Goal: Task Accomplishment & Management: Complete application form

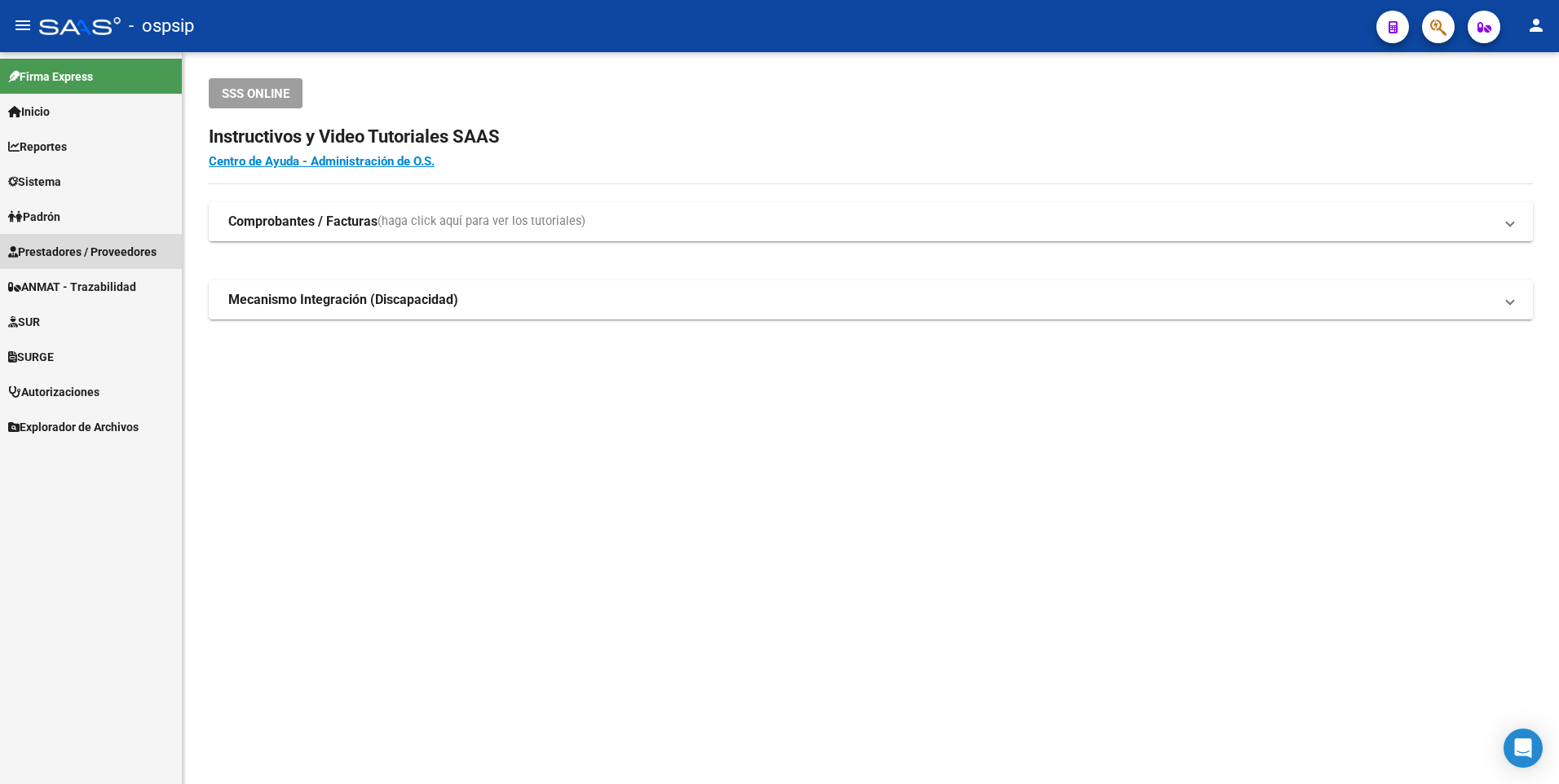
click at [118, 247] on span "Prestadores / Proveedores" at bounding box center [82, 252] width 148 height 18
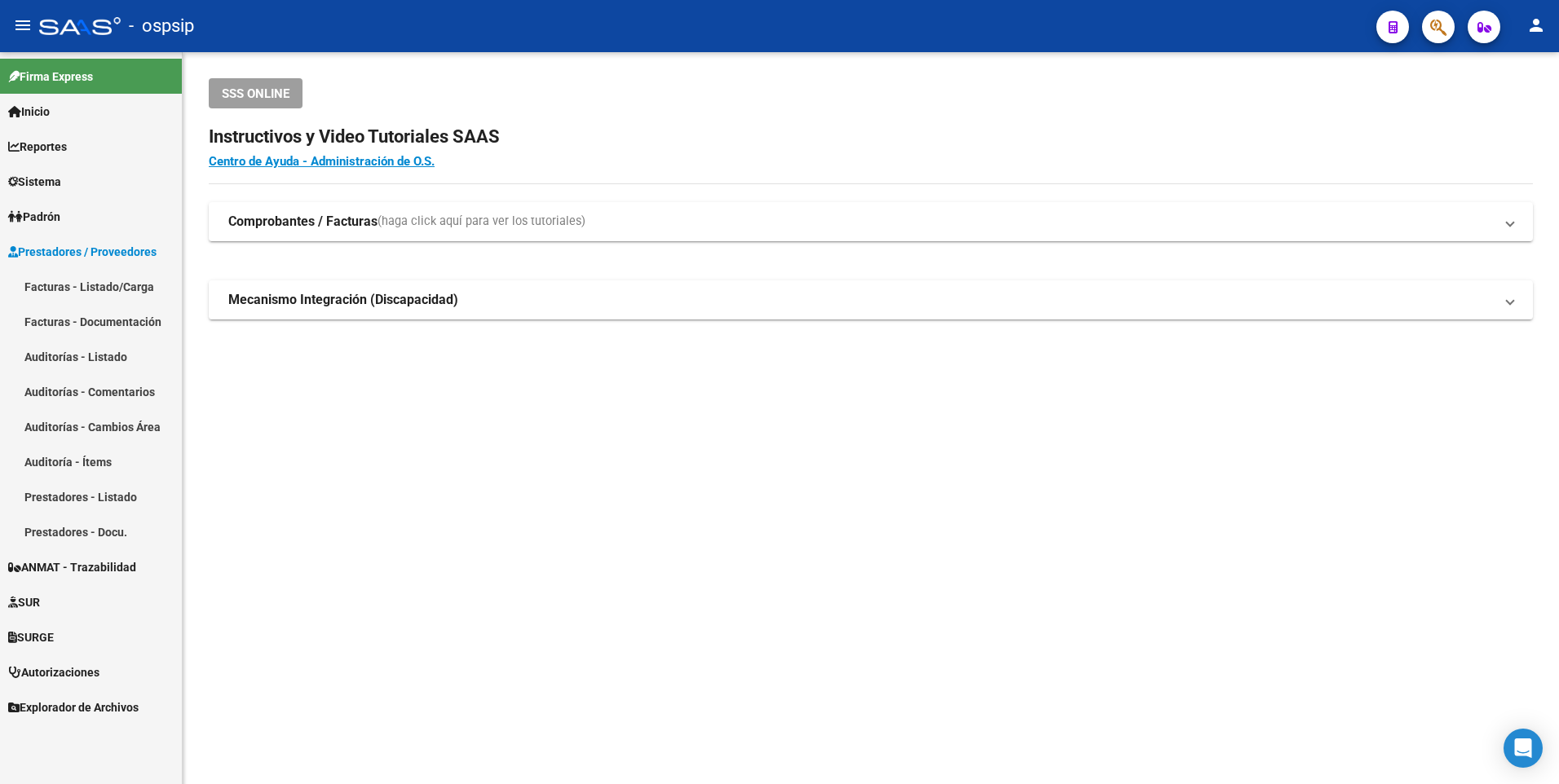
click at [98, 283] on link "Facturas - Listado/Carga" at bounding box center [91, 286] width 181 height 35
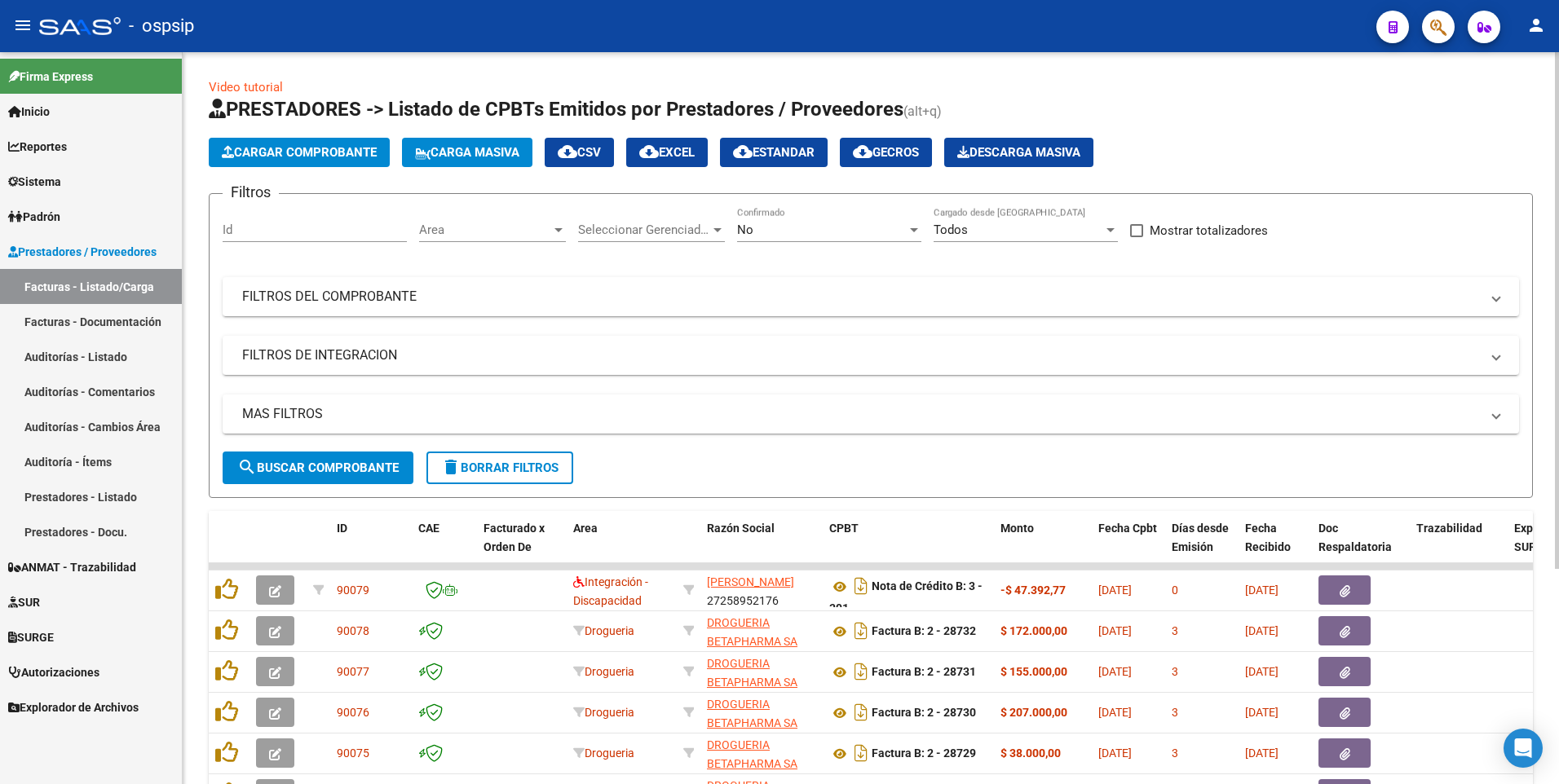
click at [847, 241] on div "No Confirmado" at bounding box center [828, 225] width 184 height 35
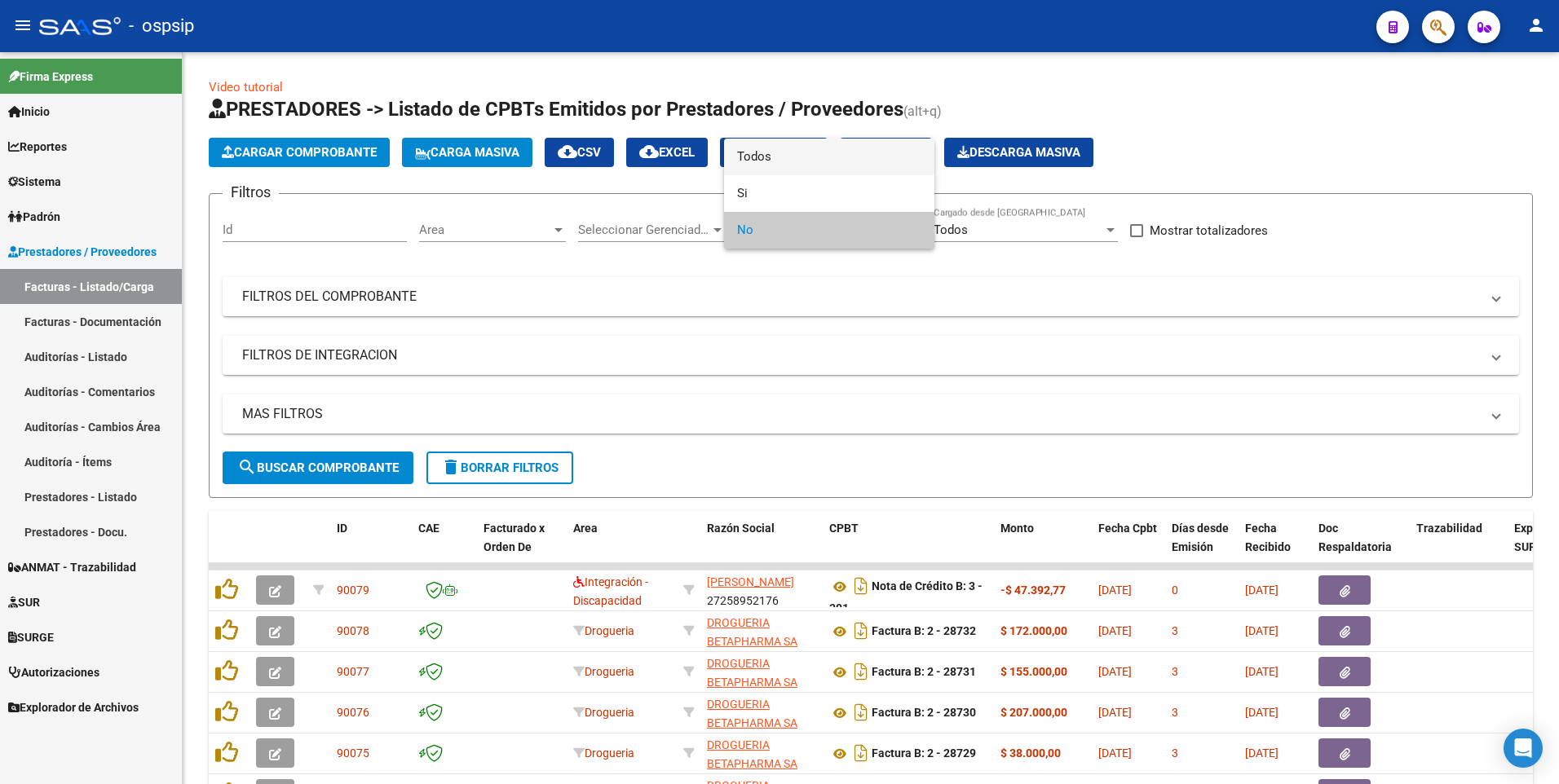
click at [792, 171] on span "Todos" at bounding box center [828, 157] width 184 height 37
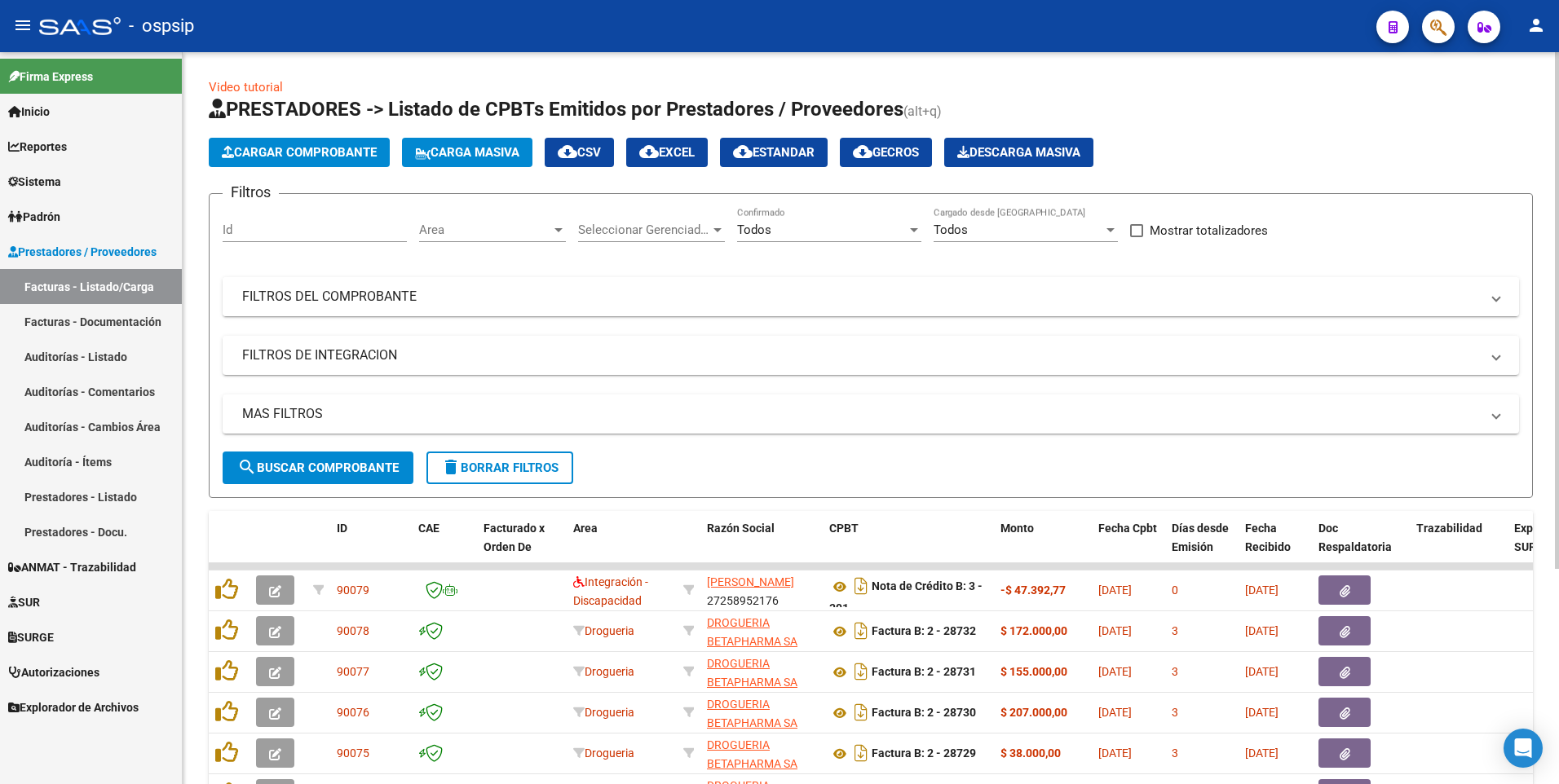
click at [812, 288] on mat-panel-title "FILTROS DEL COMPROBANTE" at bounding box center [861, 297] width 1238 height 18
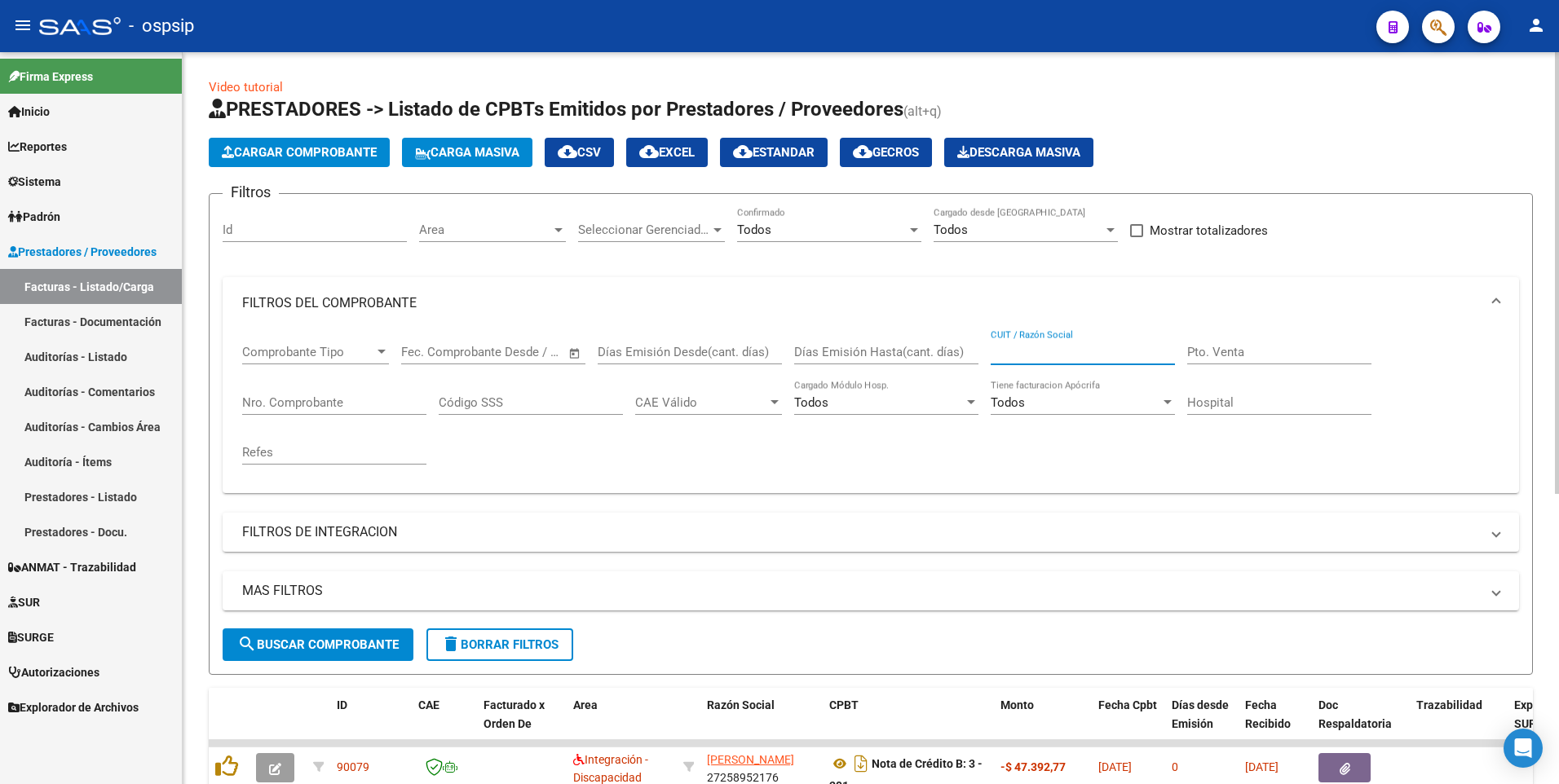
click at [1044, 346] on input "CUIT / Razón Social" at bounding box center [1082, 352] width 184 height 15
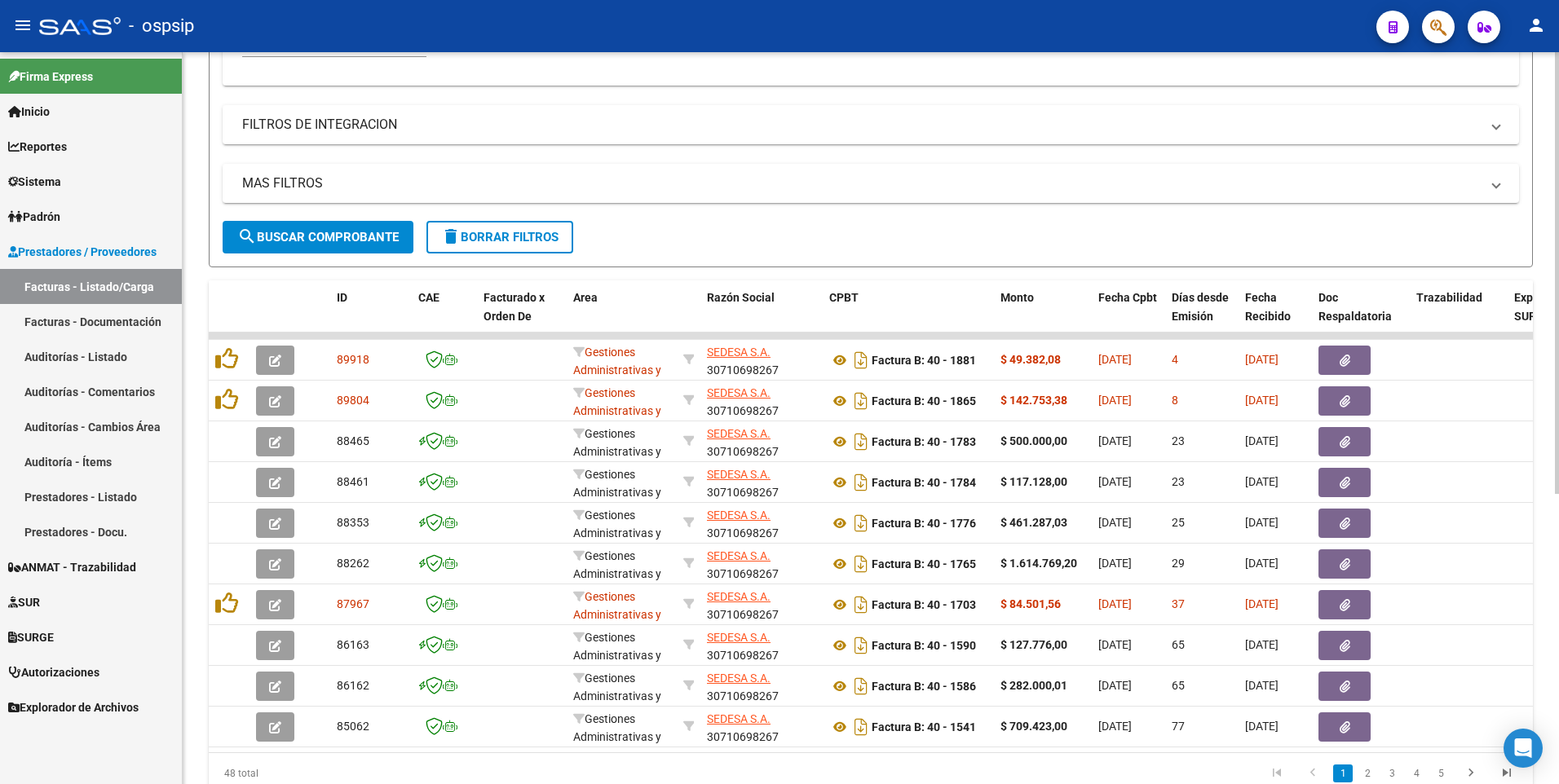
type input "30710698267"
click at [538, 238] on span "delete Borrar Filtros" at bounding box center [499, 237] width 117 height 15
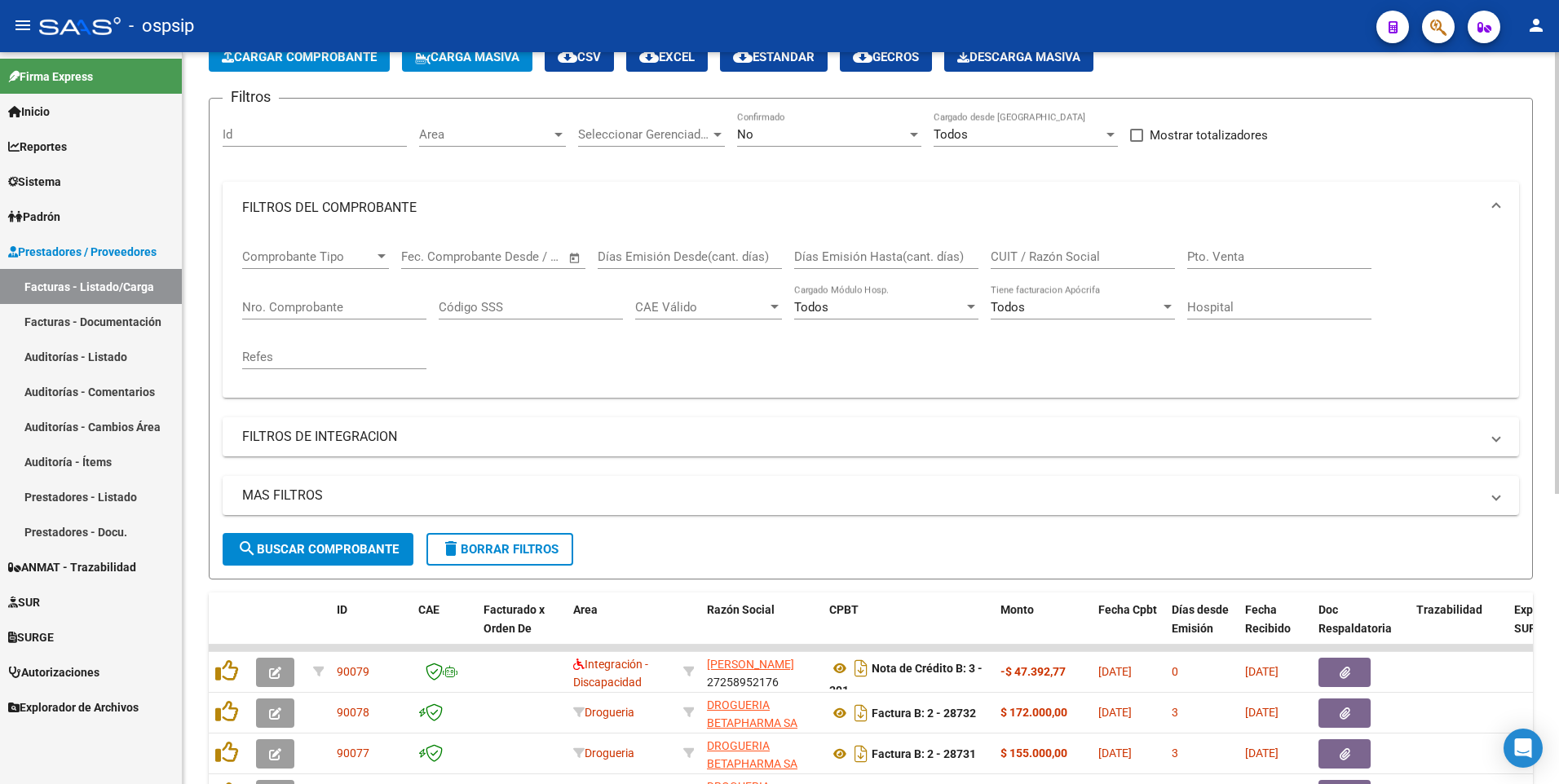
scroll to position [0, 0]
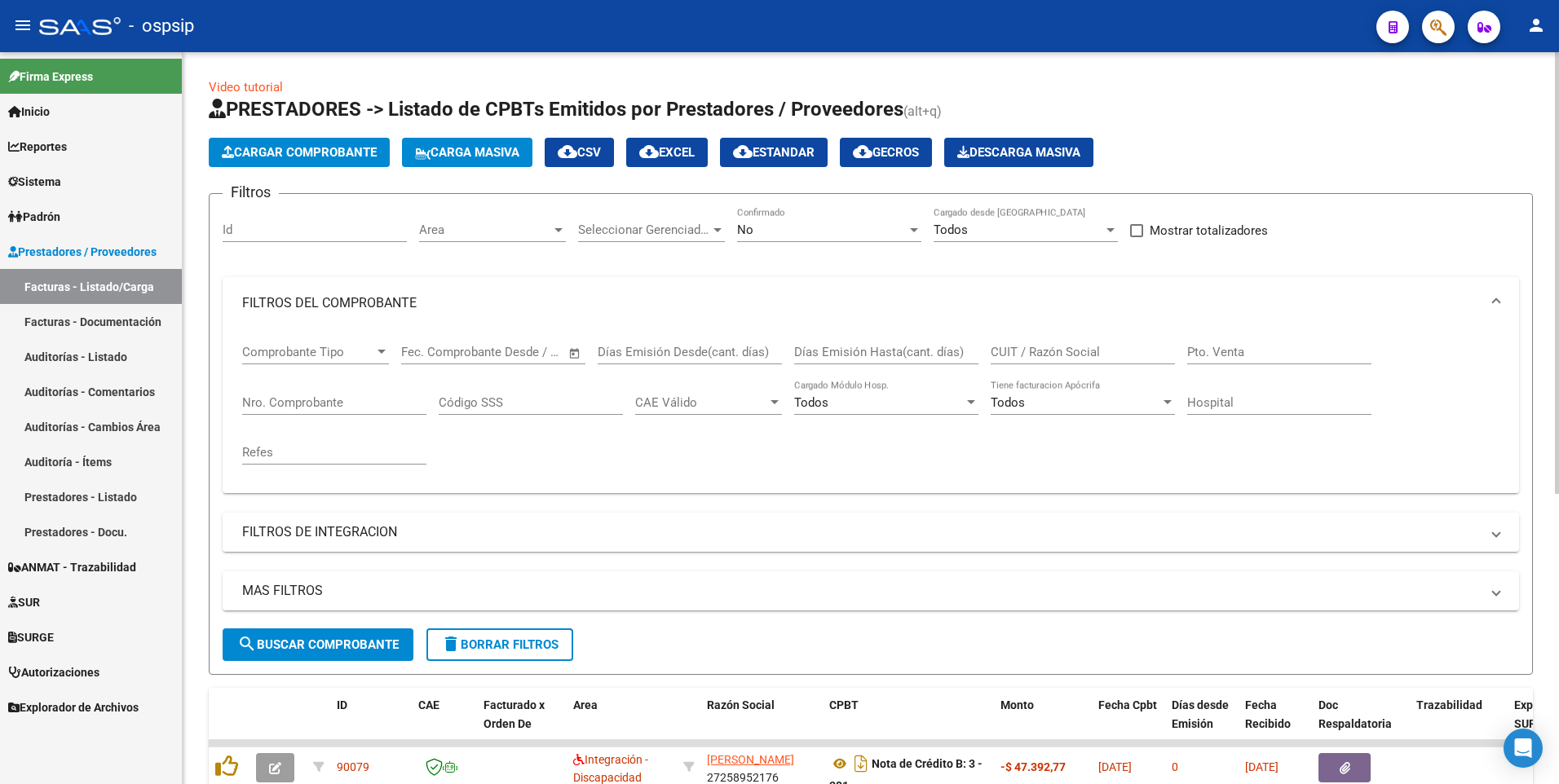
click at [799, 217] on div "No Confirmado" at bounding box center [828, 225] width 184 height 35
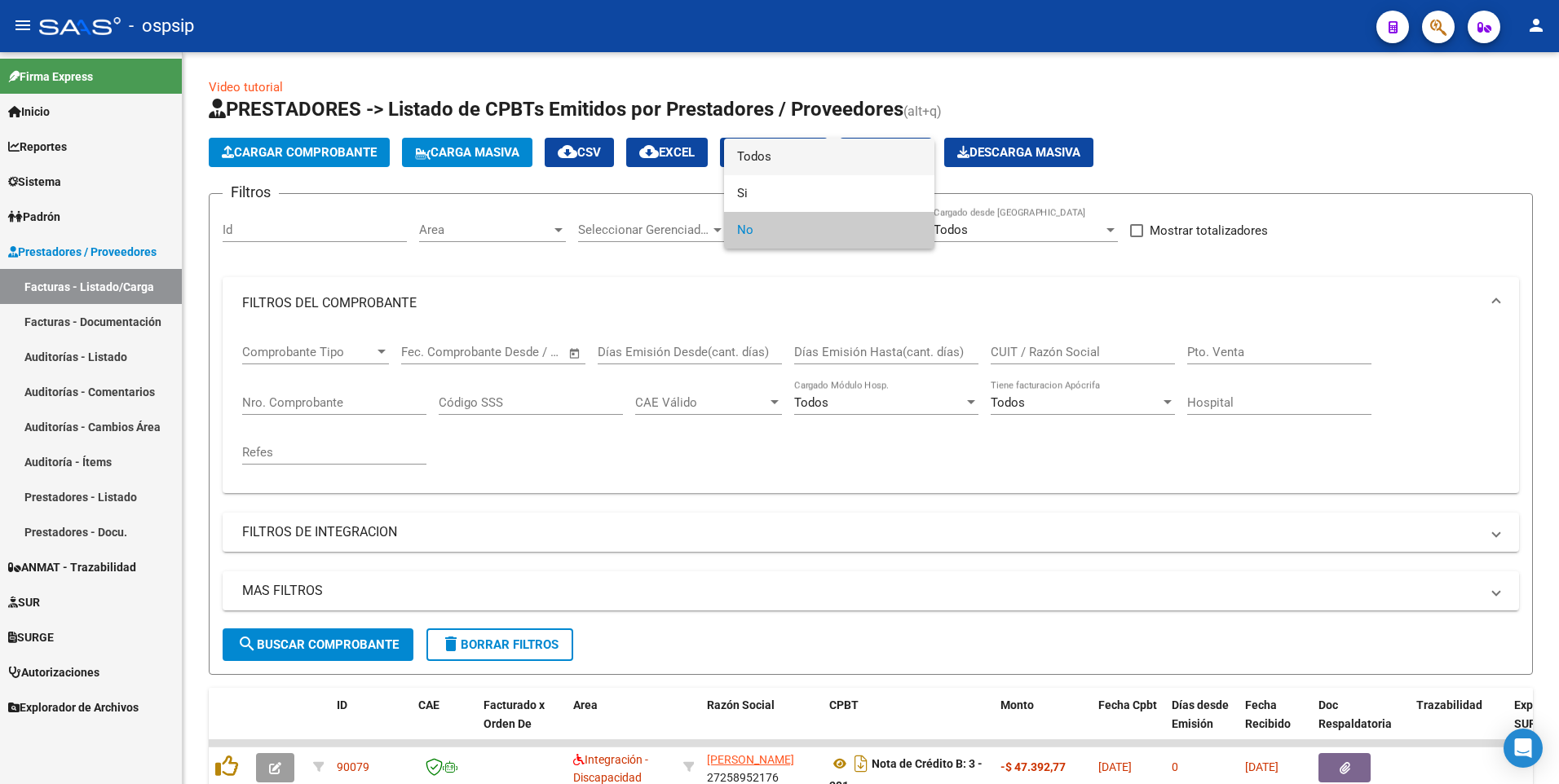
click at [793, 153] on span "Todos" at bounding box center [828, 157] width 184 height 37
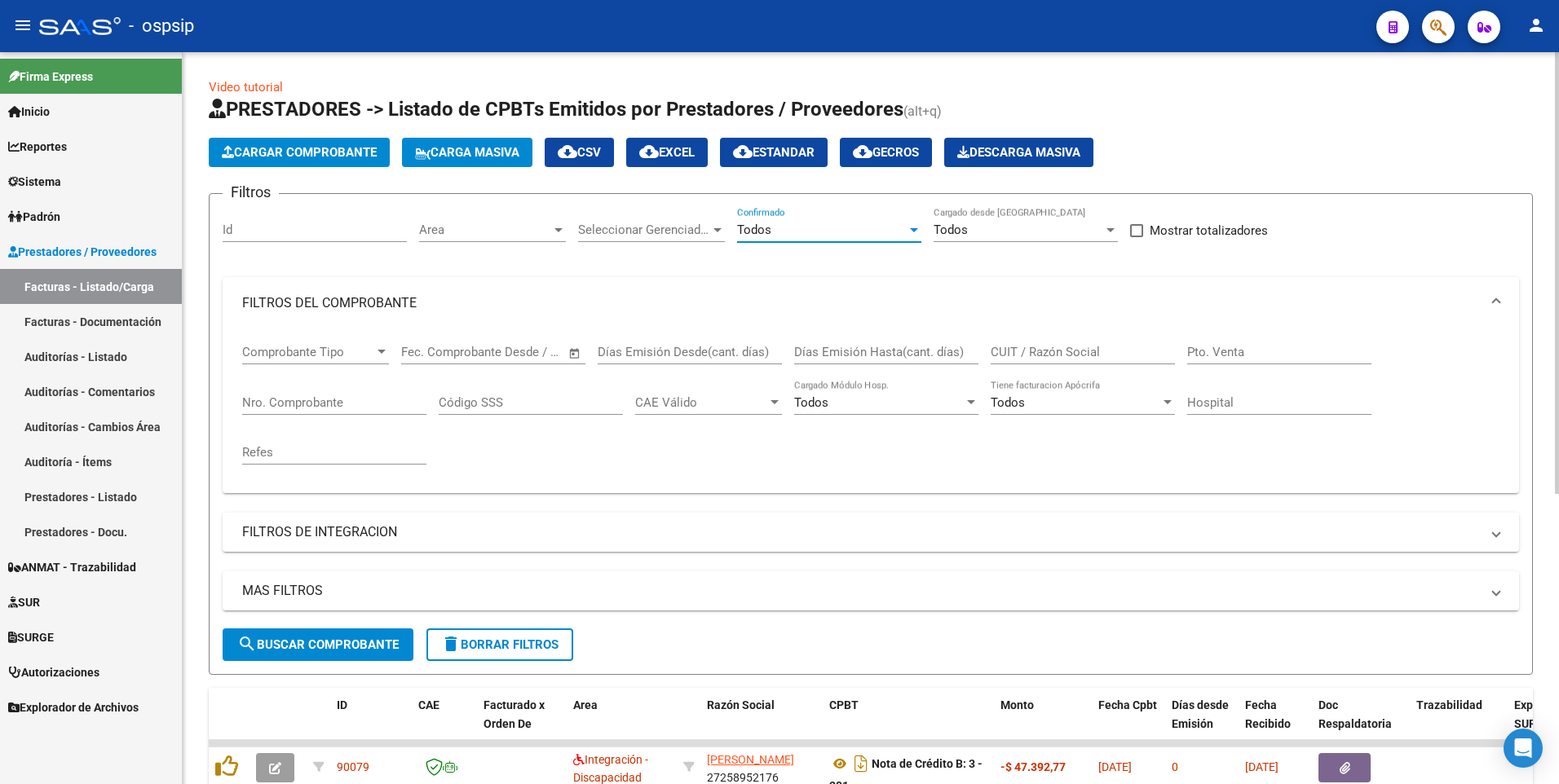
click at [319, 142] on button "Cargar Comprobante" at bounding box center [299, 152] width 181 height 29
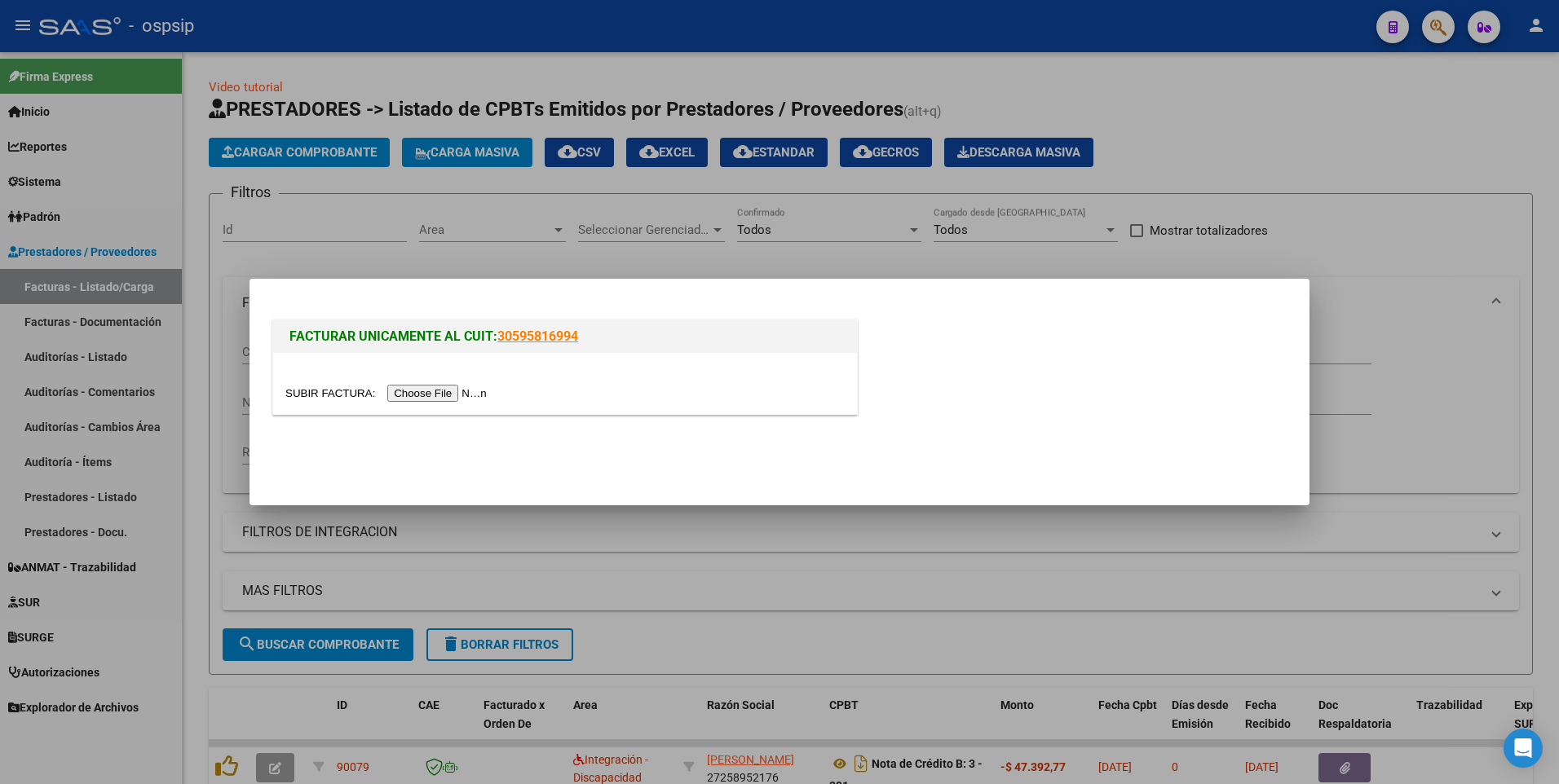
click at [442, 386] on input "file" at bounding box center [389, 393] width 206 height 17
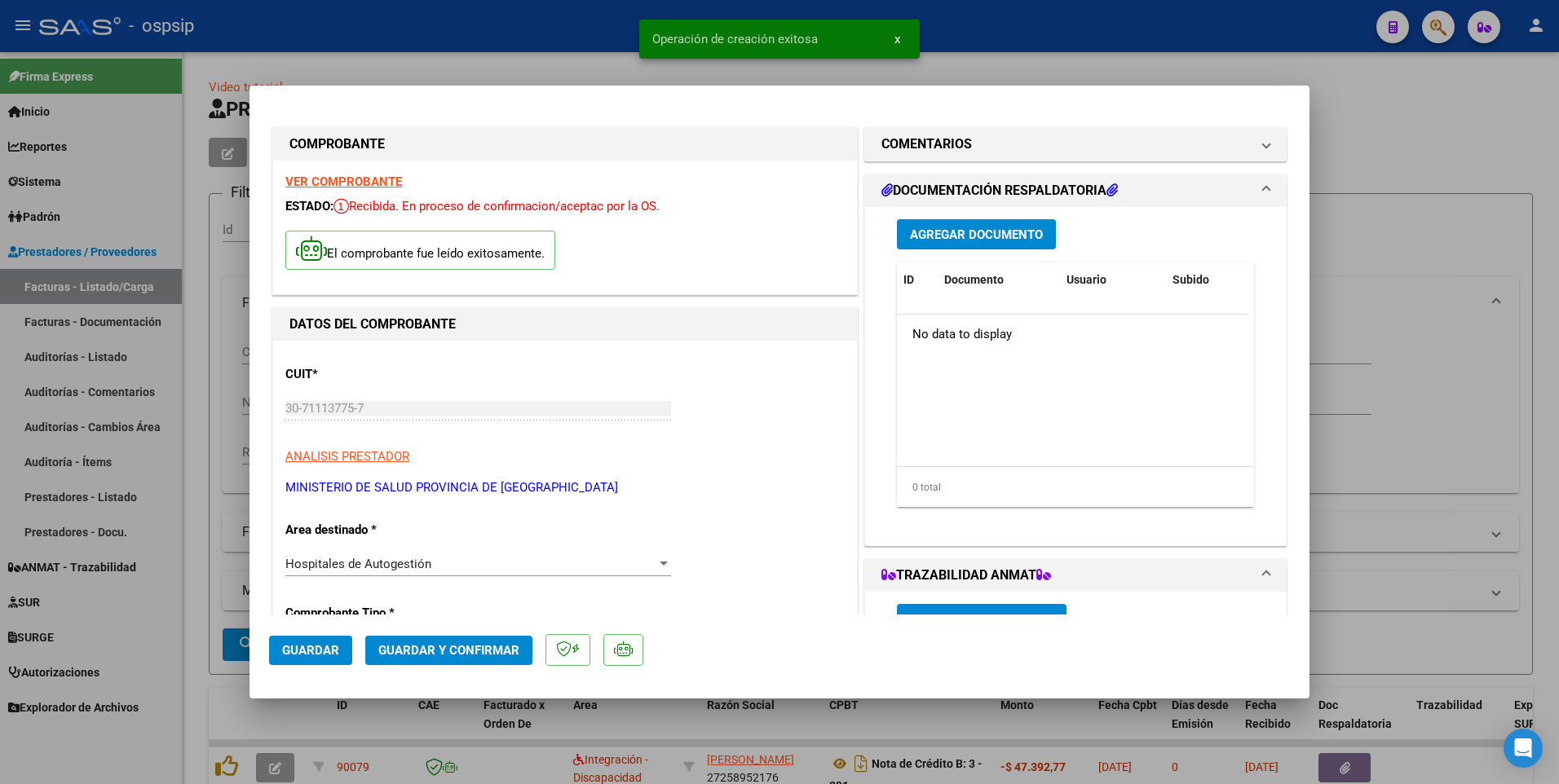
click at [324, 659] on button "Guardar" at bounding box center [310, 650] width 83 height 29
click at [524, 45] on div at bounding box center [779, 392] width 1559 height 784
type input "$ 0,00"
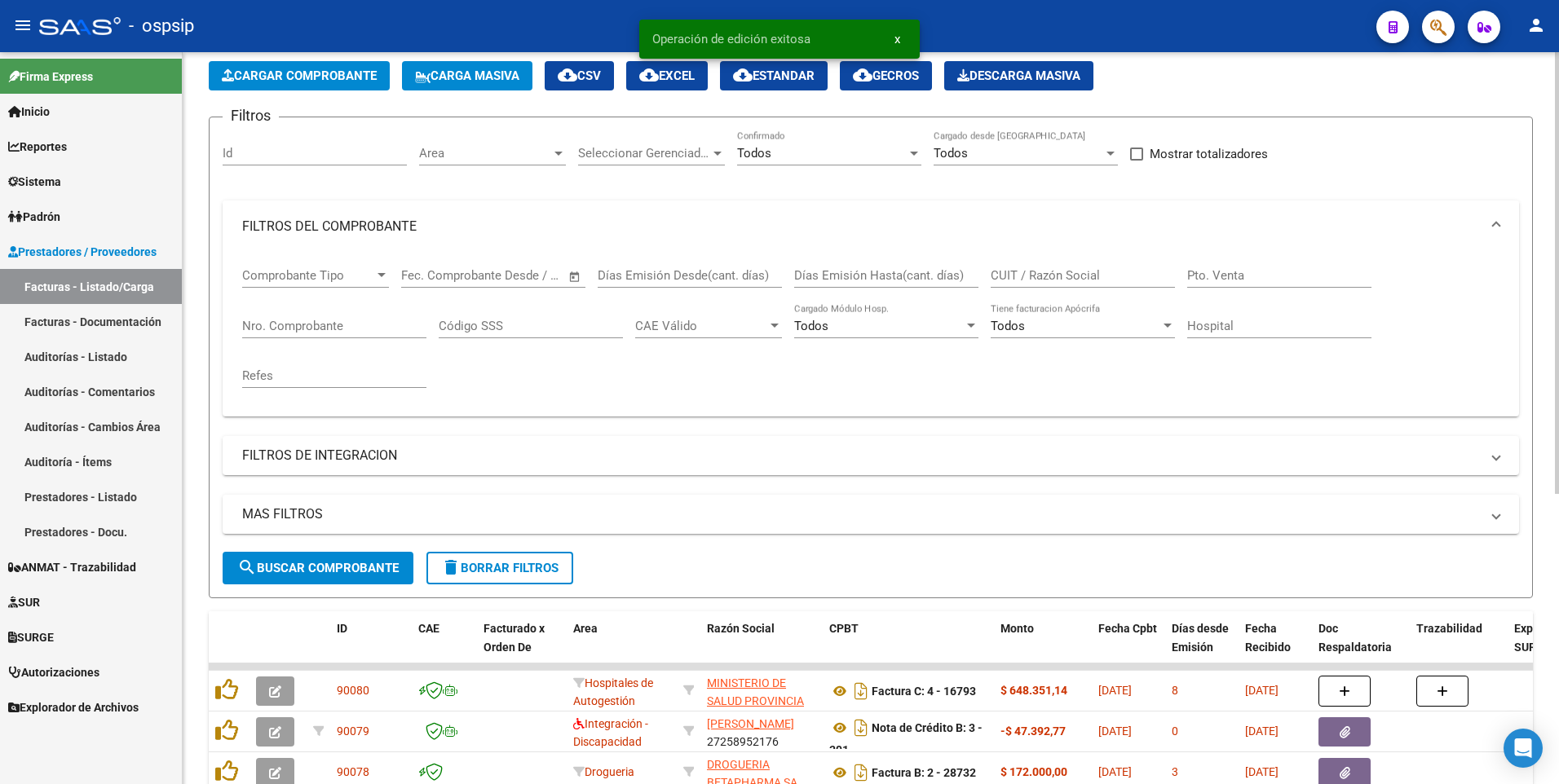
scroll to position [163, 0]
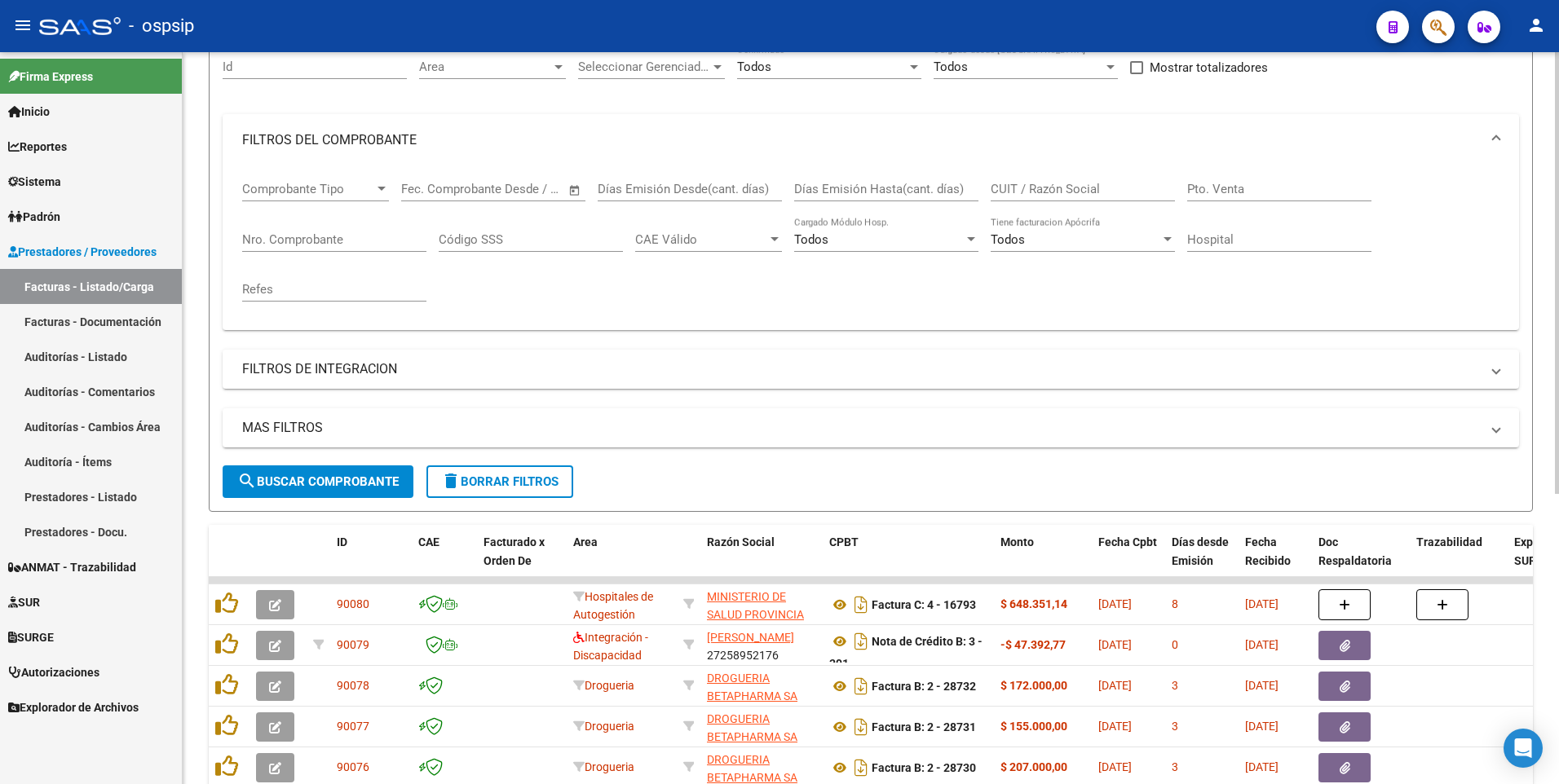
click at [511, 489] on span "delete Borrar Filtros" at bounding box center [499, 482] width 117 height 15
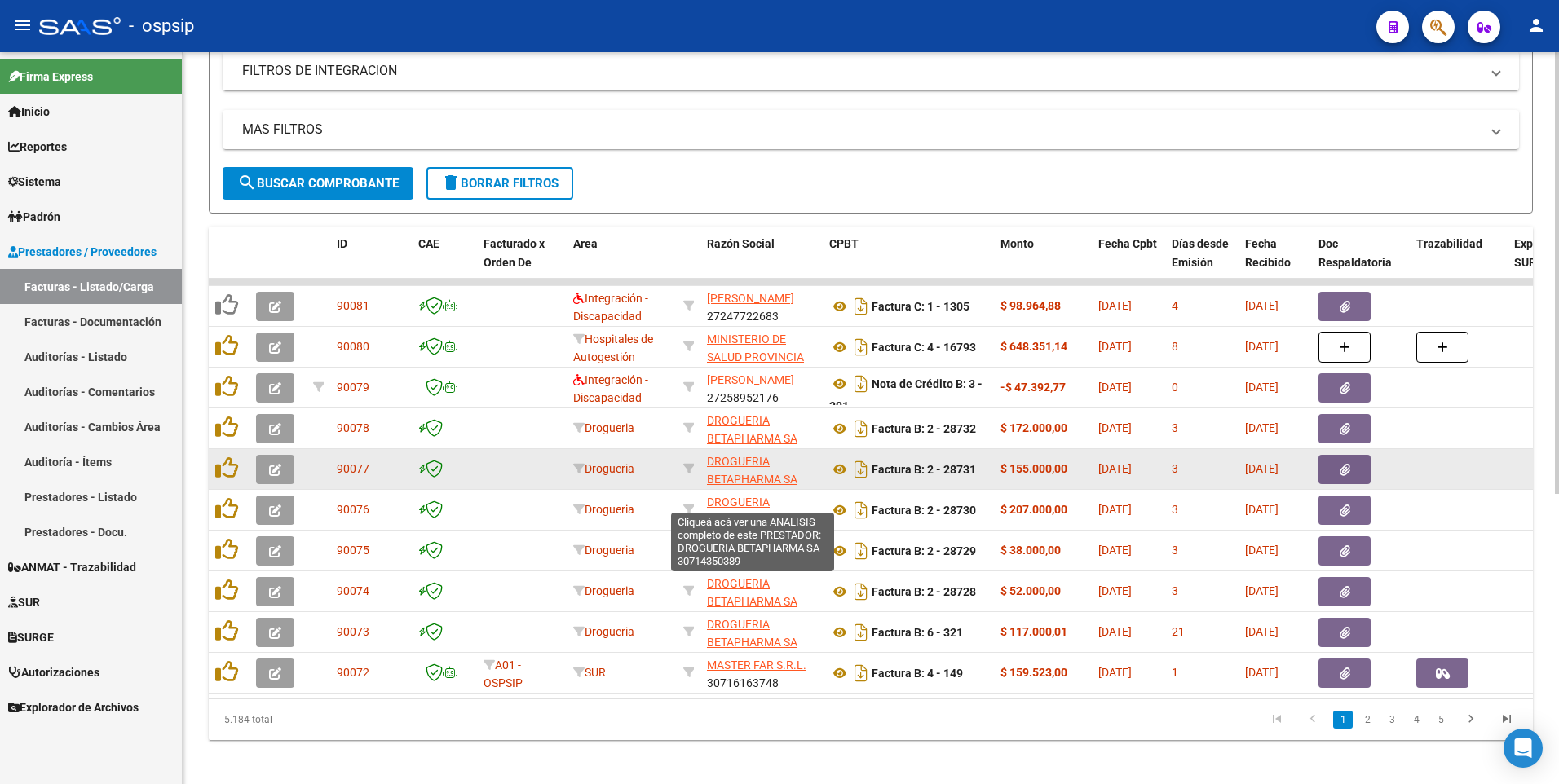
scroll to position [482, 0]
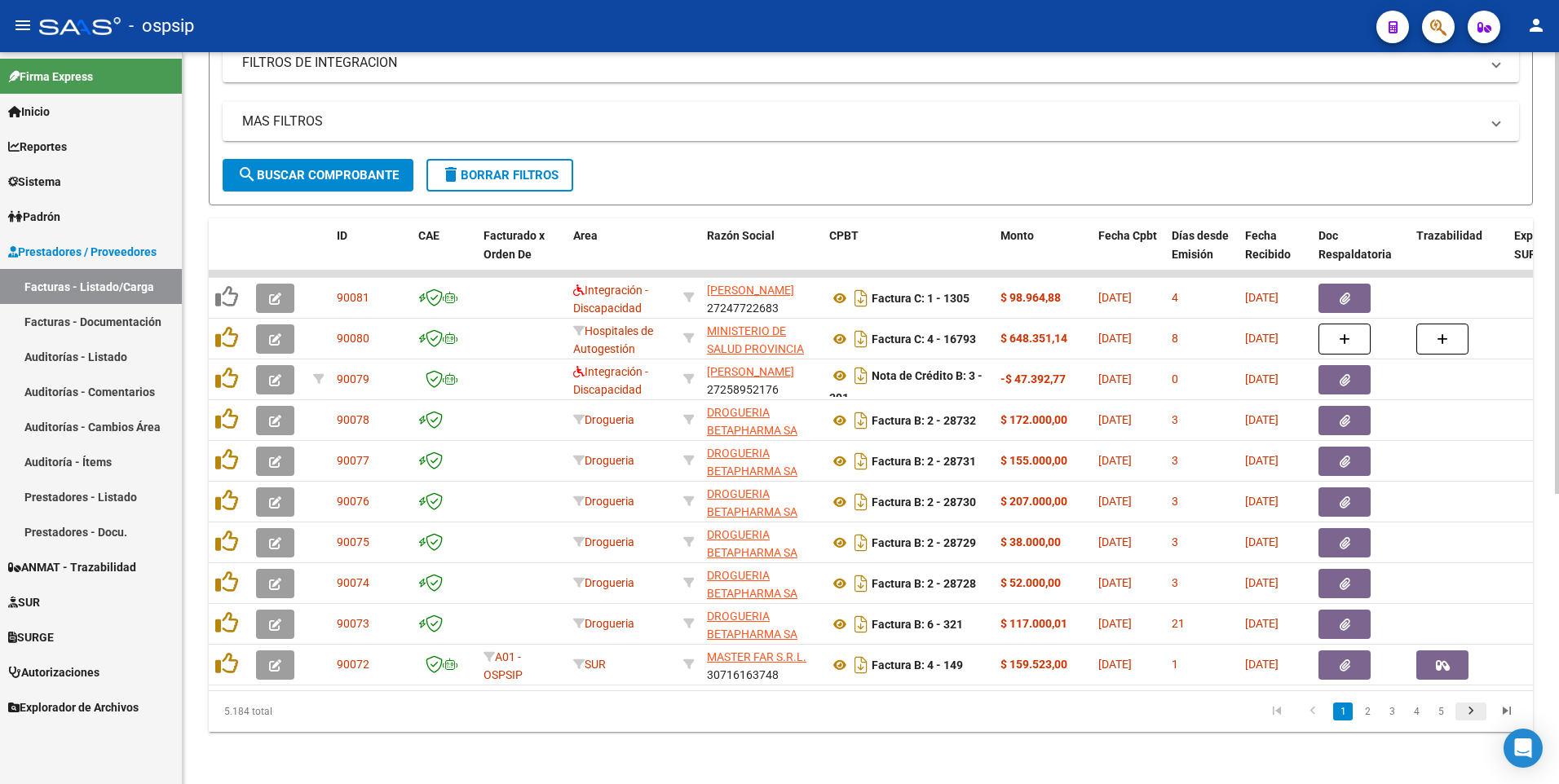
click at [1472, 710] on icon "go to next page" at bounding box center [1470, 713] width 21 height 20
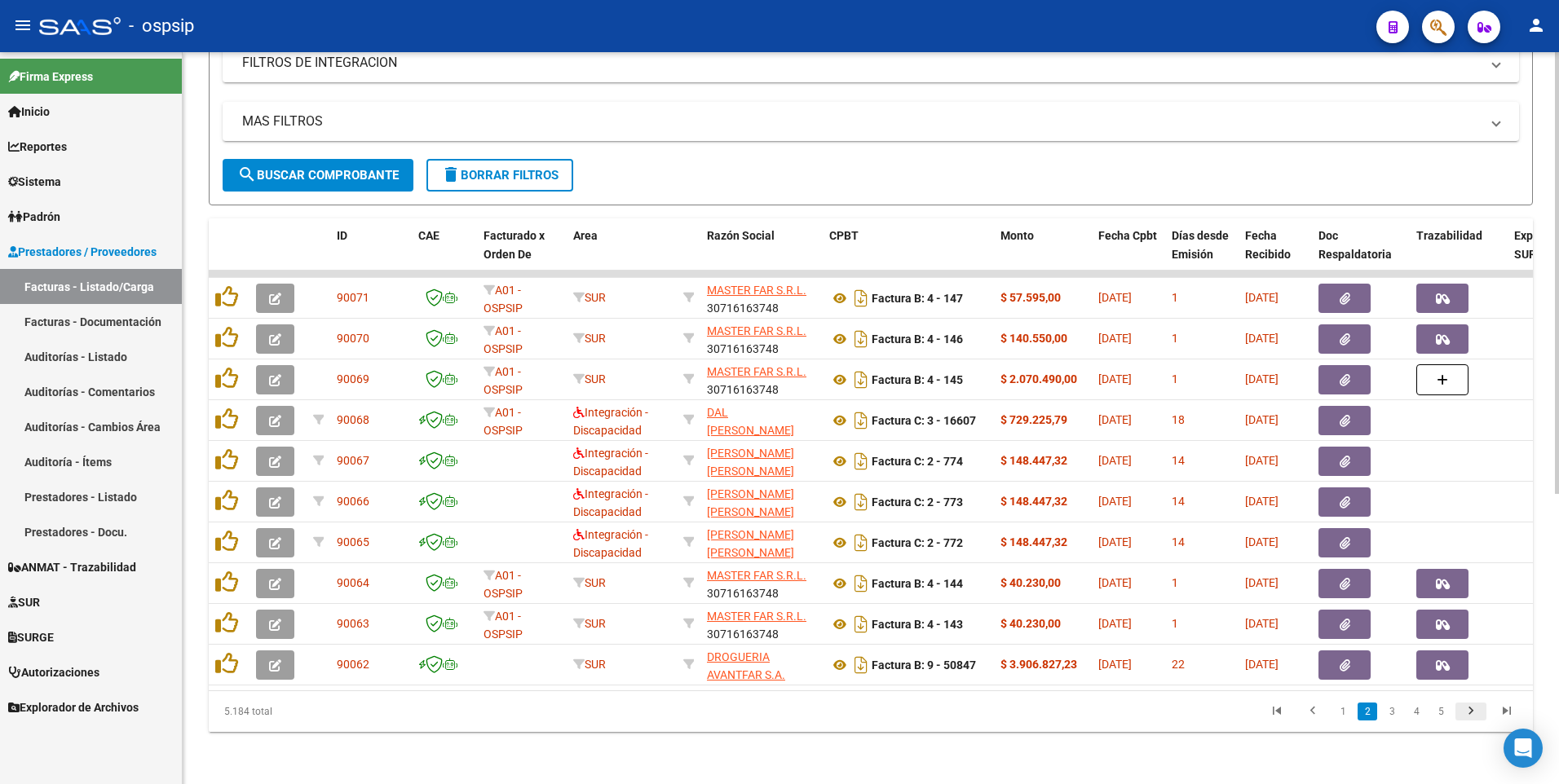
click at [1477, 717] on icon "go to next page" at bounding box center [1470, 713] width 21 height 20
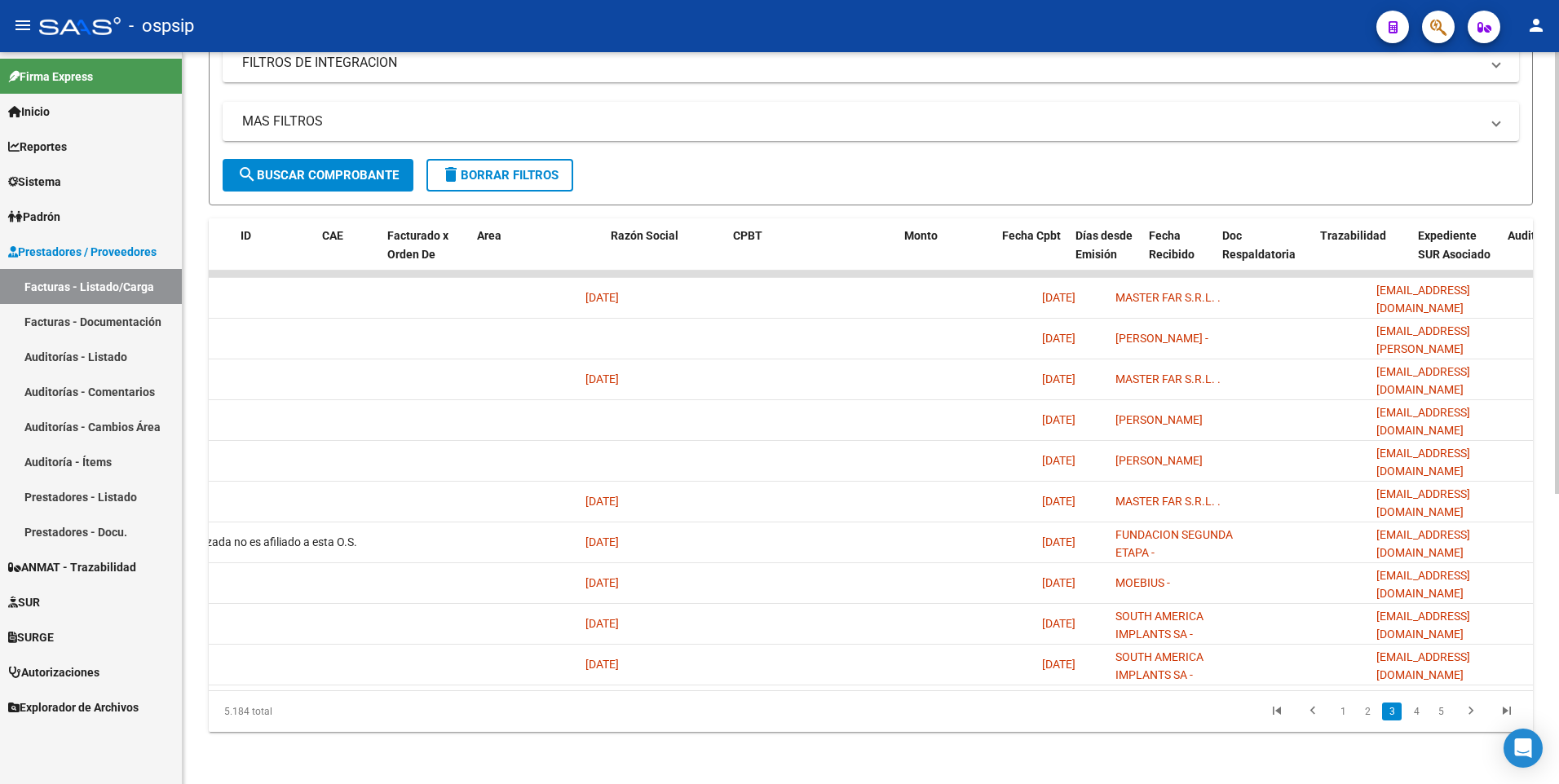
scroll to position [0, 0]
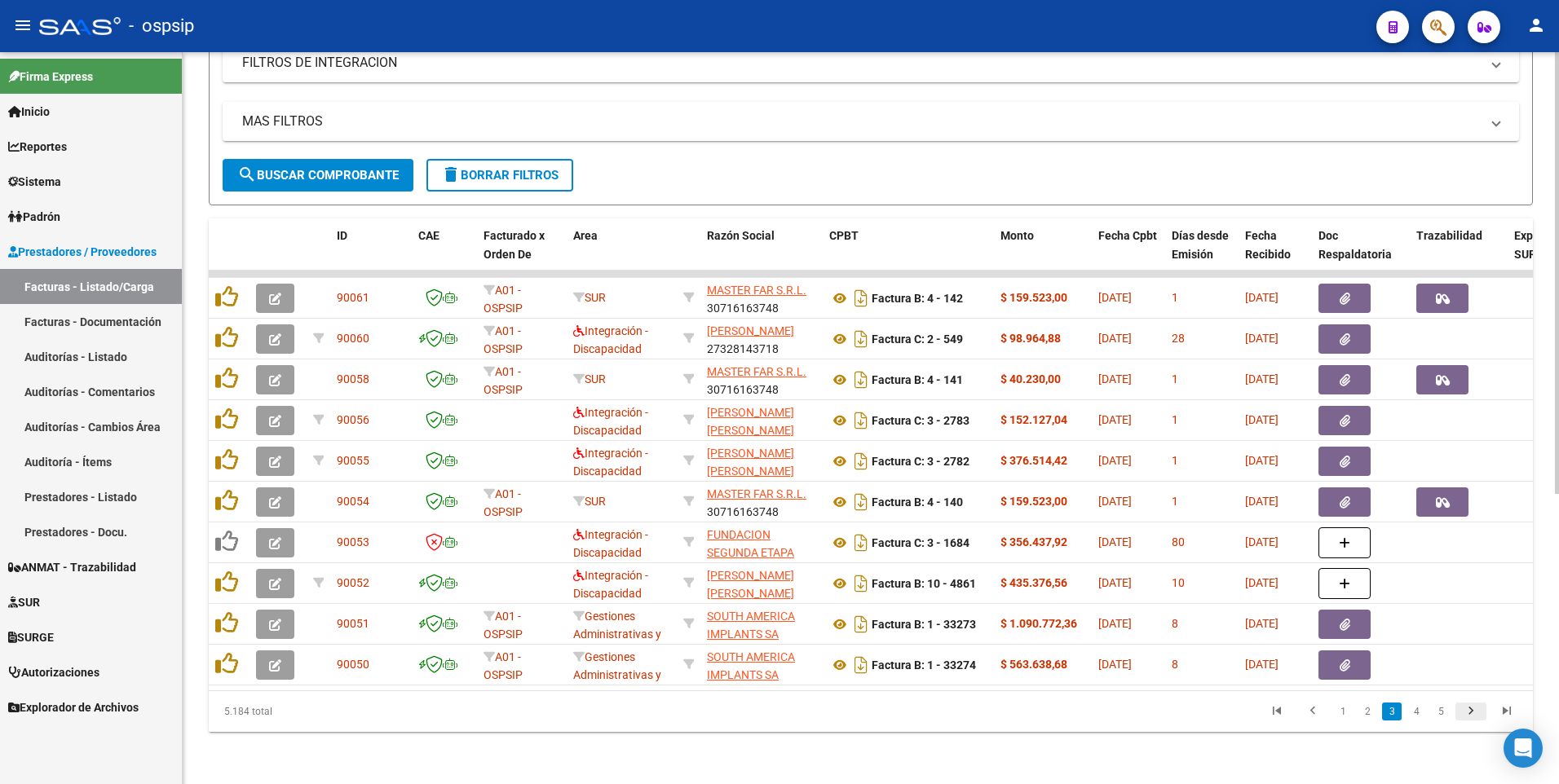
click at [1467, 716] on icon "go to next page" at bounding box center [1470, 713] width 21 height 20
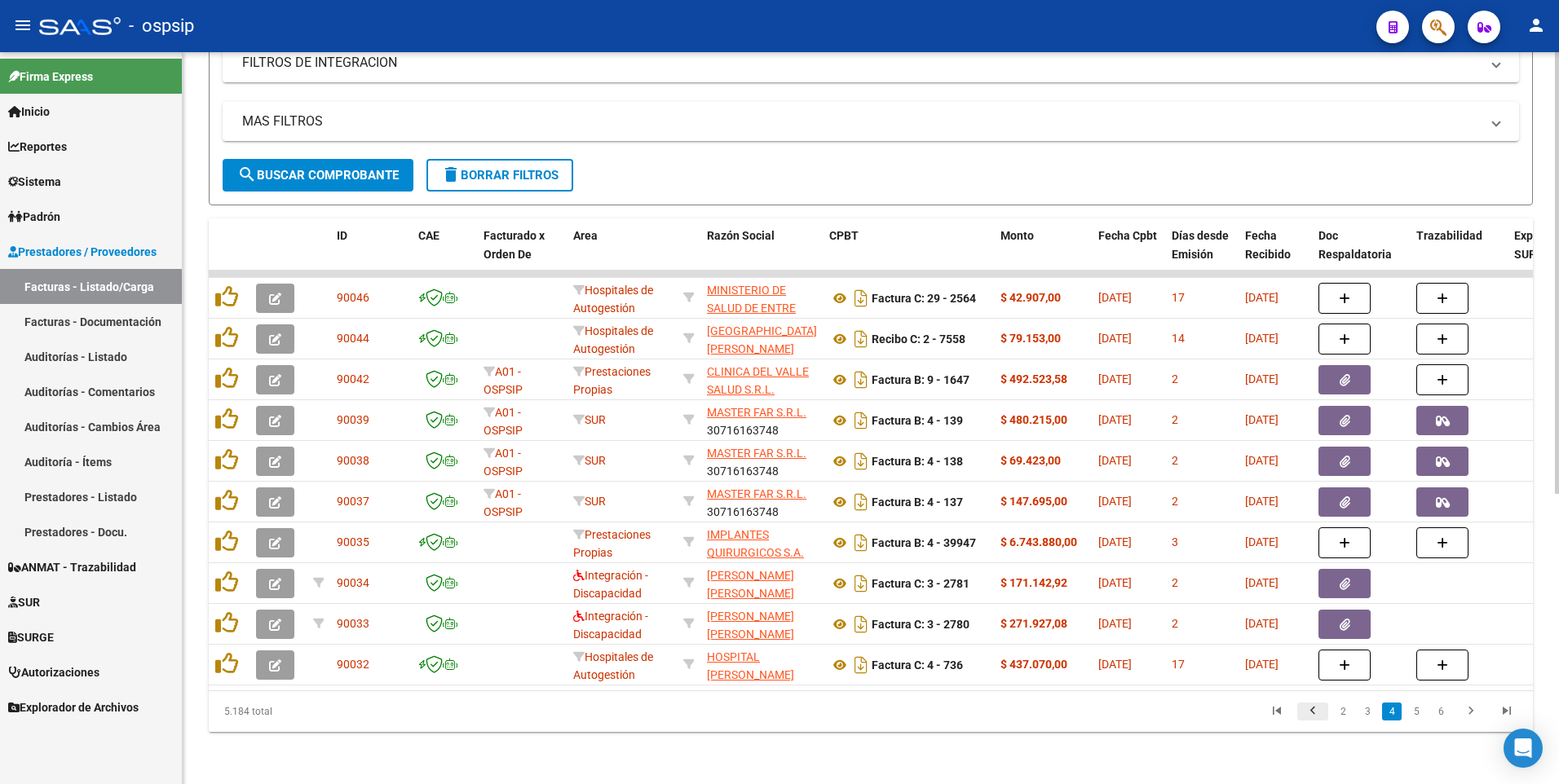
click at [1309, 718] on icon "go to previous page" at bounding box center [1312, 713] width 21 height 20
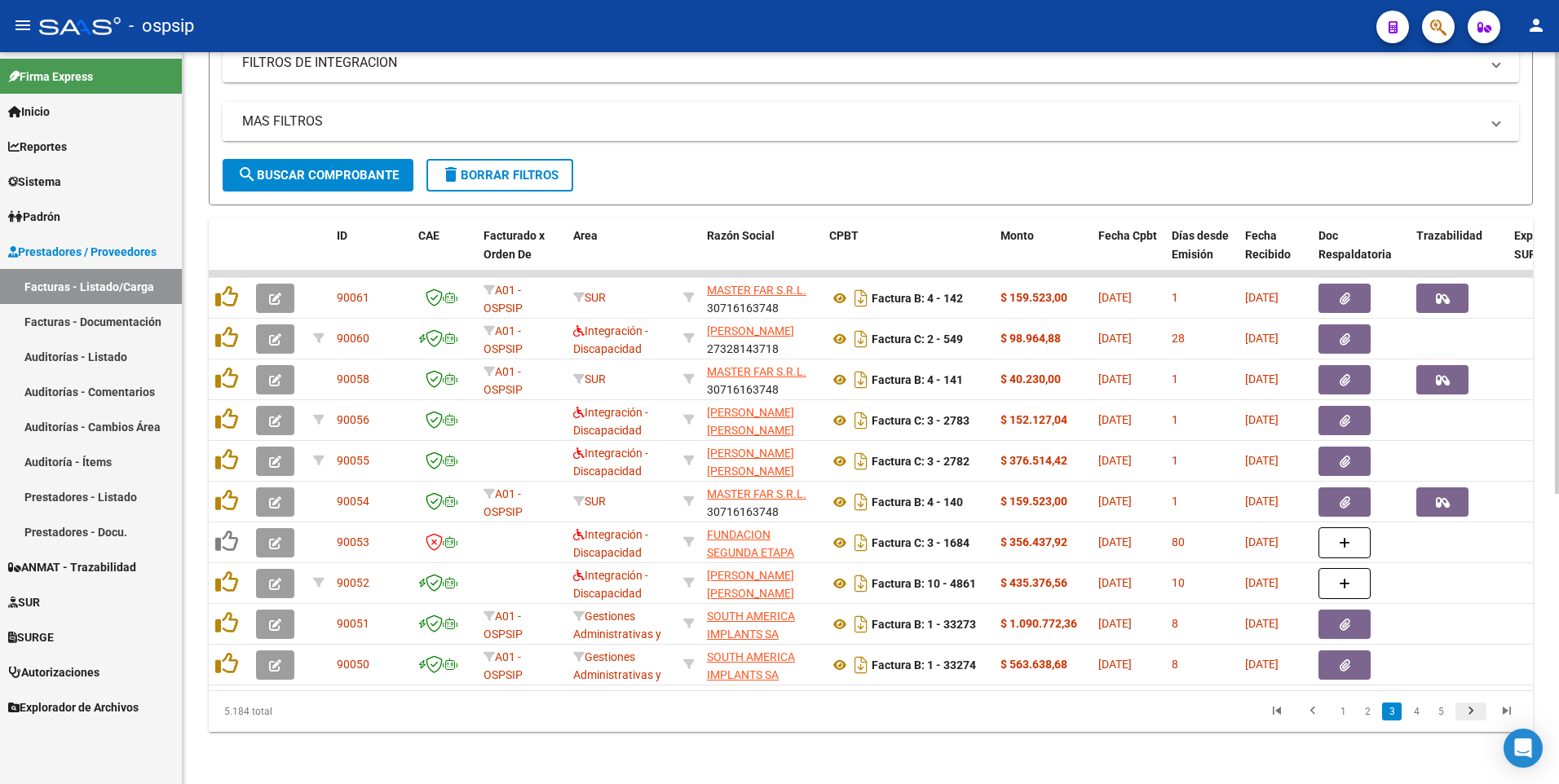
click at [1470, 716] on icon "go to next page" at bounding box center [1470, 713] width 21 height 20
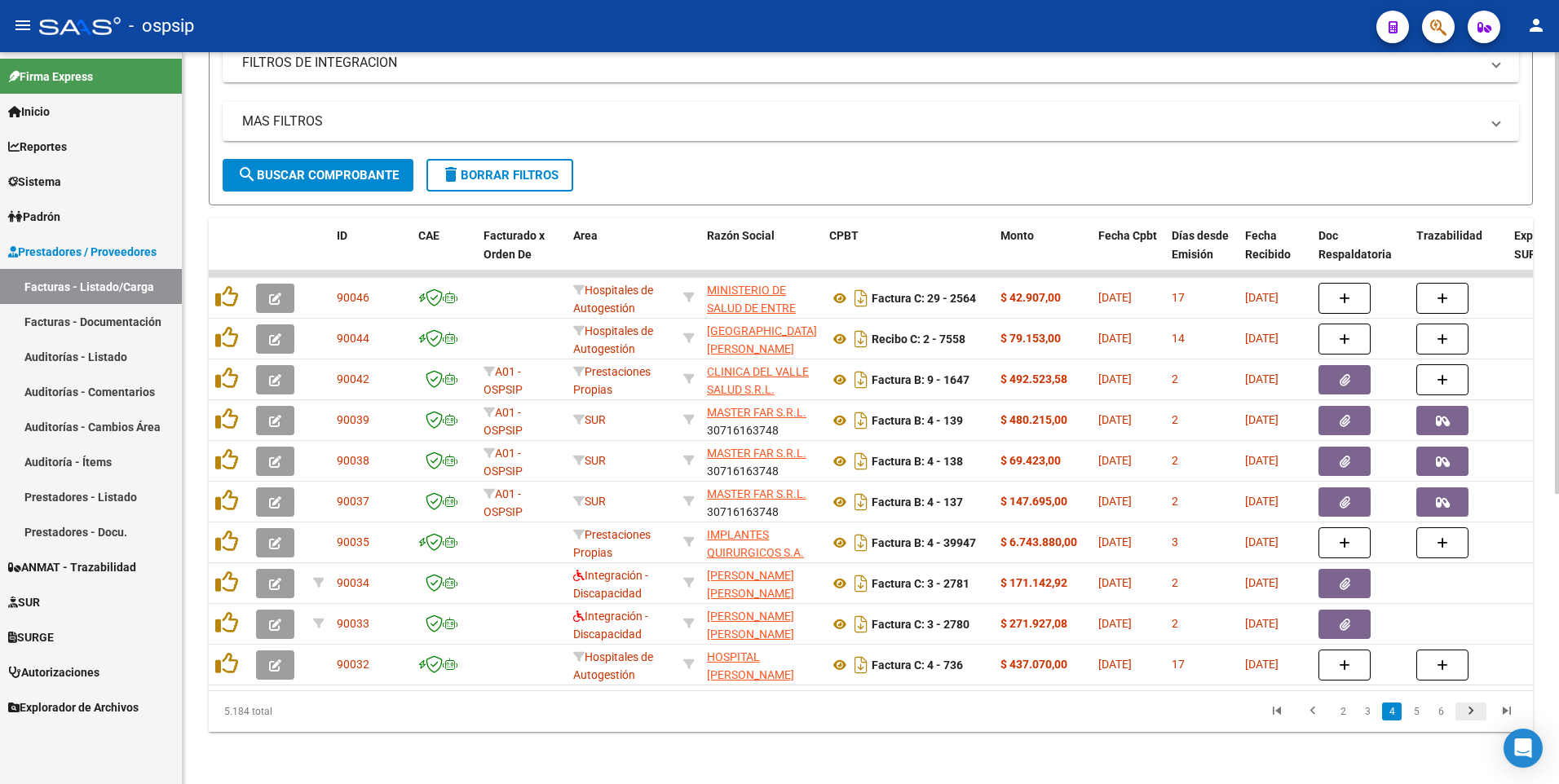
click at [1468, 712] on icon "go to next page" at bounding box center [1470, 713] width 21 height 20
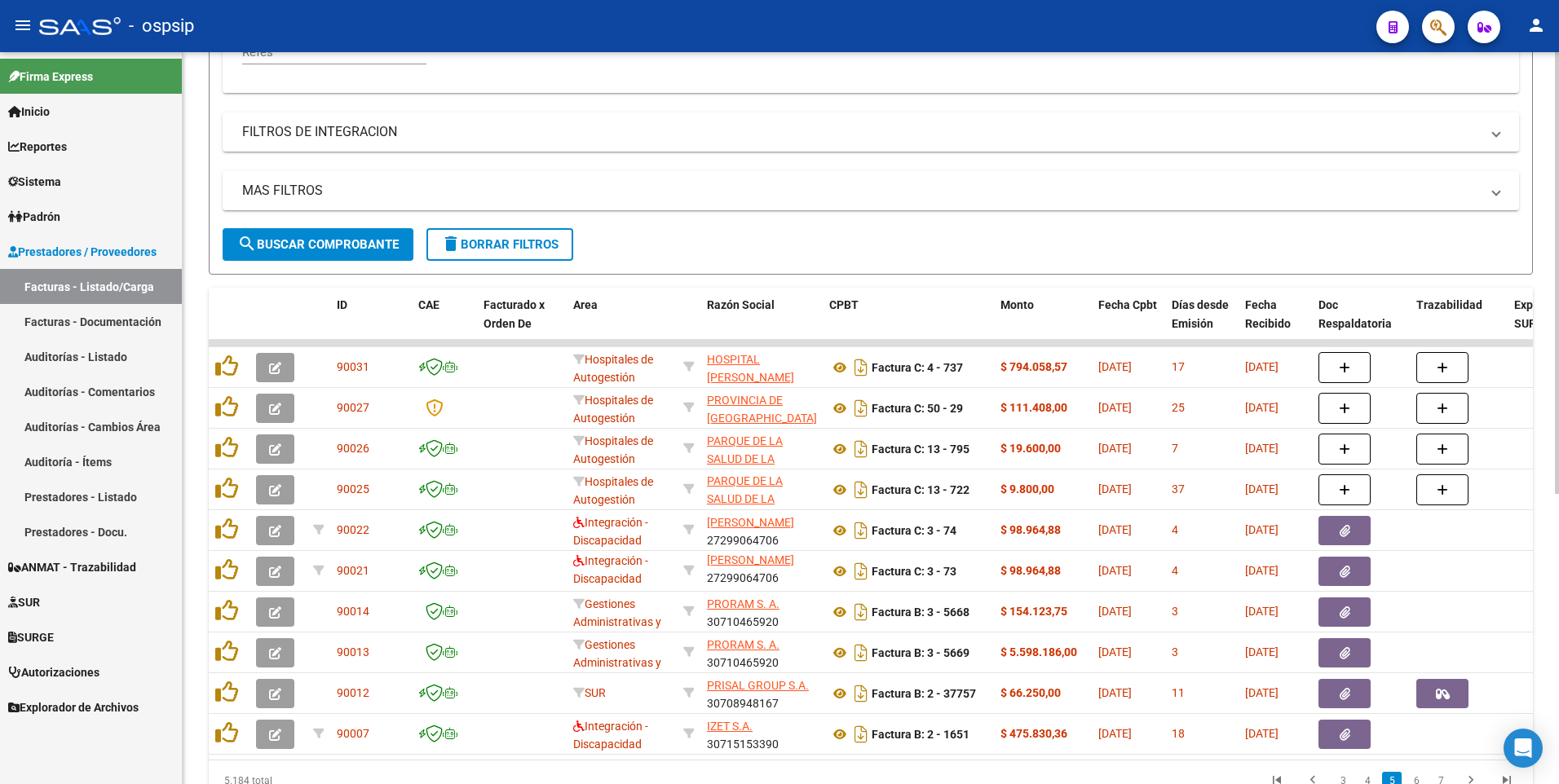
click at [480, 233] on button "delete Borrar Filtros" at bounding box center [499, 244] width 146 height 32
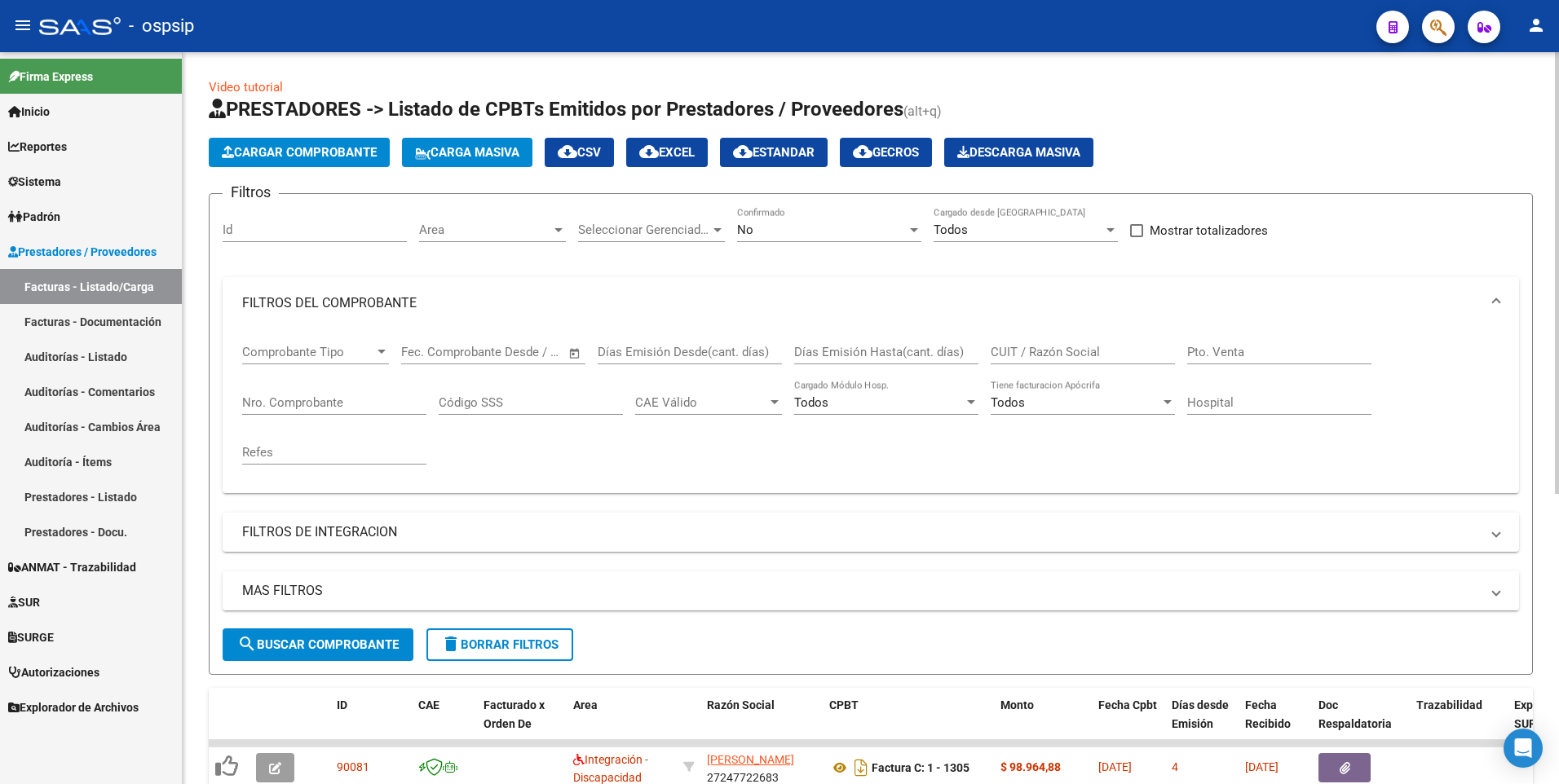
click at [499, 629] on button "delete Borrar Filtros" at bounding box center [499, 644] width 146 height 32
drag, startPoint x: 503, startPoint y: 642, endPoint x: 498, endPoint y: 633, distance: 10.3
click at [503, 643] on span "delete Borrar Filtros" at bounding box center [499, 645] width 117 height 15
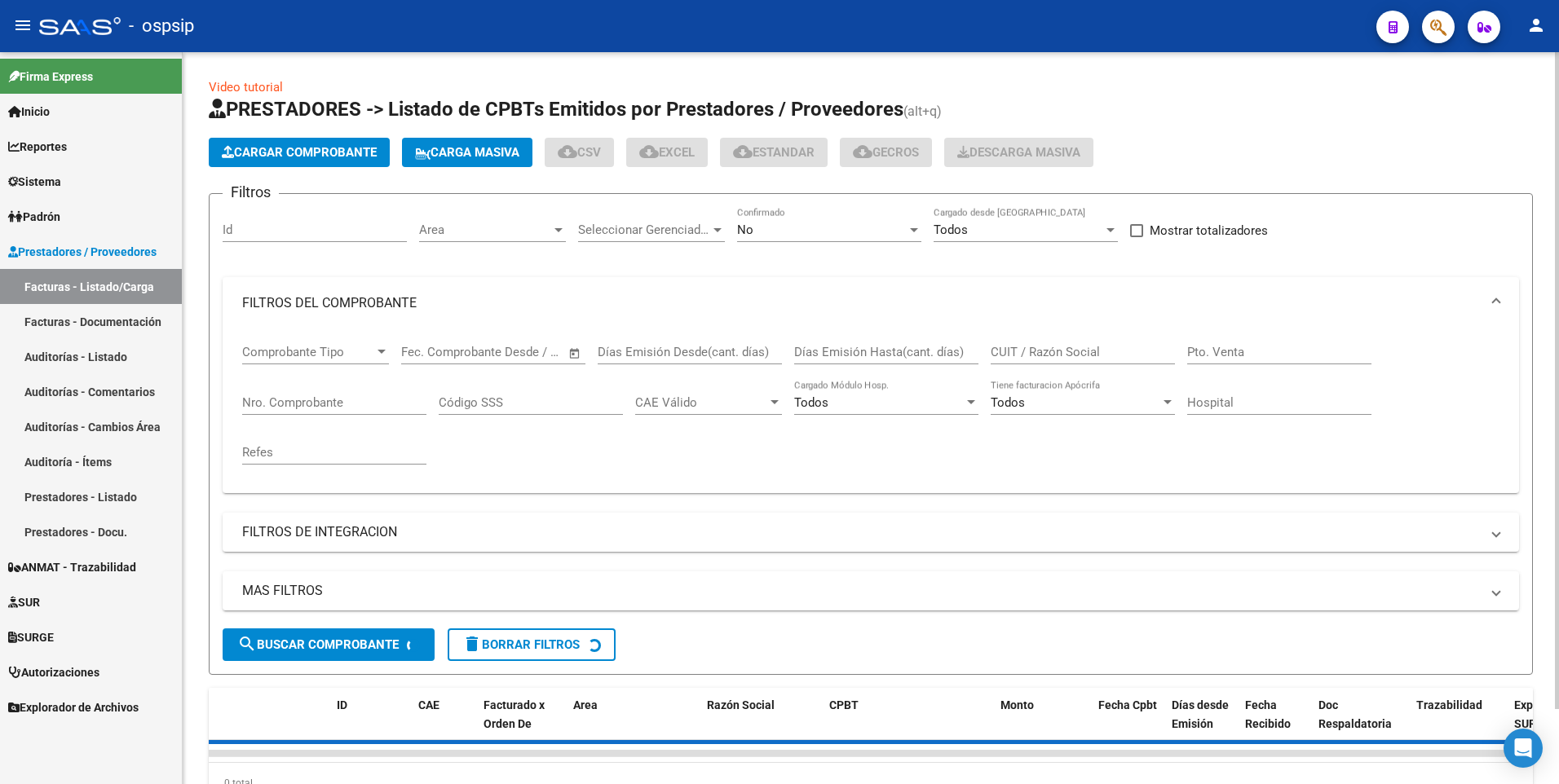
click at [326, 401] on input "Nro. Comprobante" at bounding box center [334, 403] width 184 height 15
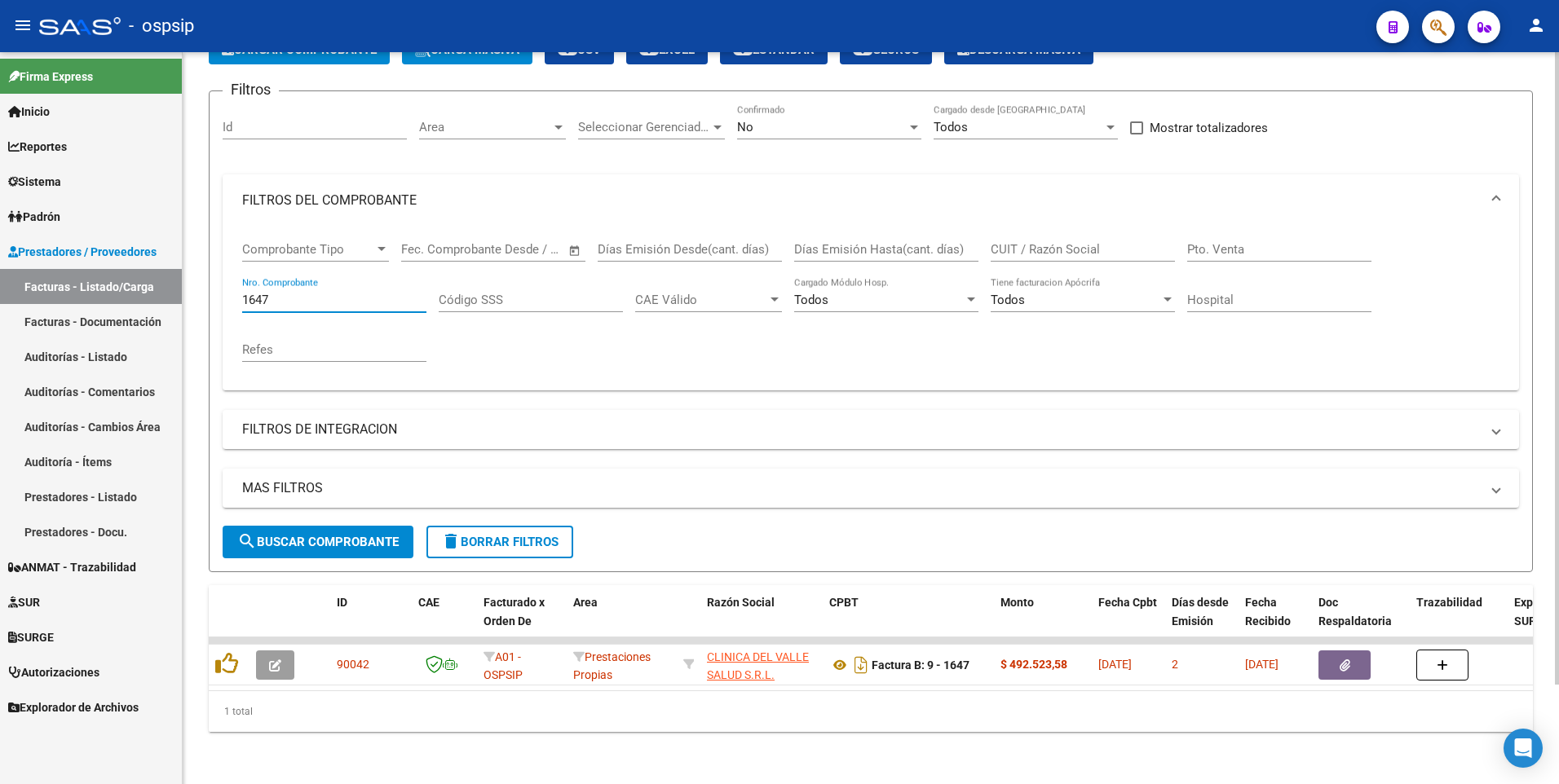
scroll to position [115, 0]
type input "1647"
click at [519, 546] on form "Filtros Id Area Area Seleccionar Gerenciador Seleccionar Gerenciador No Confirm…" at bounding box center [871, 331] width 1324 height 482
click at [519, 543] on button "delete Borrar Filtros" at bounding box center [499, 542] width 146 height 32
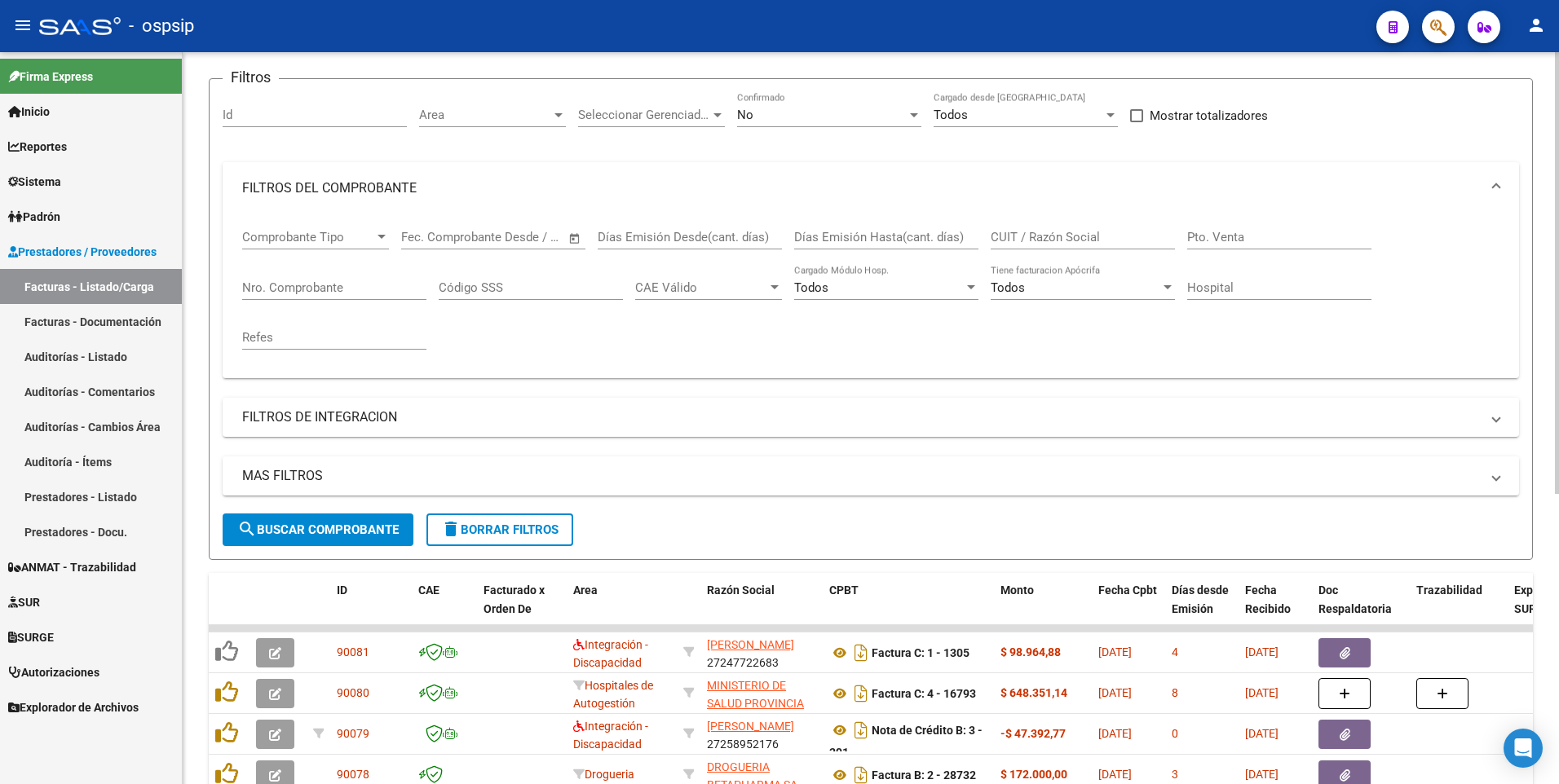
click at [531, 525] on span "delete Borrar Filtros" at bounding box center [499, 530] width 117 height 15
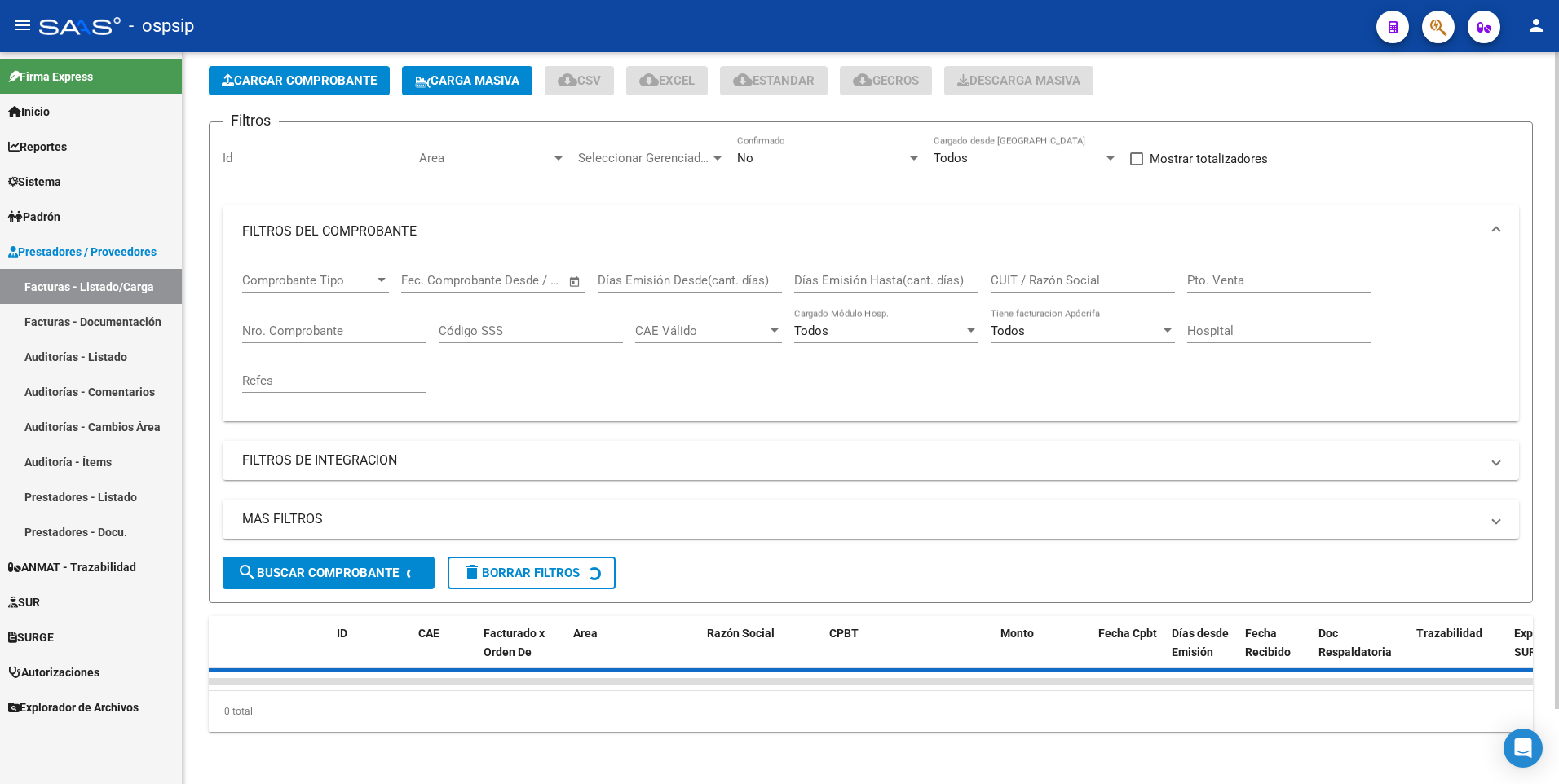
click at [310, 358] on div "Refes" at bounding box center [334, 375] width 184 height 35
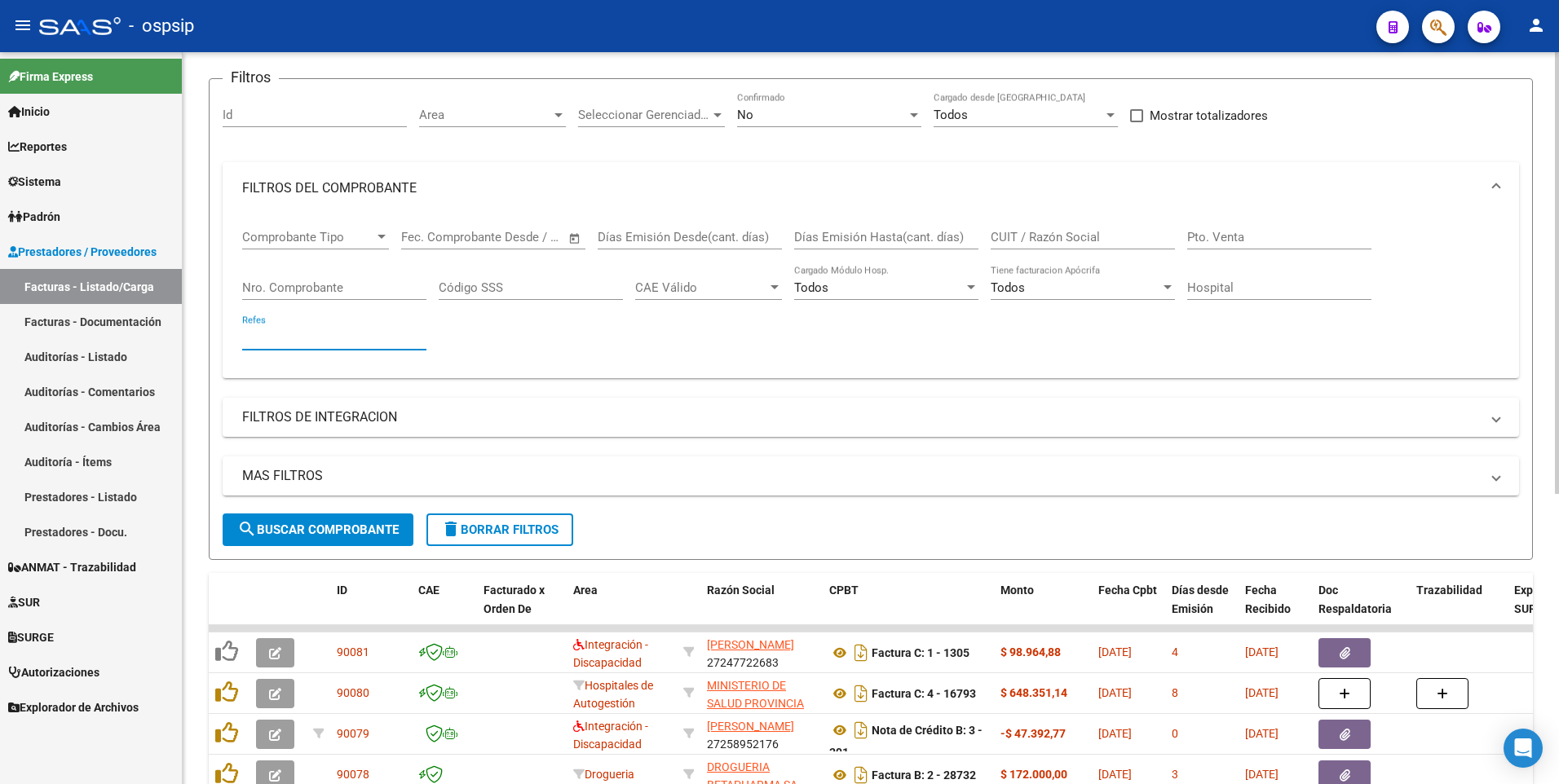
click at [336, 289] on input "Nro. Comprobante" at bounding box center [334, 288] width 184 height 15
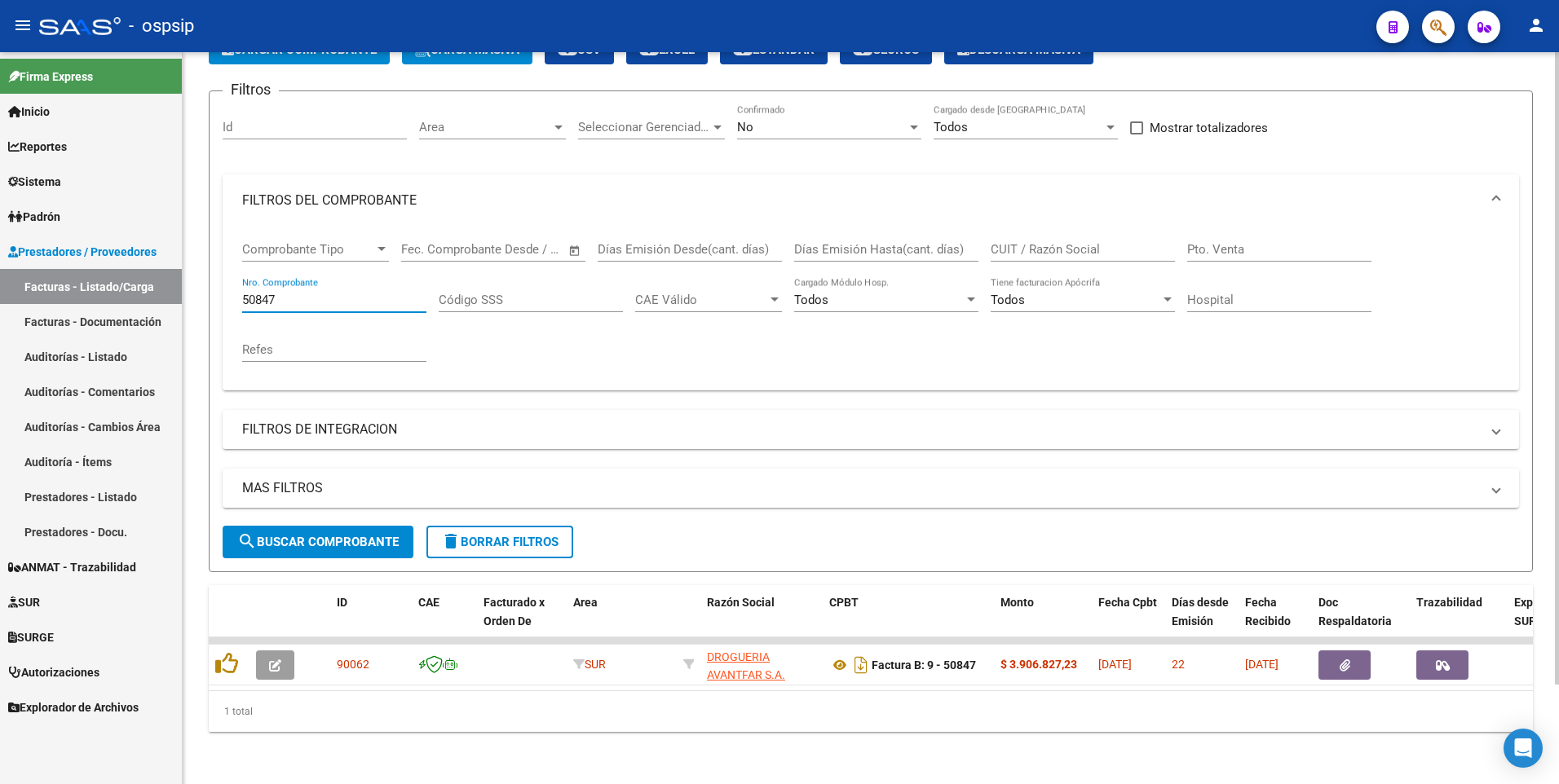
type input "50847"
click at [1123, 242] on input "CUIT / Razón Social" at bounding box center [1082, 250] width 184 height 15
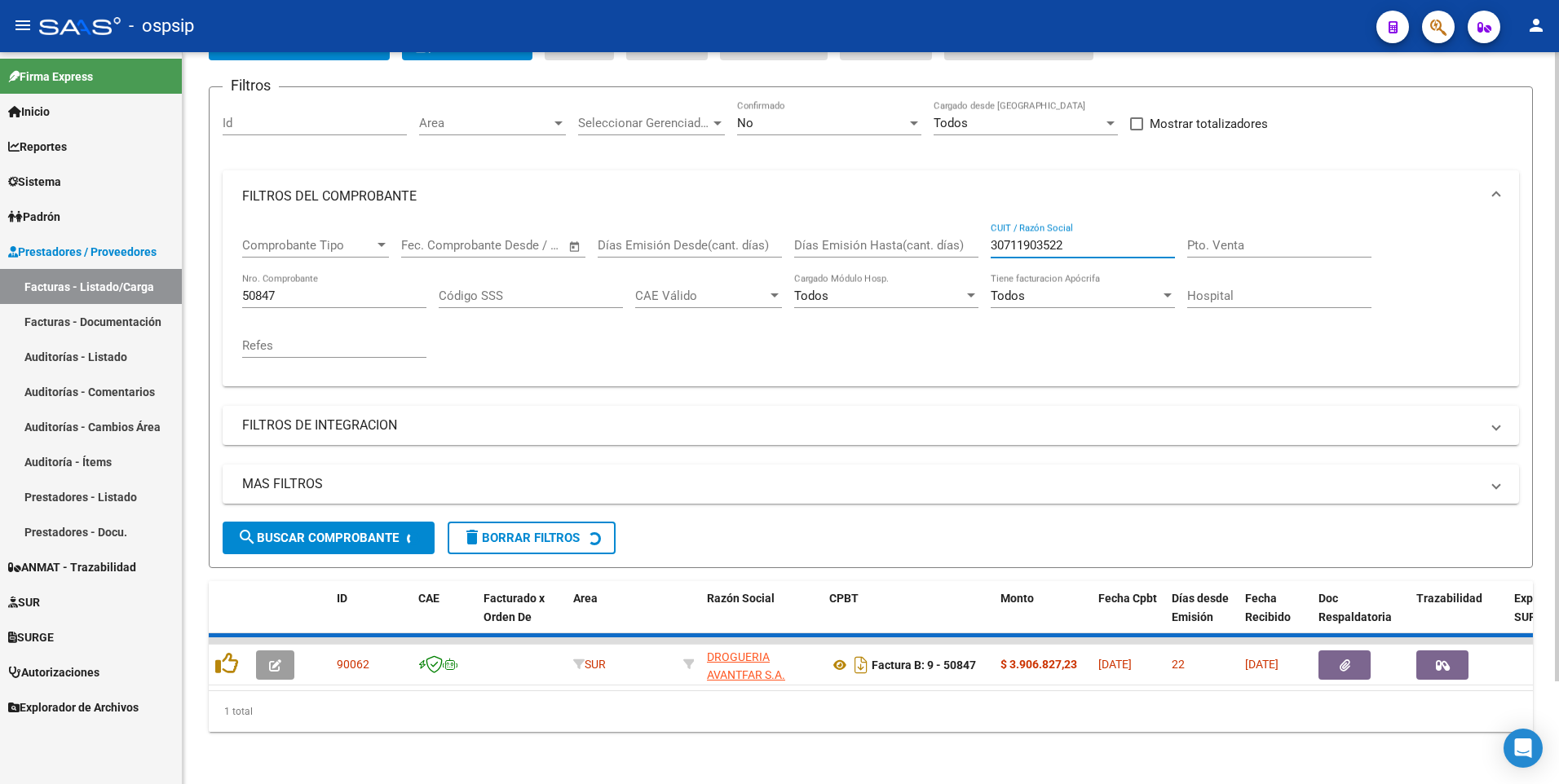
scroll to position [91, 0]
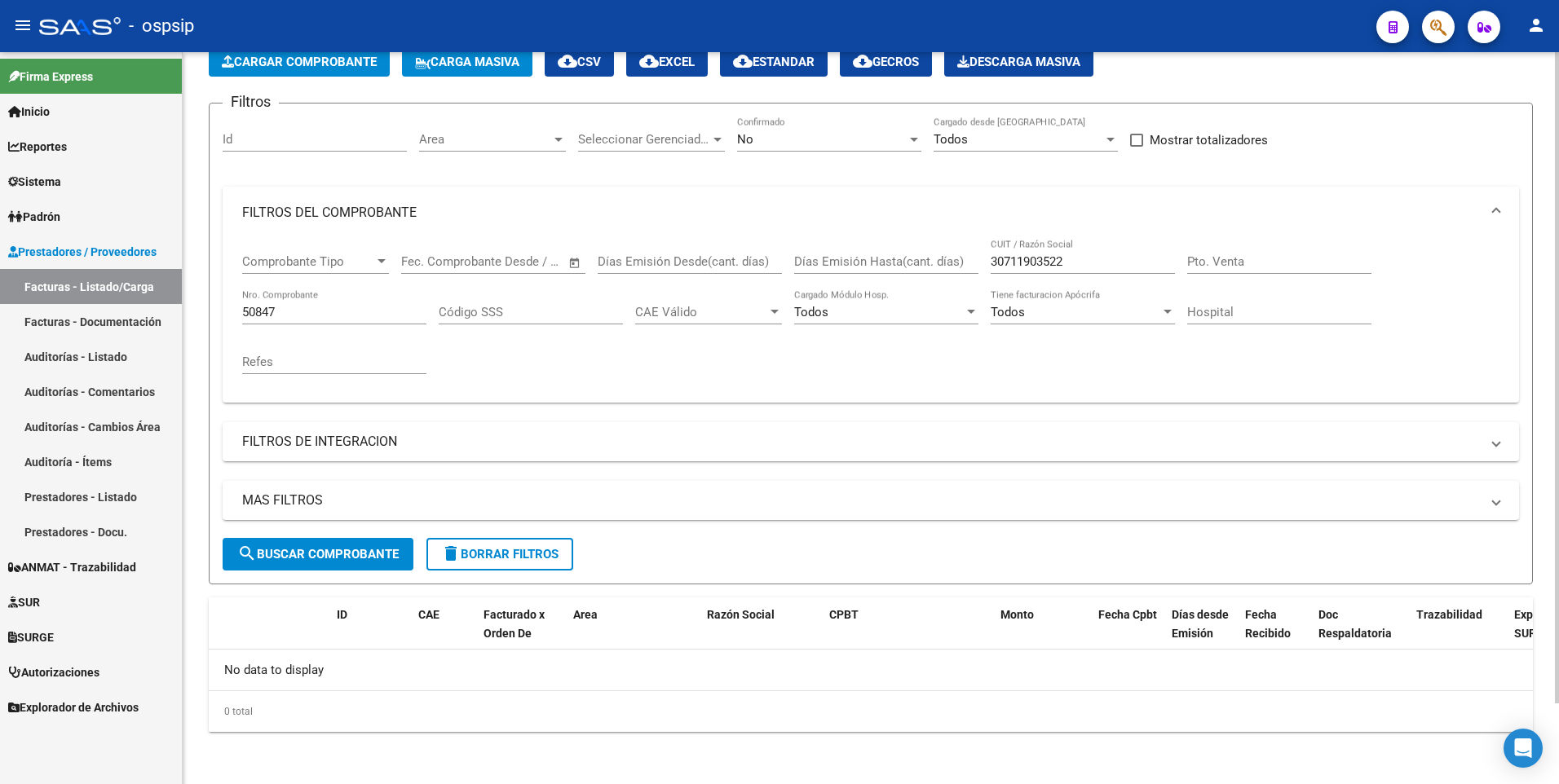
click at [857, 151] on div "No Confirmado" at bounding box center [828, 141] width 184 height 51
click at [806, 136] on div "No" at bounding box center [822, 140] width 170 height 15
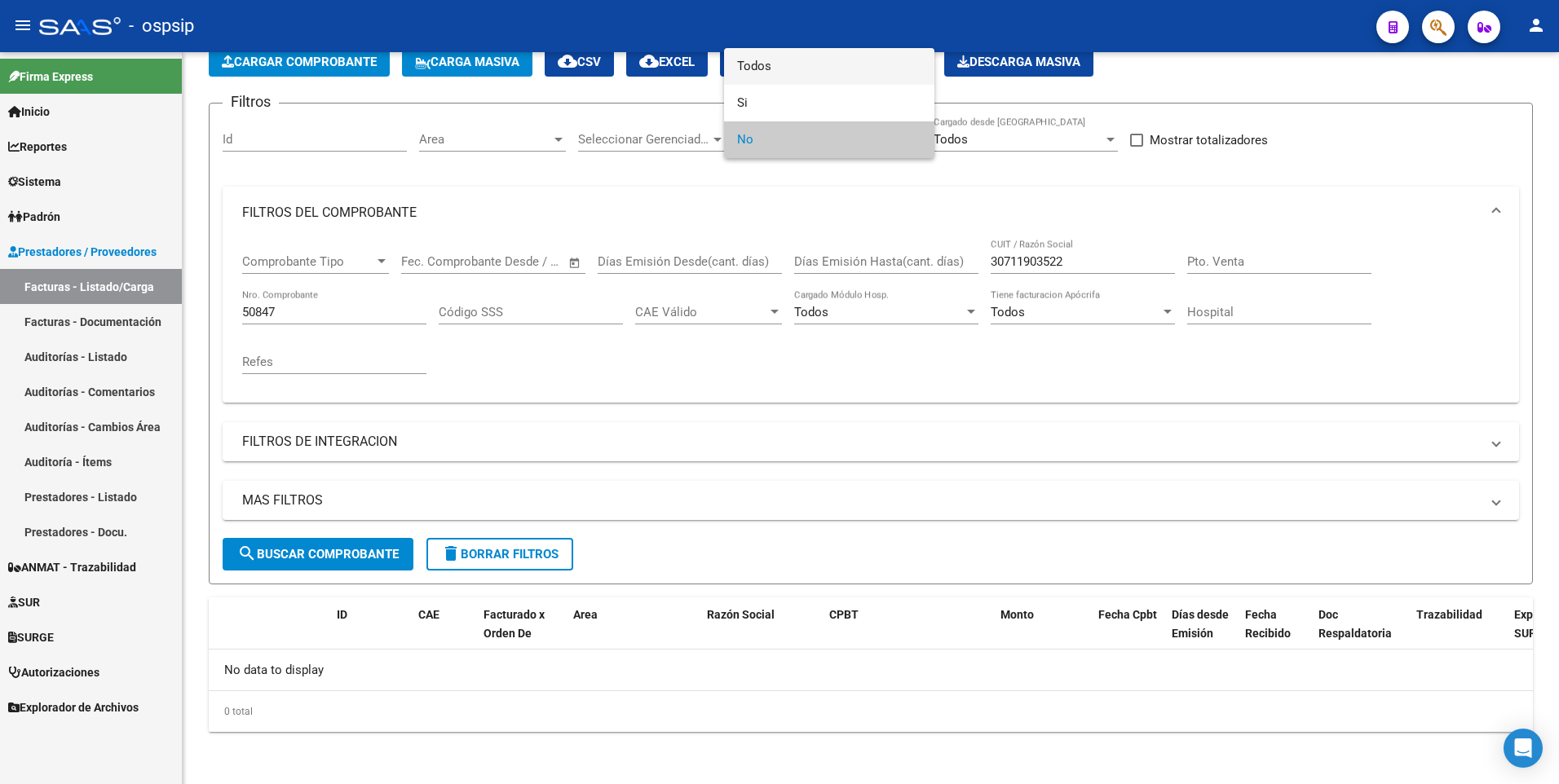
click at [817, 72] on span "Todos" at bounding box center [828, 67] width 184 height 37
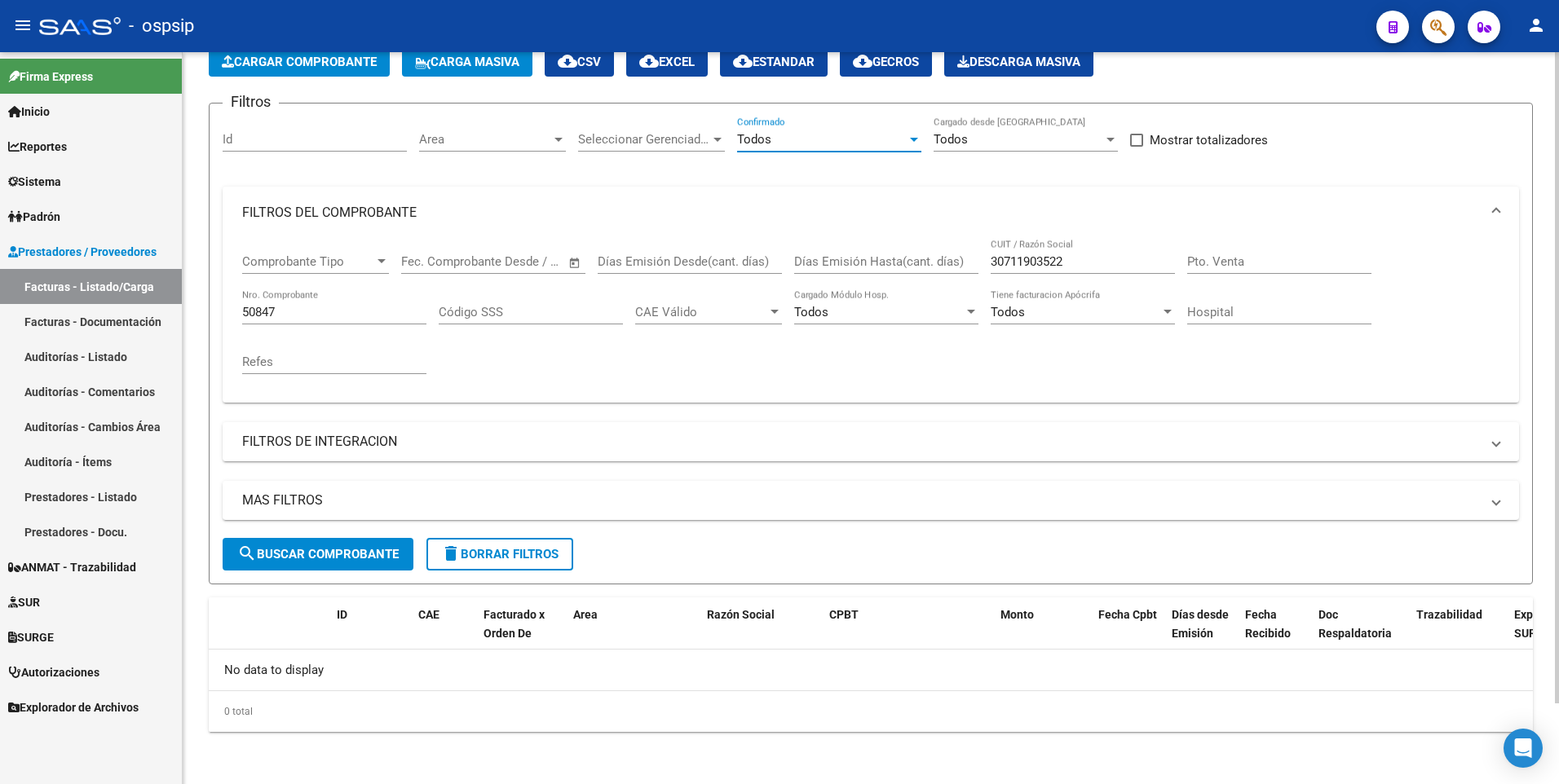
click at [392, 566] on button "search Buscar Comprobante" at bounding box center [317, 553] width 191 height 32
click at [1093, 267] on input "30711903522" at bounding box center [1082, 262] width 184 height 15
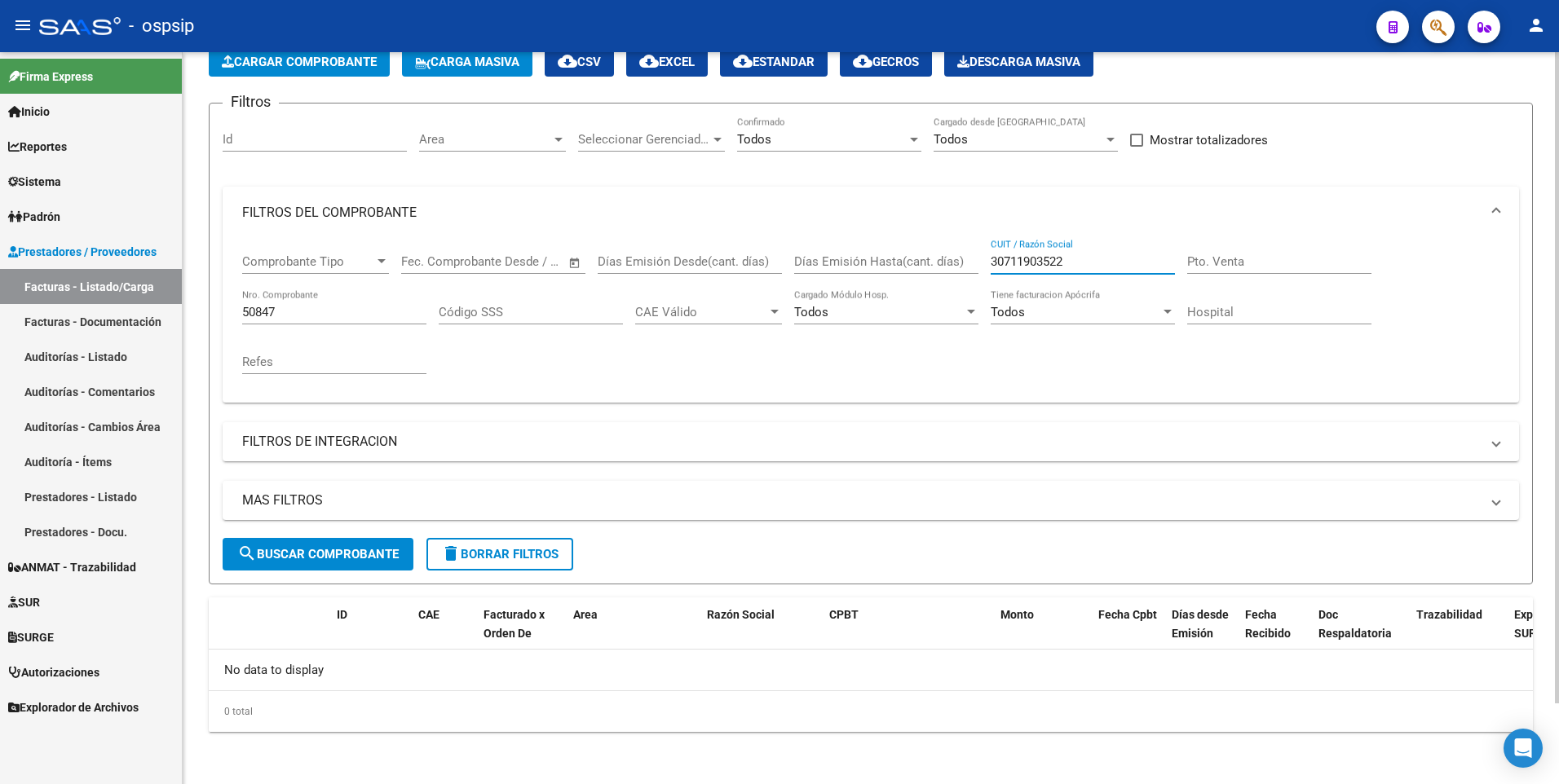
click at [1093, 267] on input "30711903522" at bounding box center [1082, 262] width 184 height 15
type input "30711903522"
click at [385, 315] on input "50847" at bounding box center [334, 312] width 184 height 15
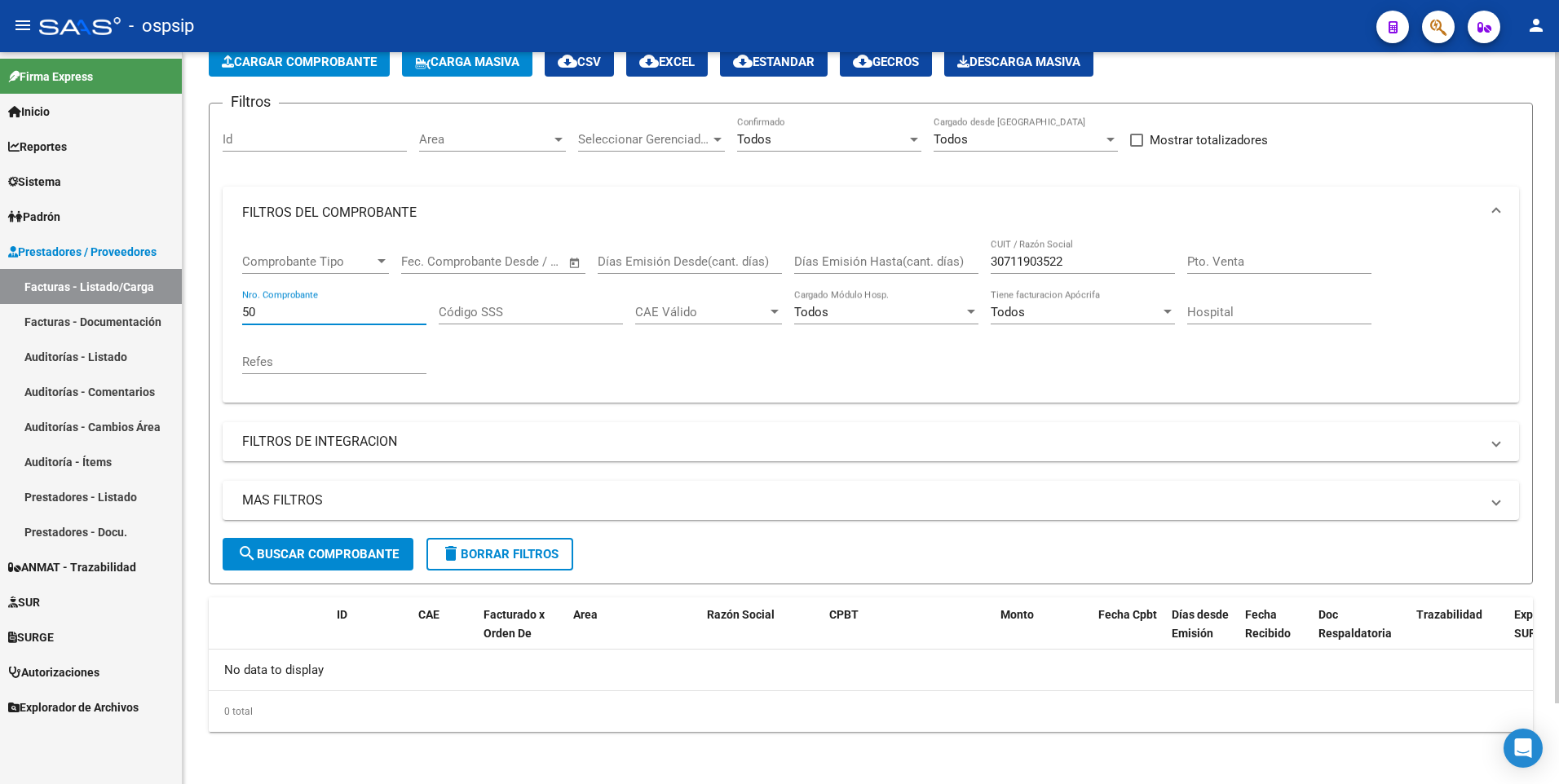
type input "5"
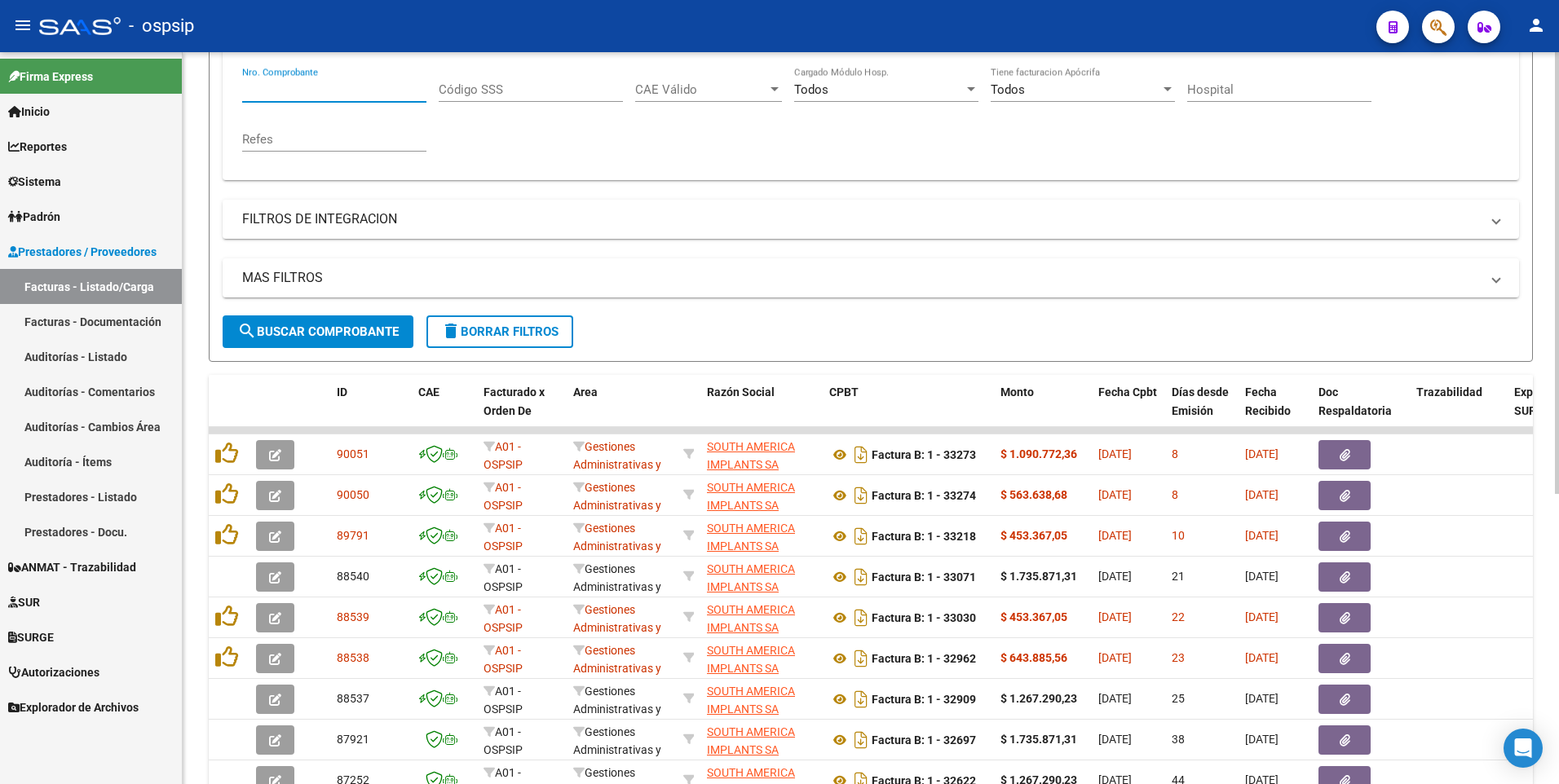
scroll to position [172, 0]
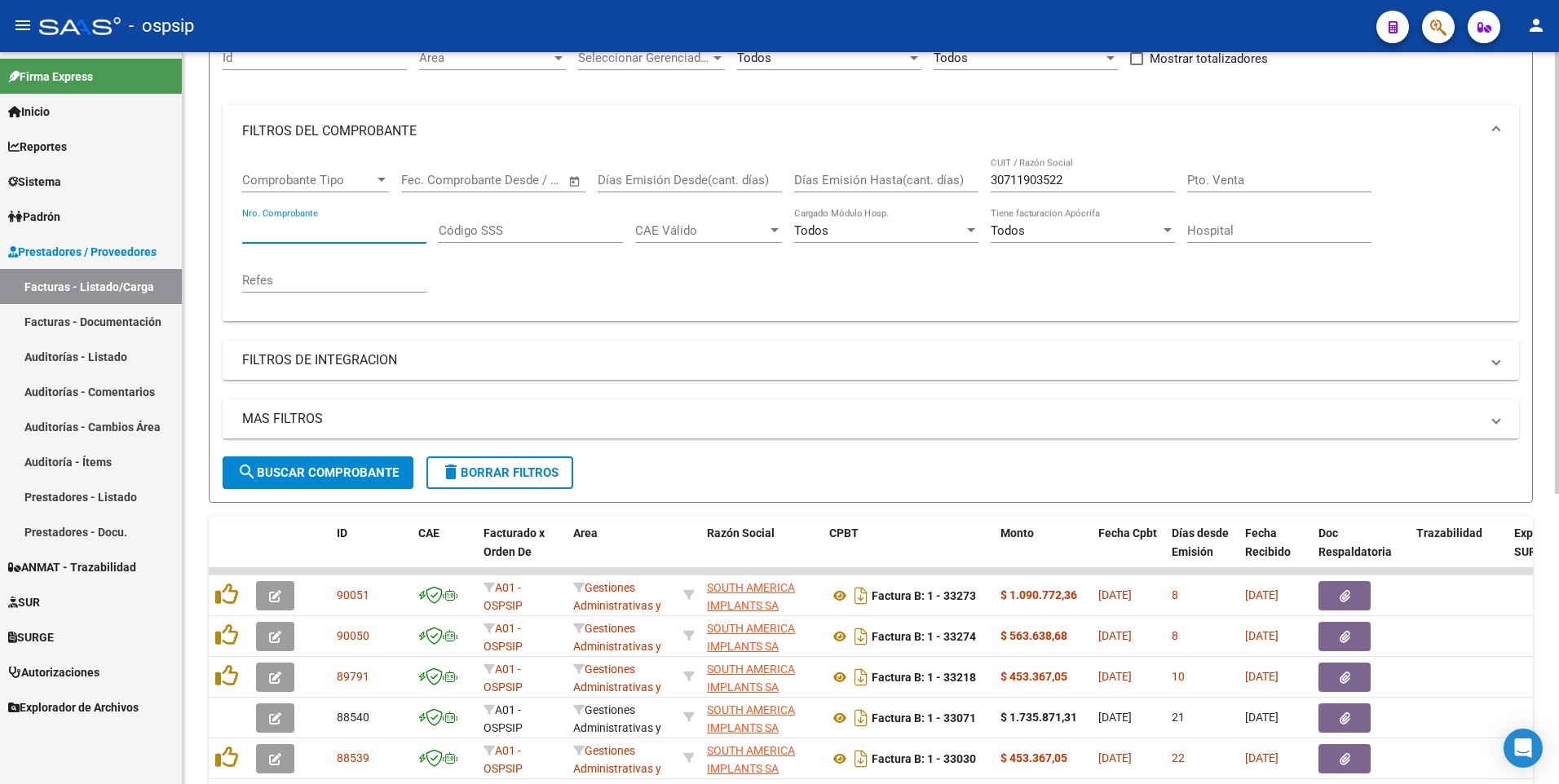
click at [1131, 186] on input "30711903522" at bounding box center [1082, 181] width 184 height 15
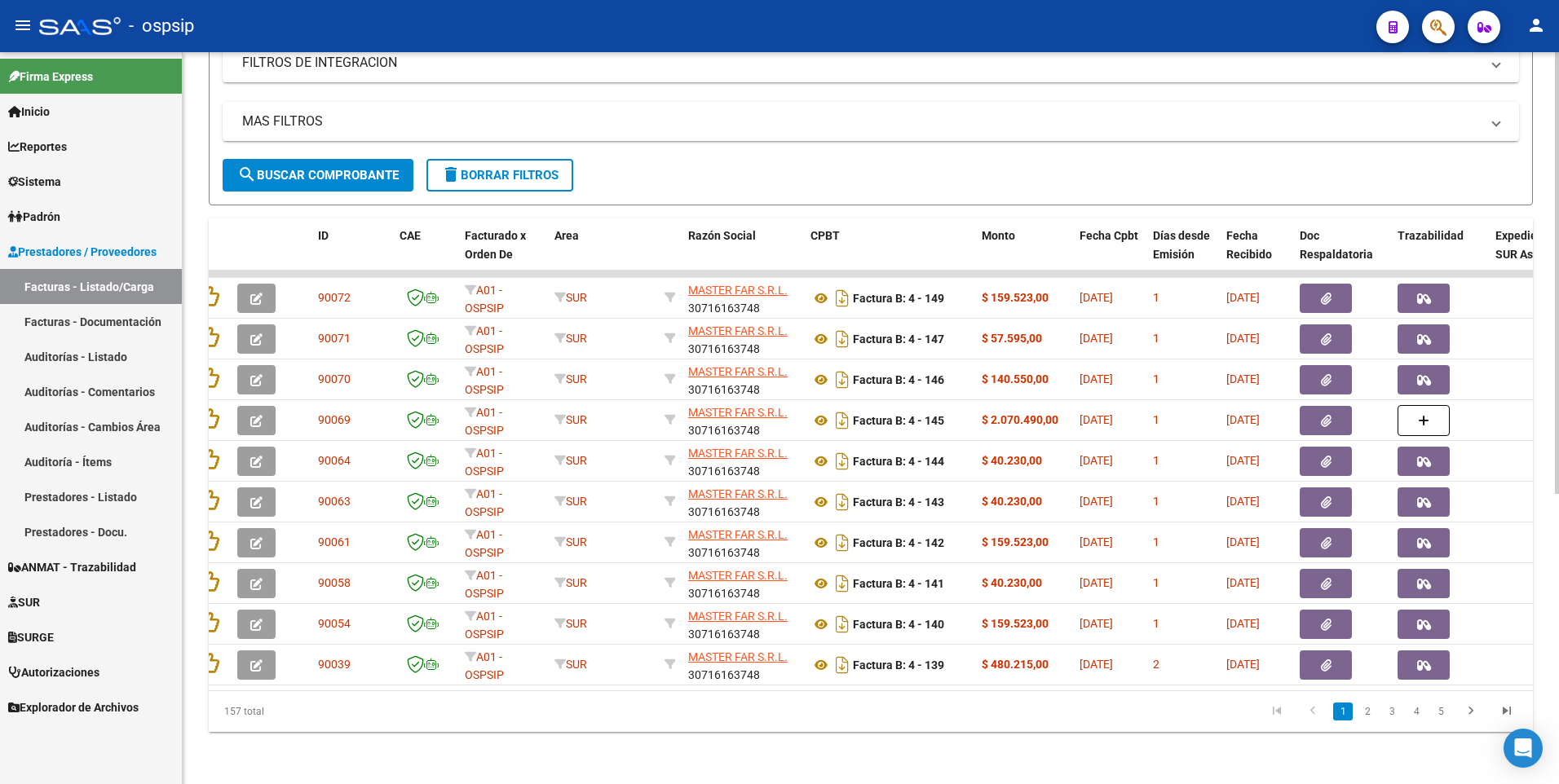
scroll to position [0, 0]
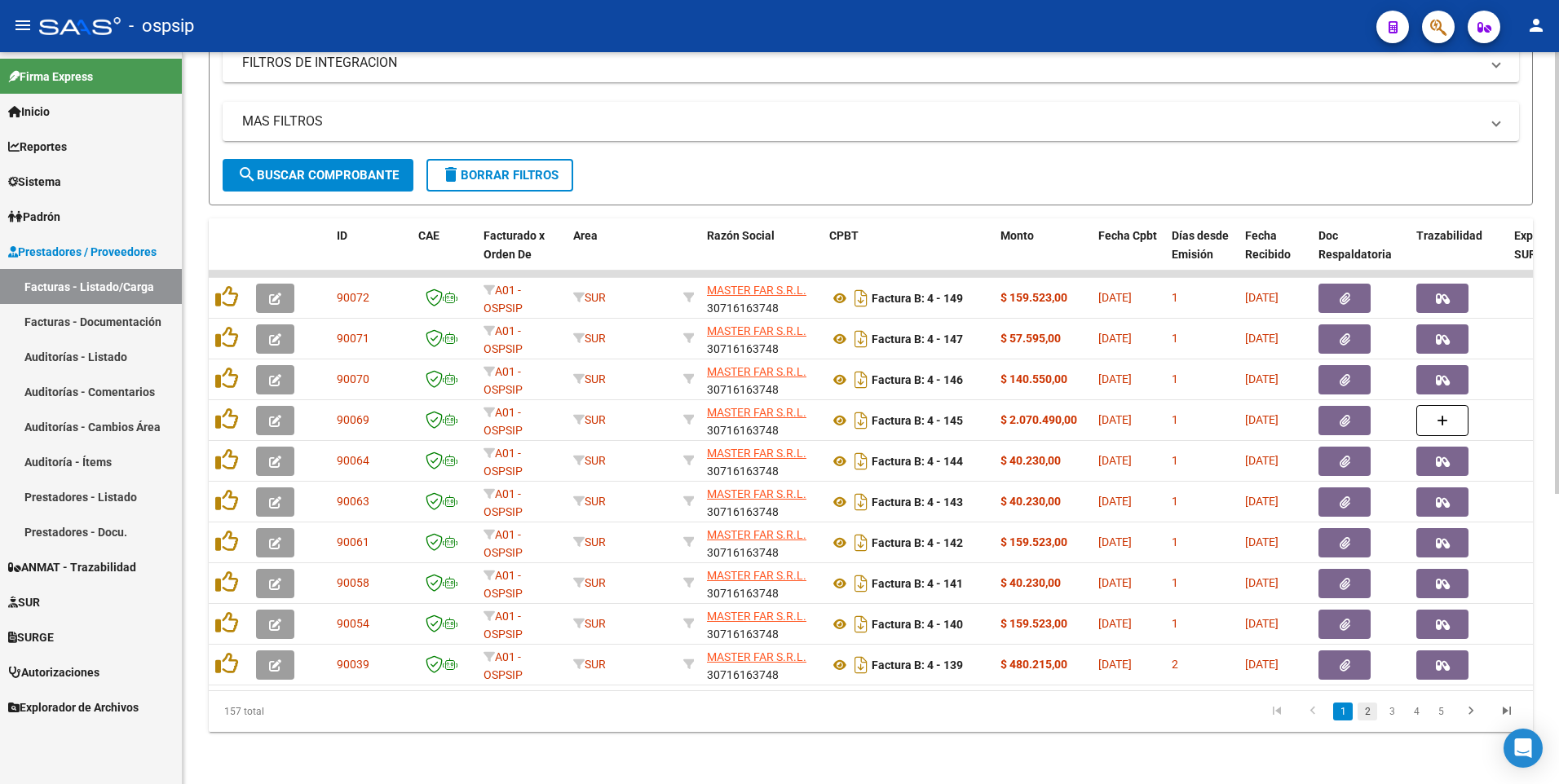
click at [1373, 717] on link "2" at bounding box center [1368, 712] width 20 height 18
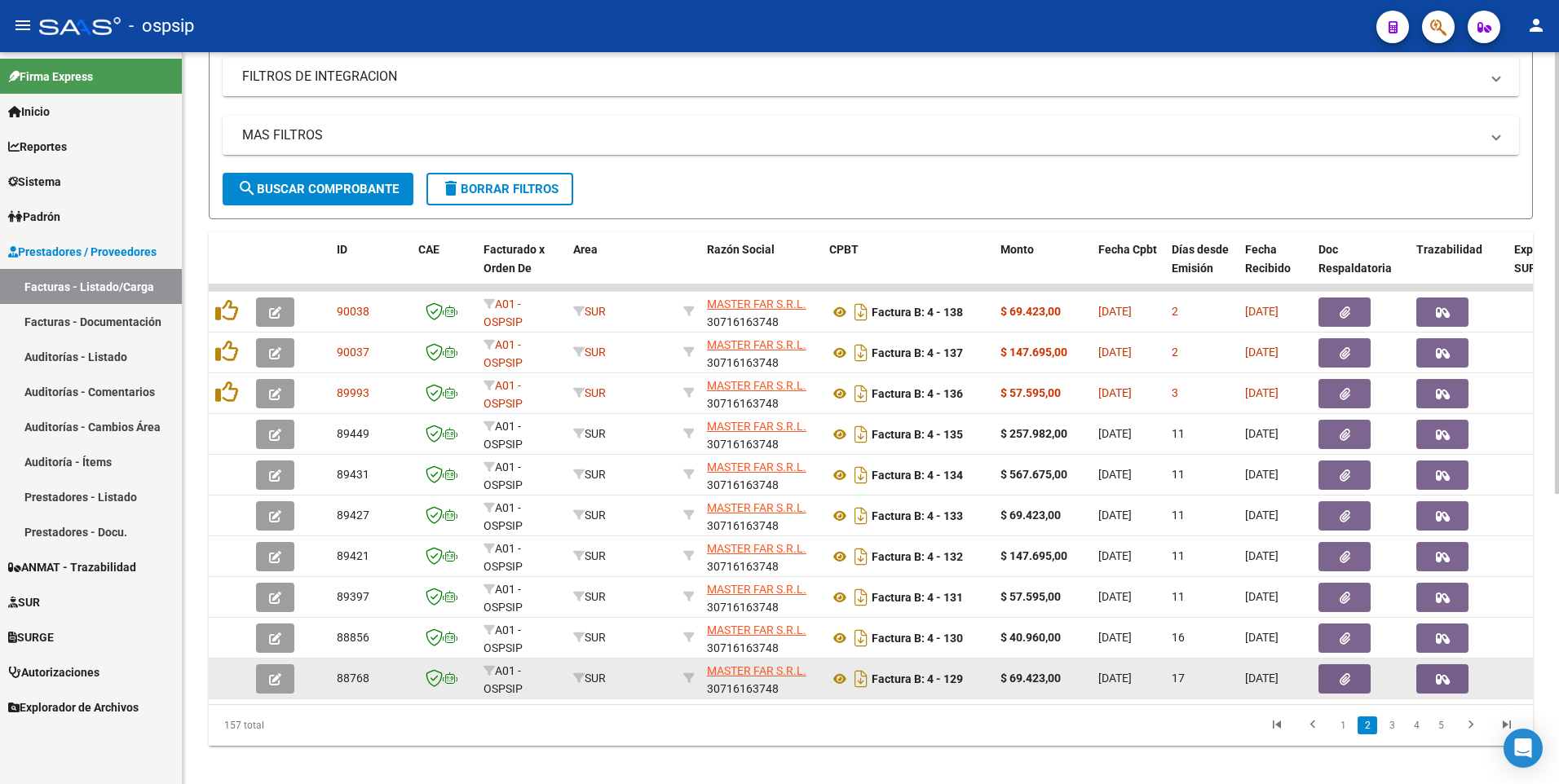
scroll to position [482, 0]
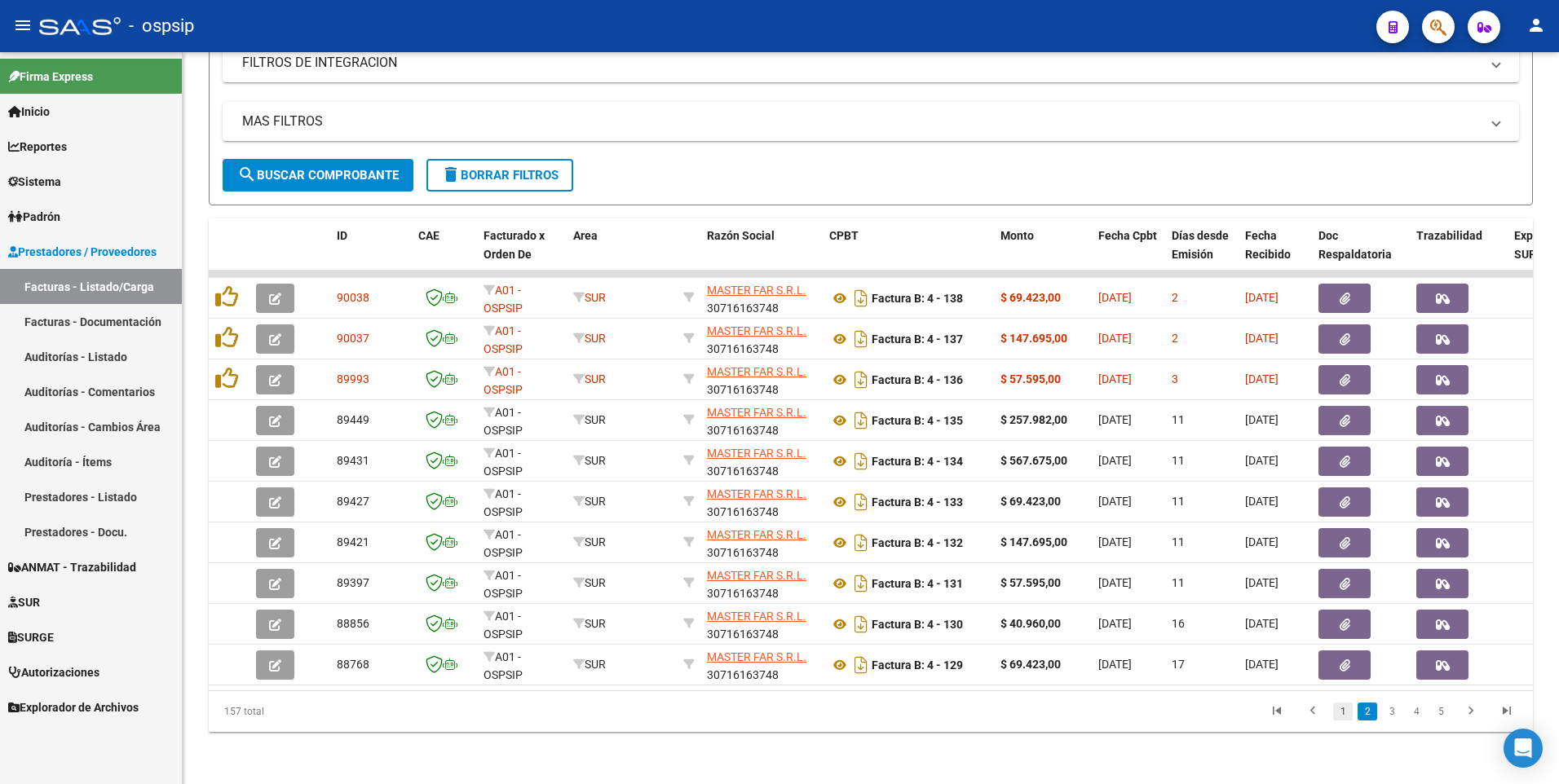
click at [1349, 712] on link "1" at bounding box center [1343, 712] width 20 height 18
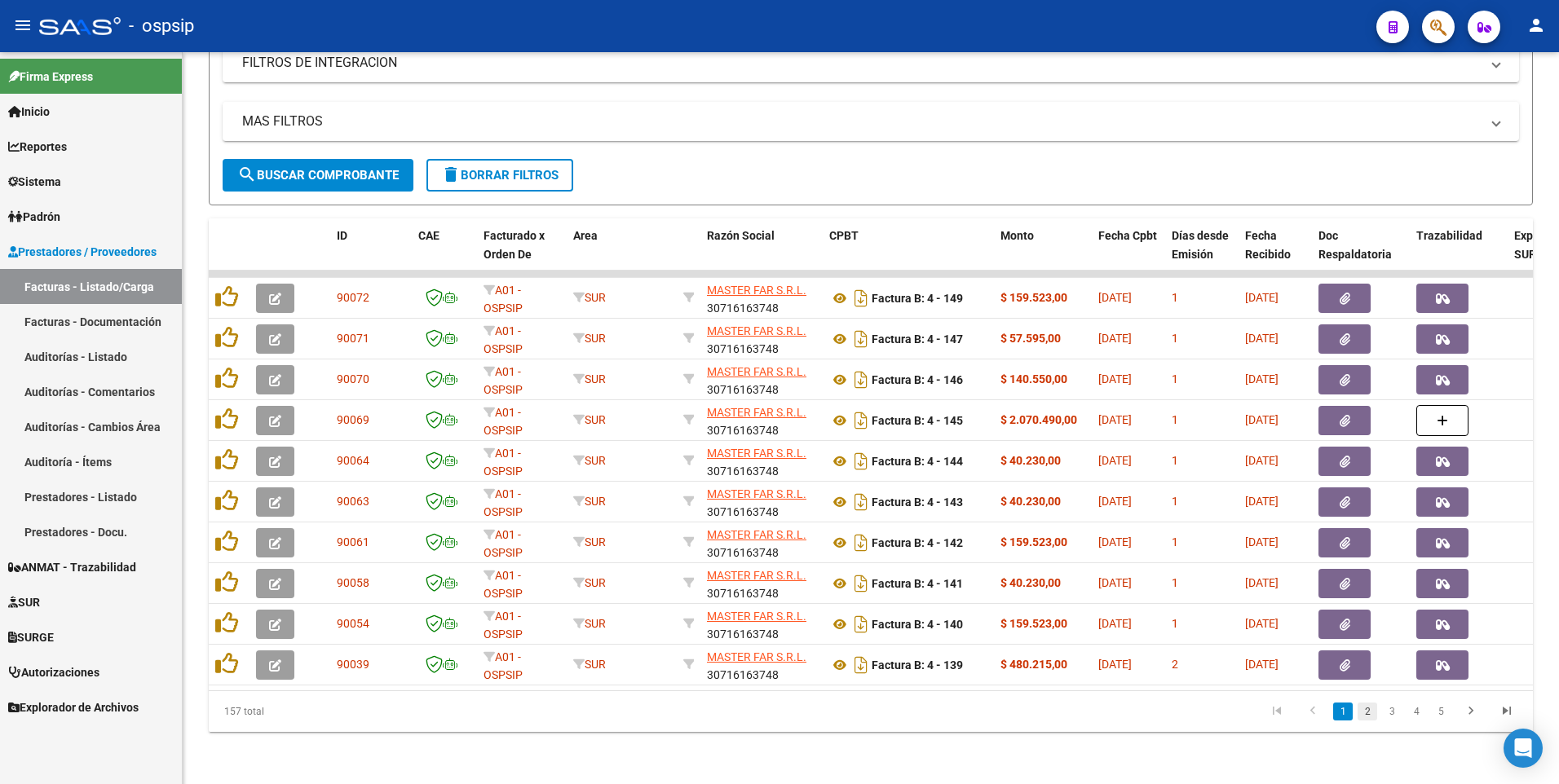
click at [1363, 713] on link "2" at bounding box center [1368, 712] width 20 height 18
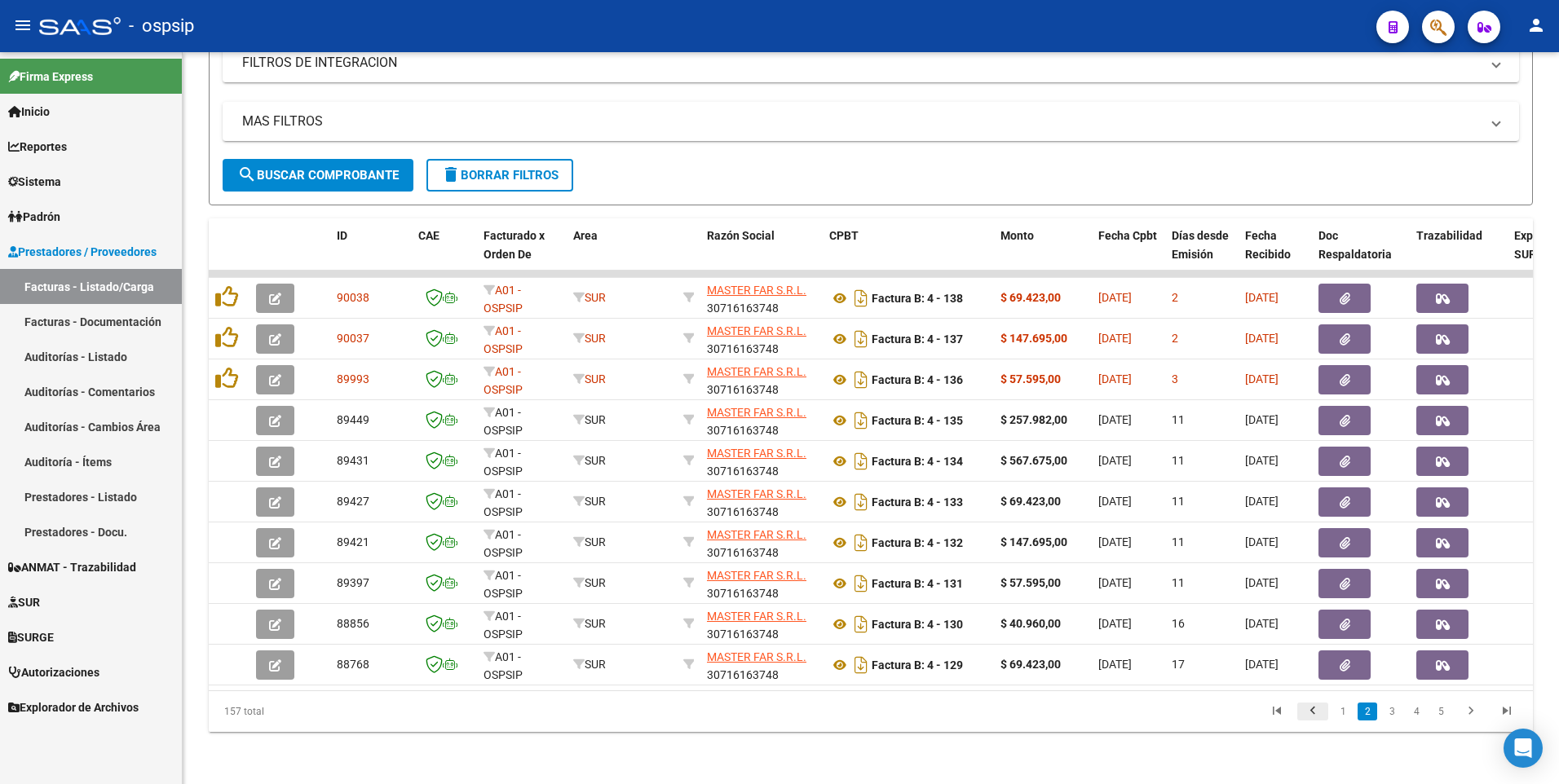
click at [1310, 715] on icon "go to previous page" at bounding box center [1312, 713] width 21 height 20
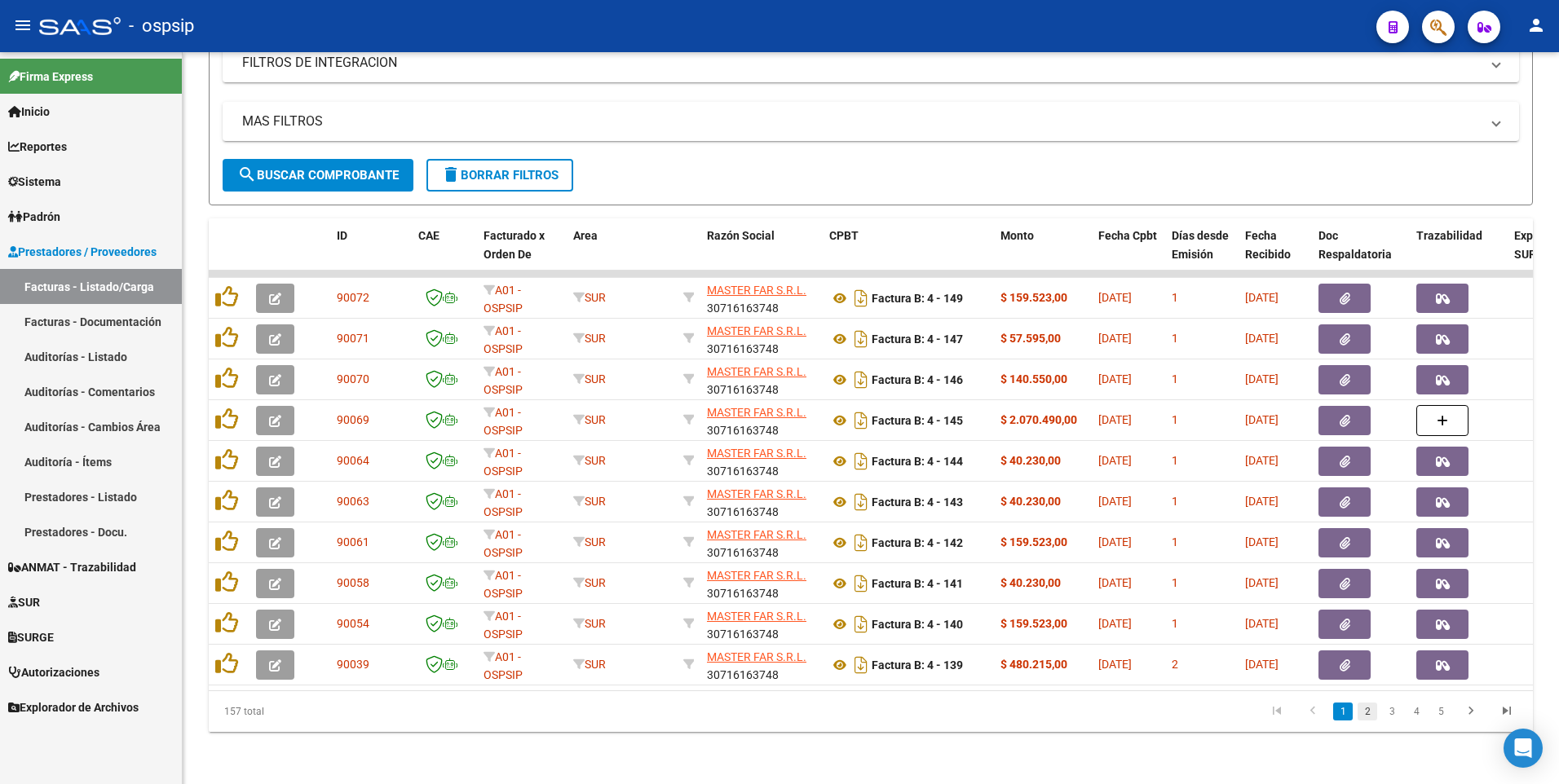
click at [1366, 716] on link "2" at bounding box center [1368, 712] width 20 height 18
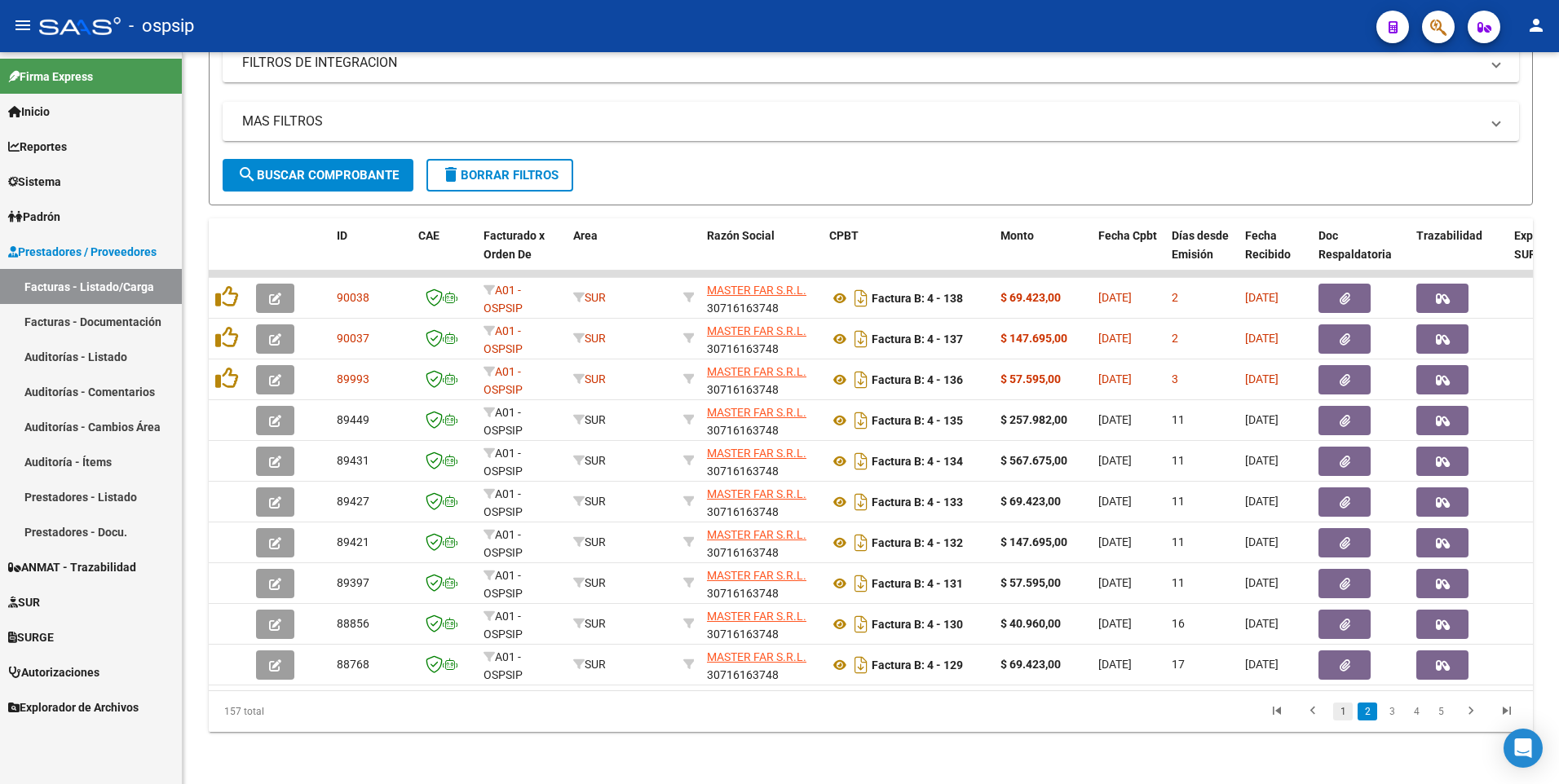
click at [1343, 713] on link "1" at bounding box center [1343, 712] width 20 height 18
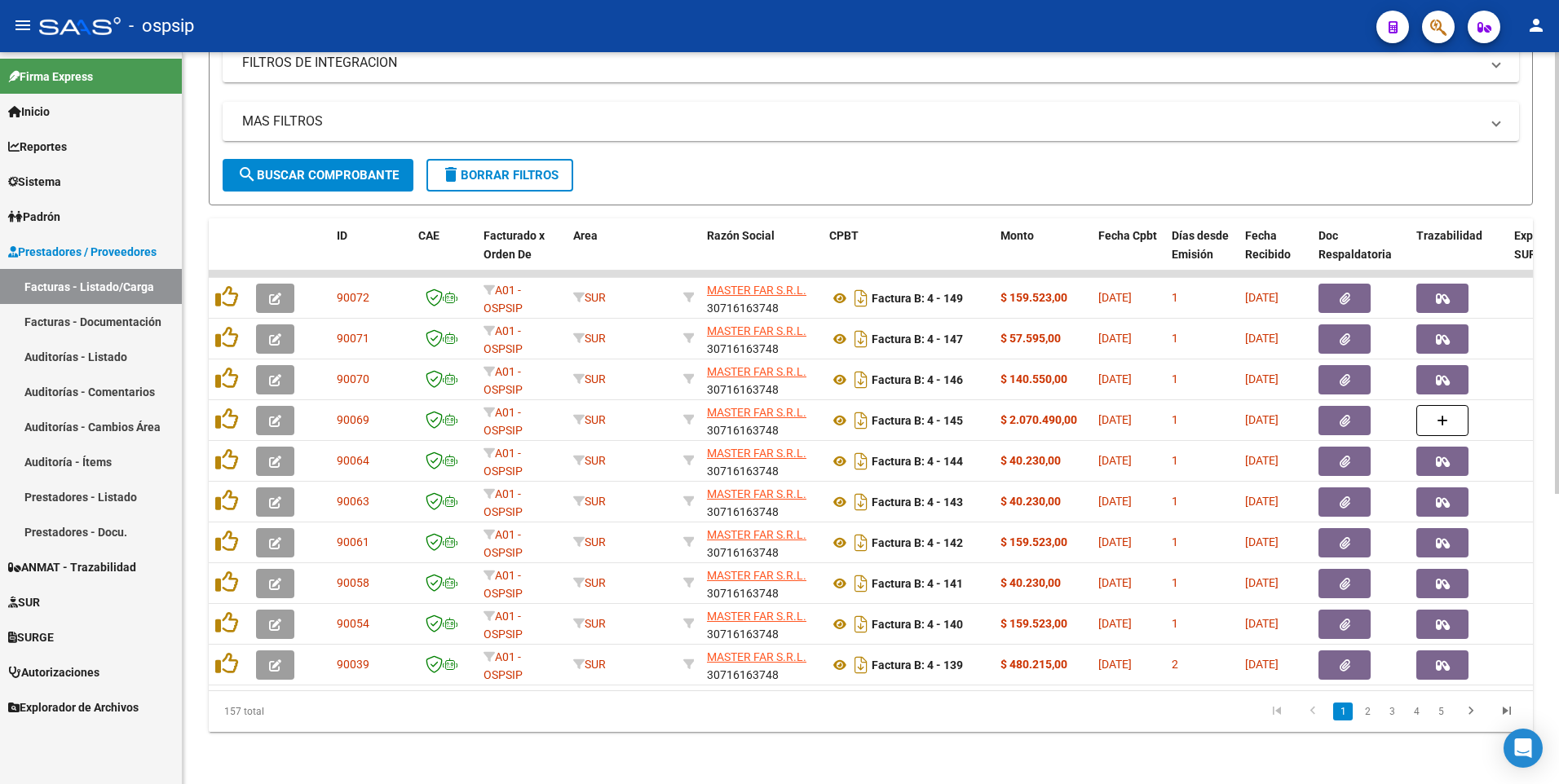
scroll to position [237, 0]
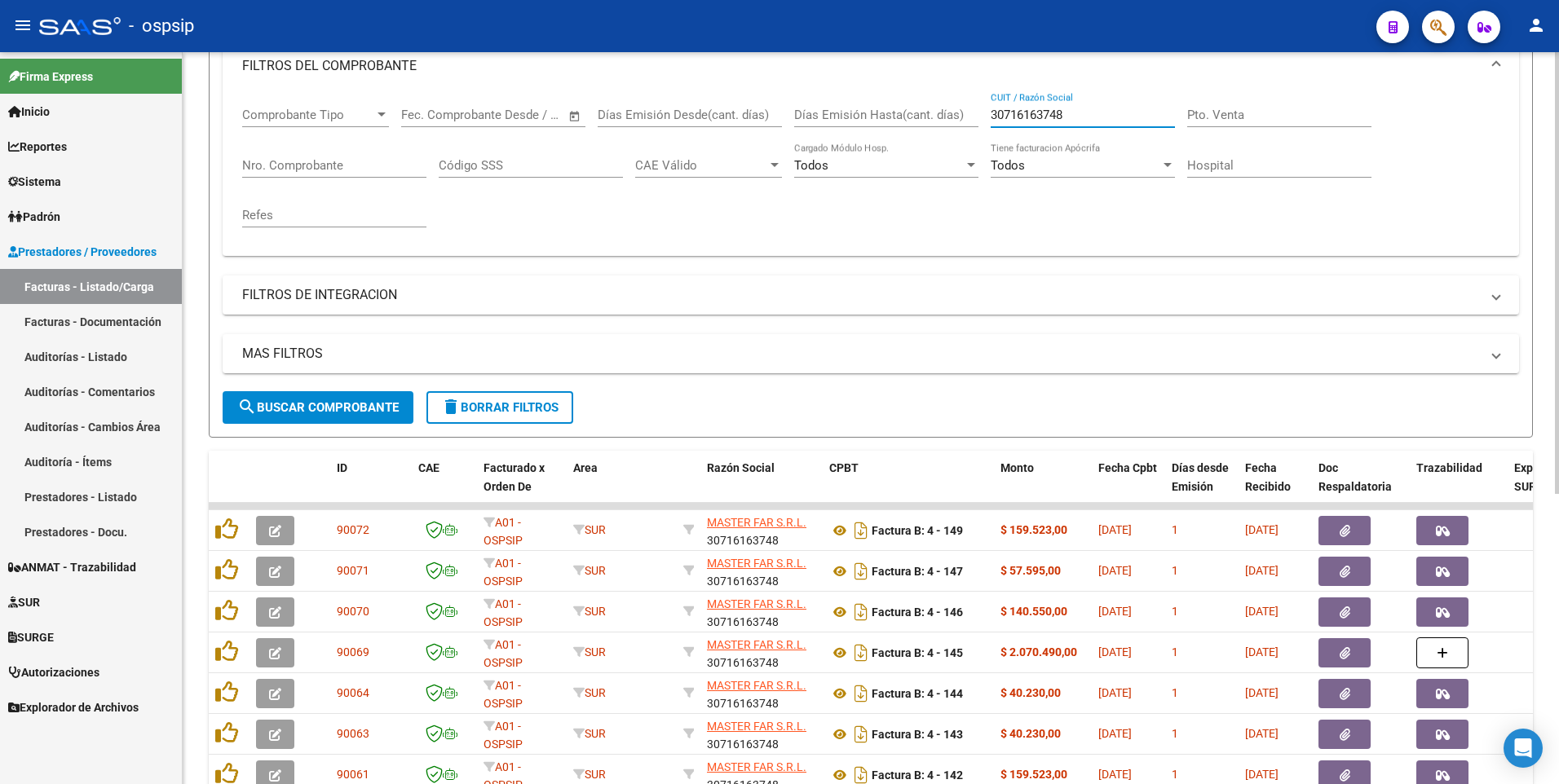
click at [1067, 111] on input "30716163748" at bounding box center [1082, 115] width 184 height 15
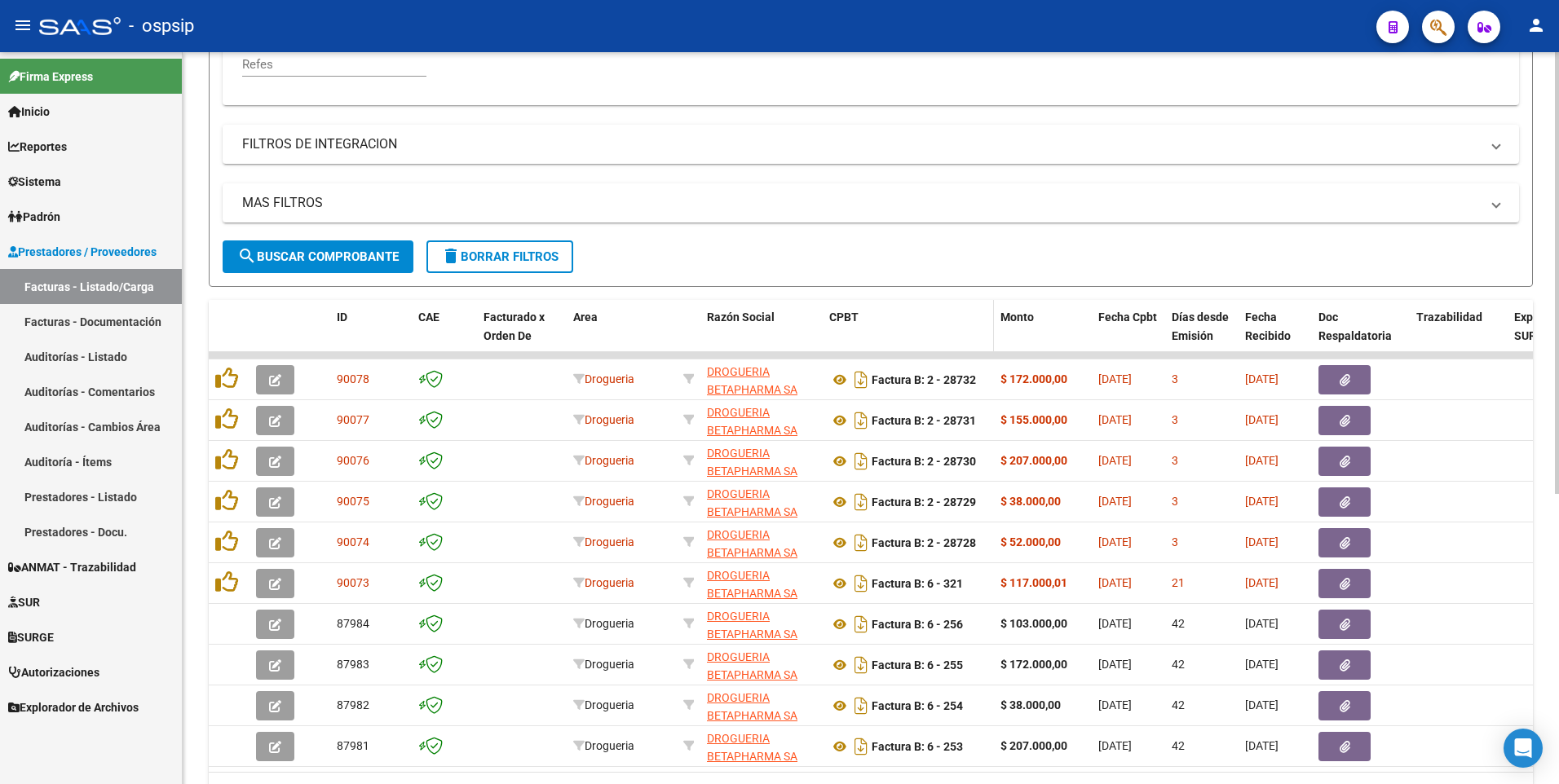
scroll to position [400, 0]
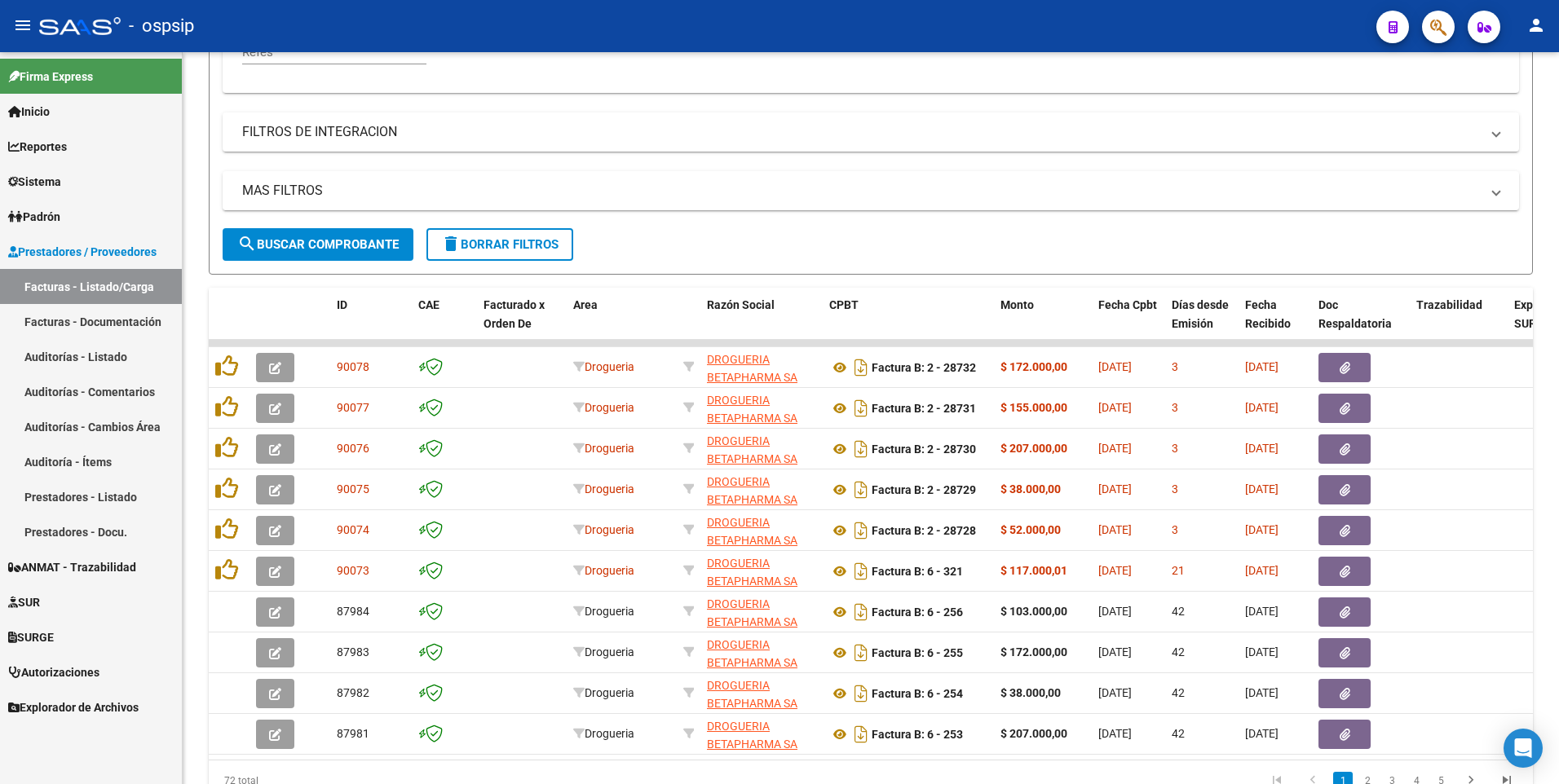
type input "30714350389"
click at [536, 236] on button "delete Borrar Filtros" at bounding box center [499, 244] width 146 height 32
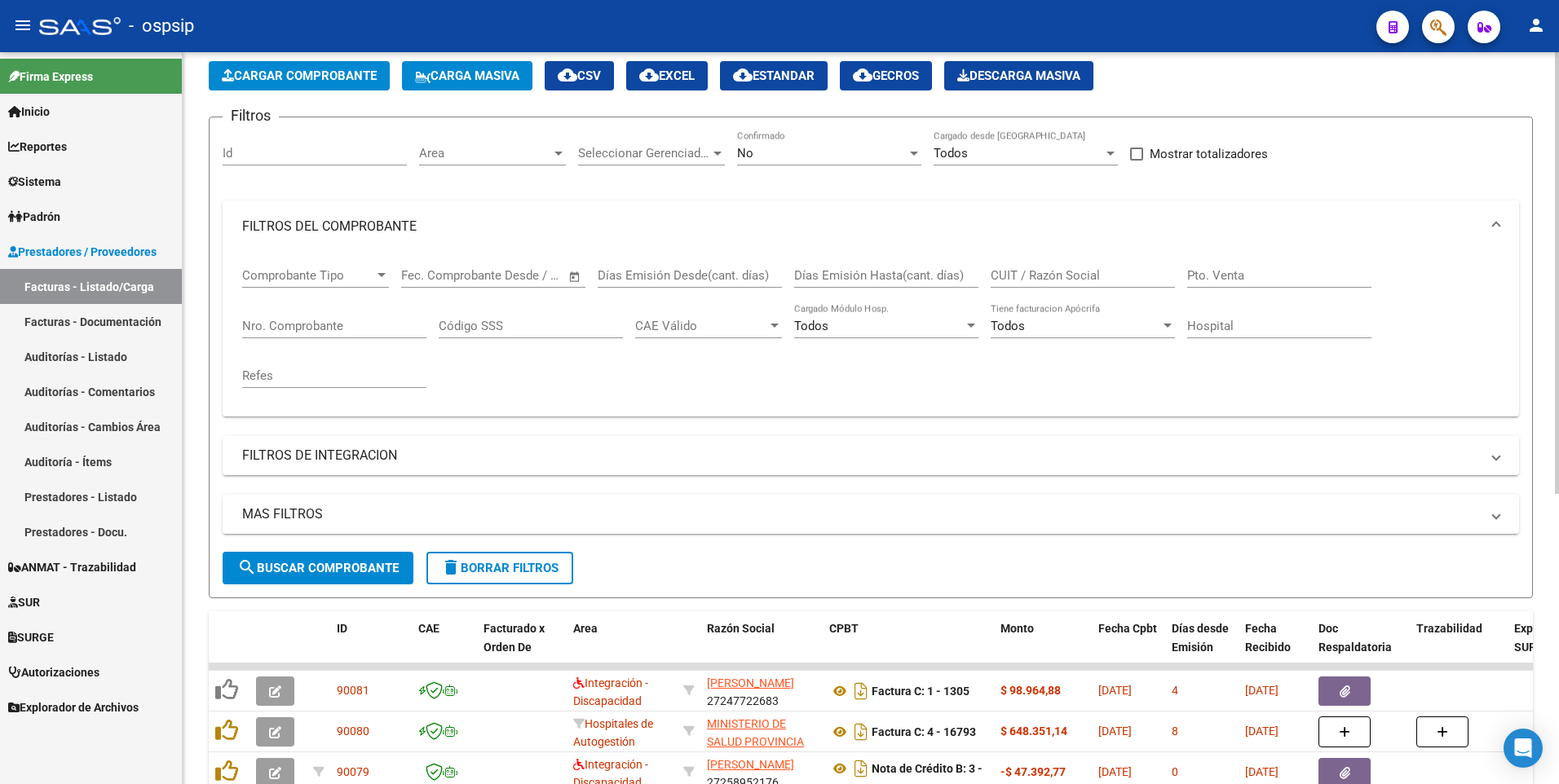
scroll to position [74, 0]
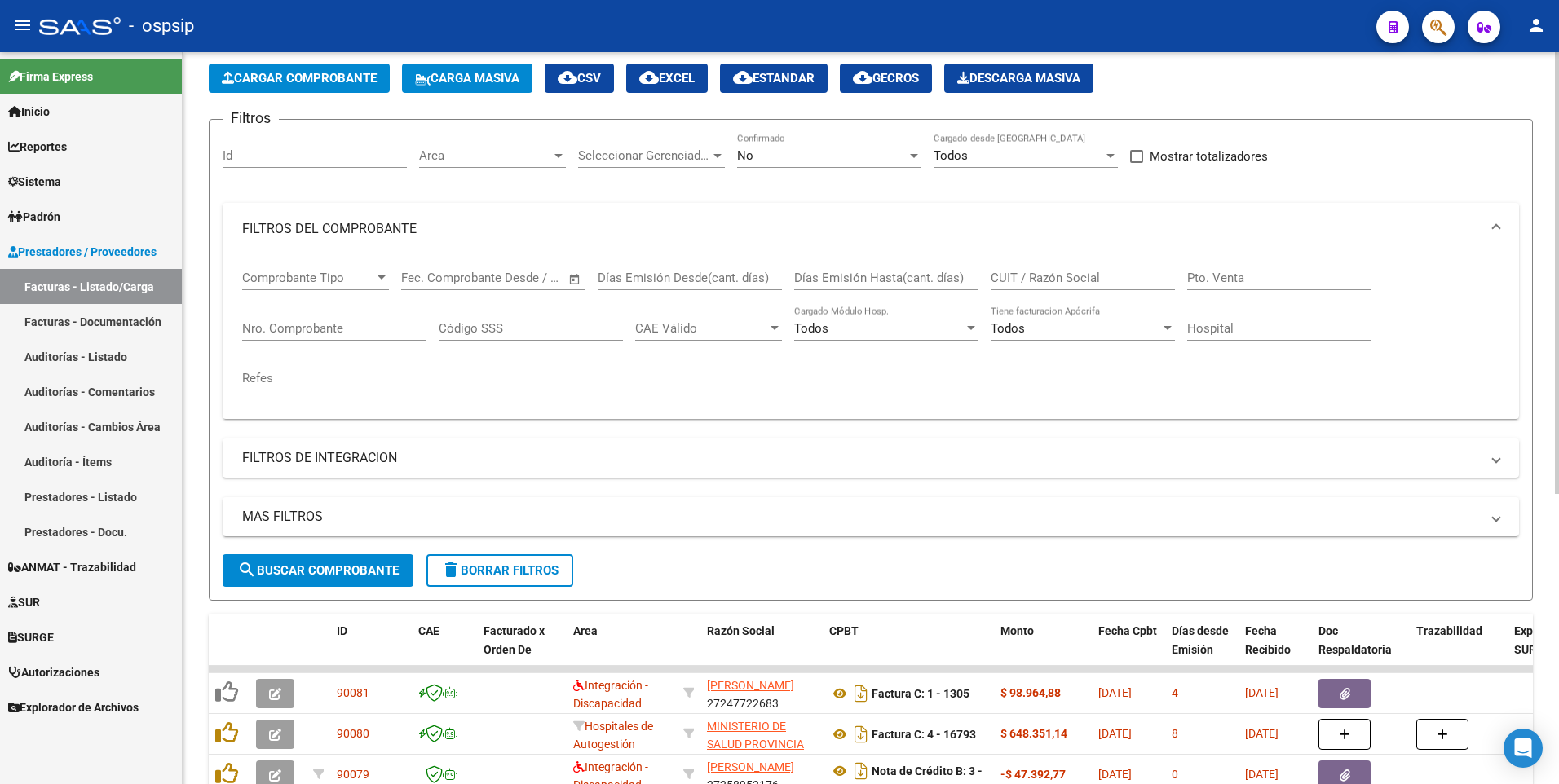
click at [1013, 278] on input "CUIT / Razón Social" at bounding box center [1082, 278] width 184 height 15
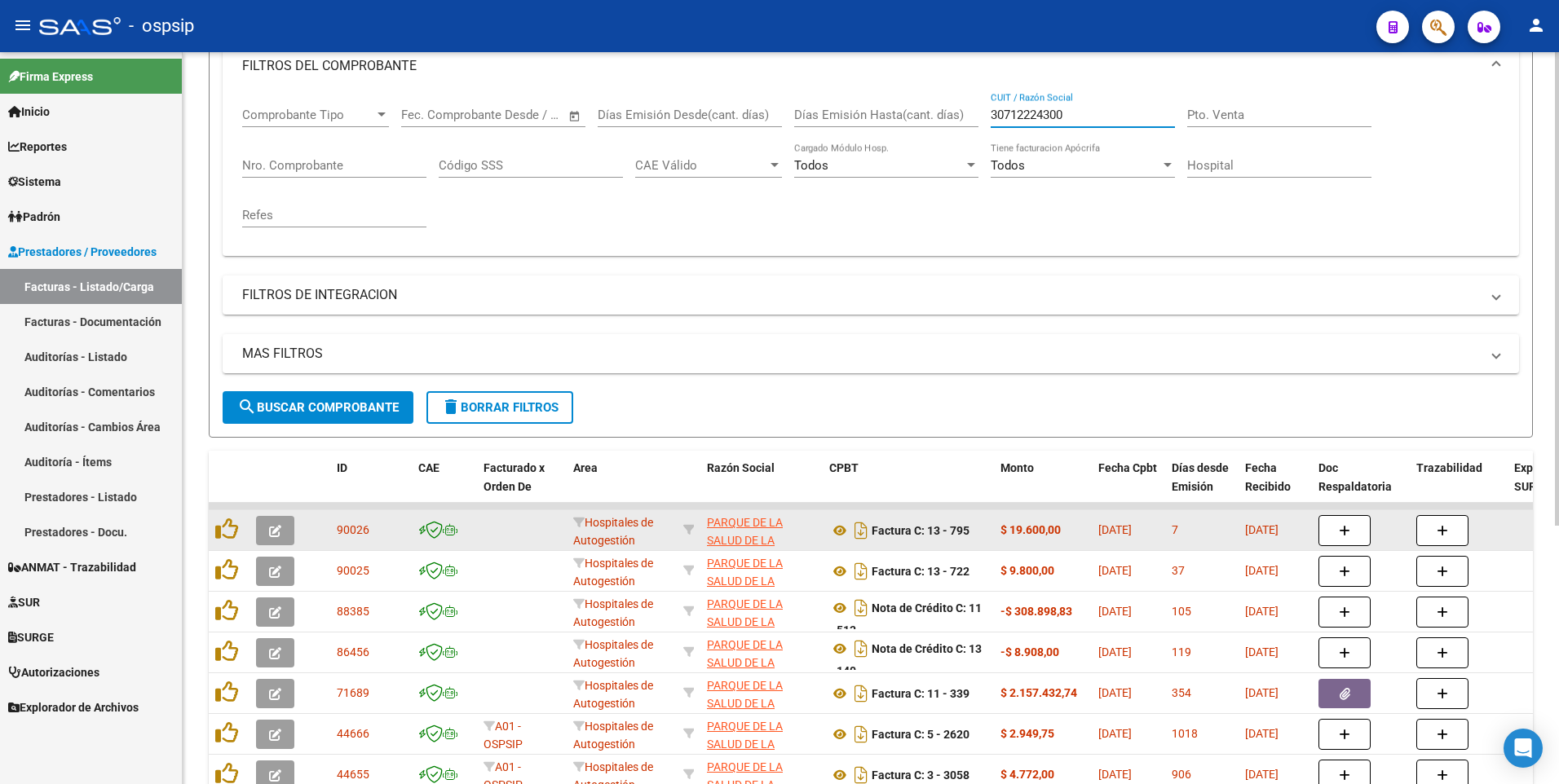
scroll to position [319, 0]
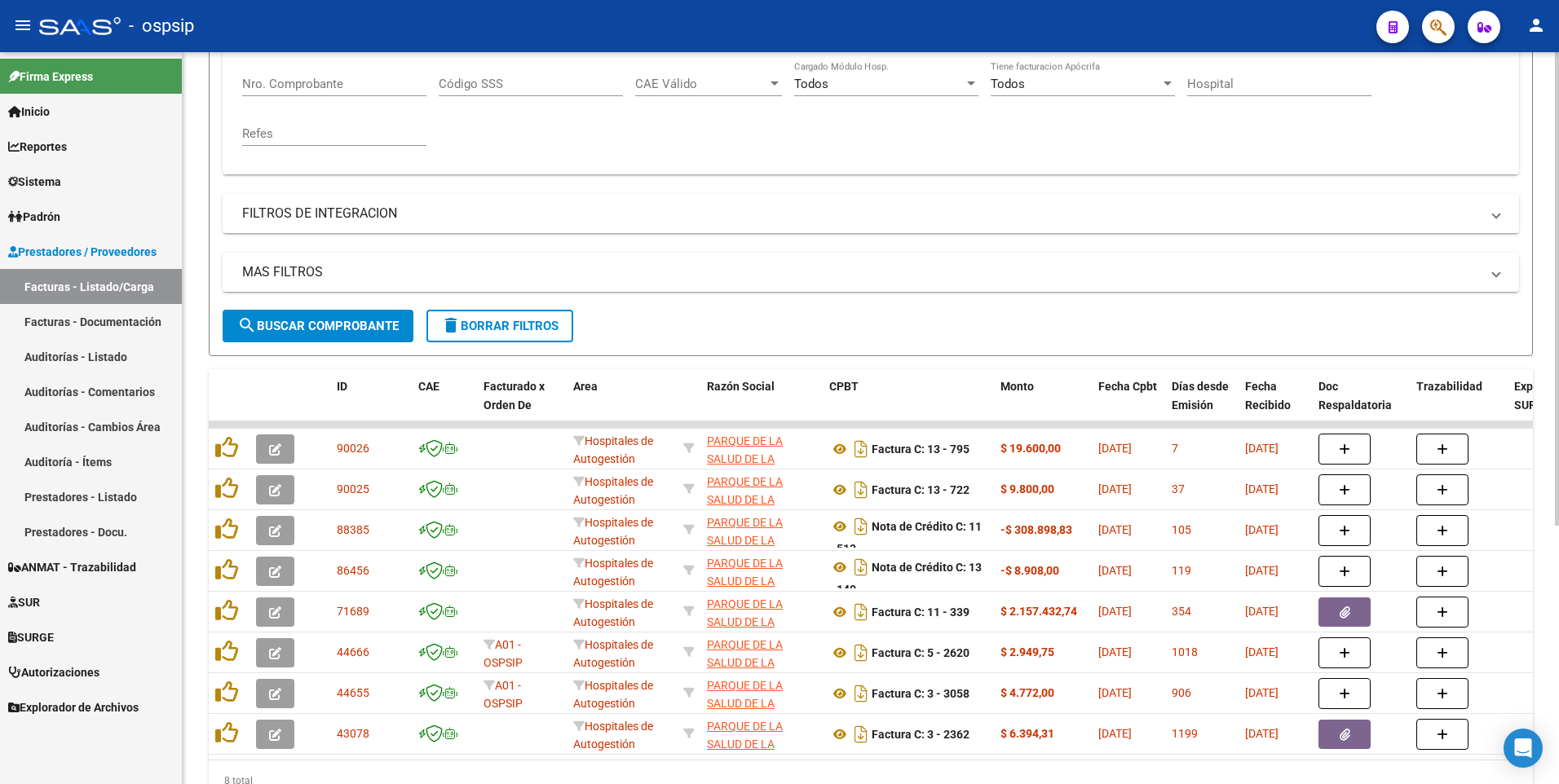
type input "30712224300"
click at [496, 329] on span "delete Borrar Filtros" at bounding box center [499, 326] width 117 height 15
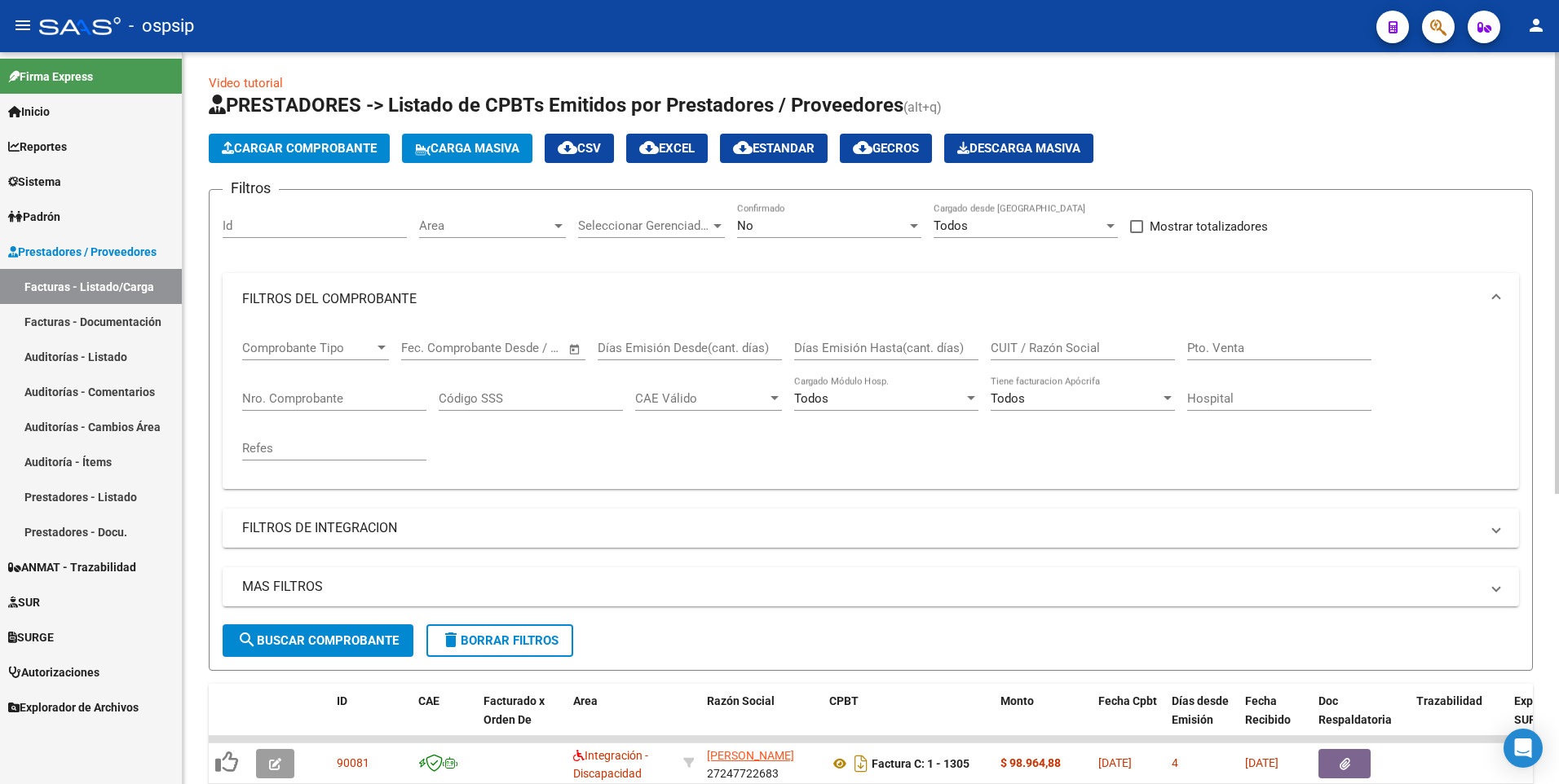
scroll to position [0, 0]
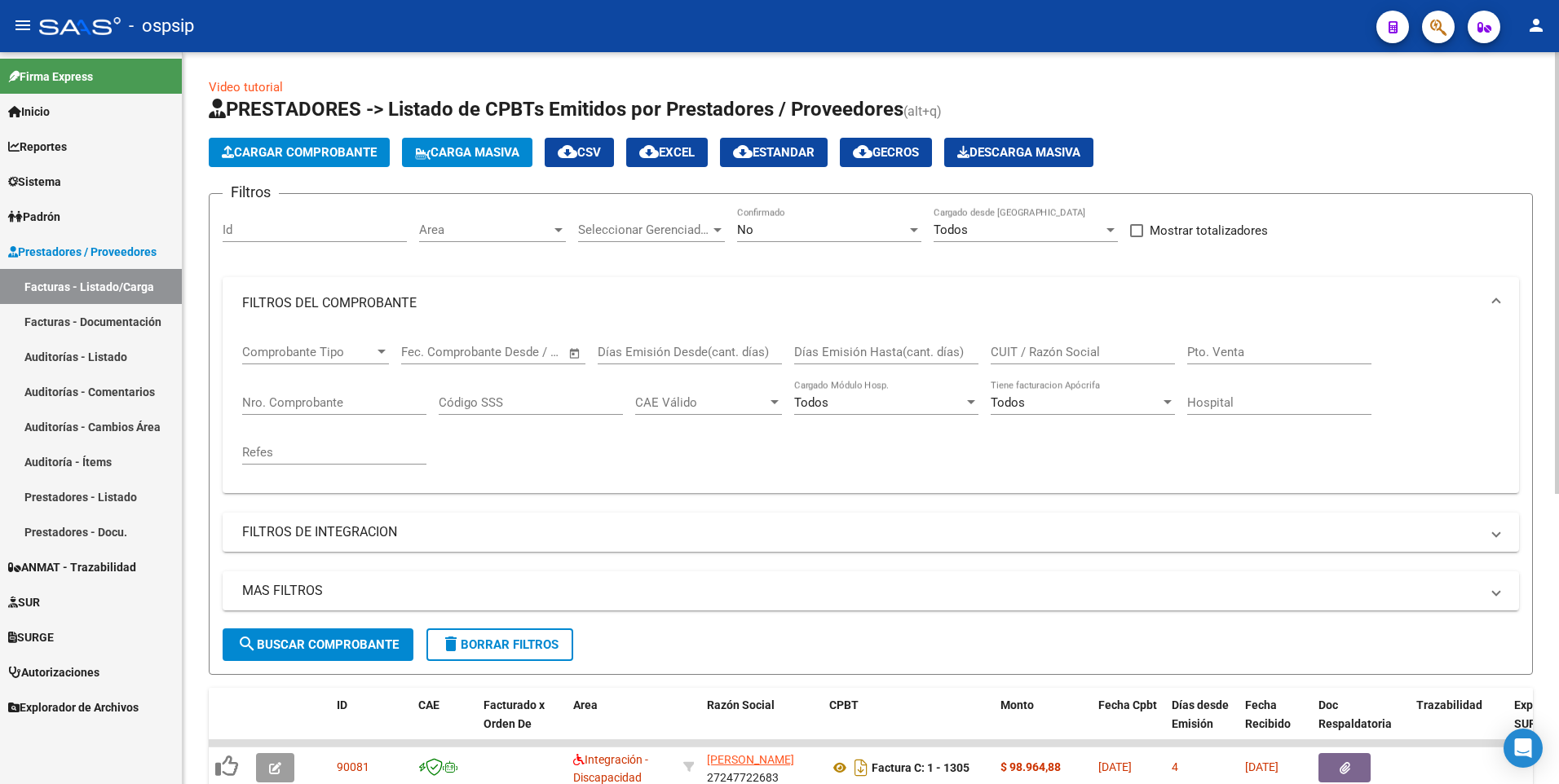
click at [1033, 346] on input "CUIT / Razón Social" at bounding box center [1082, 352] width 184 height 15
click at [360, 402] on input "Nro. Comprobante" at bounding box center [334, 403] width 184 height 15
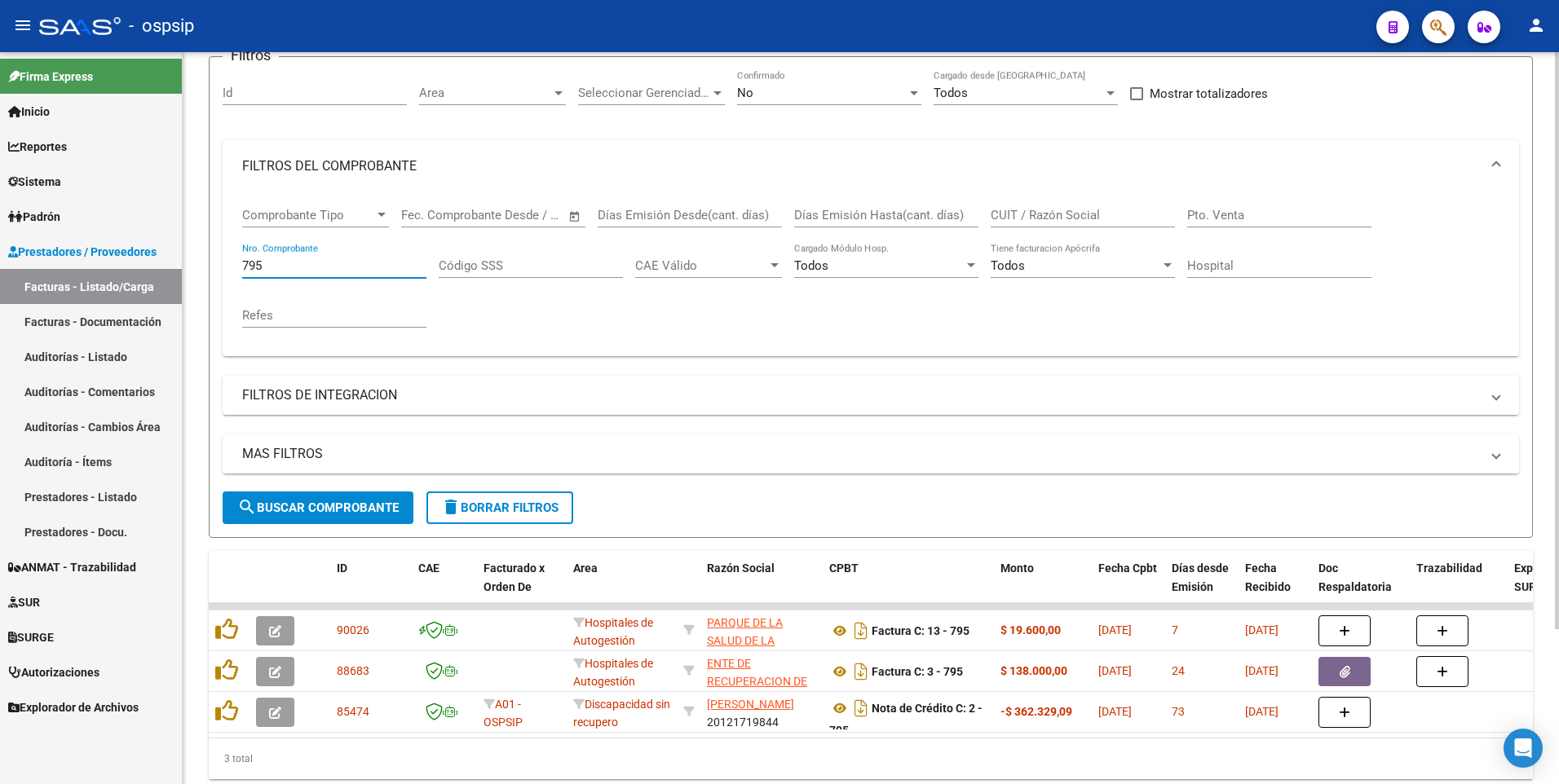
scroll to position [196, 0]
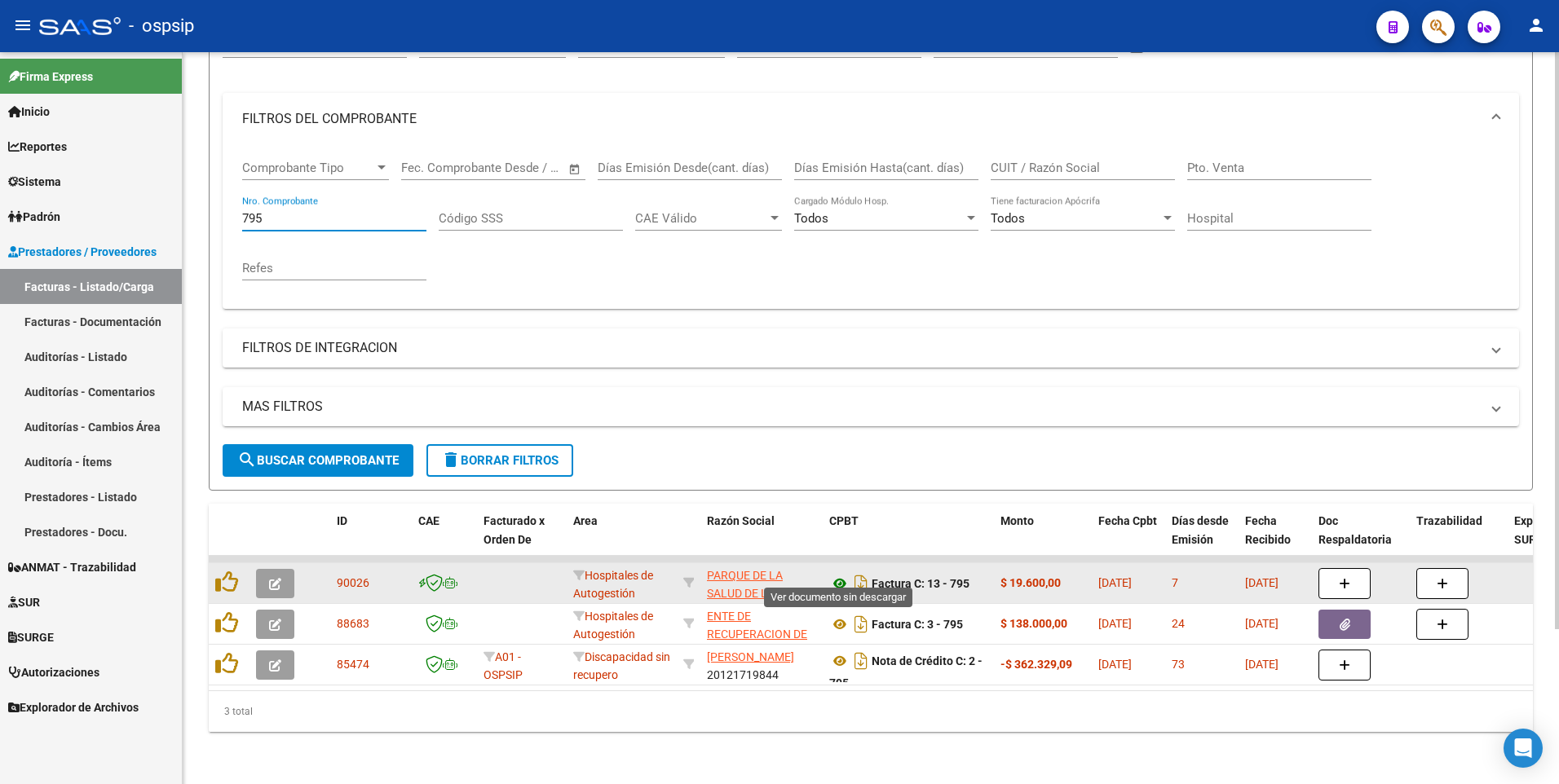
type input "795"
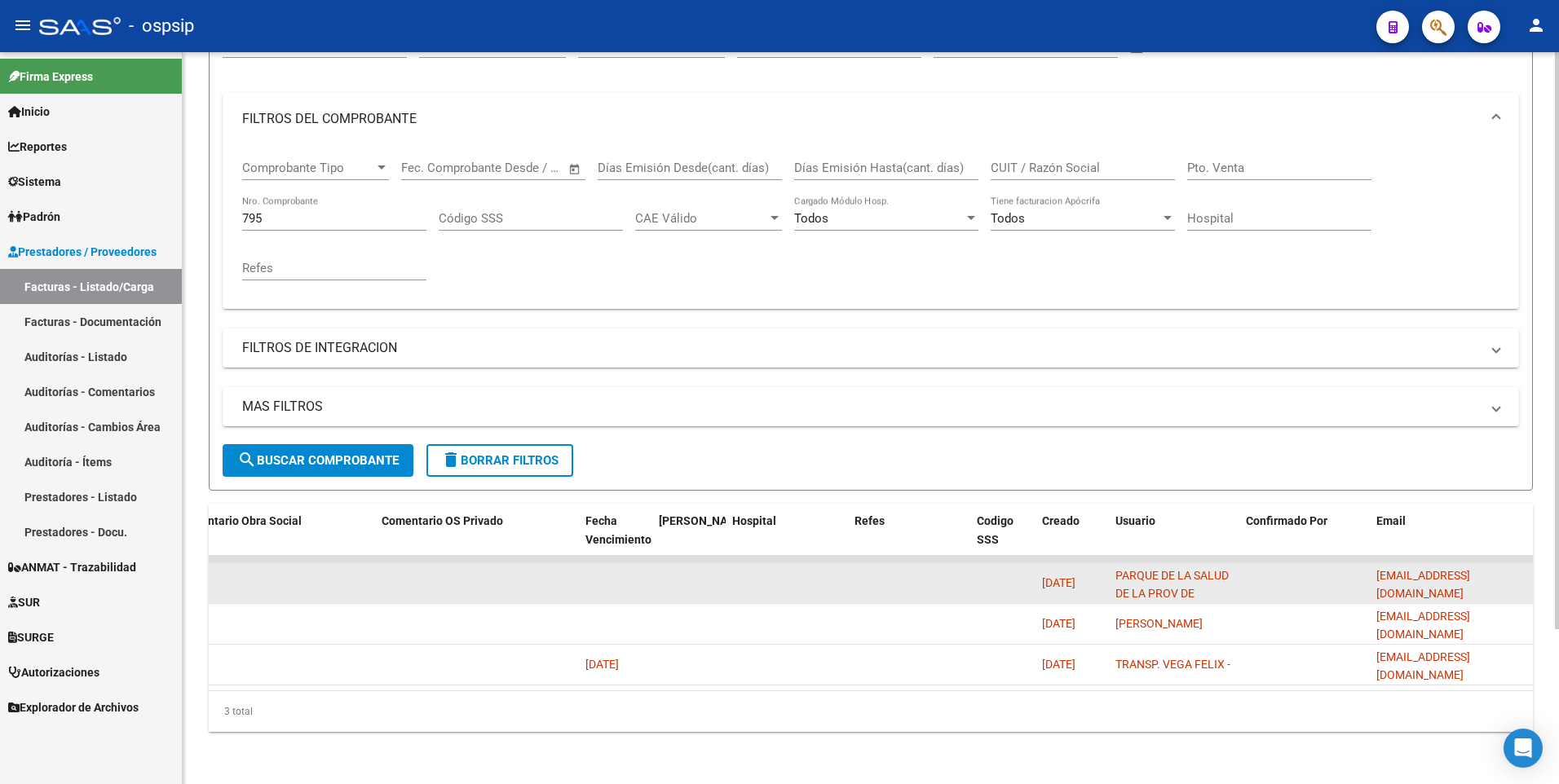
scroll to position [0, 28]
drag, startPoint x: 1372, startPoint y: 564, endPoint x: 1527, endPoint y: 582, distance: 156.0
click at [1527, 582] on datatable-body-cell "[EMAIL_ADDRESS][DOMAIN_NAME]" at bounding box center [1452, 583] width 163 height 40
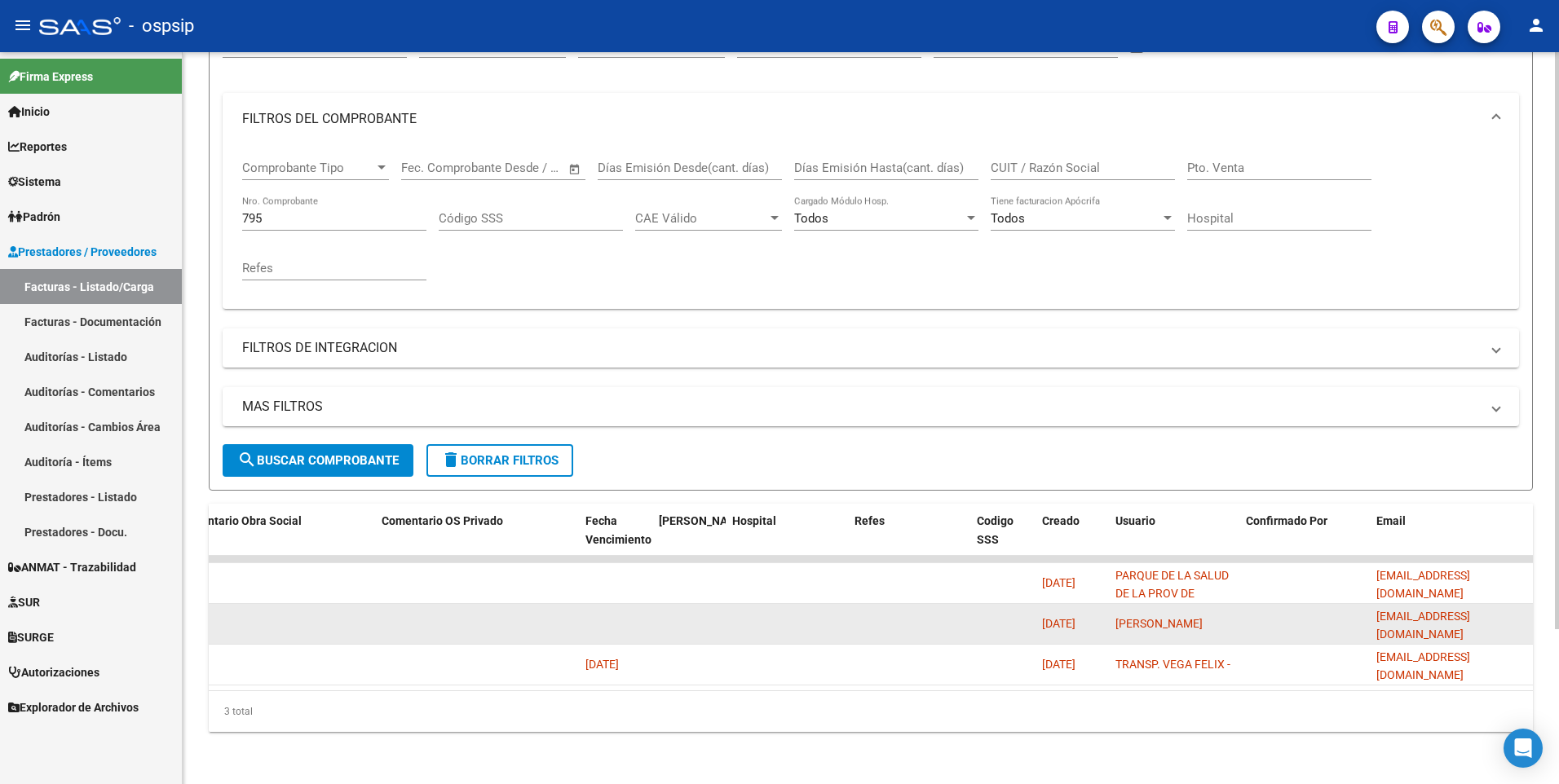
copy span "[EMAIL_ADDRESS][DOMAIN_NAME]"
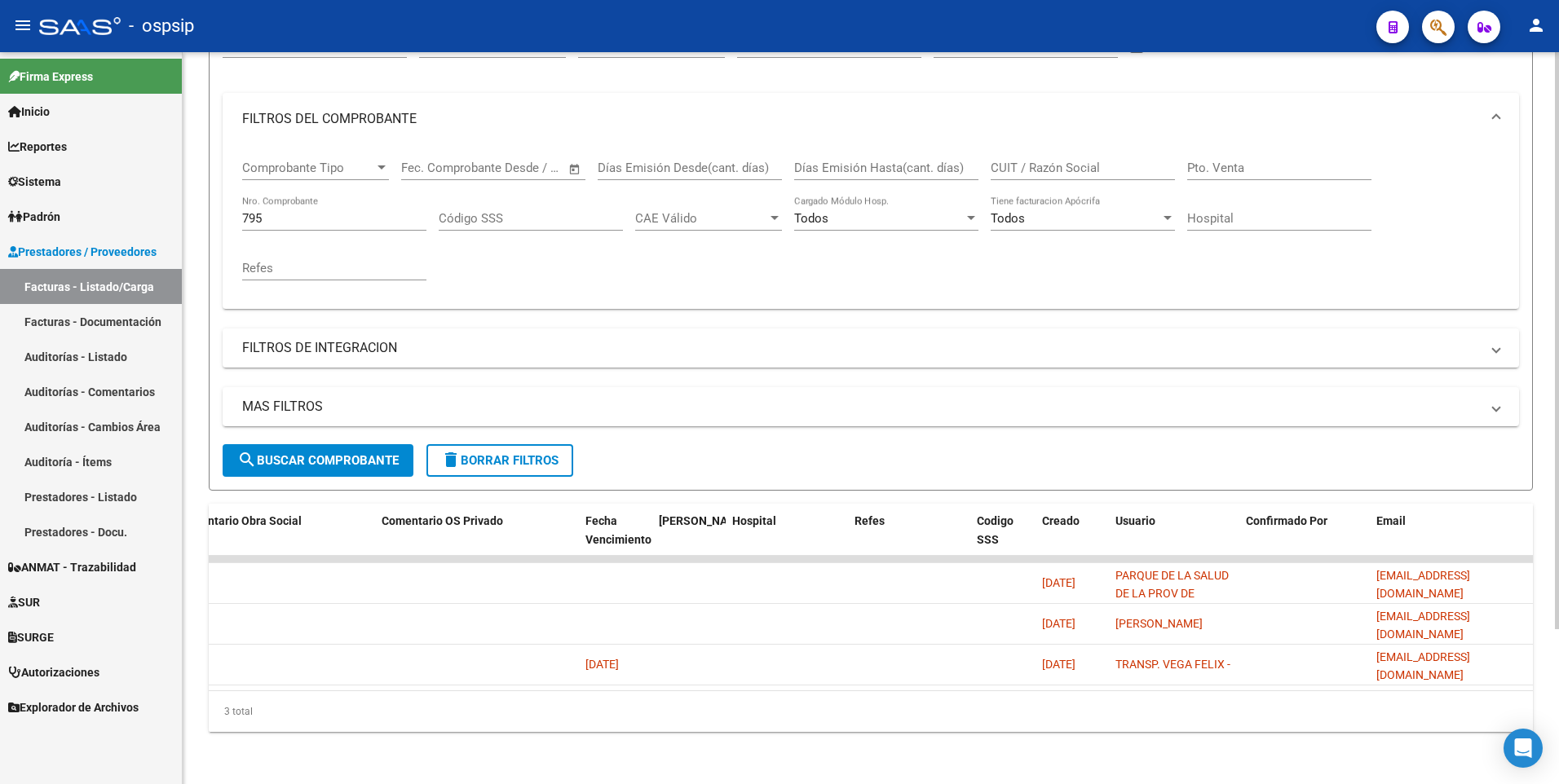
click at [497, 454] on span "delete Borrar Filtros" at bounding box center [499, 461] width 117 height 15
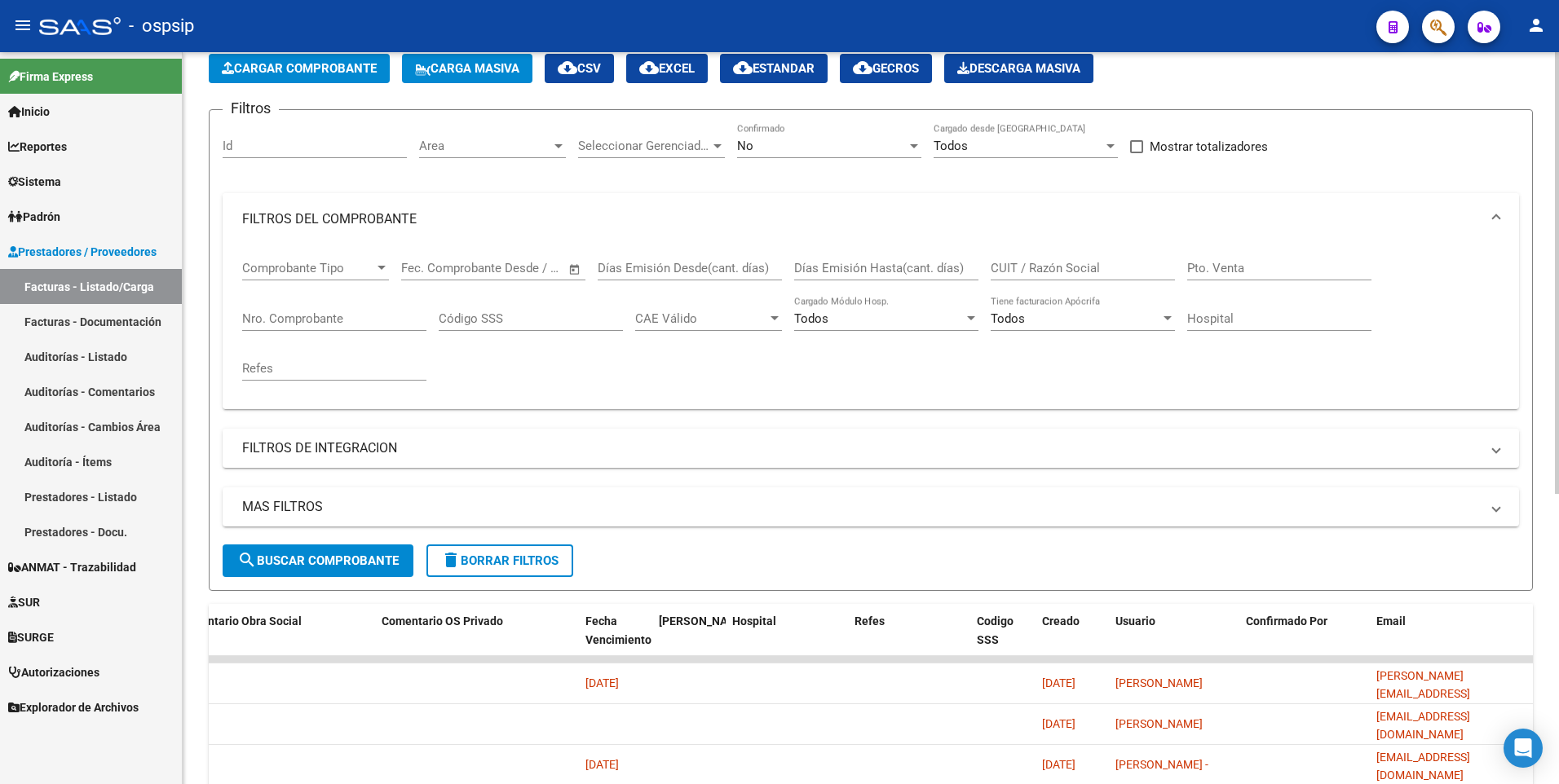
scroll to position [31, 0]
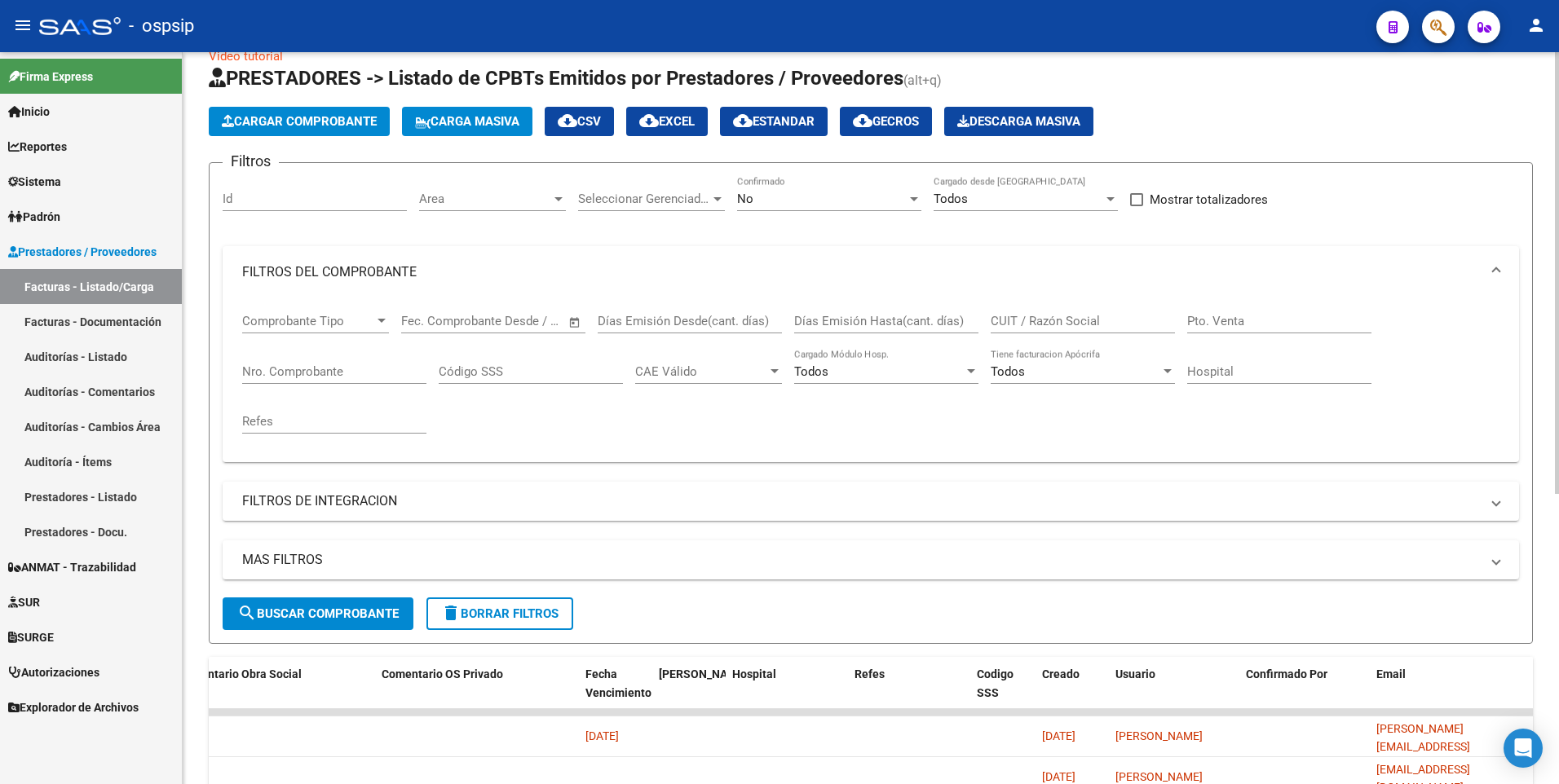
click at [310, 136] on app-list-header "PRESTADORES -> Listado de CPBTs Emitidos por Prestadores / Proveedores (alt+q) …" at bounding box center [871, 354] width 1324 height 578
click at [335, 136] on button "Cargar Comprobante" at bounding box center [299, 121] width 181 height 29
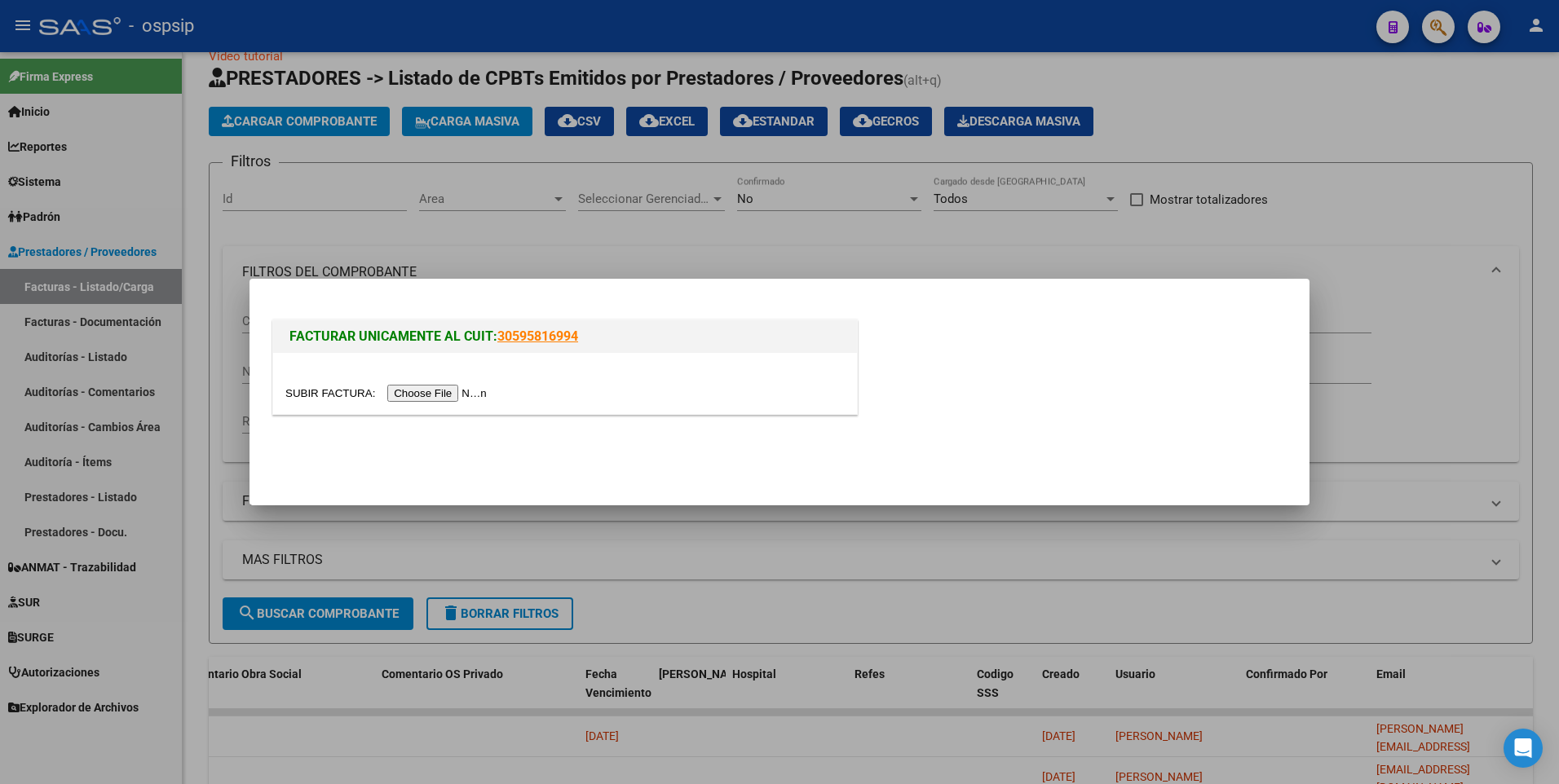
click at [429, 387] on input "file" at bounding box center [389, 393] width 206 height 17
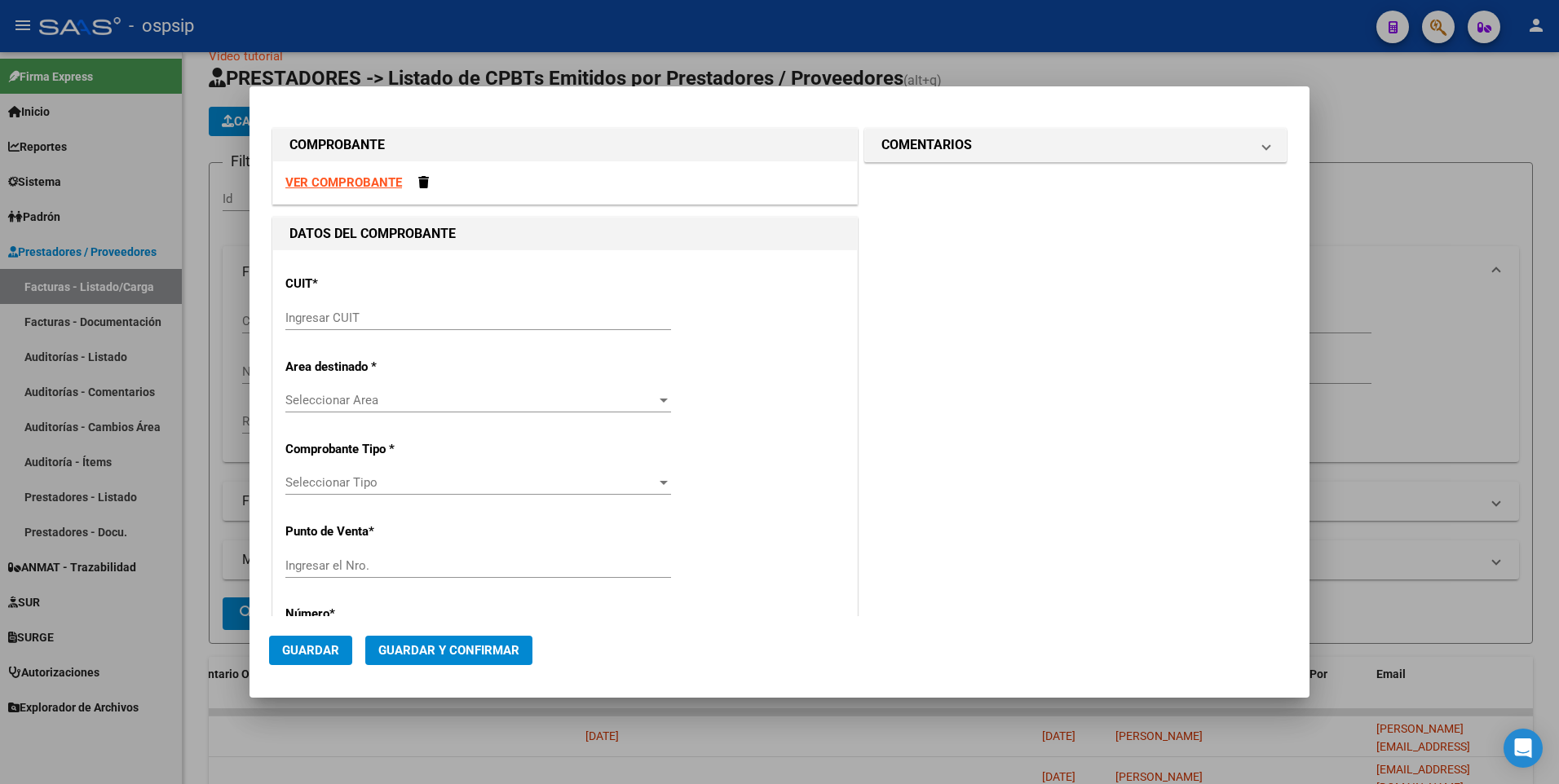
click at [361, 183] on strong "VER COMPROBANTE" at bounding box center [344, 183] width 117 height 15
click at [514, 315] on input "Ingresar CUIT" at bounding box center [478, 318] width 385 height 15
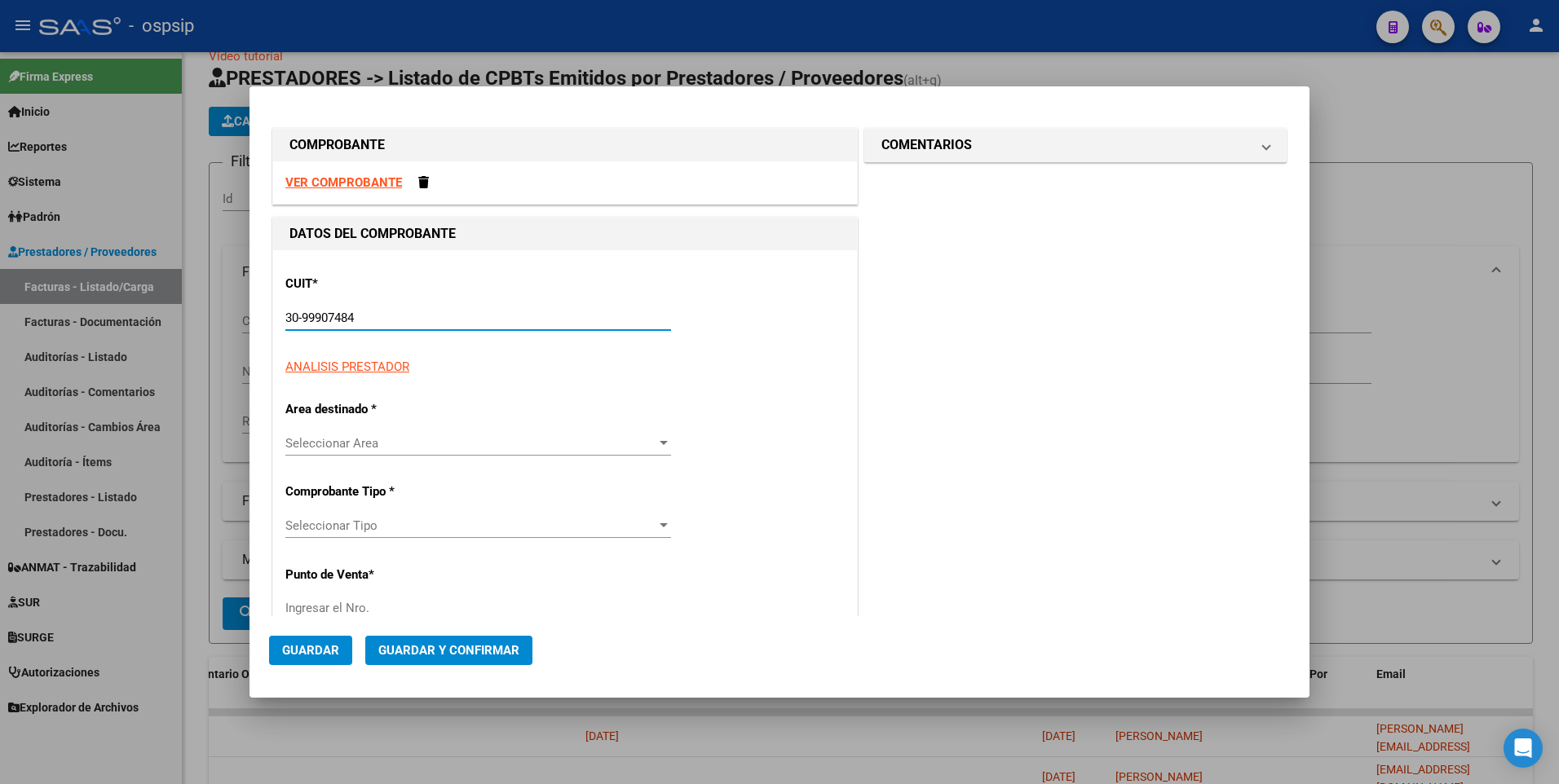
type input "30-99907484-3"
type input "212"
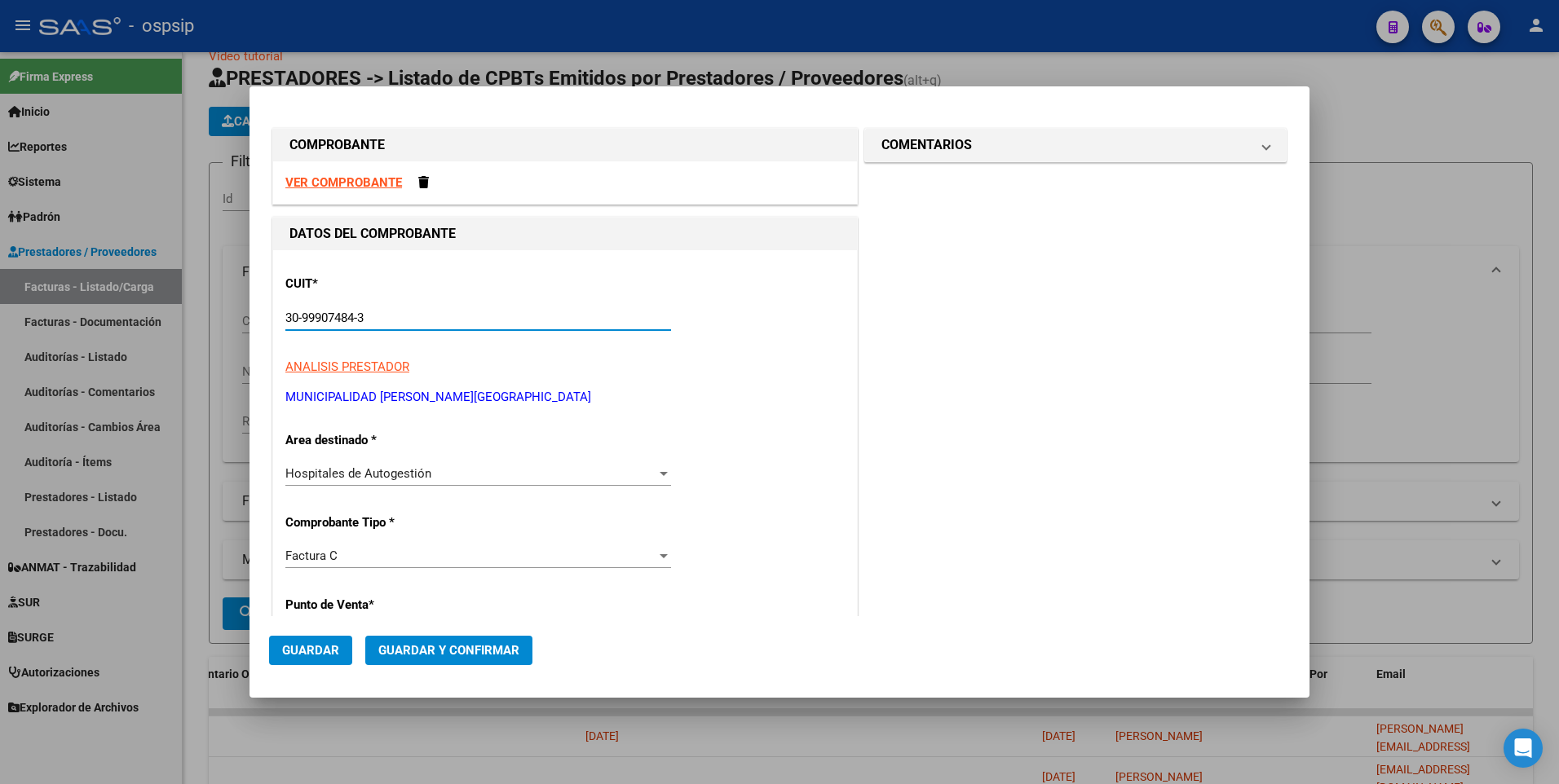
type input "30-99907484-3"
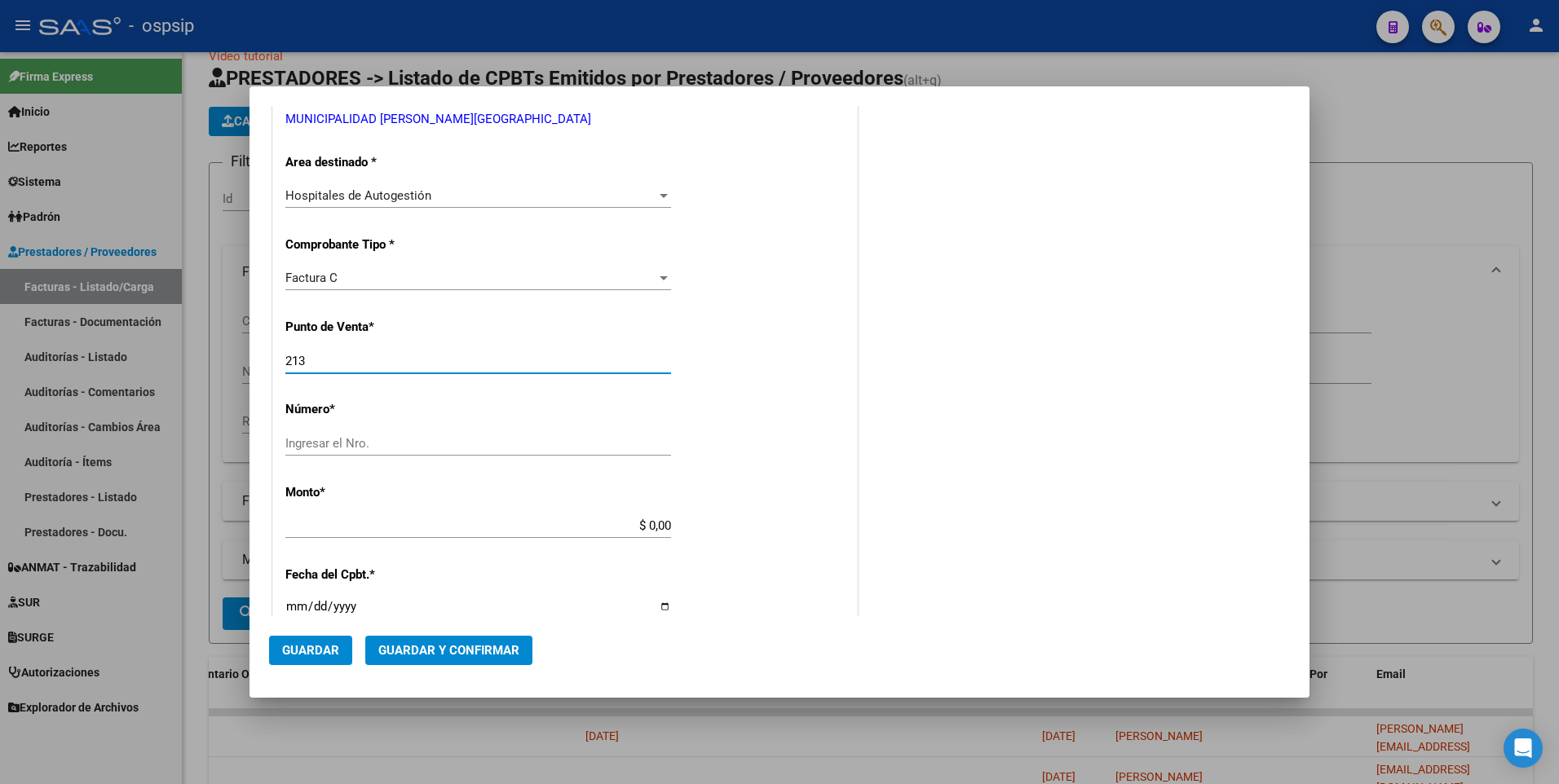
type input "213"
type input "864"
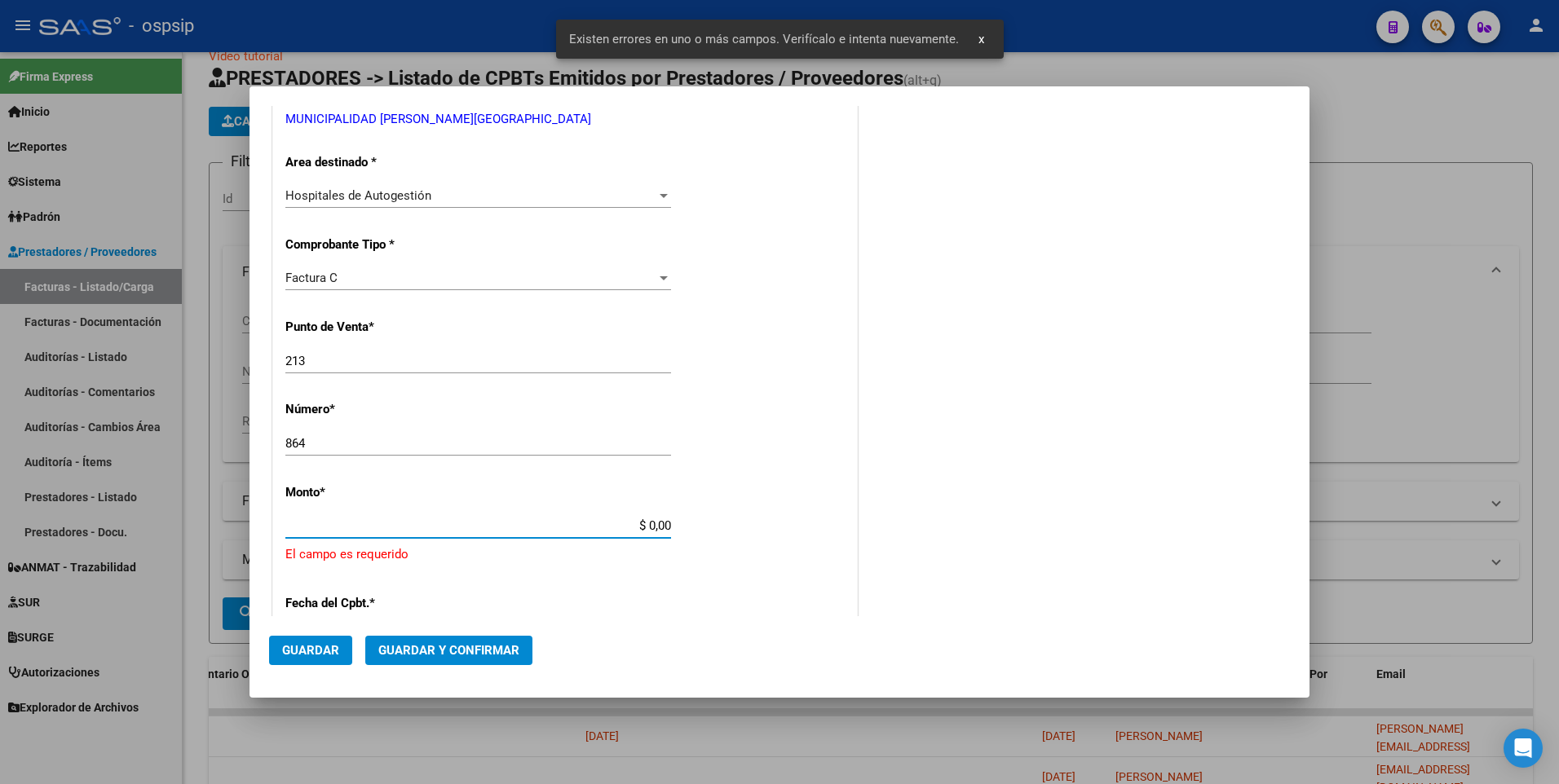
scroll to position [435, 0]
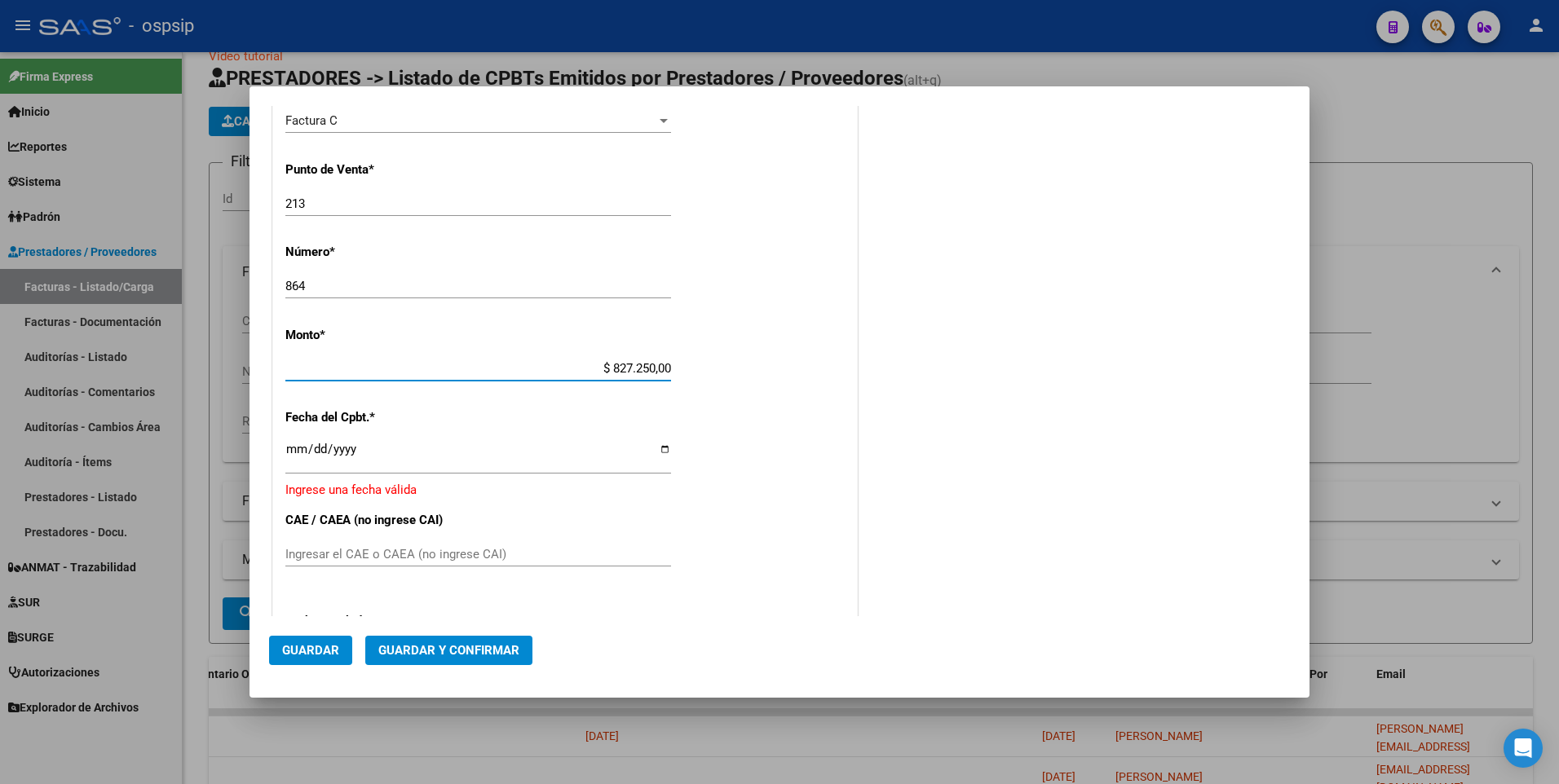
type input "$ 82.725,00"
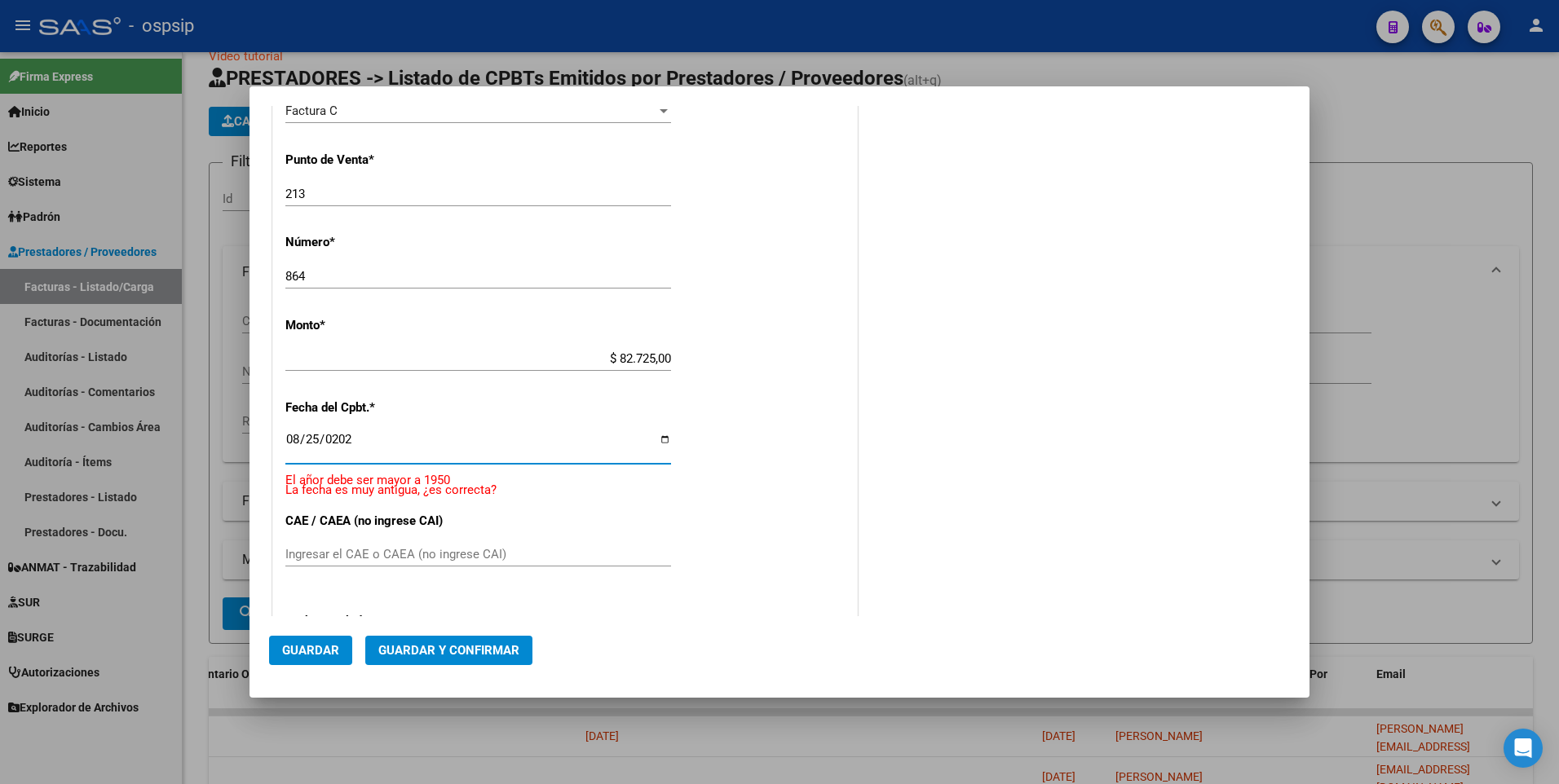
type input "[DATE]"
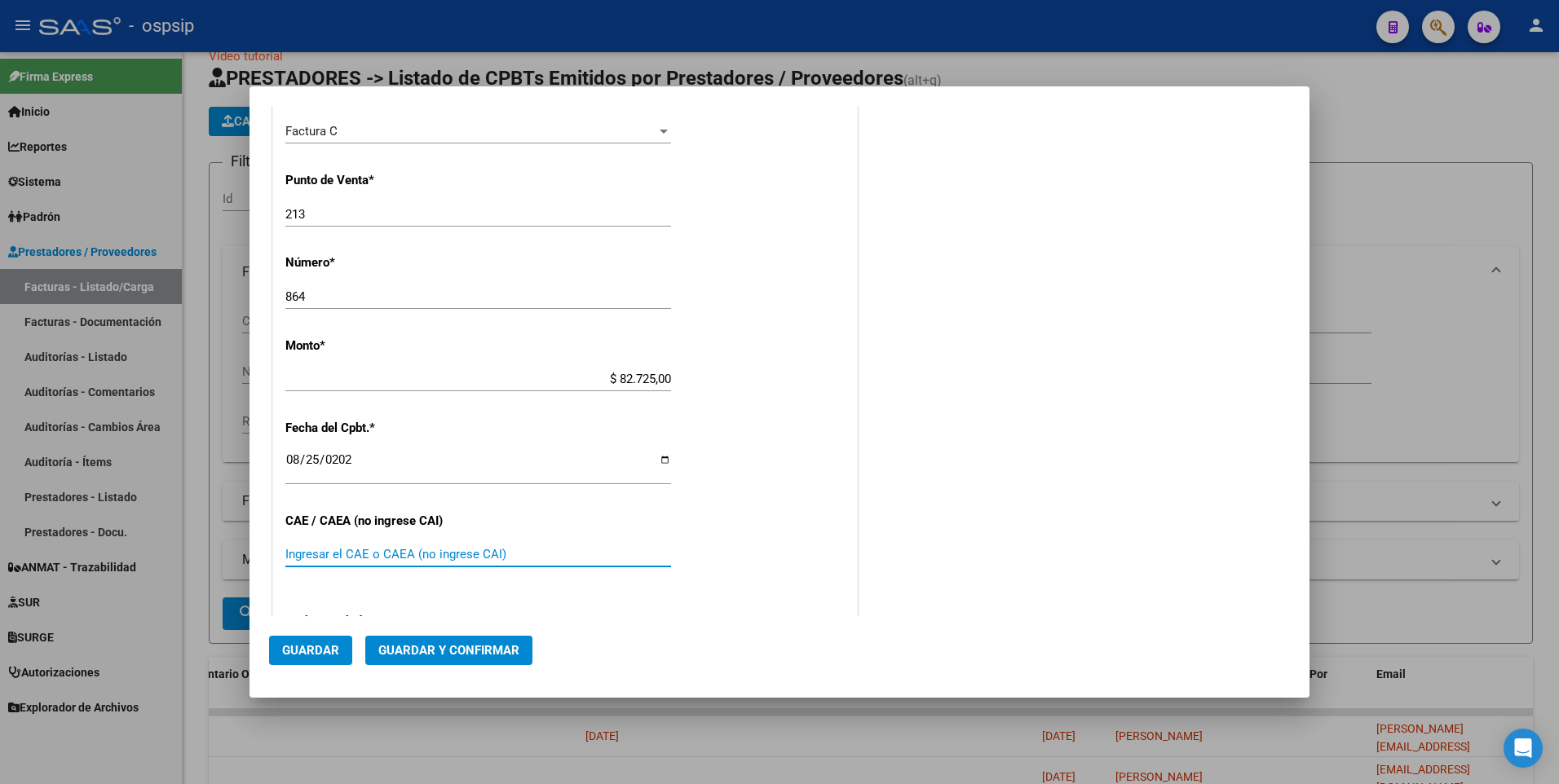
click at [327, 655] on span "Guardar" at bounding box center [310, 651] width 57 height 15
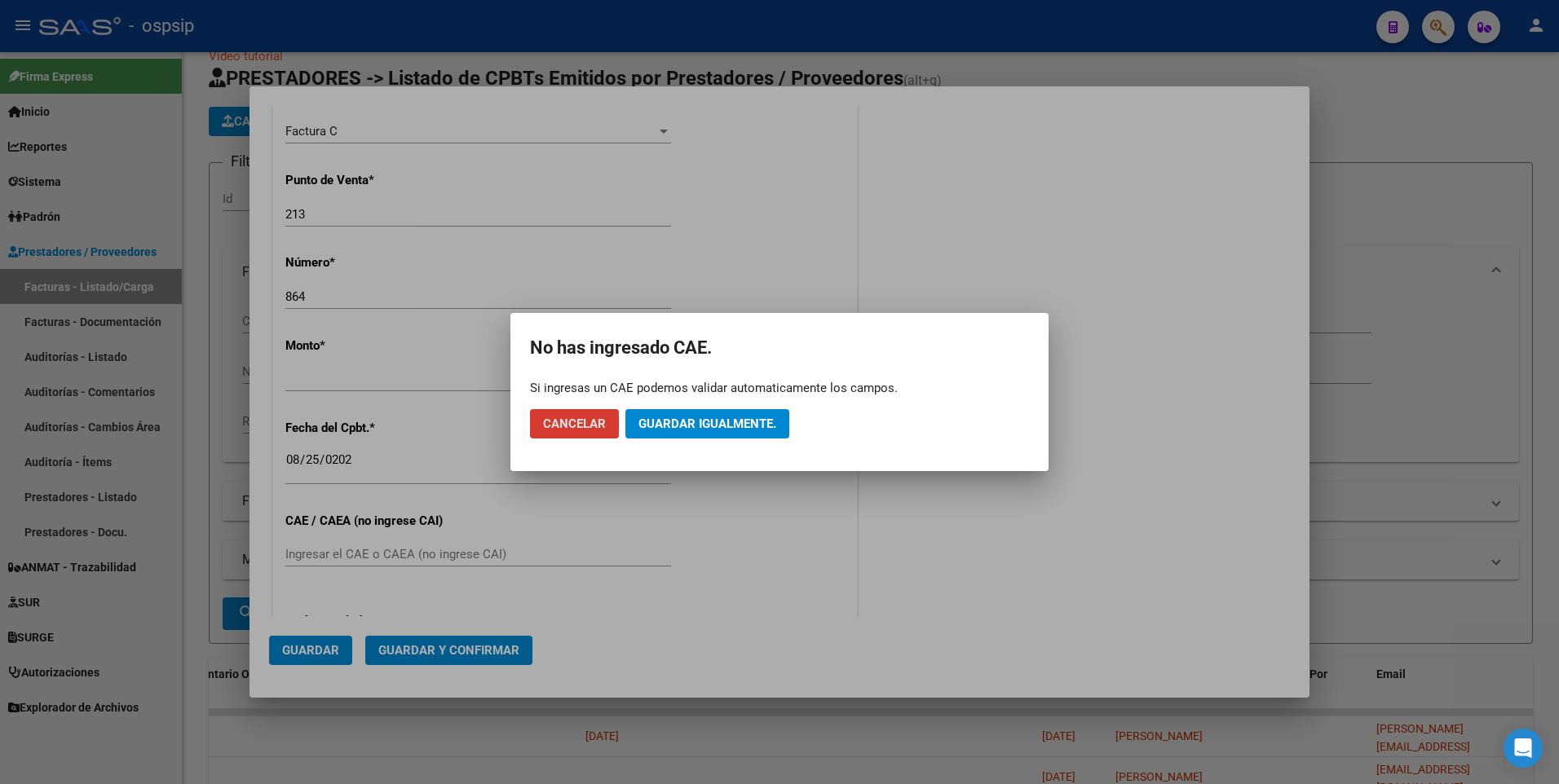
click at [707, 430] on span "Guardar igualmente." at bounding box center [708, 424] width 138 height 15
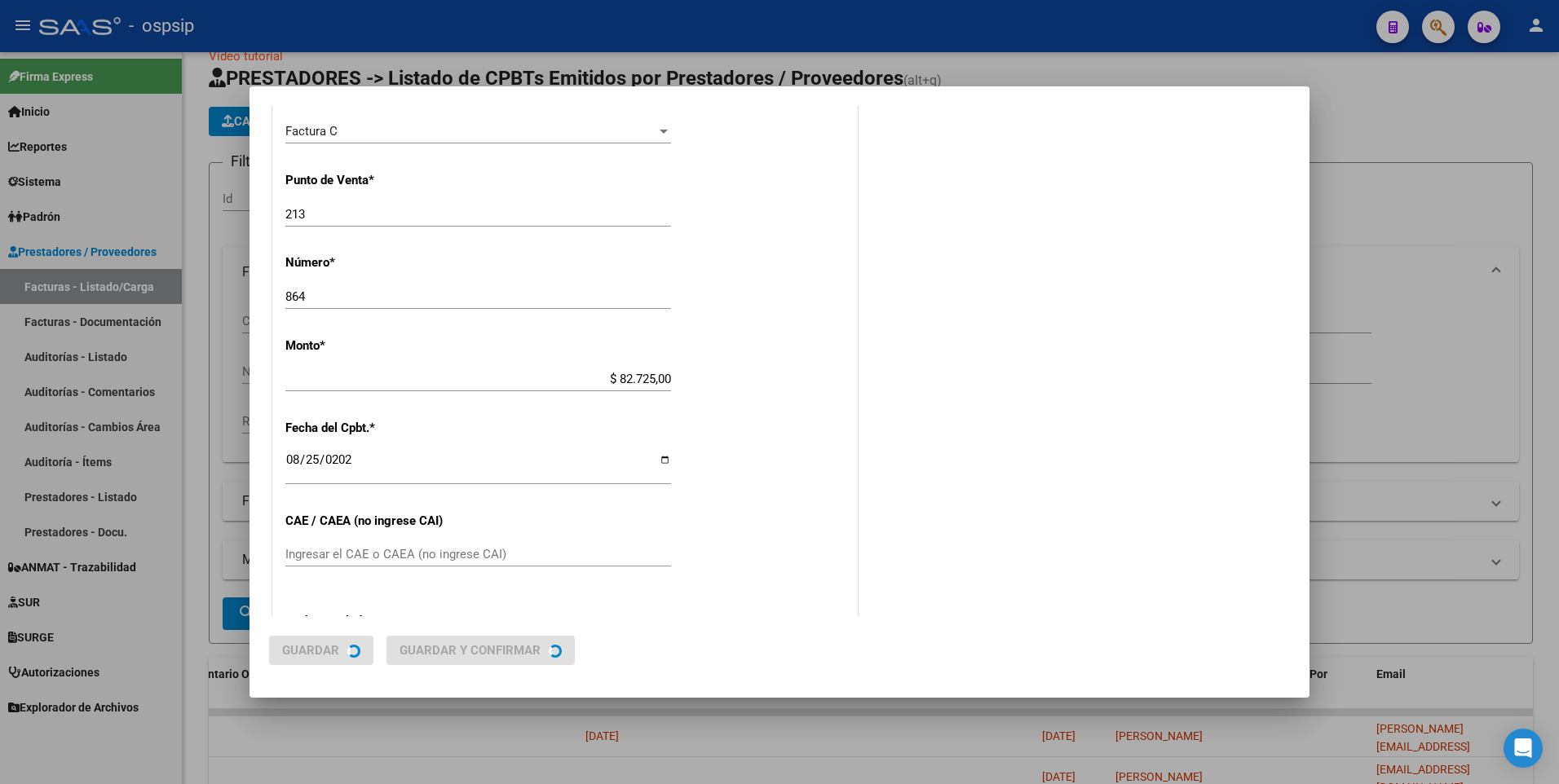
scroll to position [0, 0]
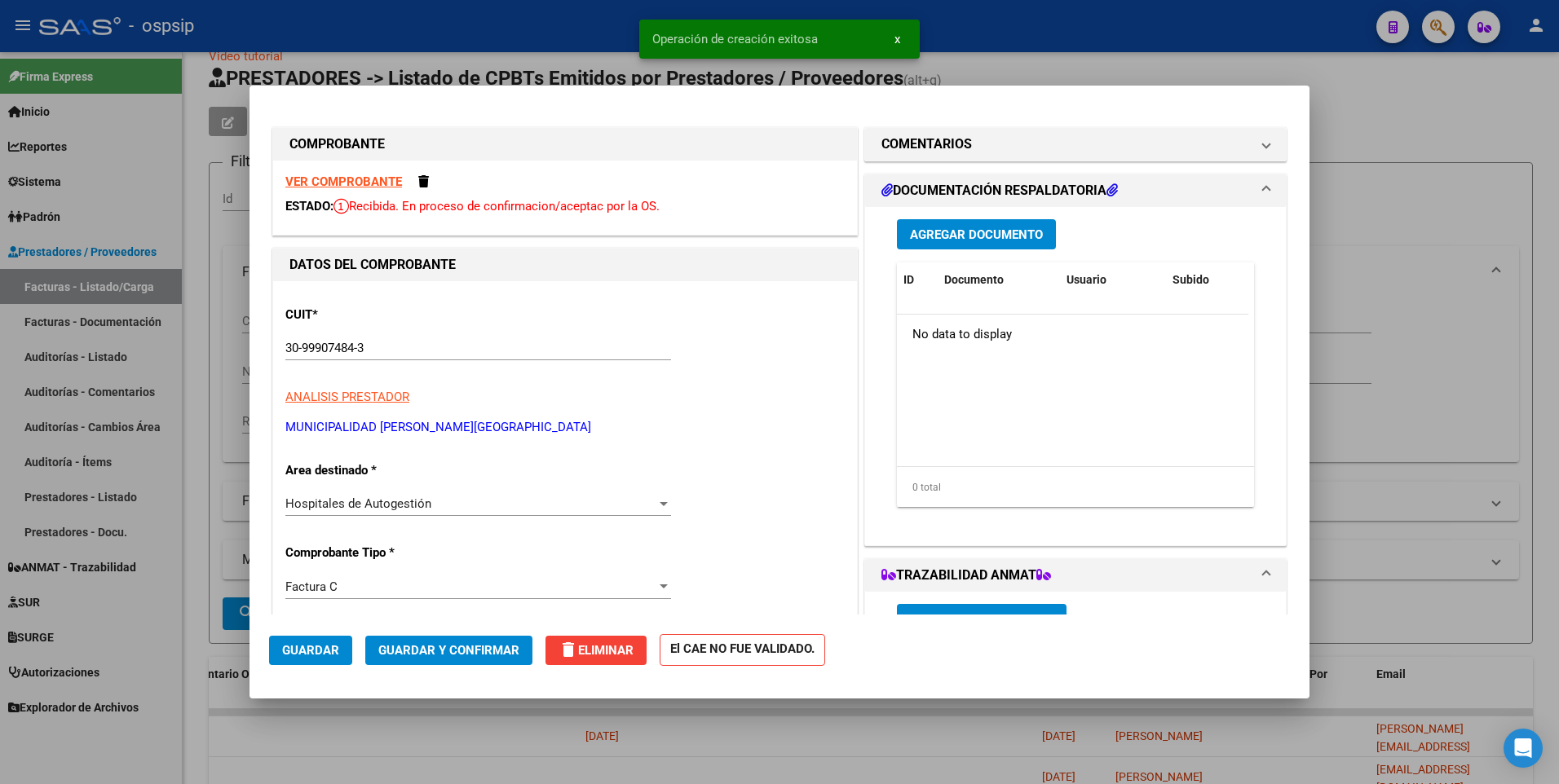
click at [590, 37] on div at bounding box center [779, 392] width 1559 height 784
type input "$ 0,00"
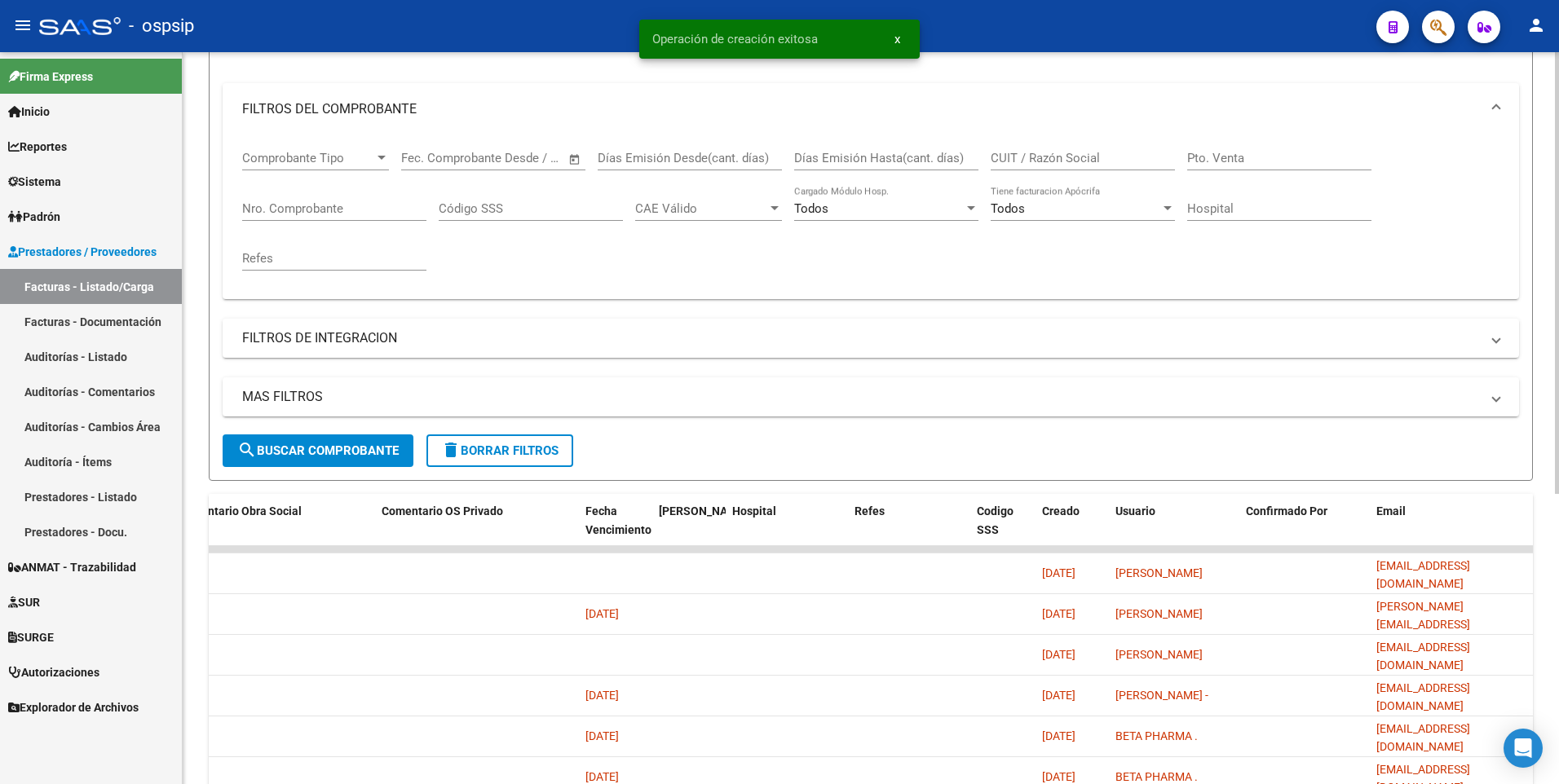
click at [531, 444] on span "delete Borrar Filtros" at bounding box center [499, 451] width 117 height 15
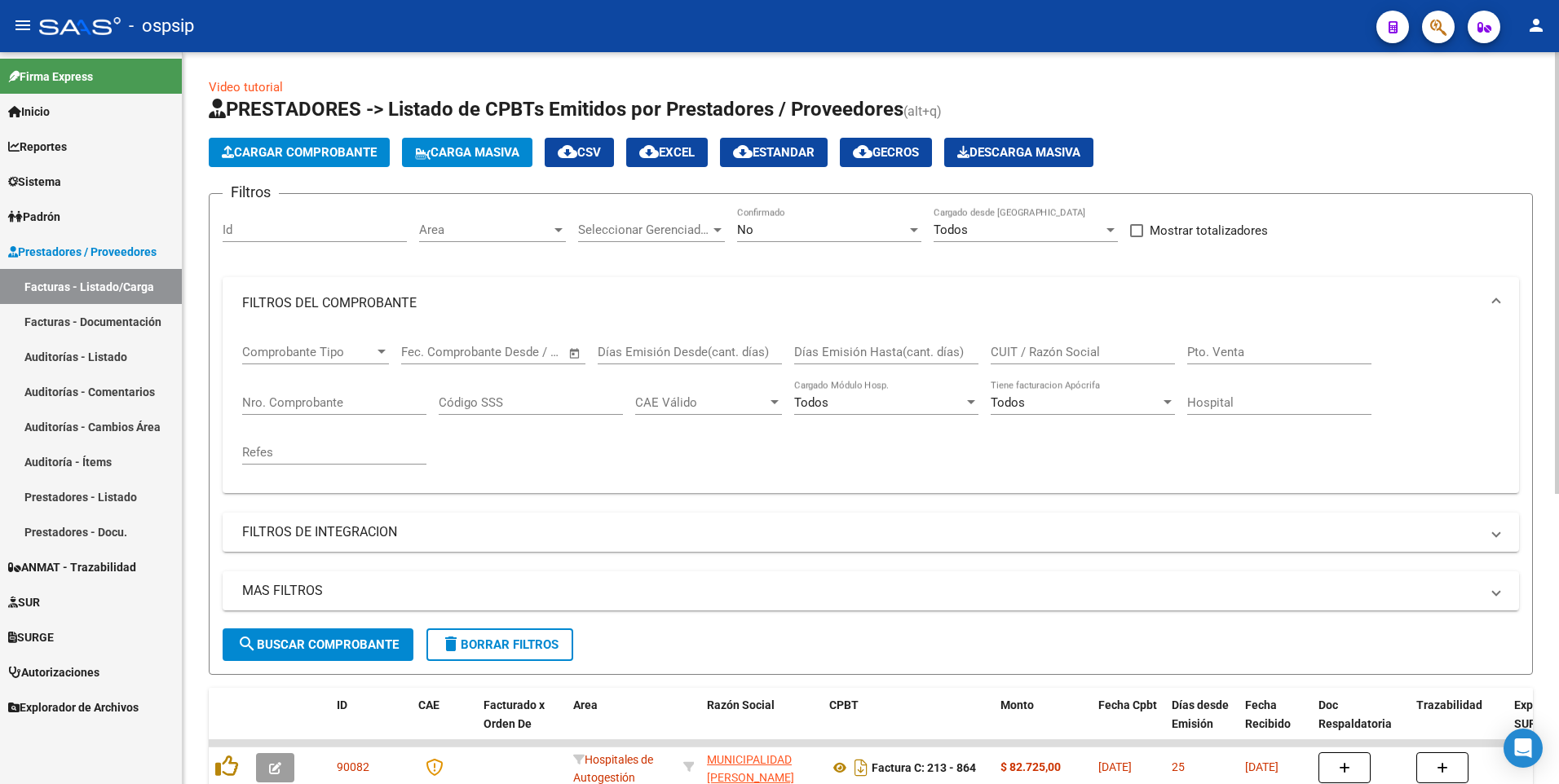
click at [334, 164] on button "Cargar Comprobante" at bounding box center [299, 152] width 181 height 29
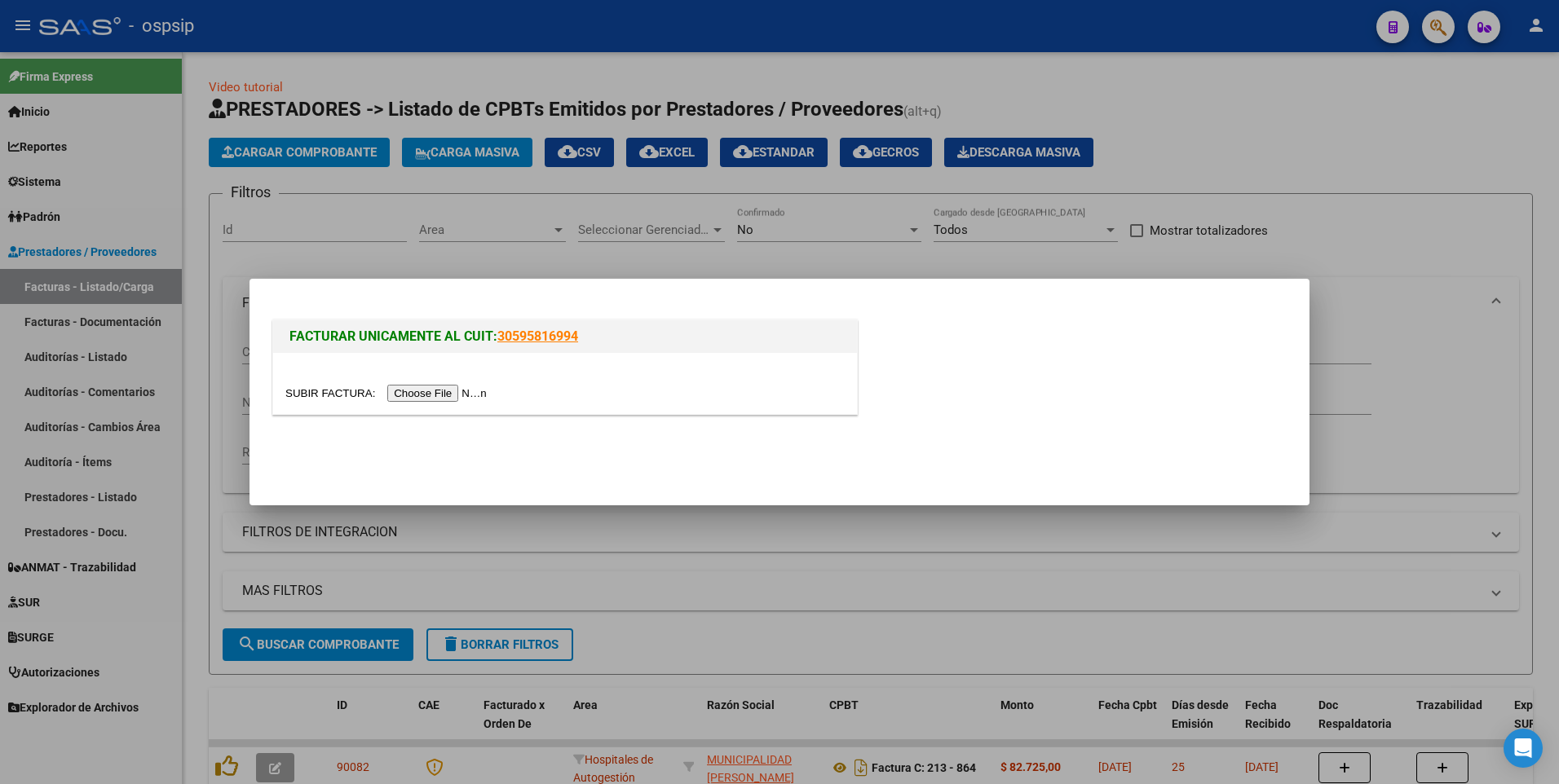
click at [444, 395] on input "file" at bounding box center [389, 393] width 206 height 17
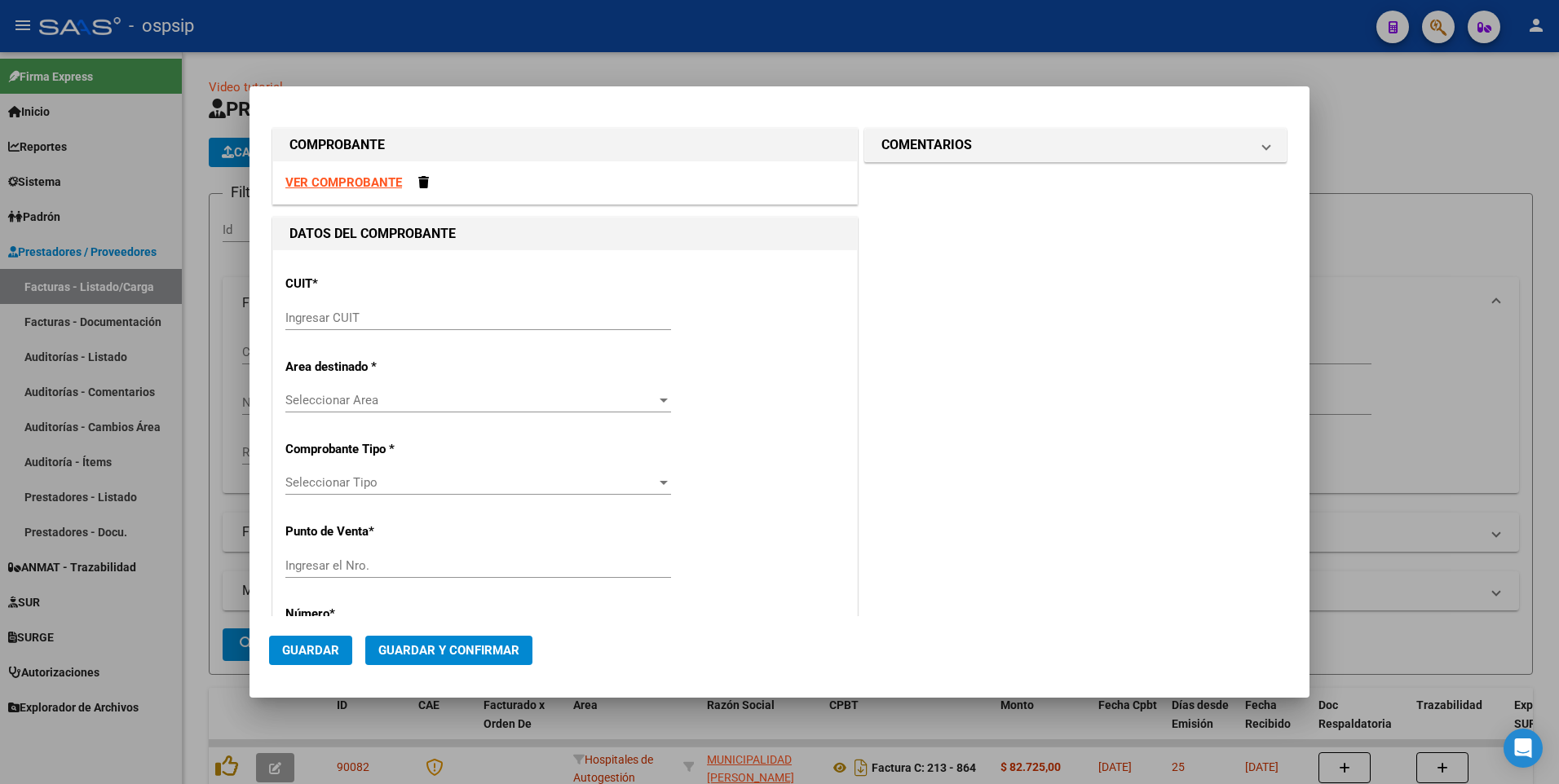
click at [337, 178] on strong "VER COMPROBANTE" at bounding box center [344, 183] width 117 height 15
click at [355, 313] on input "Ingresar CUIT" at bounding box center [478, 318] width 385 height 15
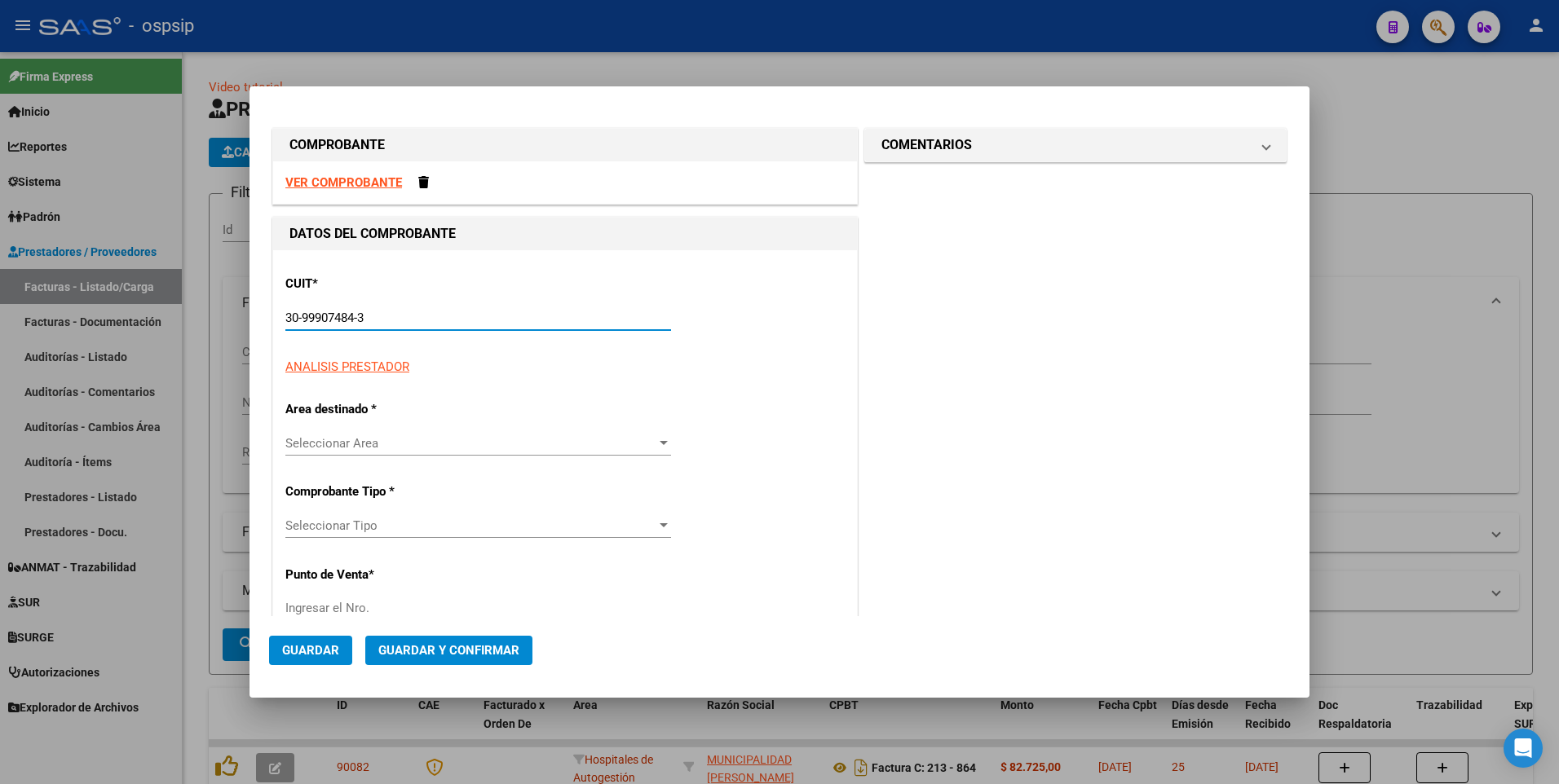
type input "30-99907484-3"
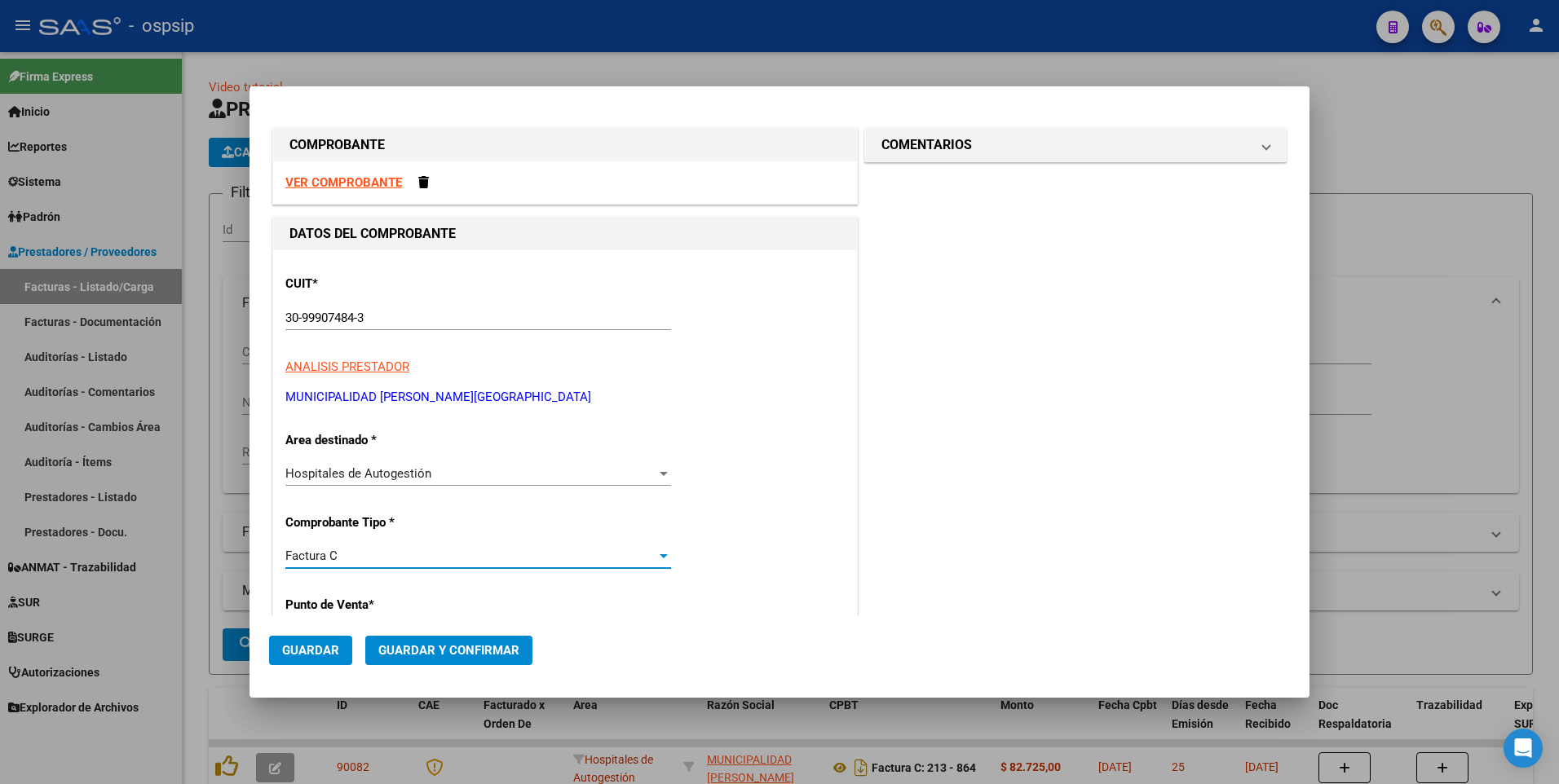
scroll to position [278, 0]
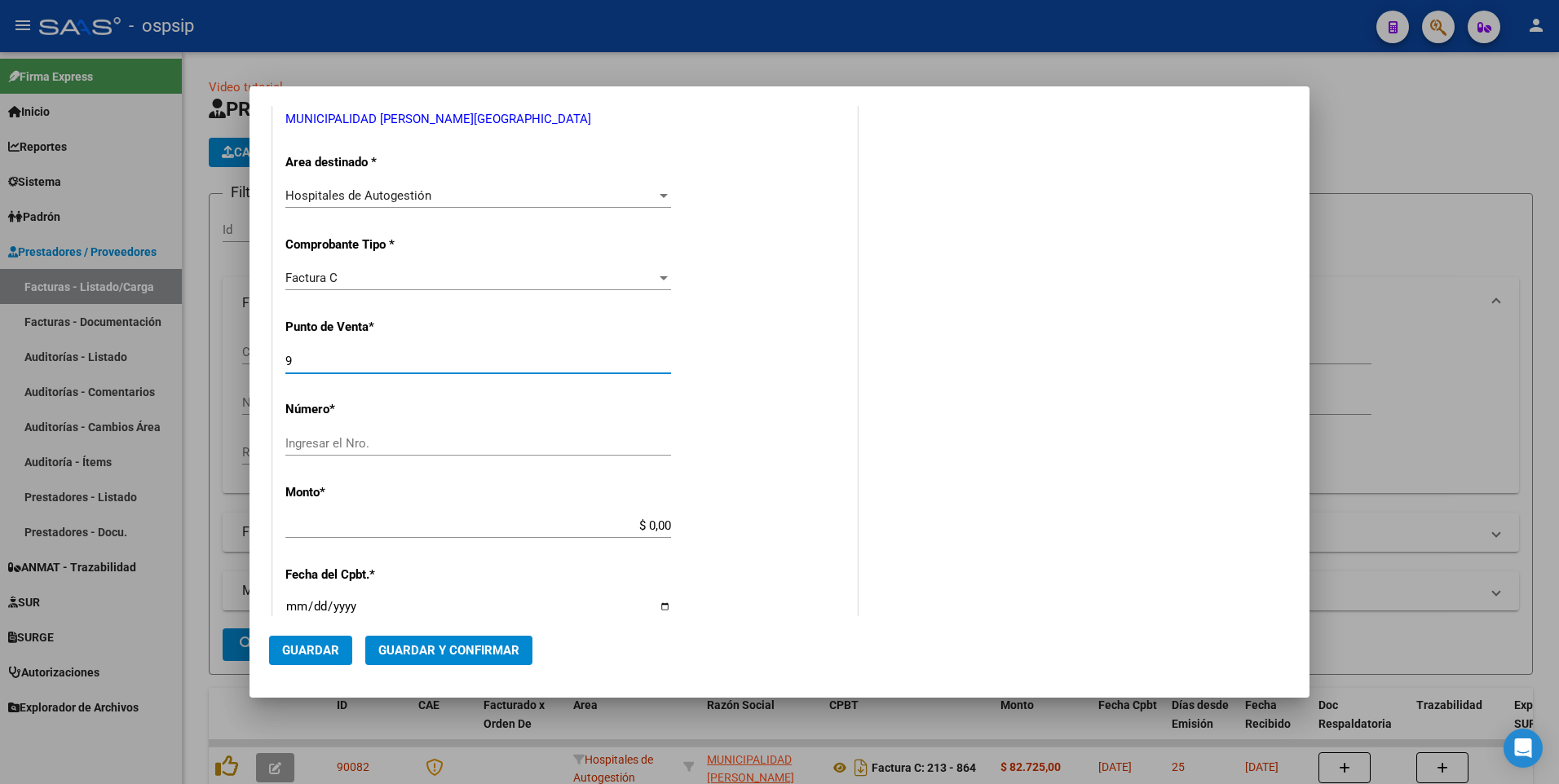
type input "9"
type input "4738"
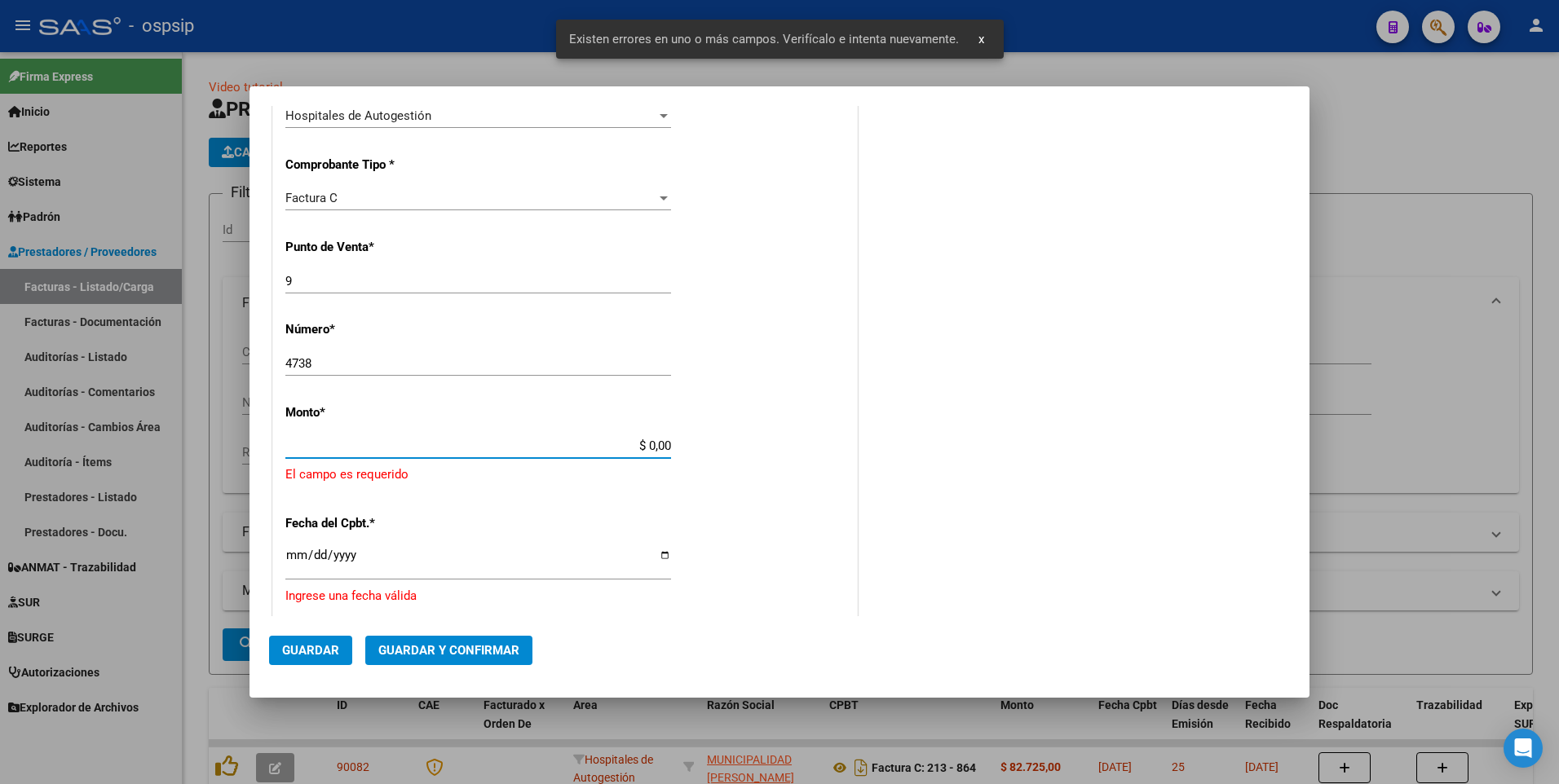
scroll to position [435, 0]
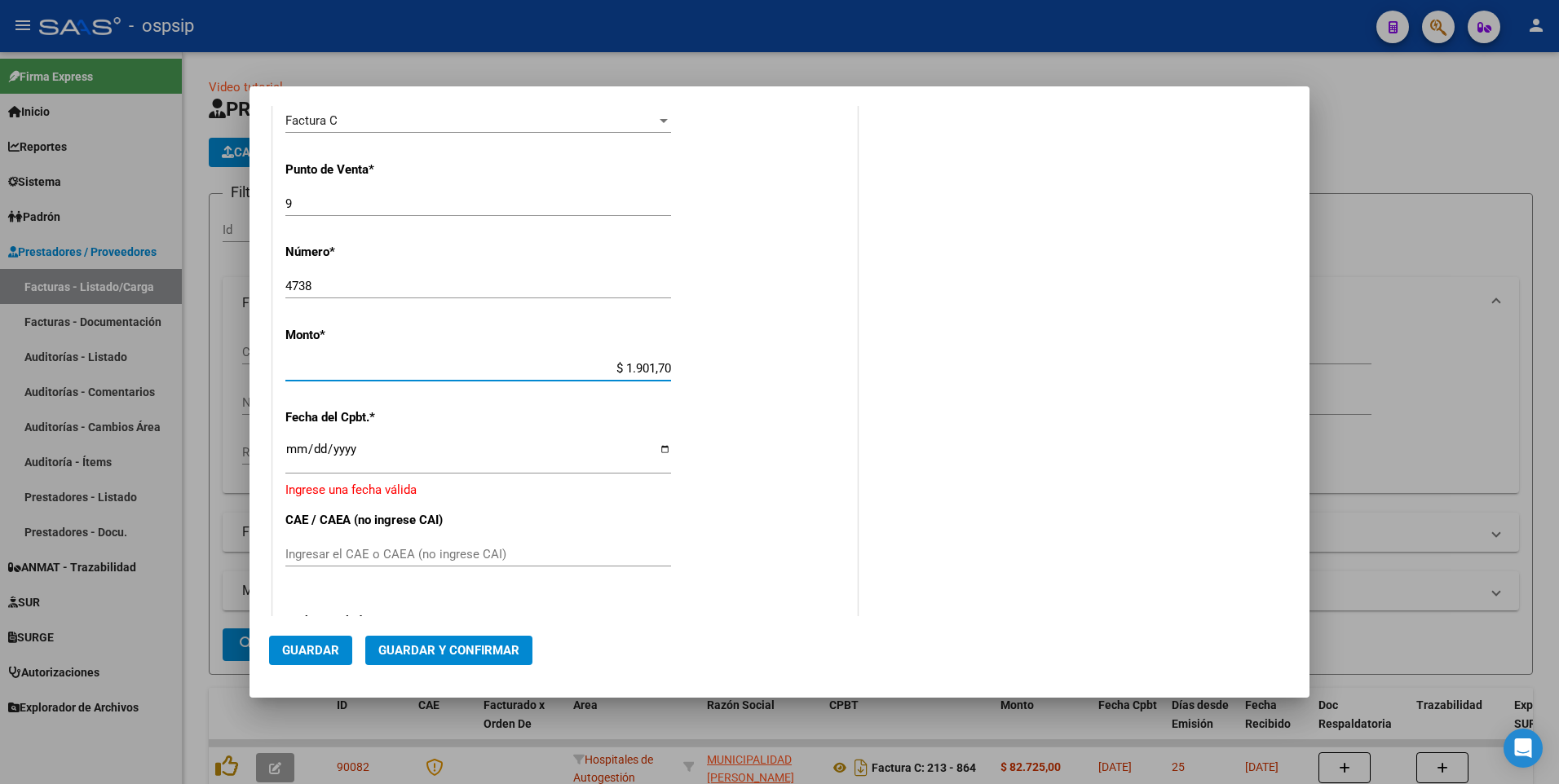
type input "$ 19.017,00"
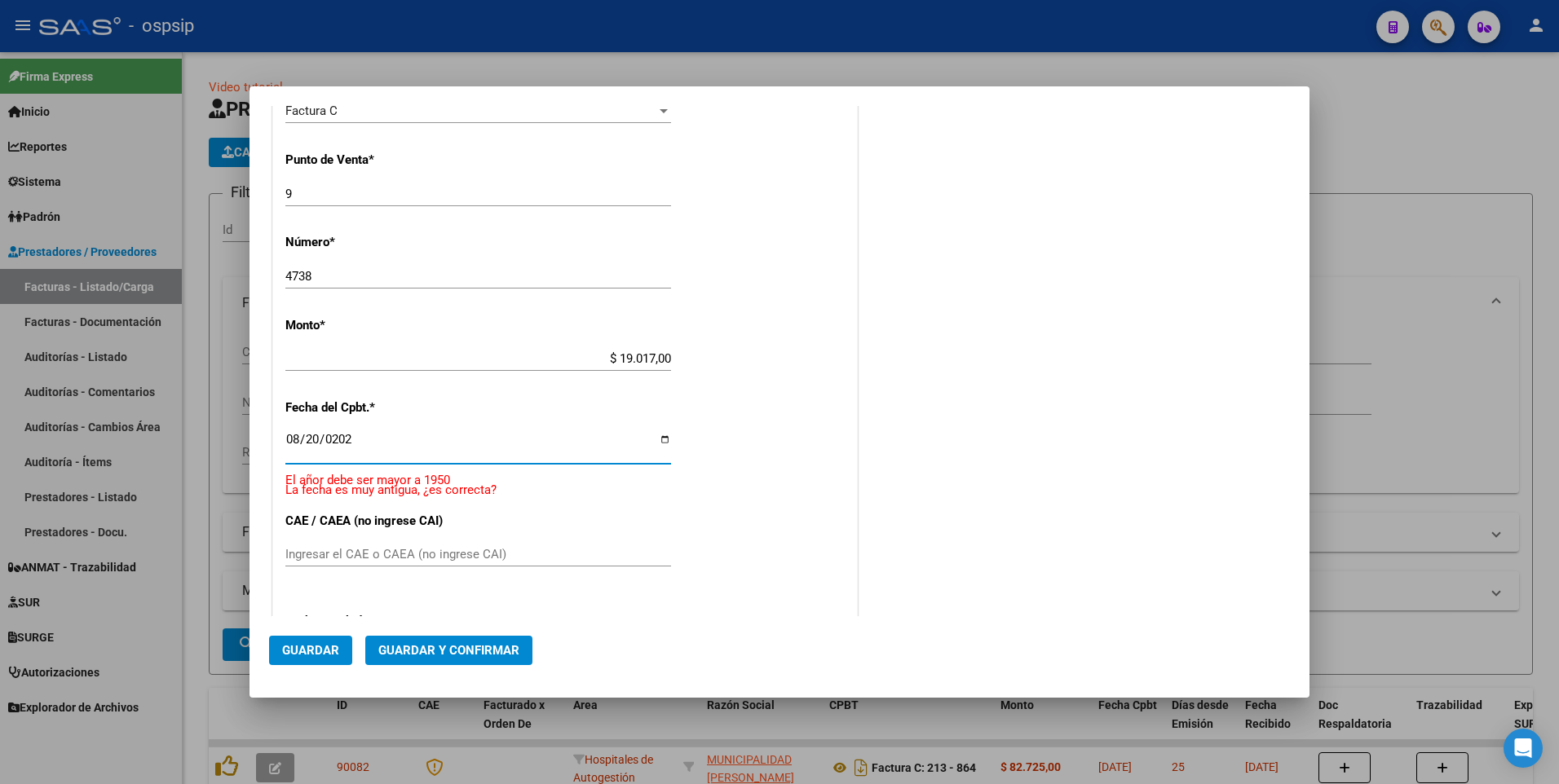
type input "[DATE]"
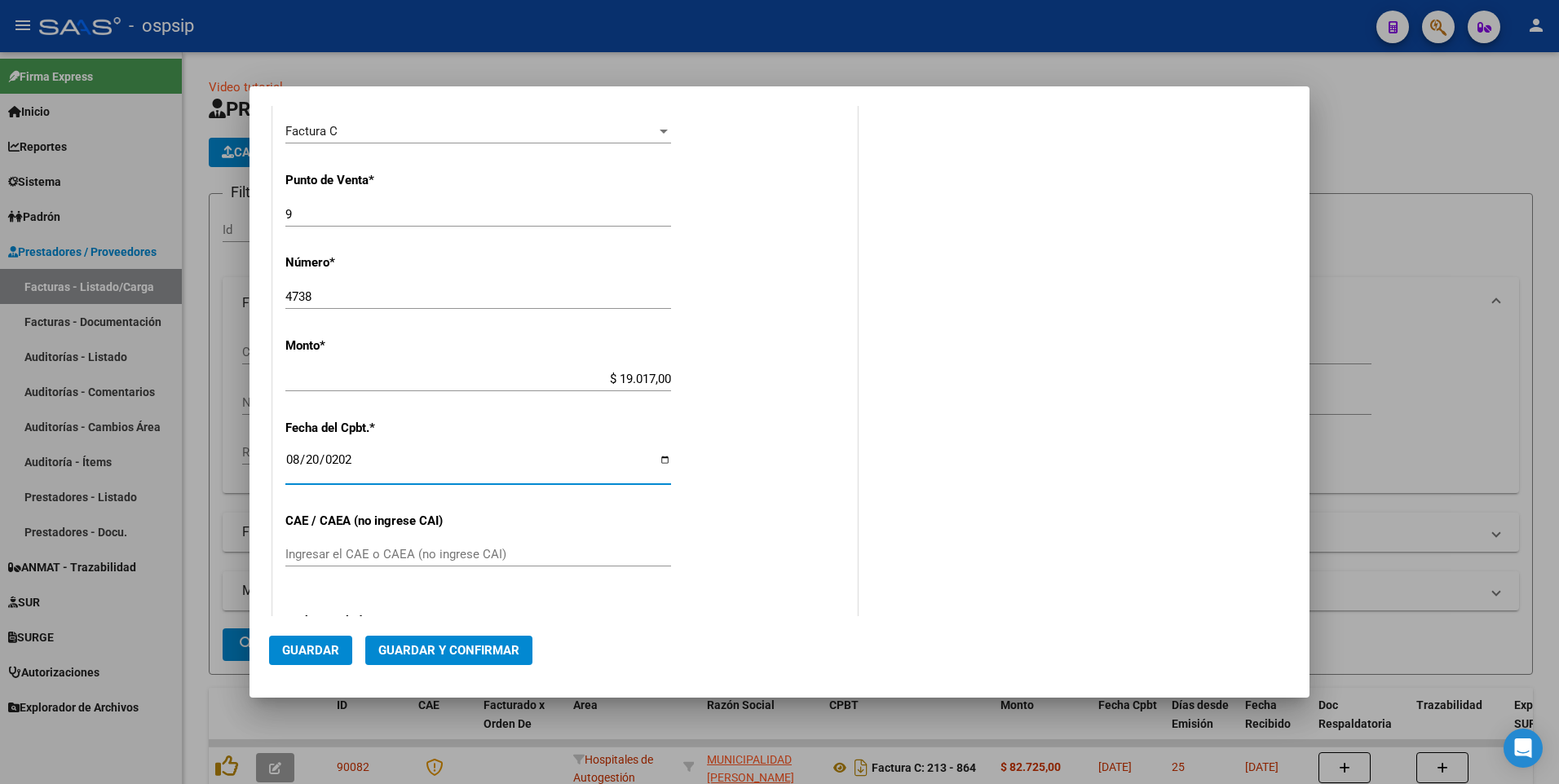
click at [337, 649] on span "Guardar" at bounding box center [310, 651] width 57 height 15
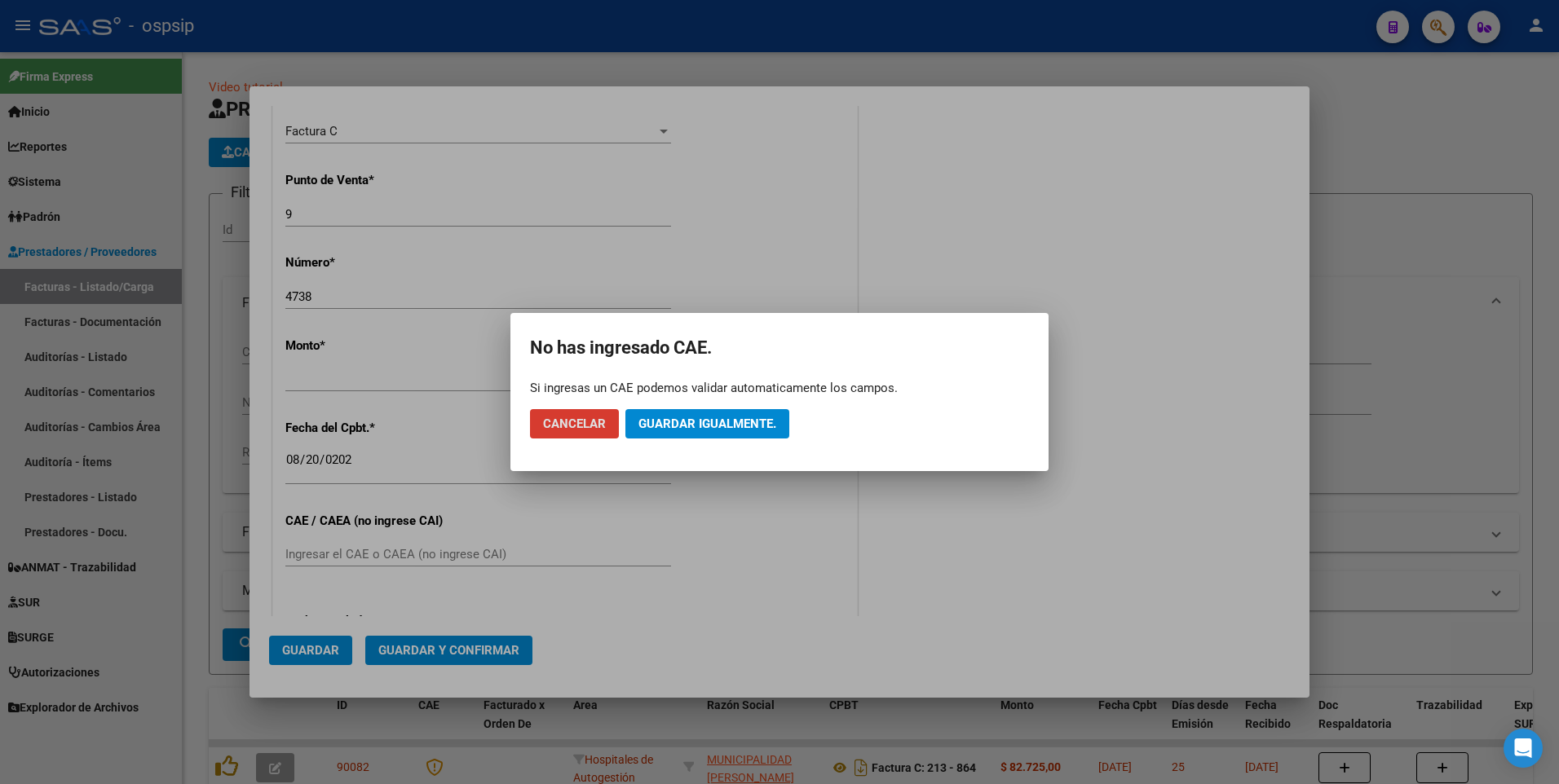
click at [742, 429] on span "Guardar igualmente." at bounding box center [708, 424] width 138 height 15
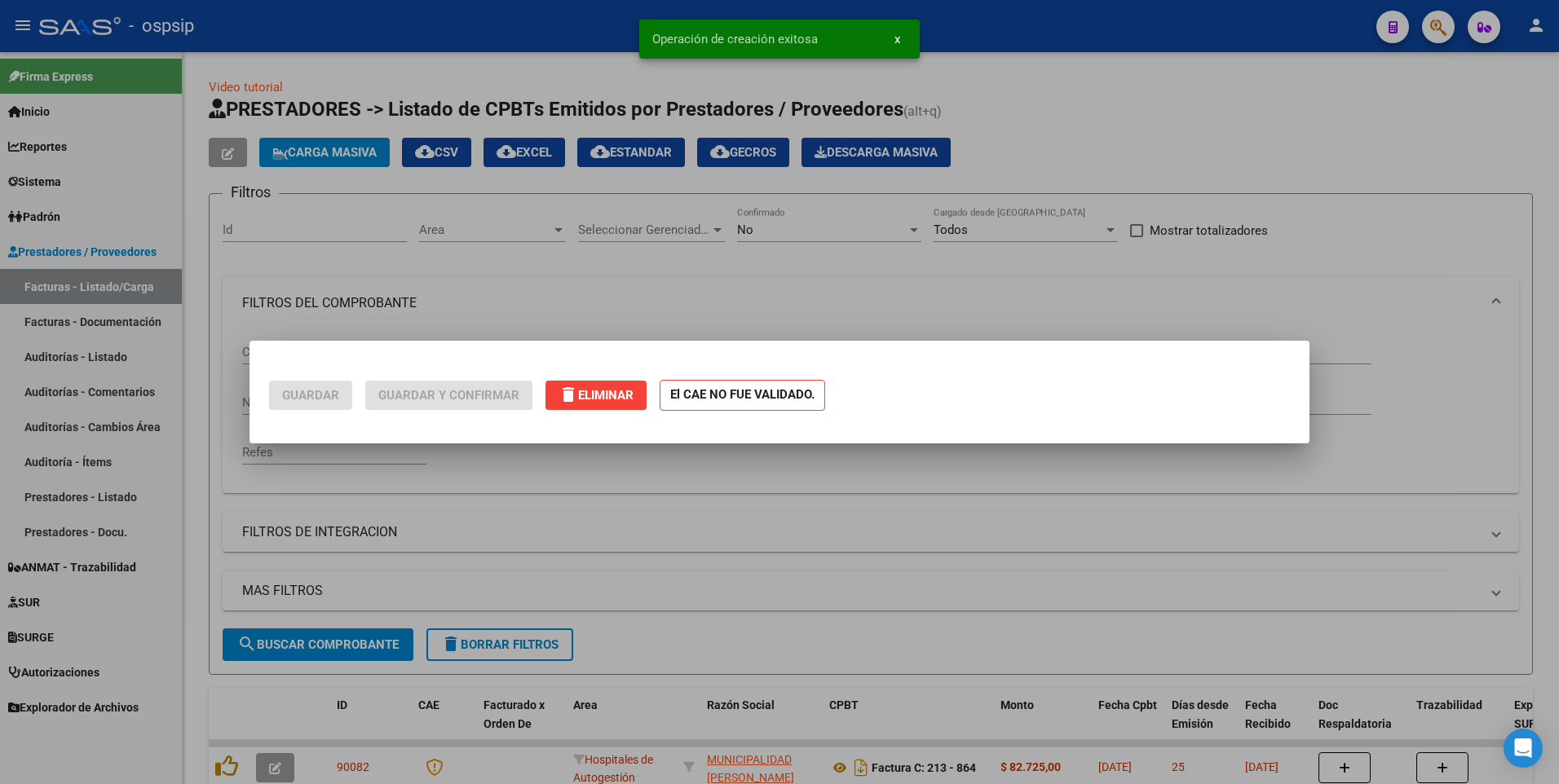
scroll to position [0, 0]
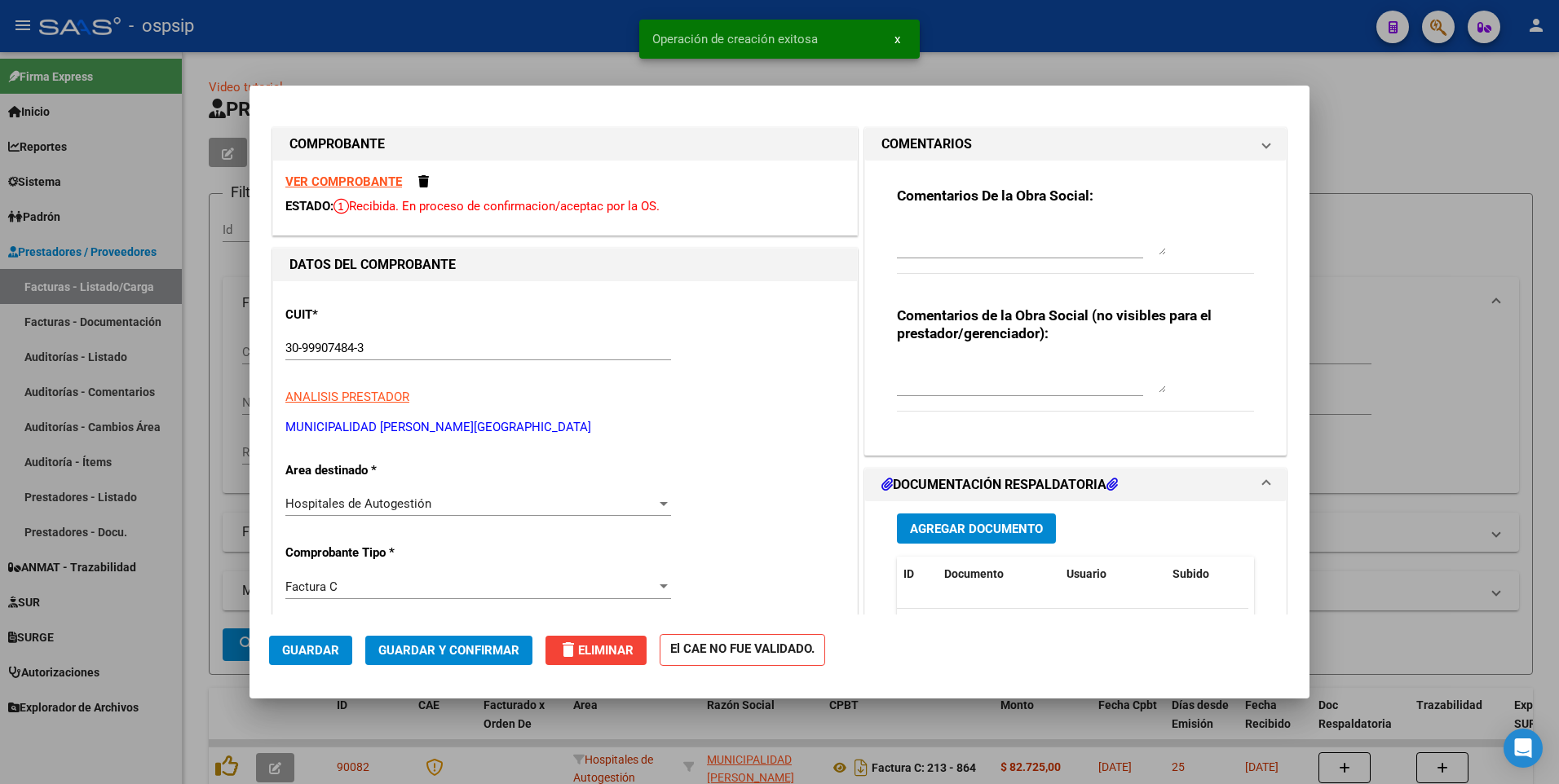
click at [527, 17] on div at bounding box center [779, 392] width 1559 height 784
type input "$ 0,00"
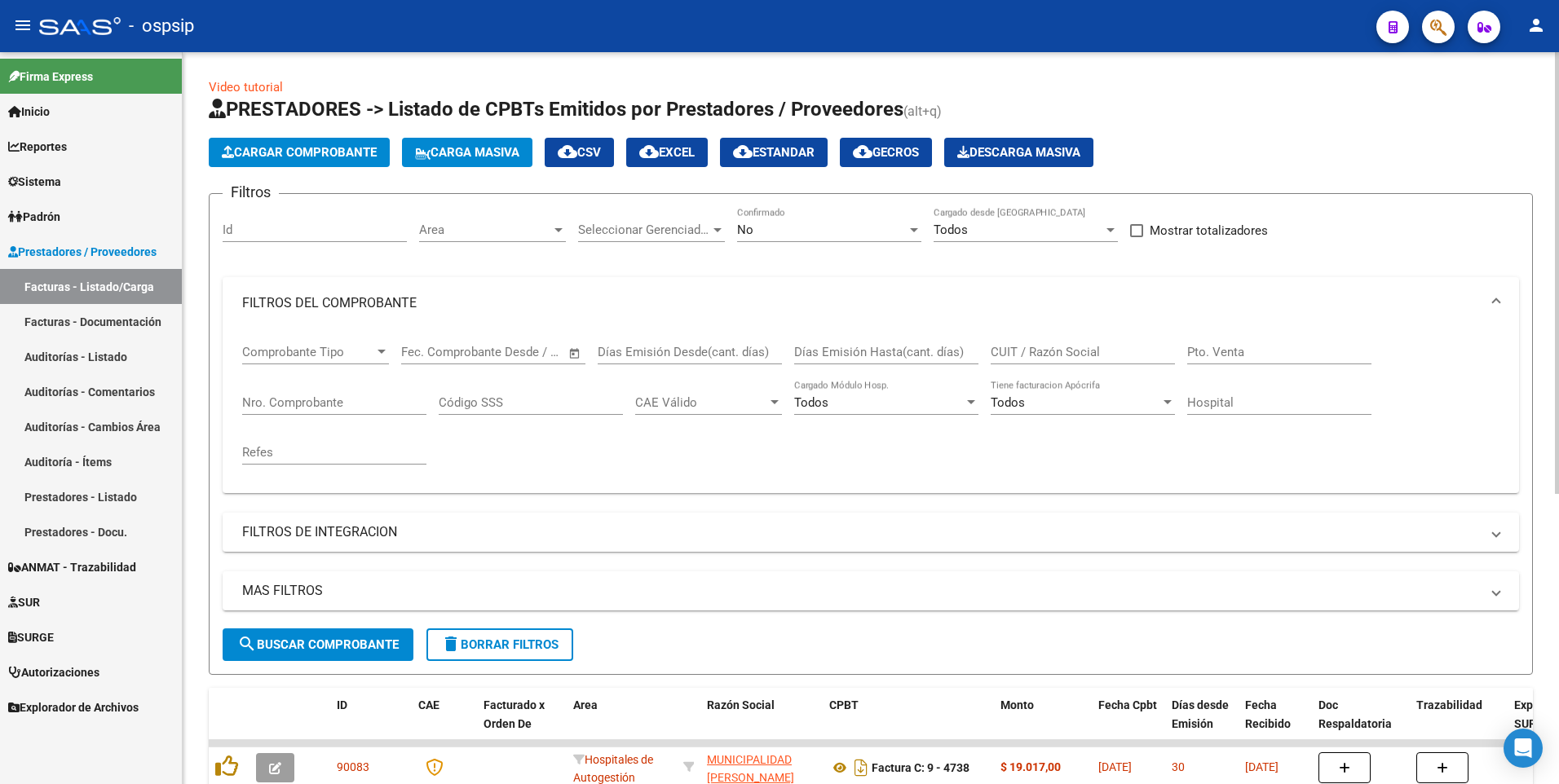
click at [345, 156] on span "Cargar Comprobante" at bounding box center [299, 152] width 155 height 15
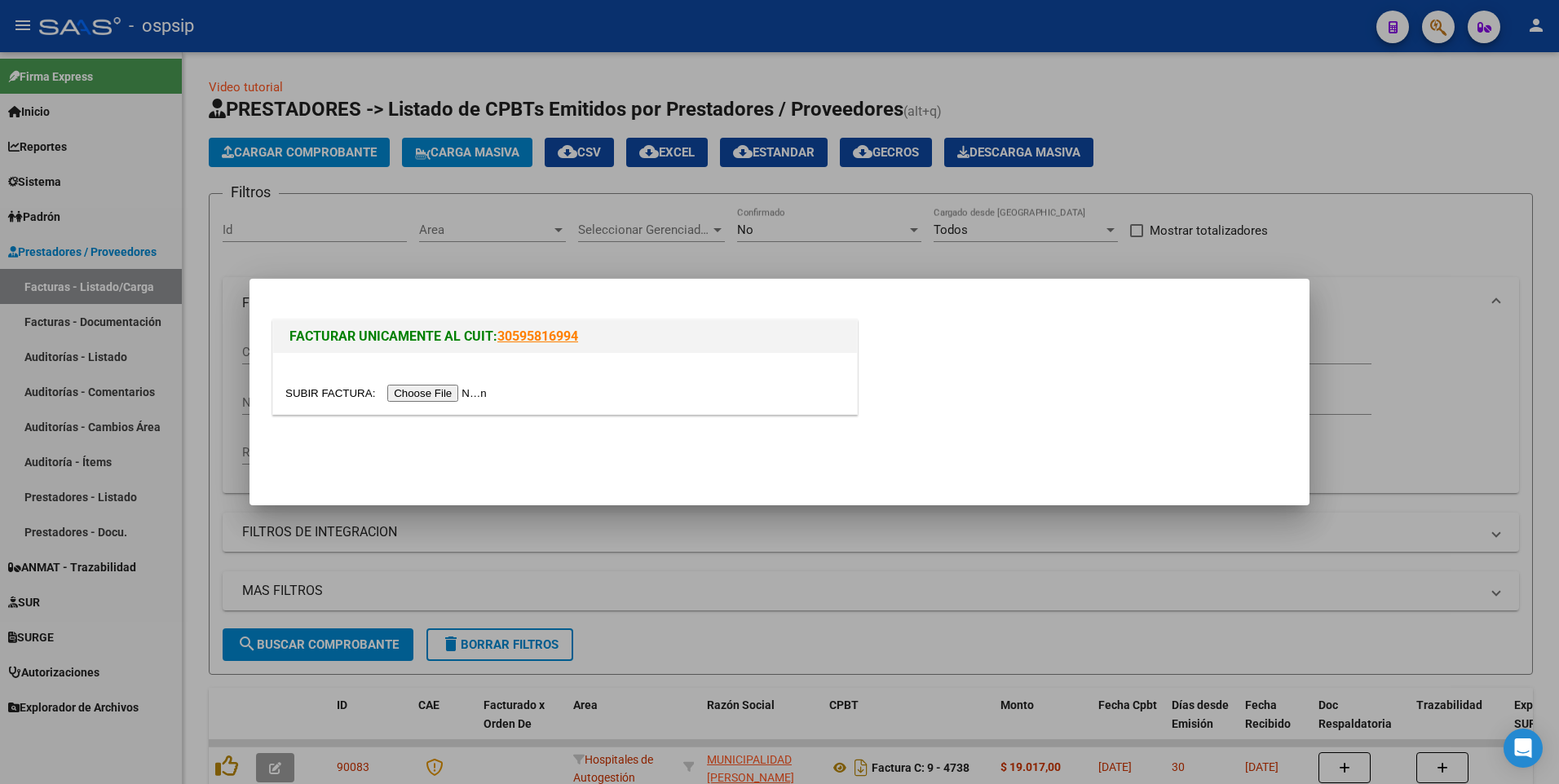
click at [432, 404] on div at bounding box center [564, 383] width 583 height 61
click at [425, 398] on input "file" at bounding box center [389, 393] width 206 height 17
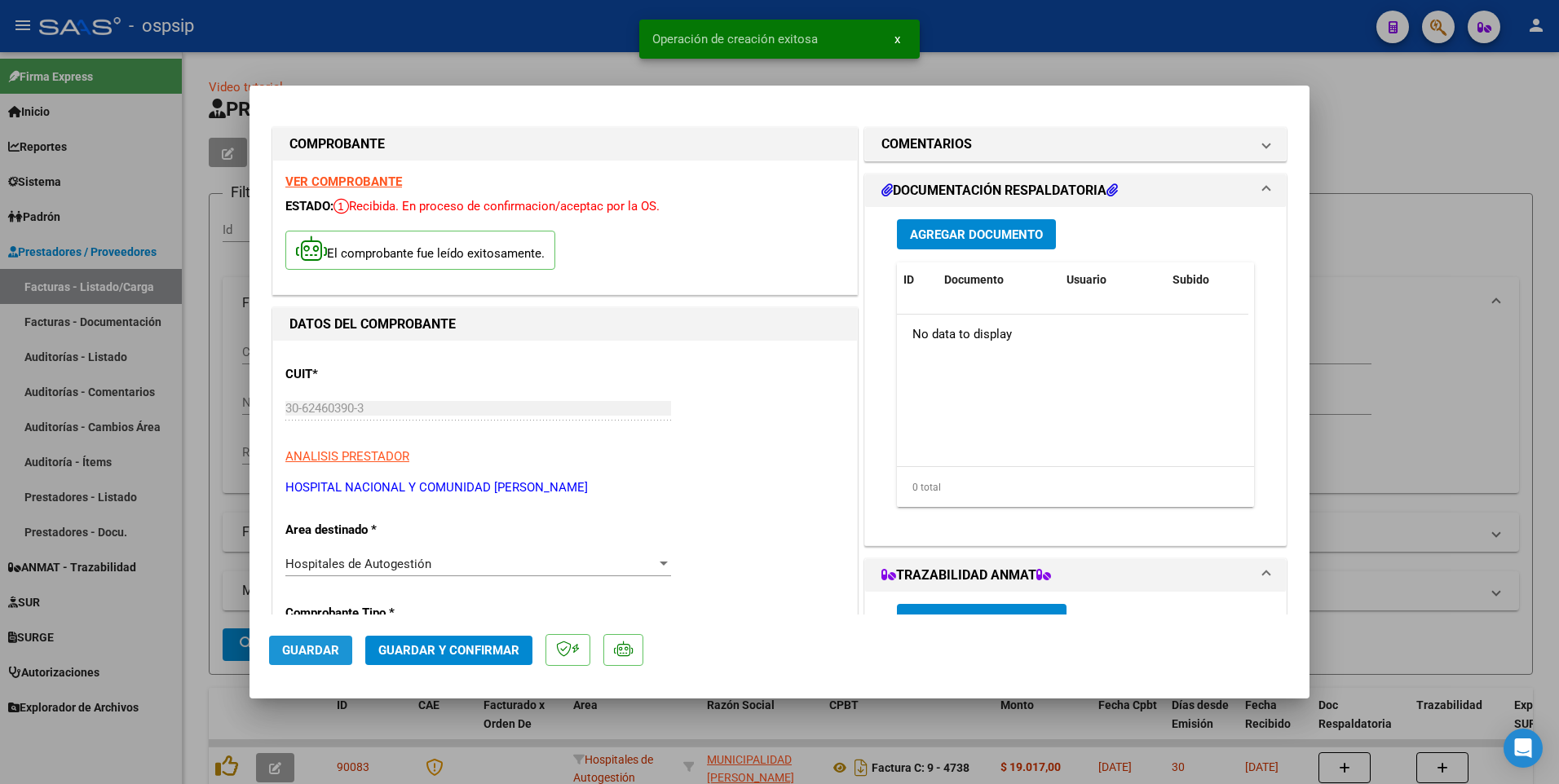
click at [317, 650] on span "Guardar" at bounding box center [310, 651] width 57 height 15
click at [534, 29] on div at bounding box center [779, 392] width 1559 height 784
type input "$ 0,00"
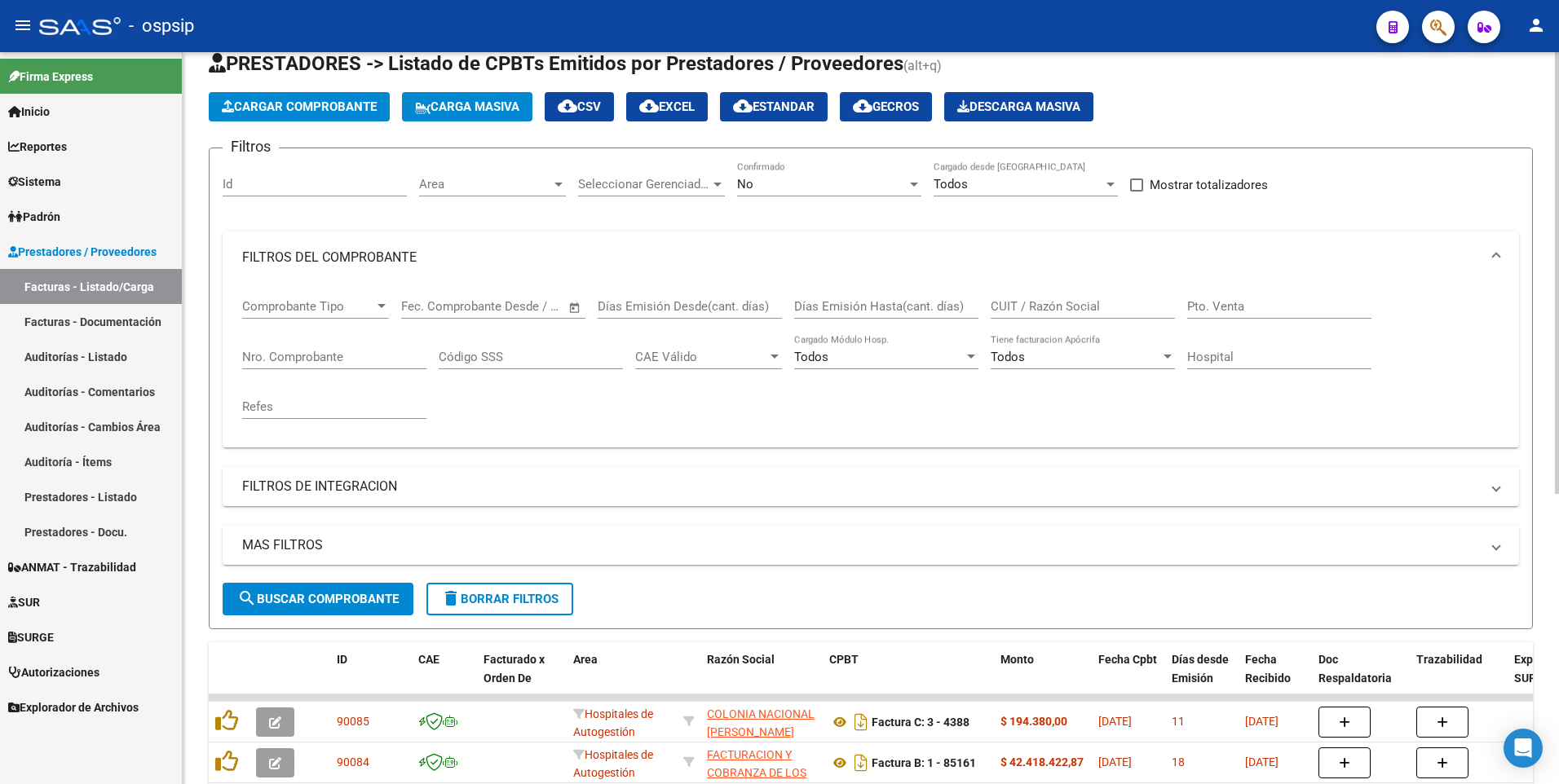
scroll to position [82, 0]
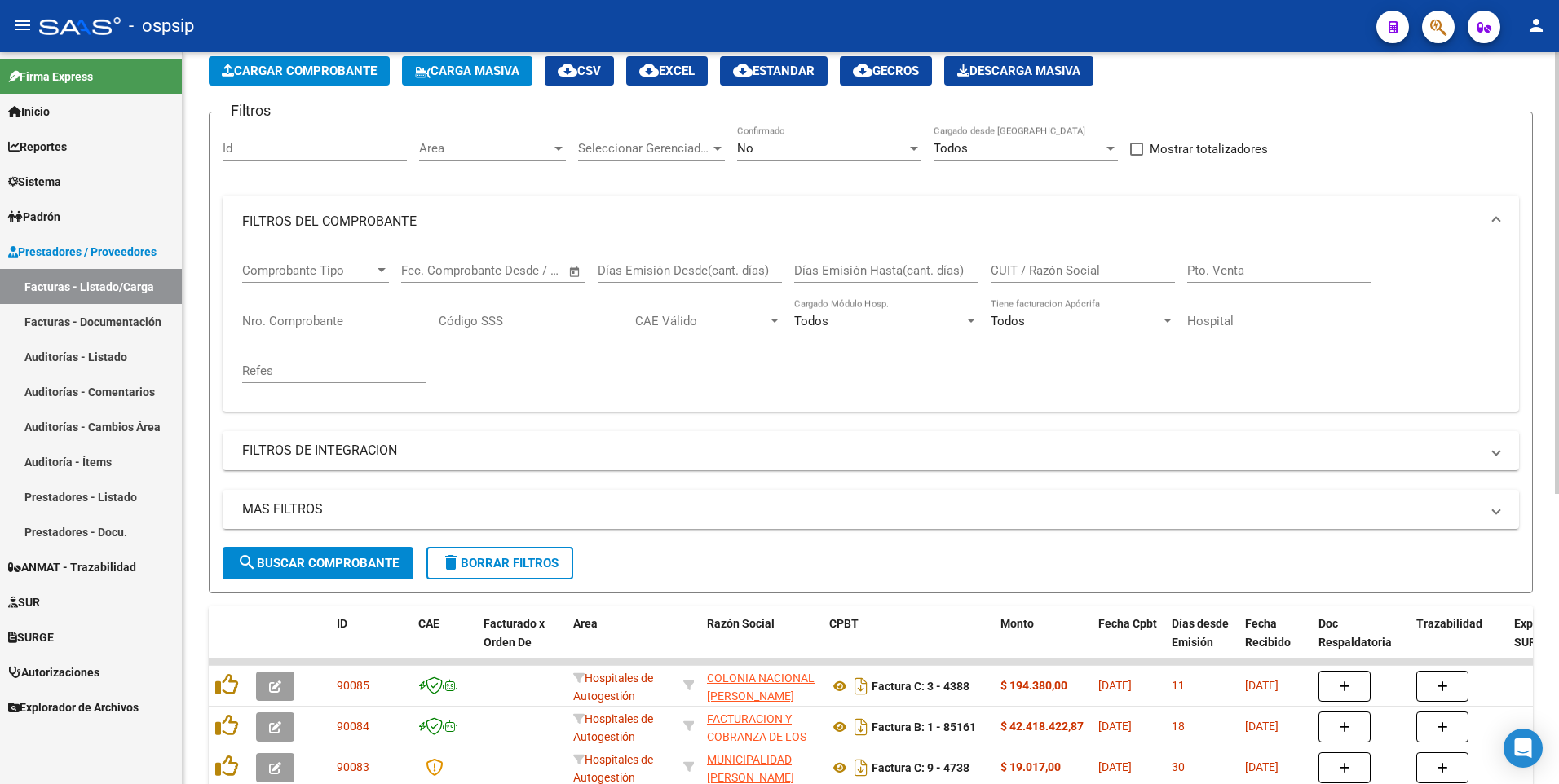
click at [358, 82] on button "Cargar Comprobante" at bounding box center [299, 71] width 181 height 29
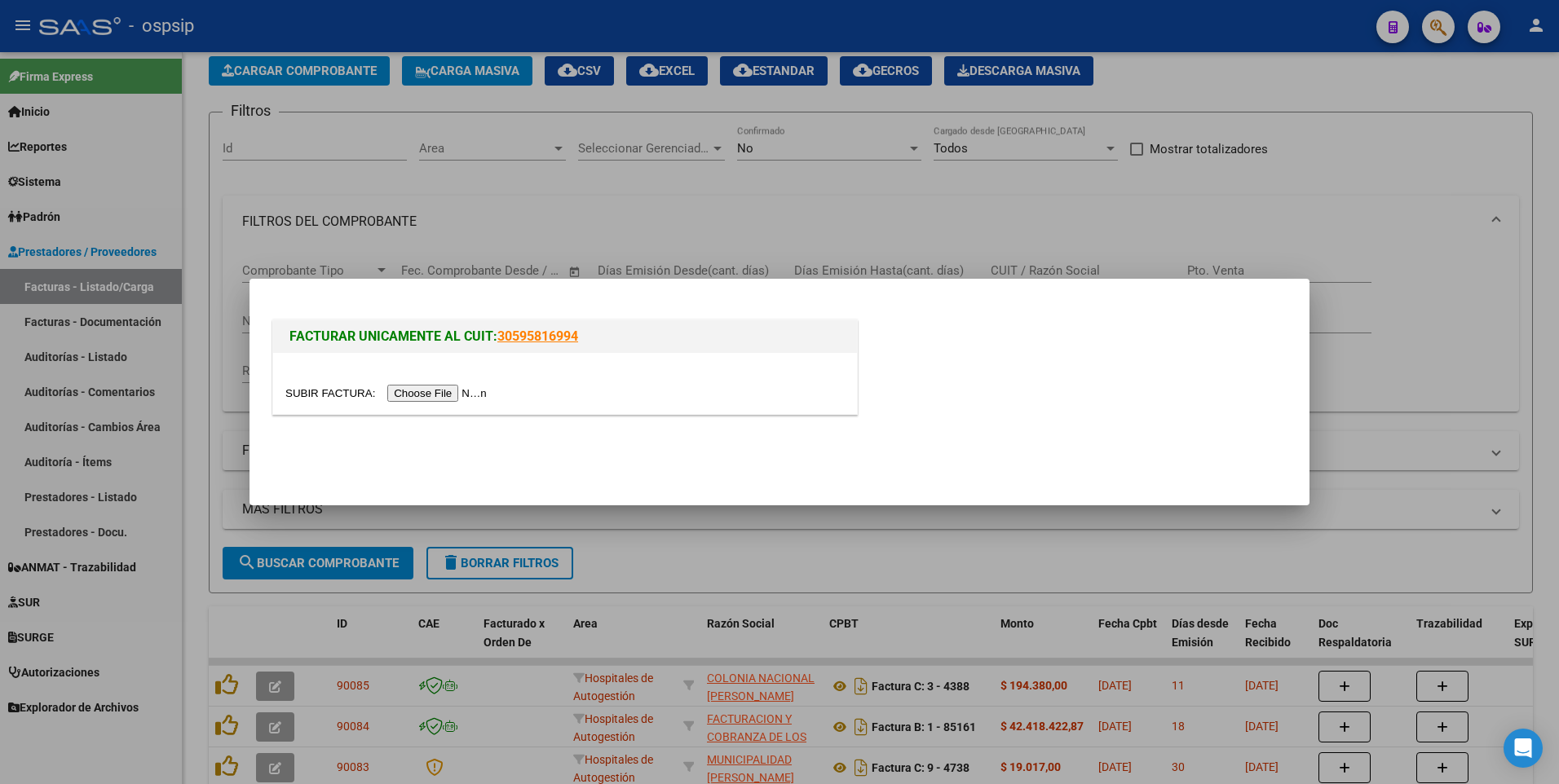
click at [417, 390] on input "file" at bounding box center [389, 393] width 206 height 17
click at [429, 382] on div at bounding box center [564, 383] width 583 height 61
click at [429, 392] on input "file" at bounding box center [389, 393] width 206 height 17
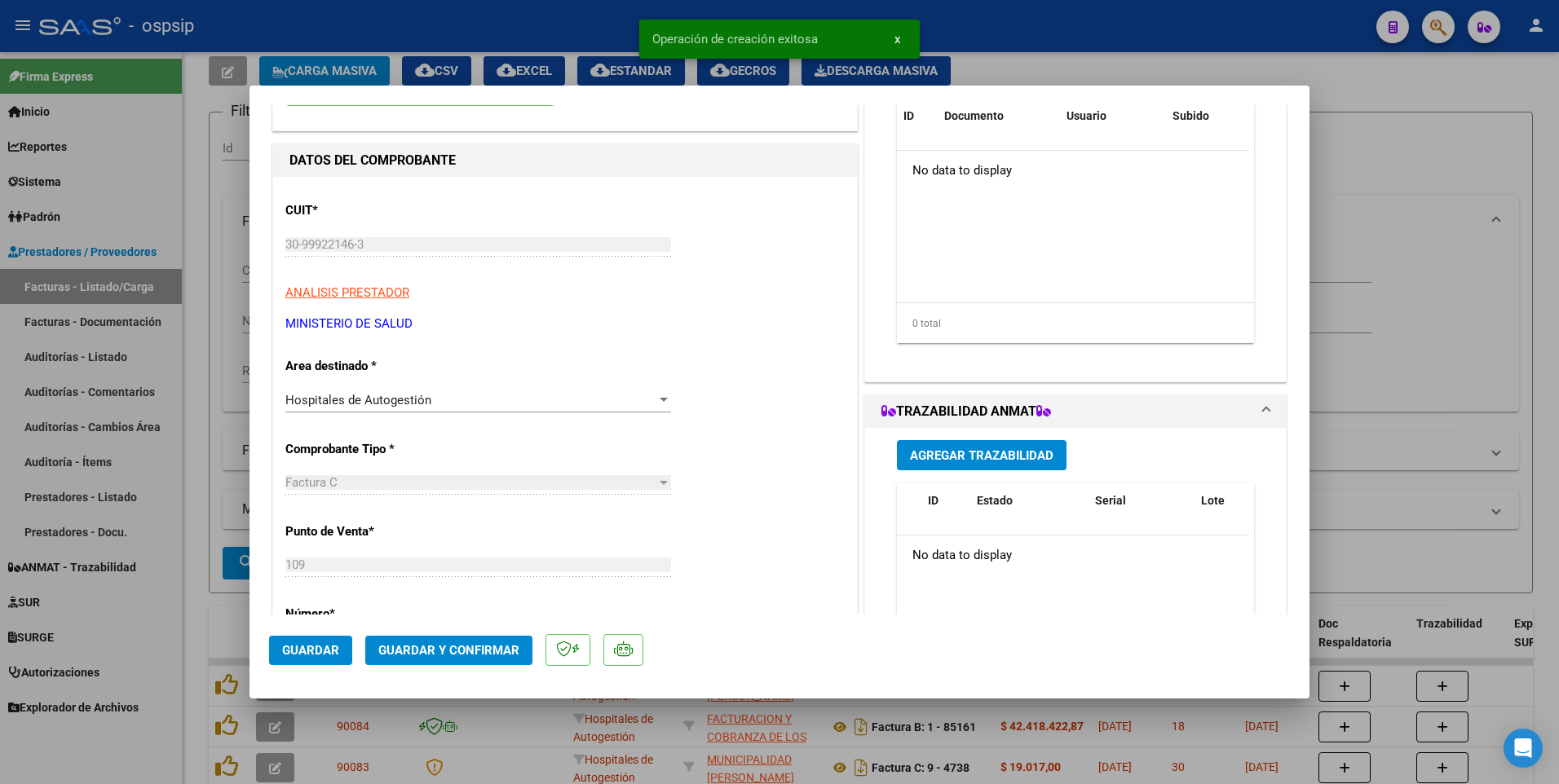
scroll to position [245, 0]
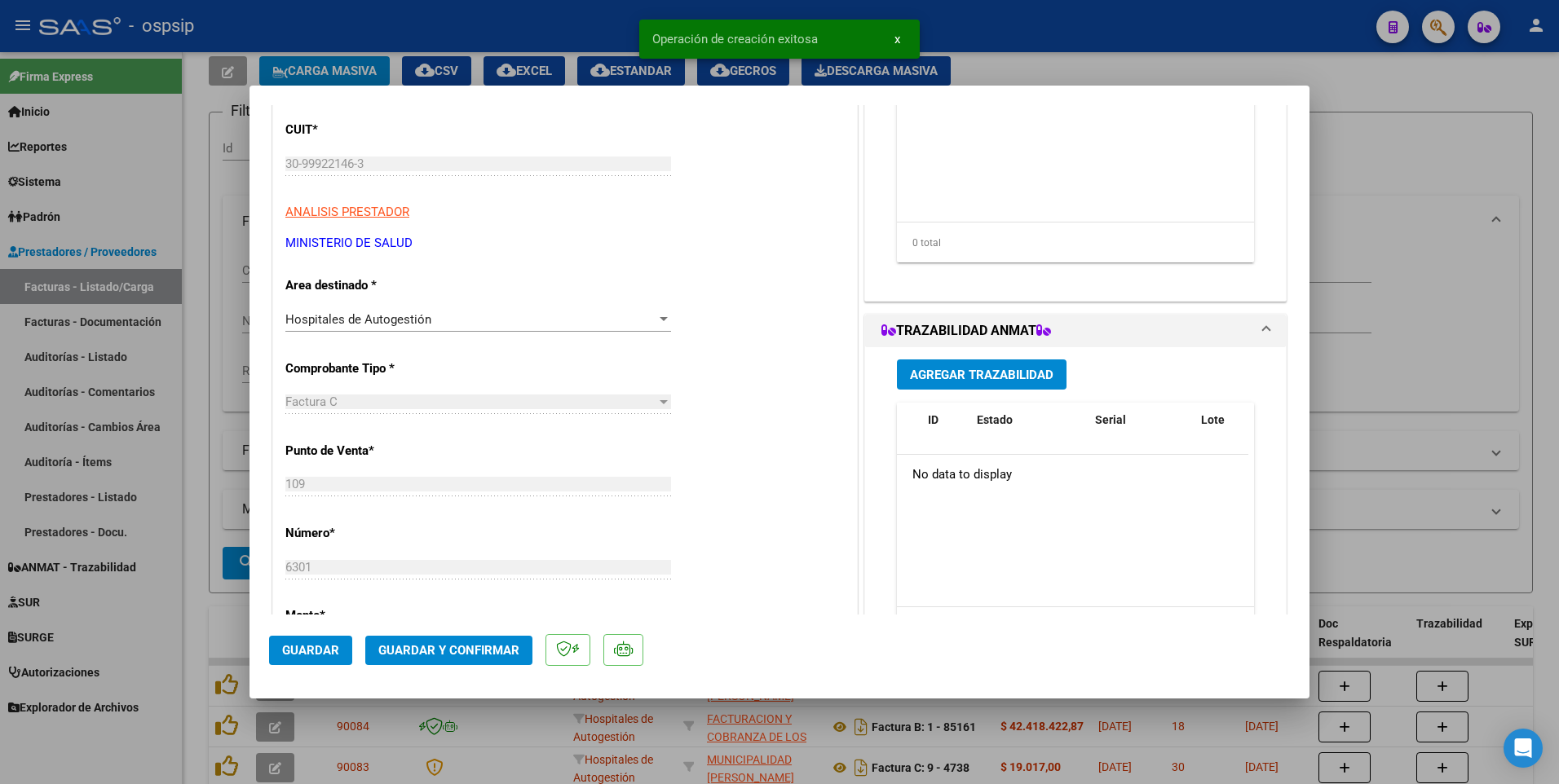
click at [314, 651] on span "Guardar" at bounding box center [310, 651] width 57 height 15
click at [583, 38] on div at bounding box center [779, 392] width 1559 height 784
type input "$ 0,00"
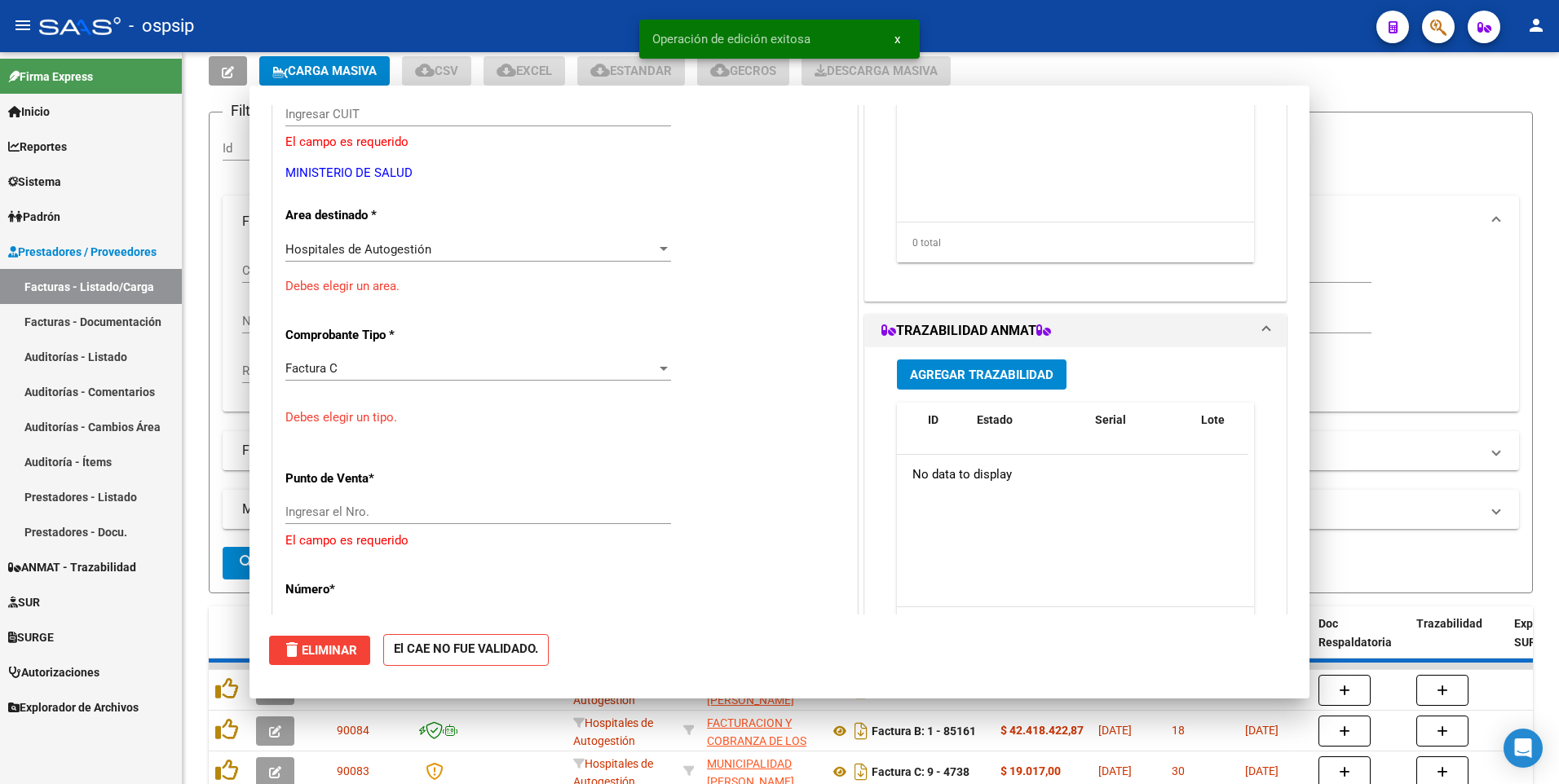
scroll to position [0, 0]
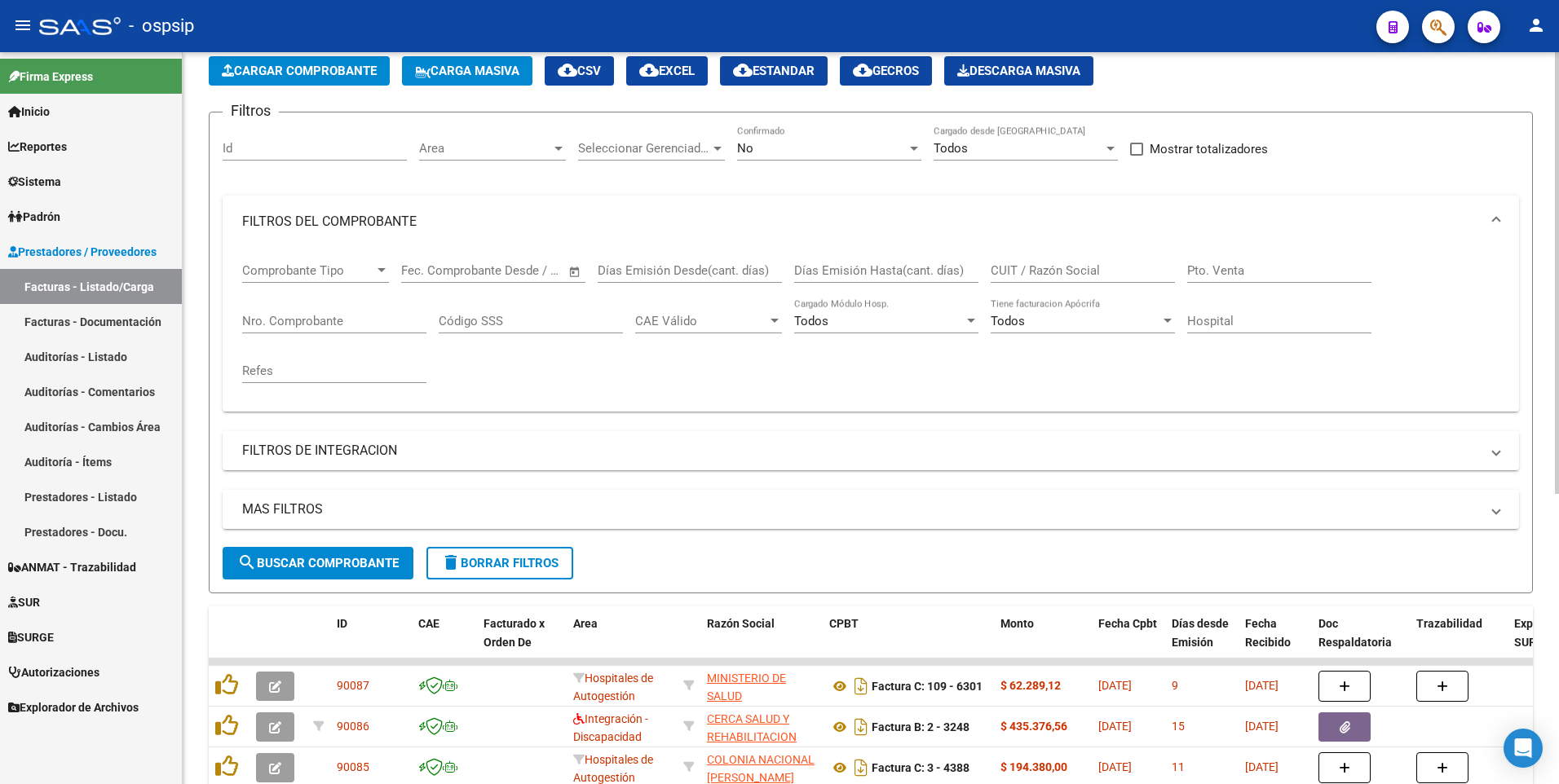
click at [307, 76] on span "Cargar Comprobante" at bounding box center [299, 71] width 155 height 15
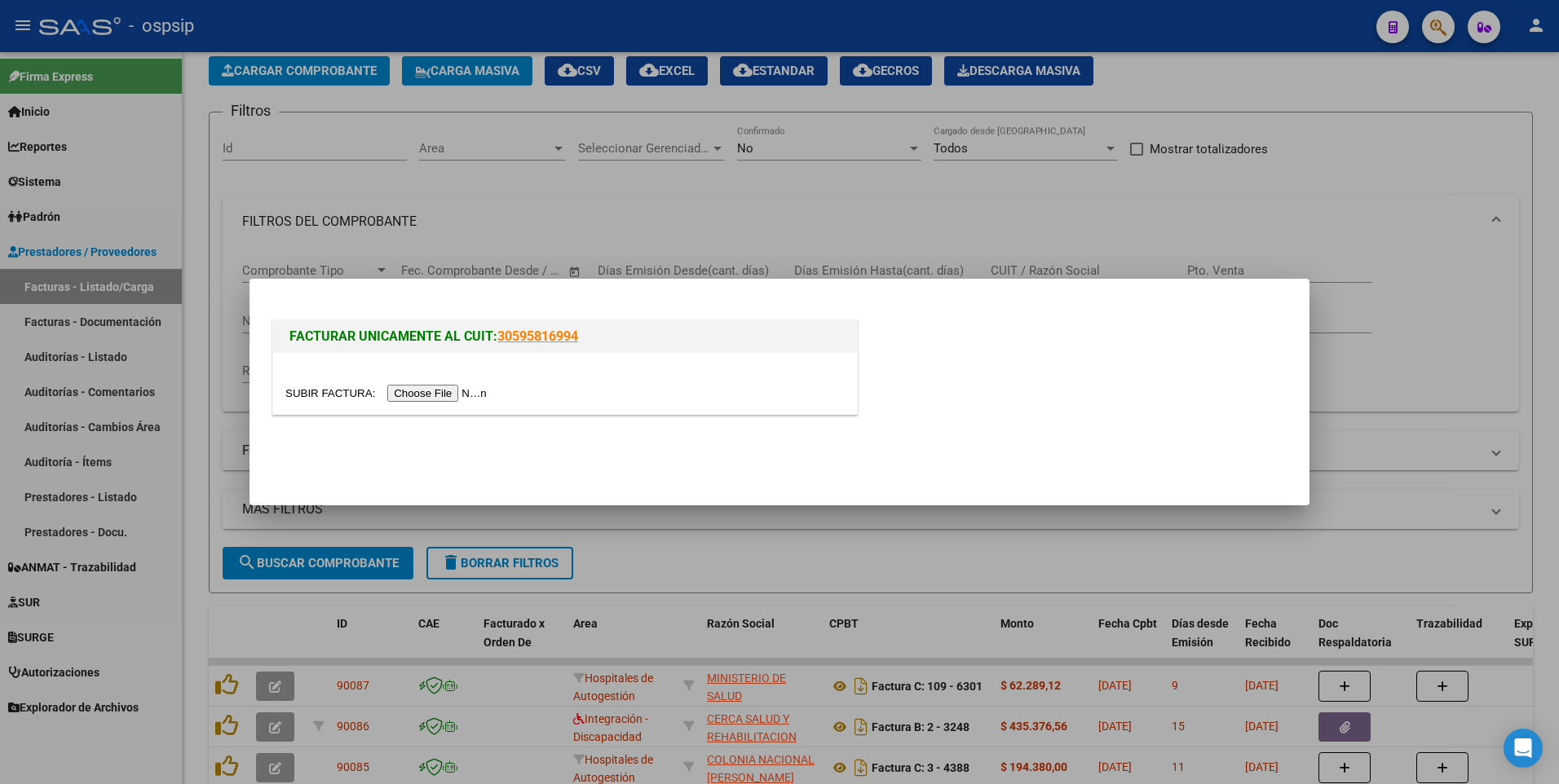
click at [415, 392] on input "file" at bounding box center [389, 393] width 206 height 17
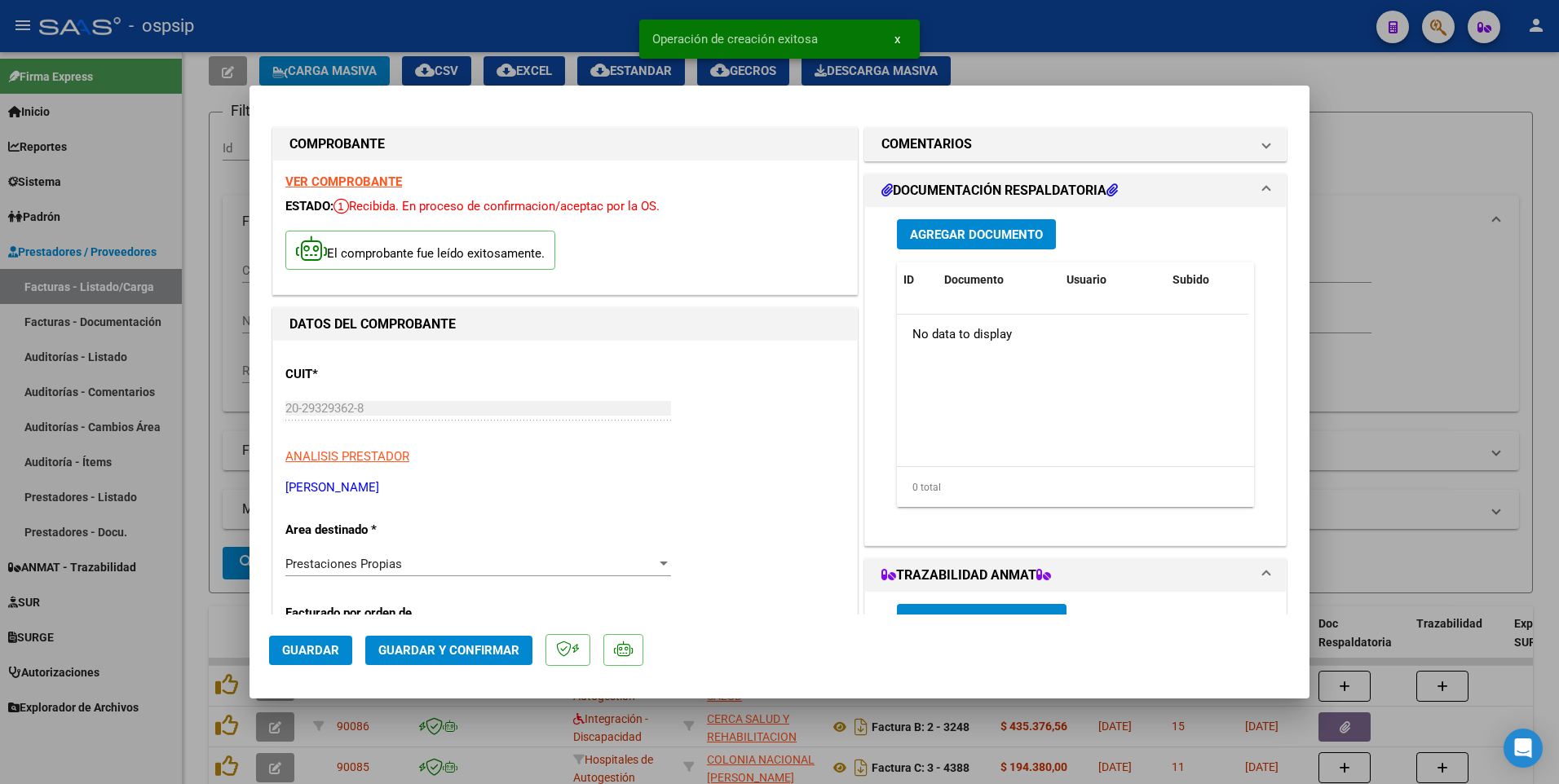
scroll to position [408, 0]
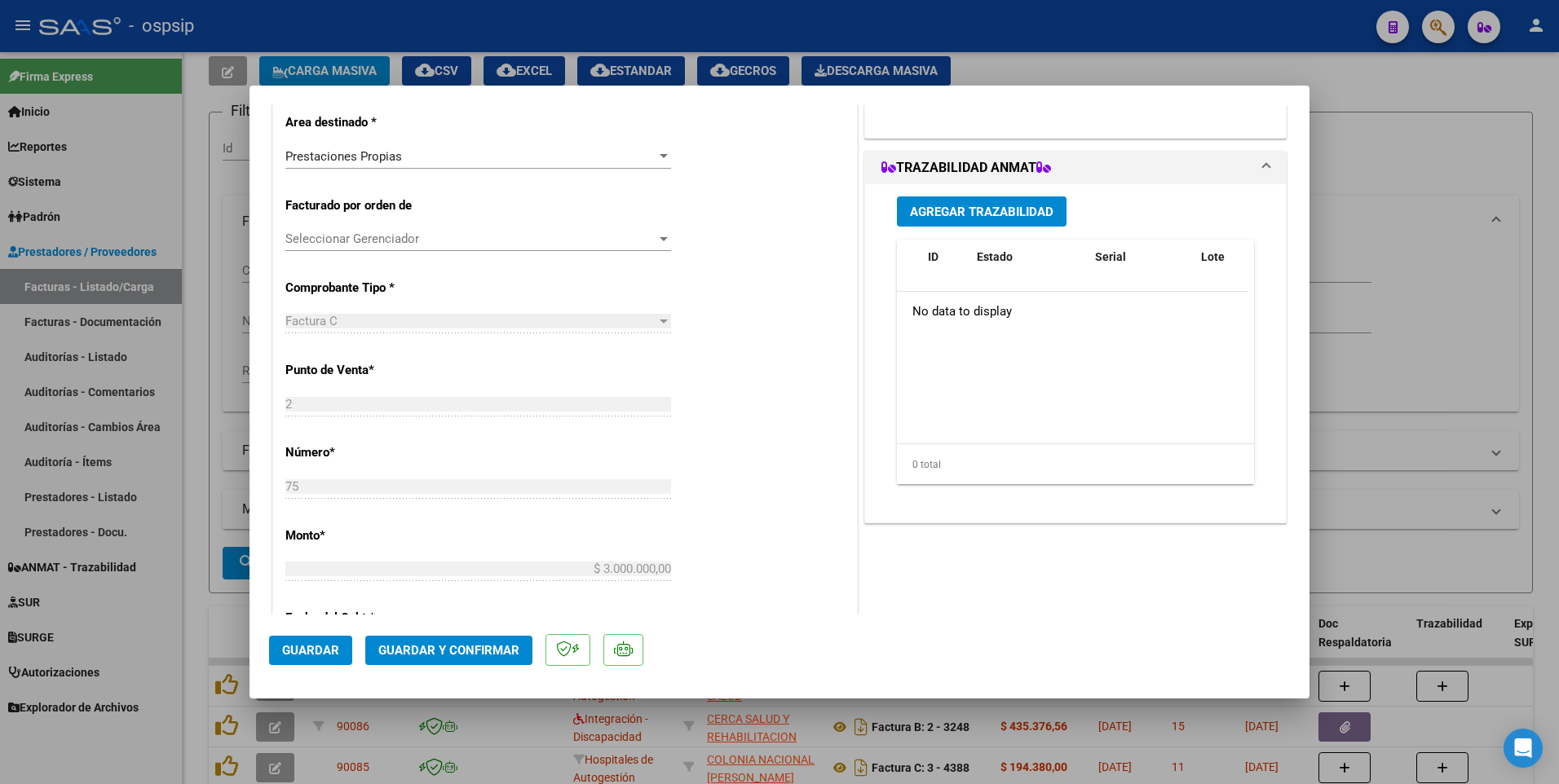
click at [394, 242] on span "Seleccionar Gerenciador" at bounding box center [471, 239] width 371 height 15
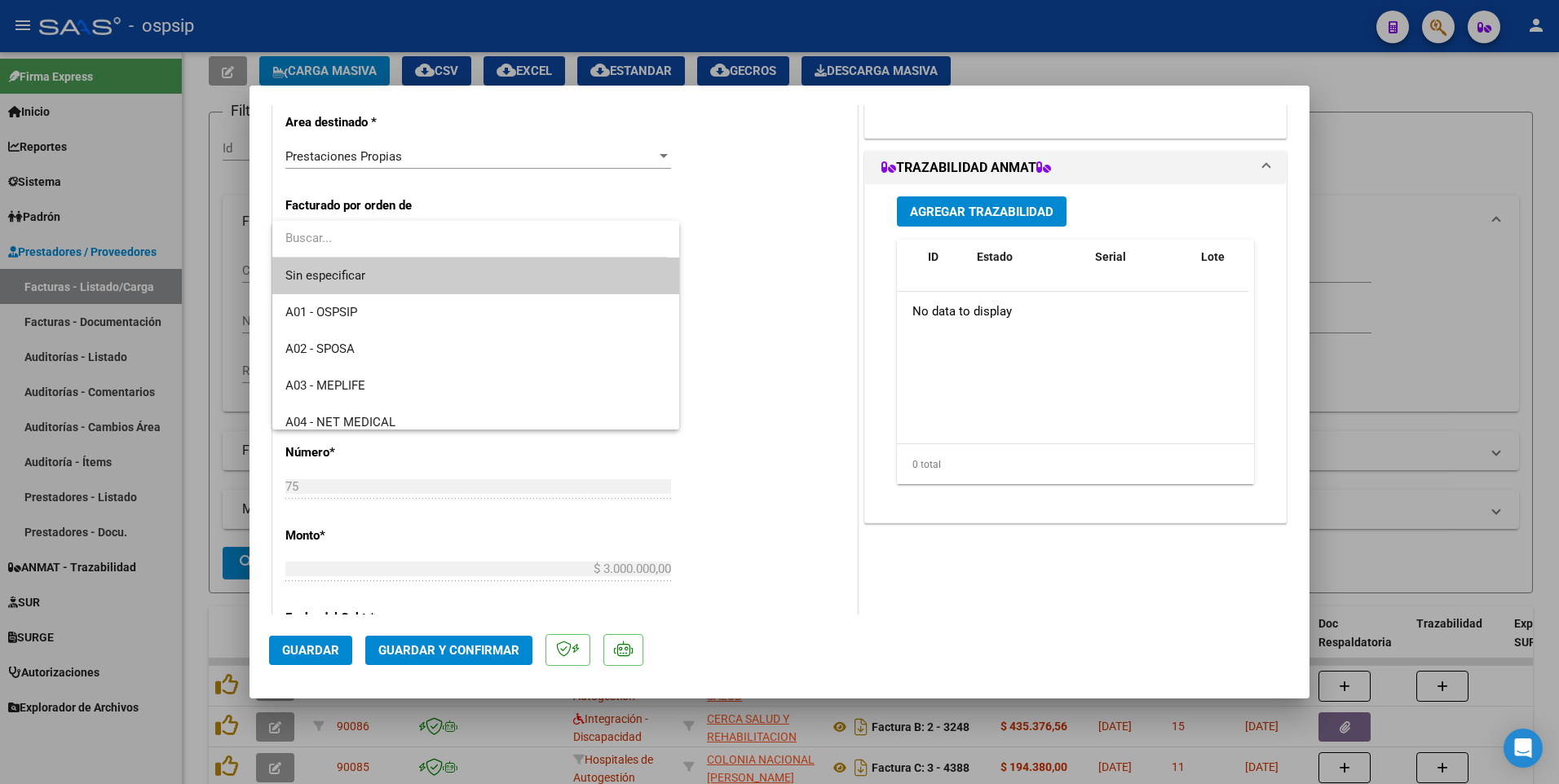
click at [717, 171] on div at bounding box center [779, 392] width 1559 height 784
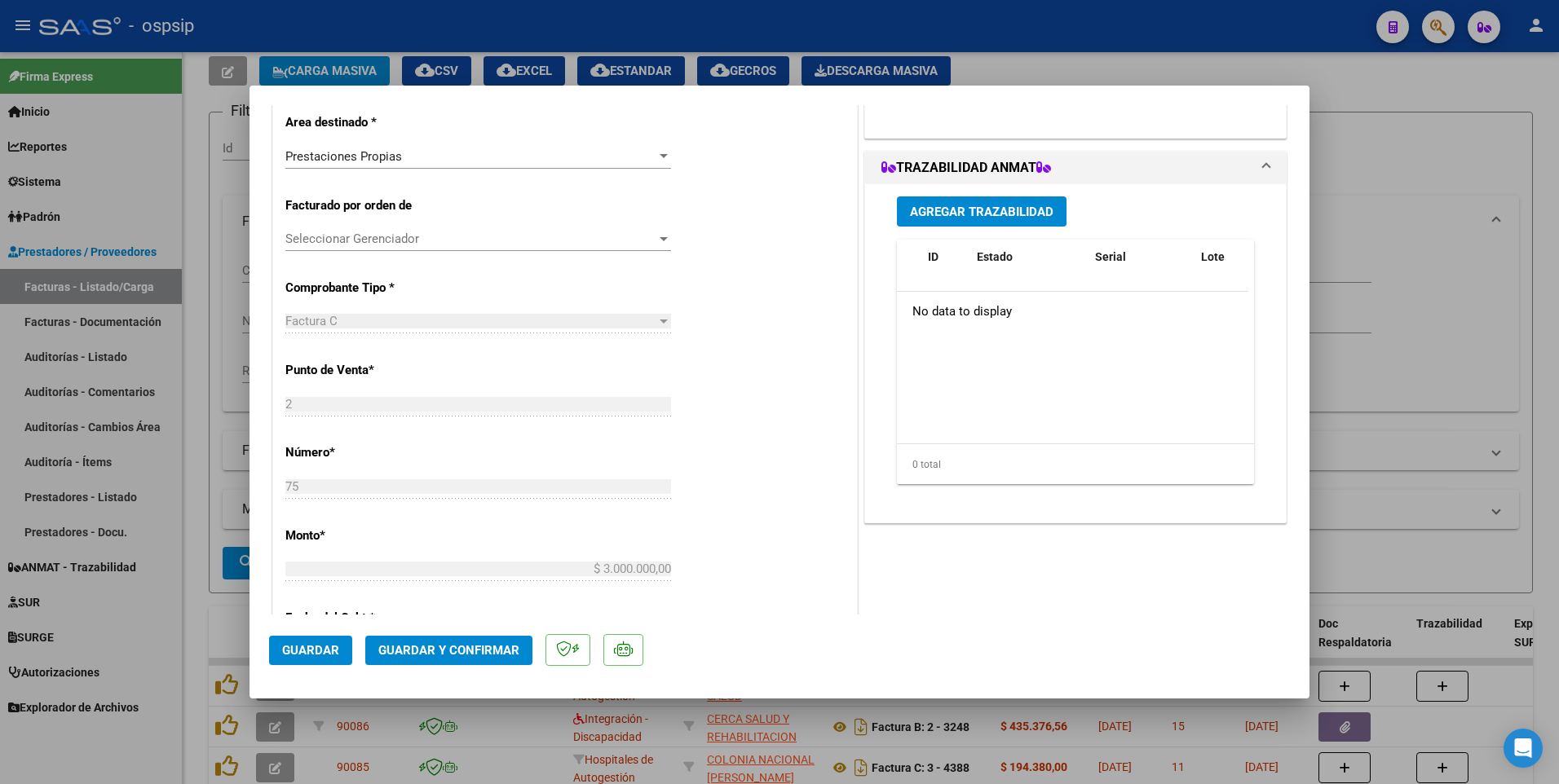
click at [306, 650] on span "Guardar" at bounding box center [310, 651] width 57 height 15
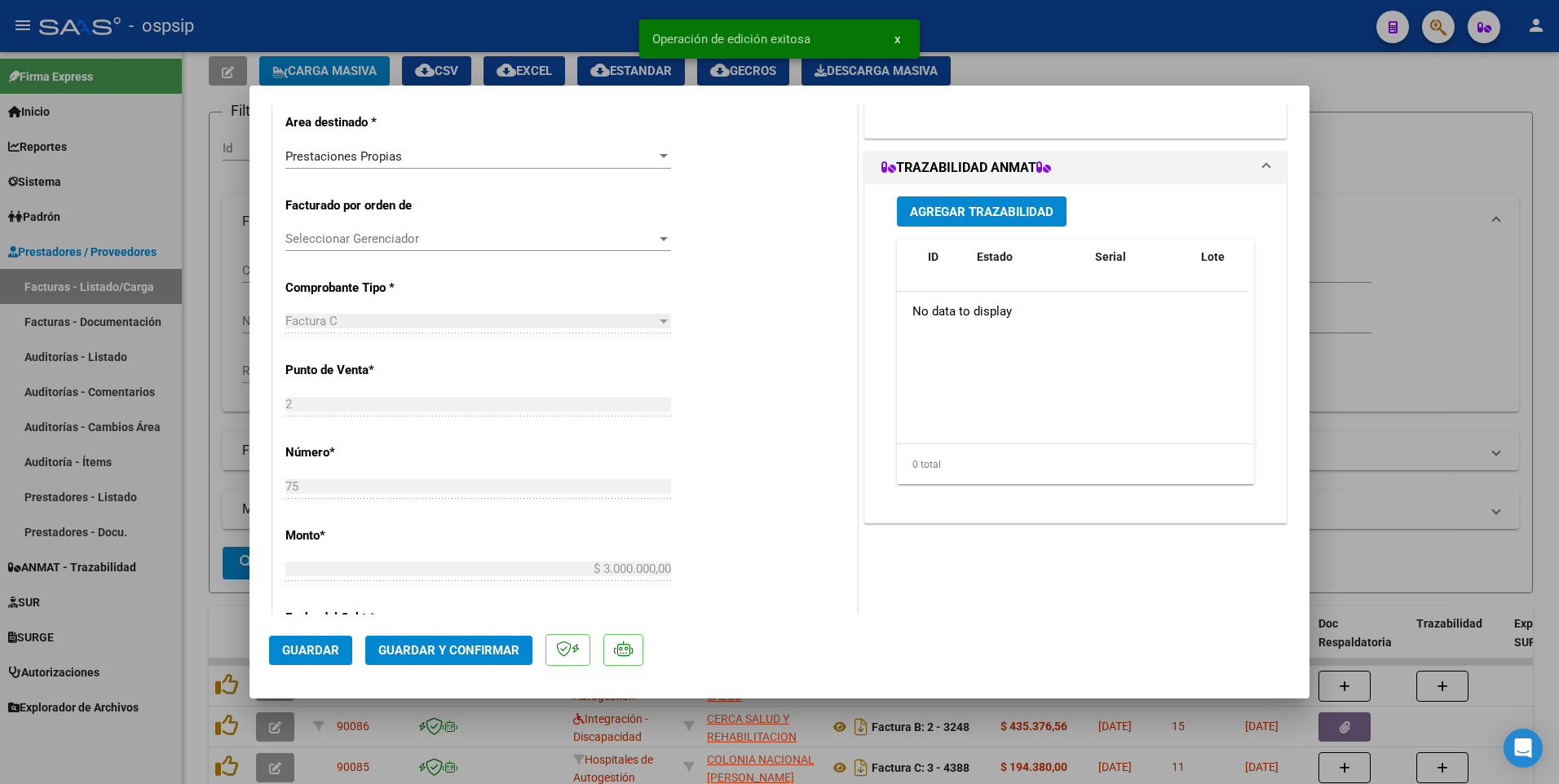
click at [554, 30] on div at bounding box center [779, 392] width 1559 height 784
type input "$ 0,00"
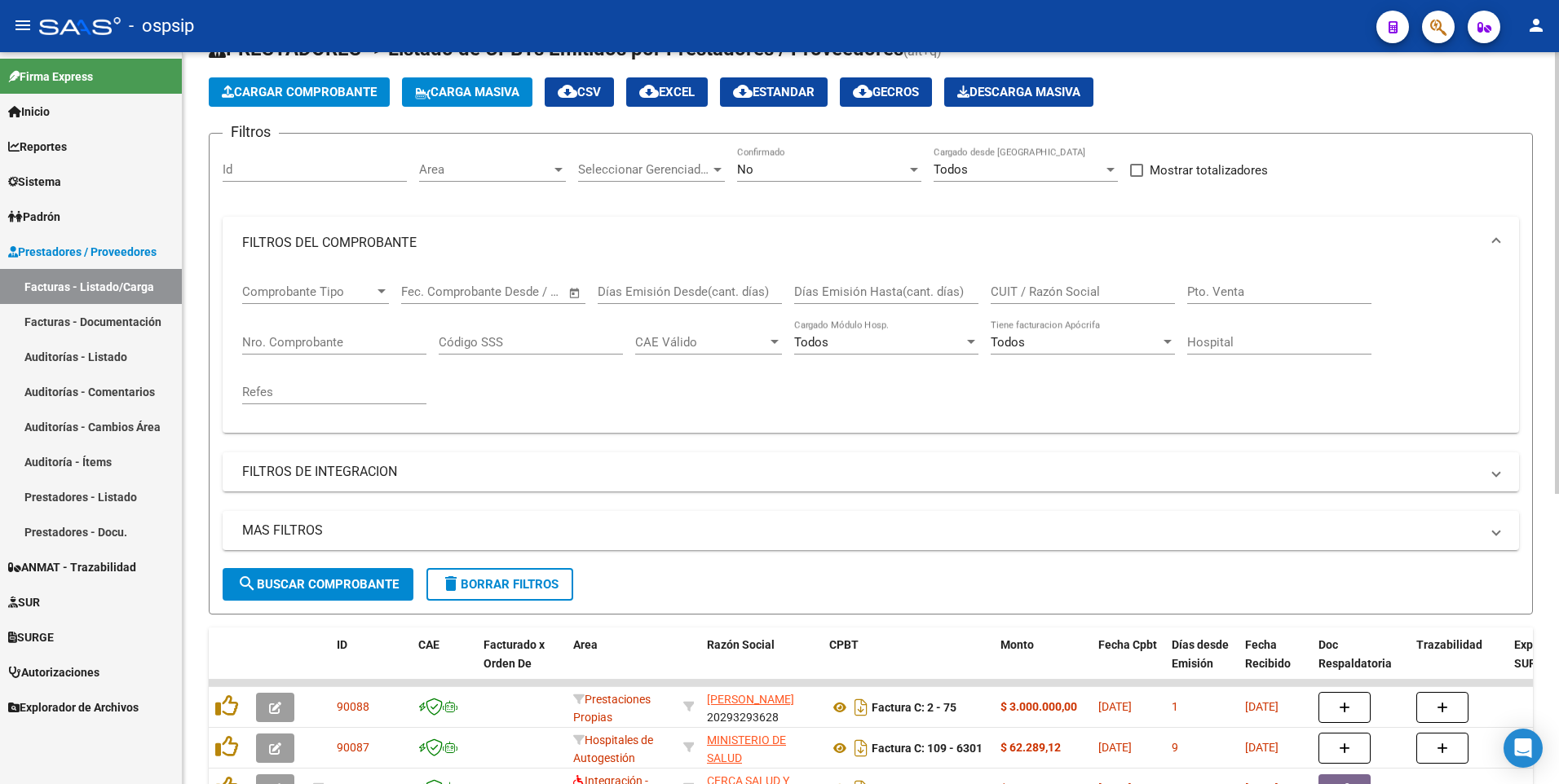
scroll to position [0, 0]
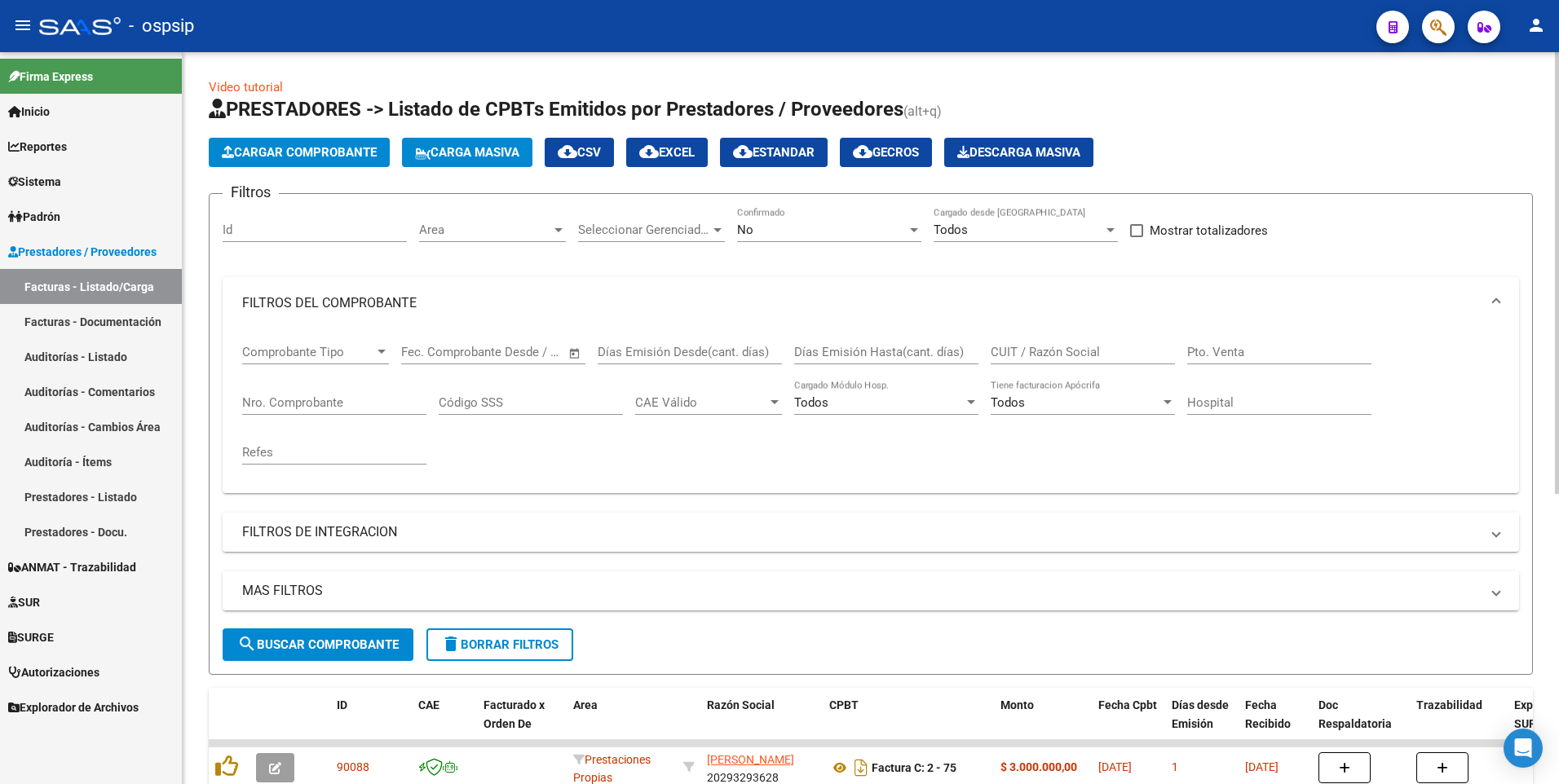
click at [509, 649] on span "delete Borrar Filtros" at bounding box center [499, 645] width 117 height 15
click at [372, 166] on button "Cargar Comprobante" at bounding box center [299, 152] width 181 height 29
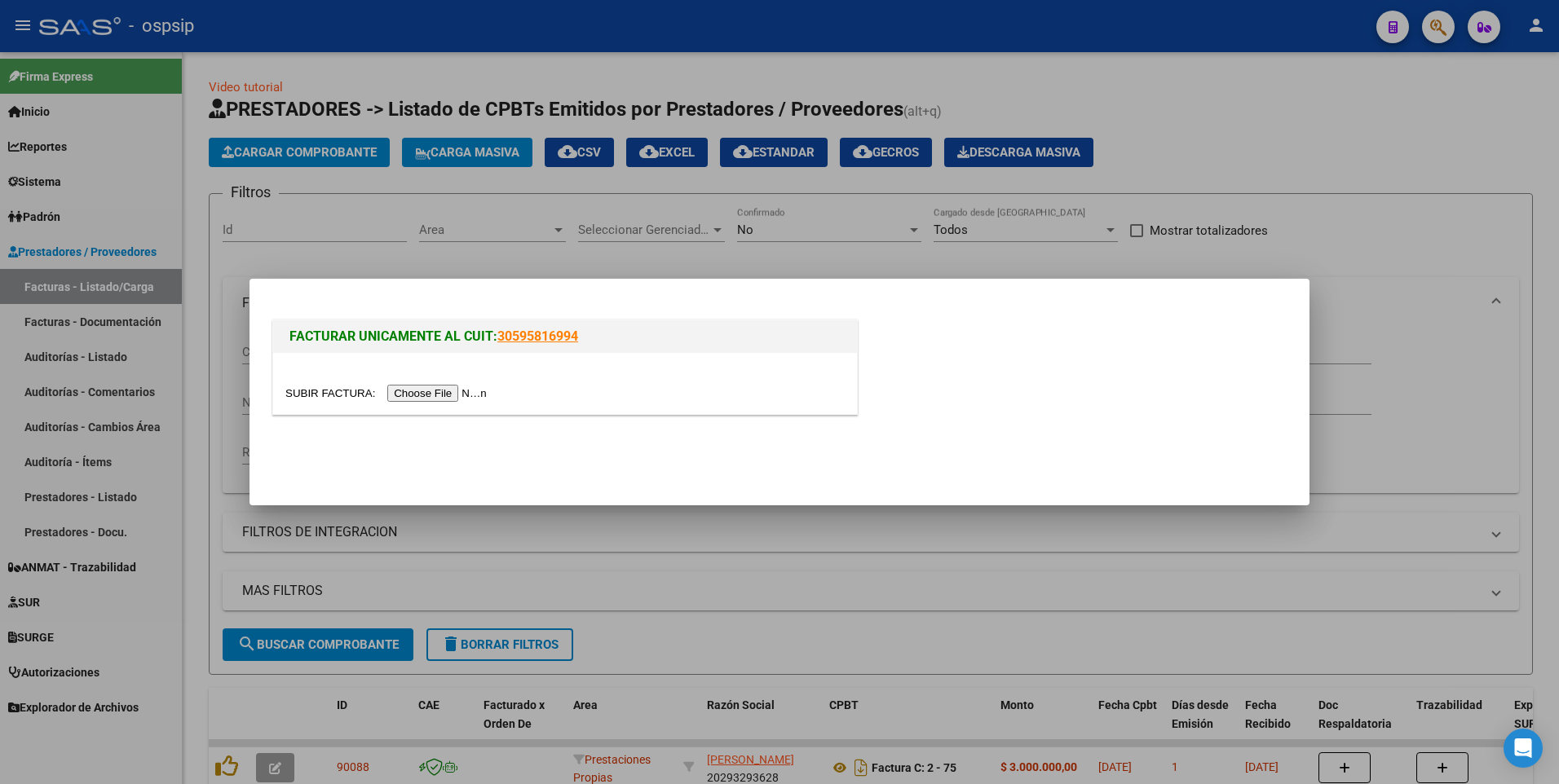
click at [434, 399] on input "file" at bounding box center [389, 393] width 206 height 17
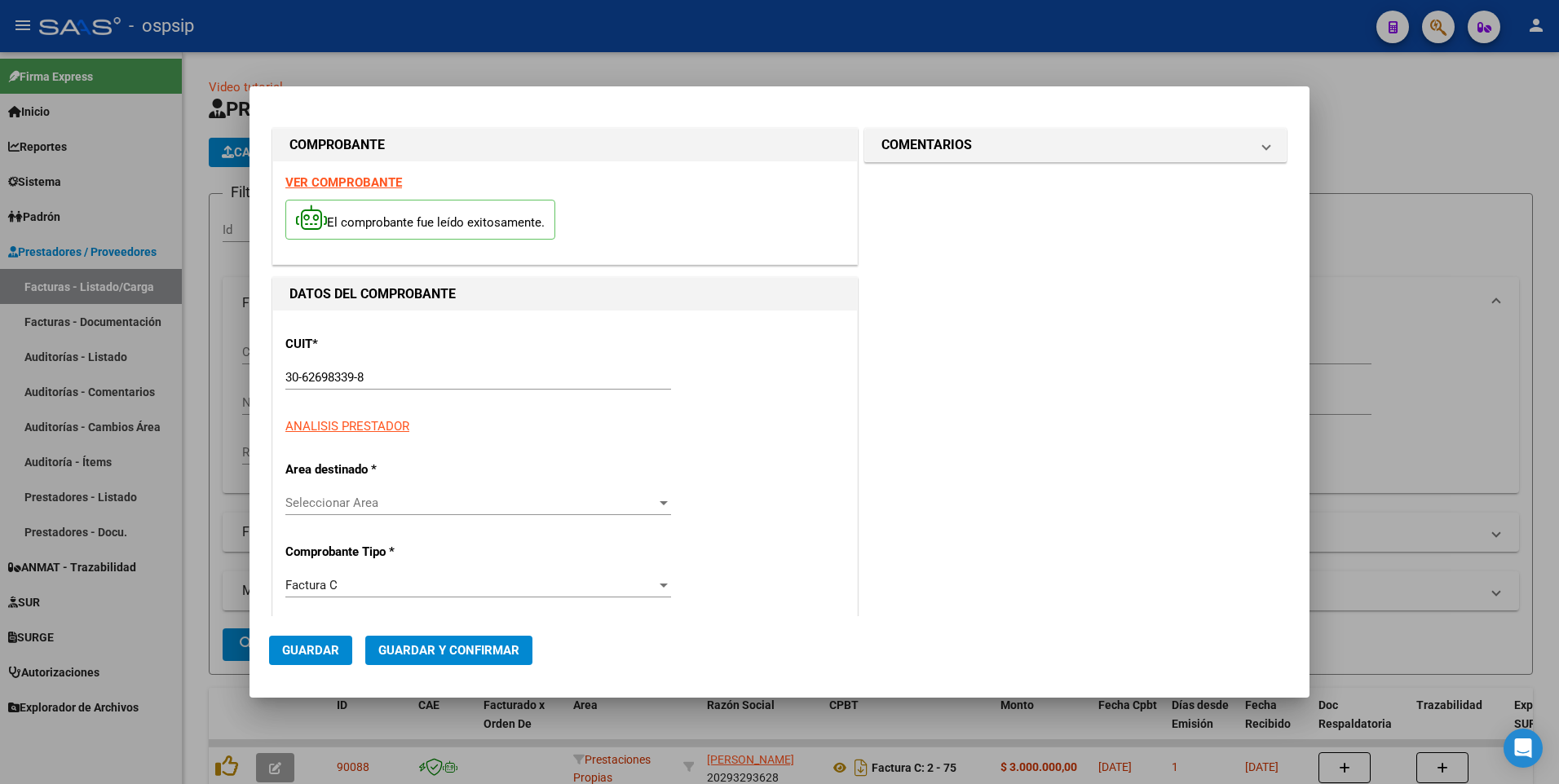
type input "7227"
type input "$ 14.704,00"
type input "[DATE]"
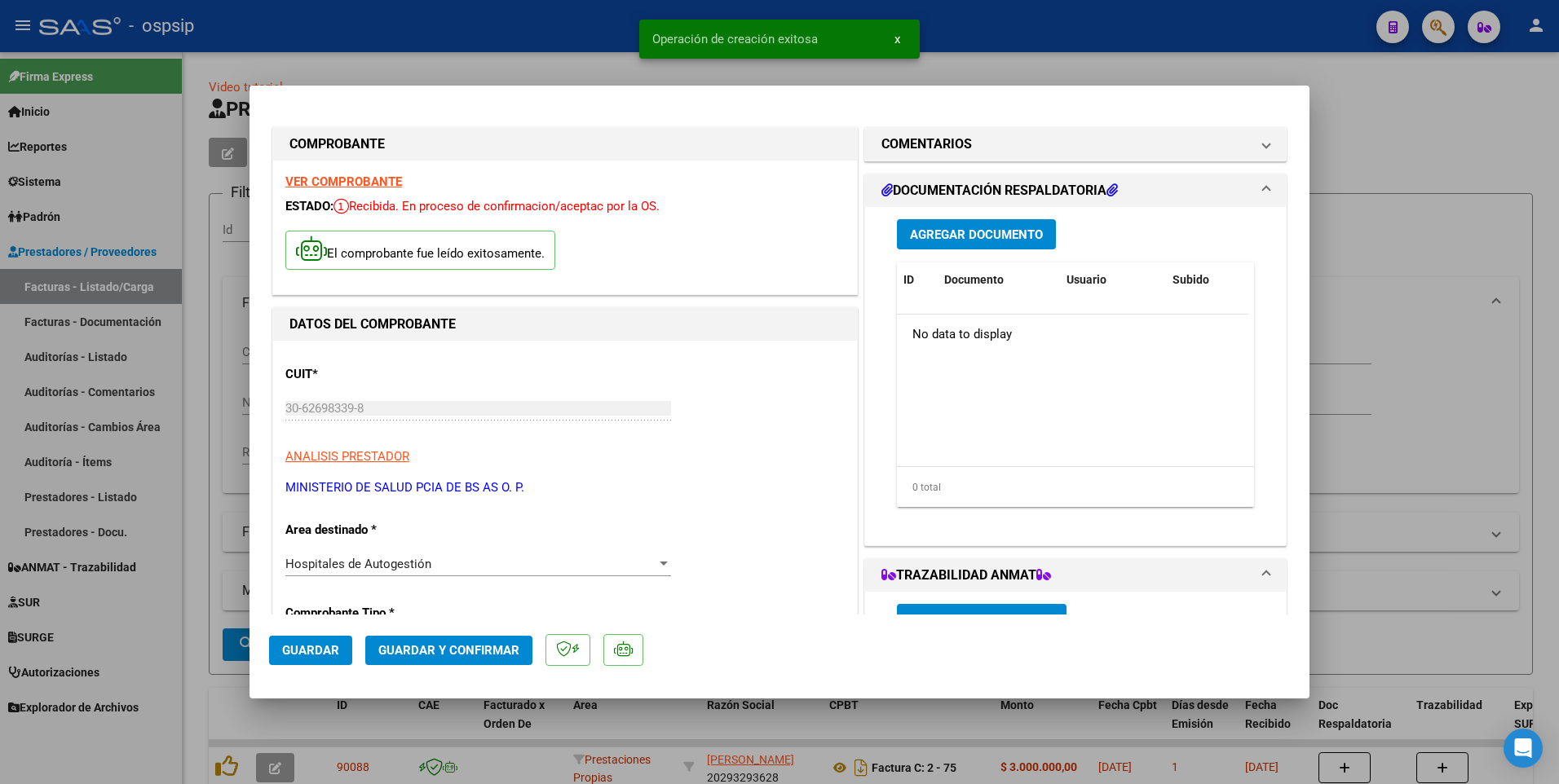
click at [316, 646] on span "Guardar" at bounding box center [310, 651] width 57 height 15
click at [369, 37] on div at bounding box center [779, 392] width 1559 height 784
type input "$ 0,00"
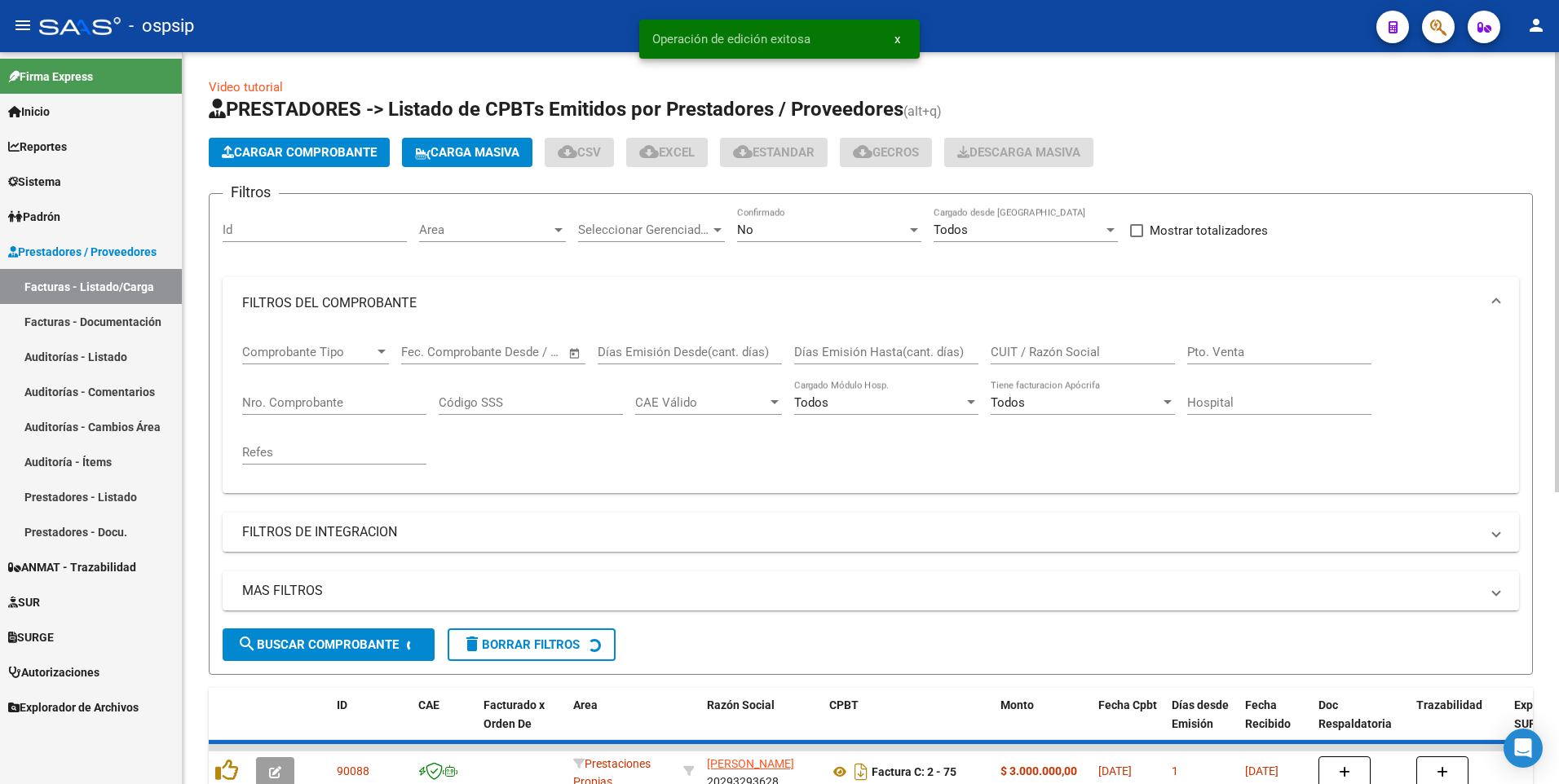
click at [335, 142] on button "Cargar Comprobante" at bounding box center [299, 152] width 181 height 29
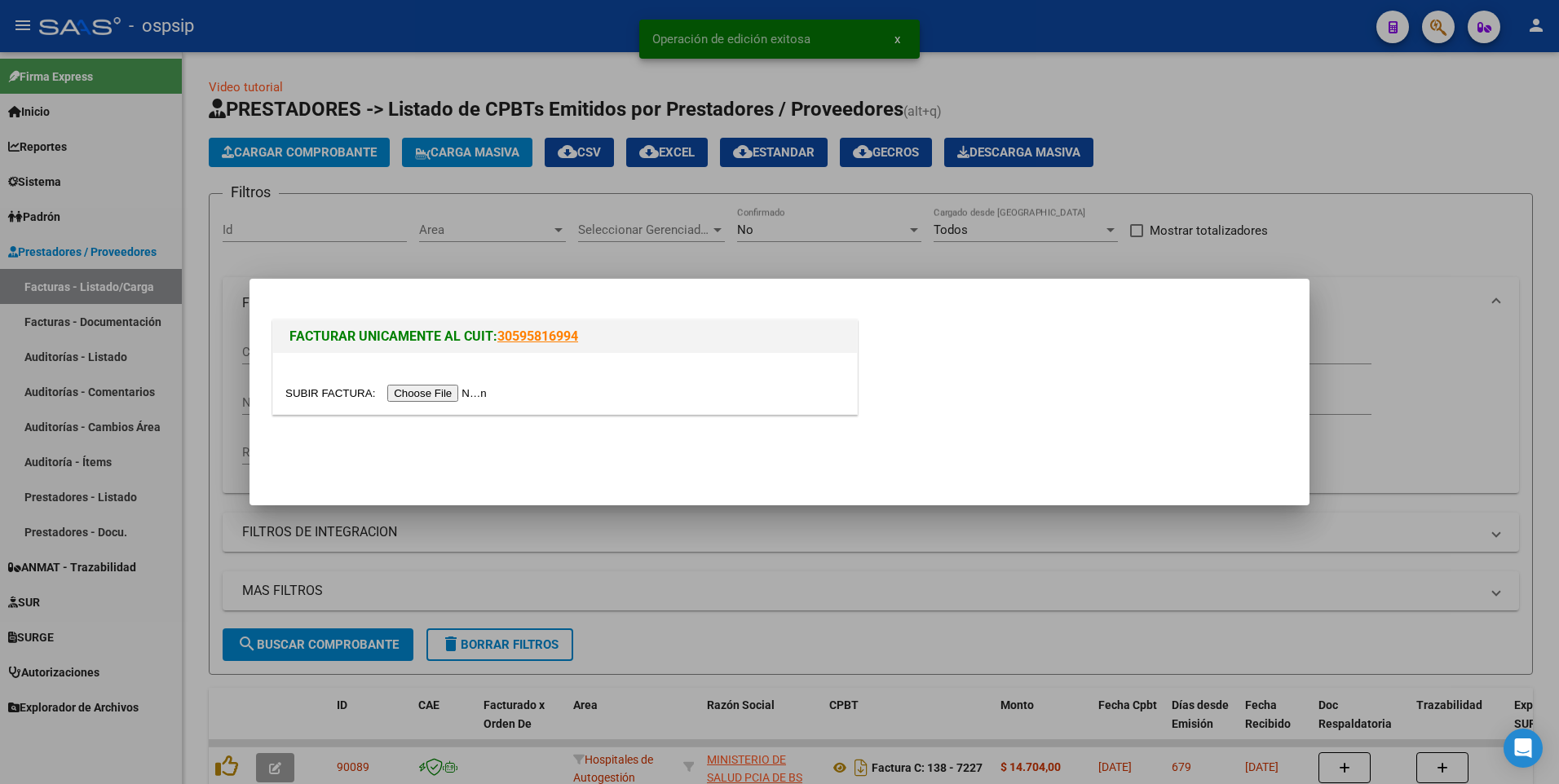
click at [404, 387] on input "file" at bounding box center [389, 393] width 206 height 17
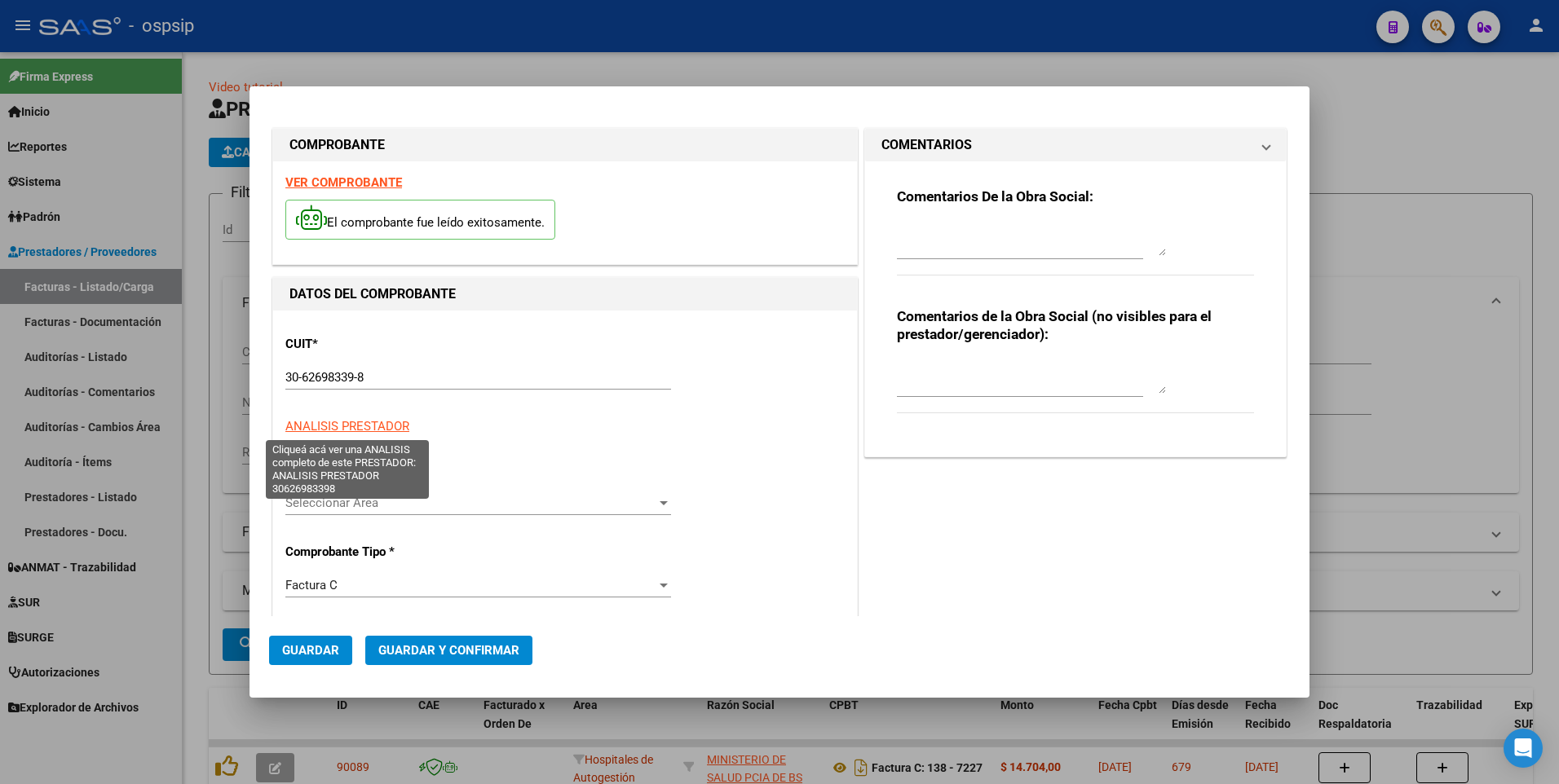
type input "7509"
type input "$ 16.668,00"
type input "[DATE]"
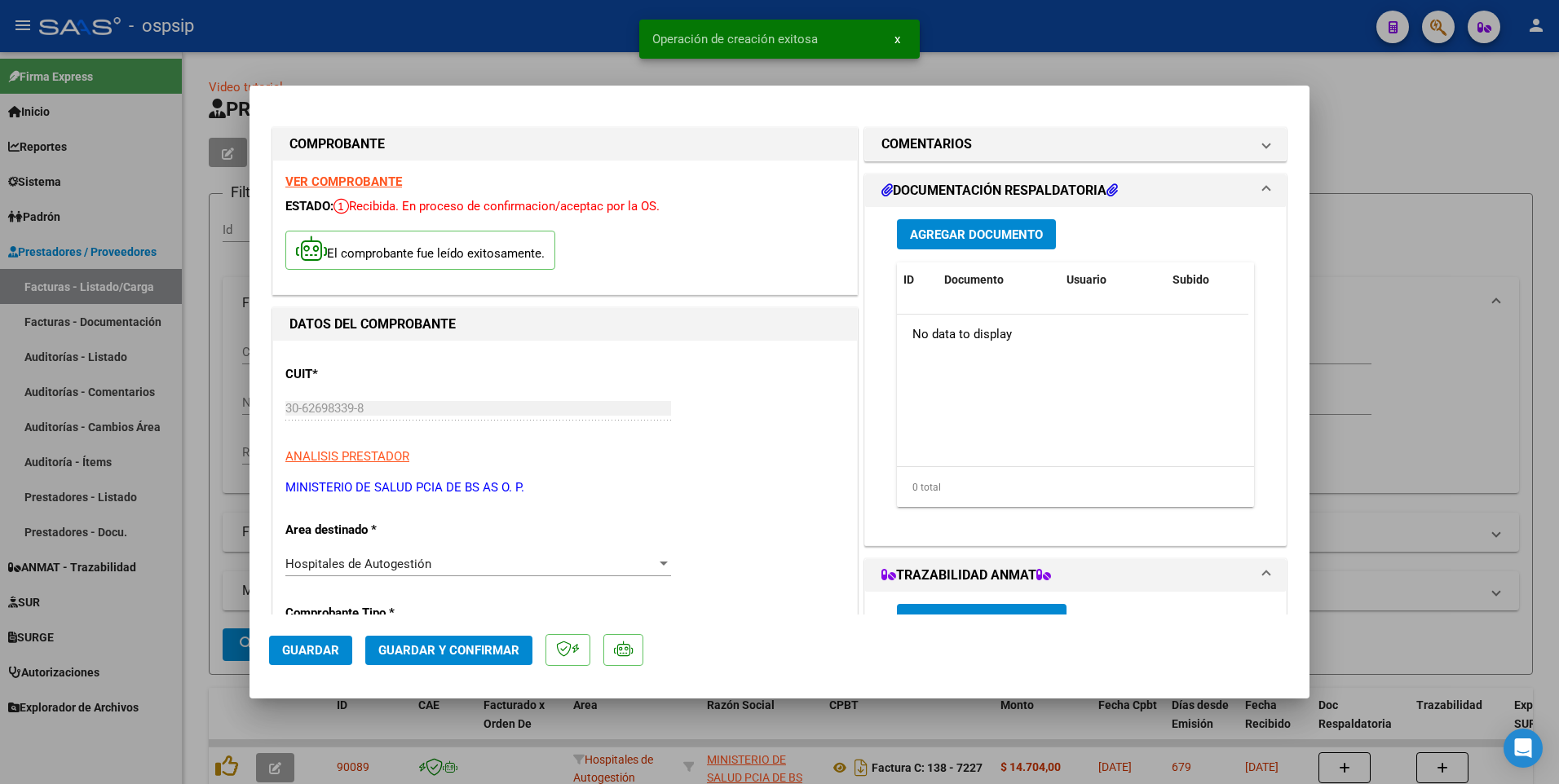
click at [315, 648] on span "Guardar" at bounding box center [310, 651] width 57 height 15
click at [505, 42] on div at bounding box center [779, 392] width 1559 height 784
type input "$ 0,00"
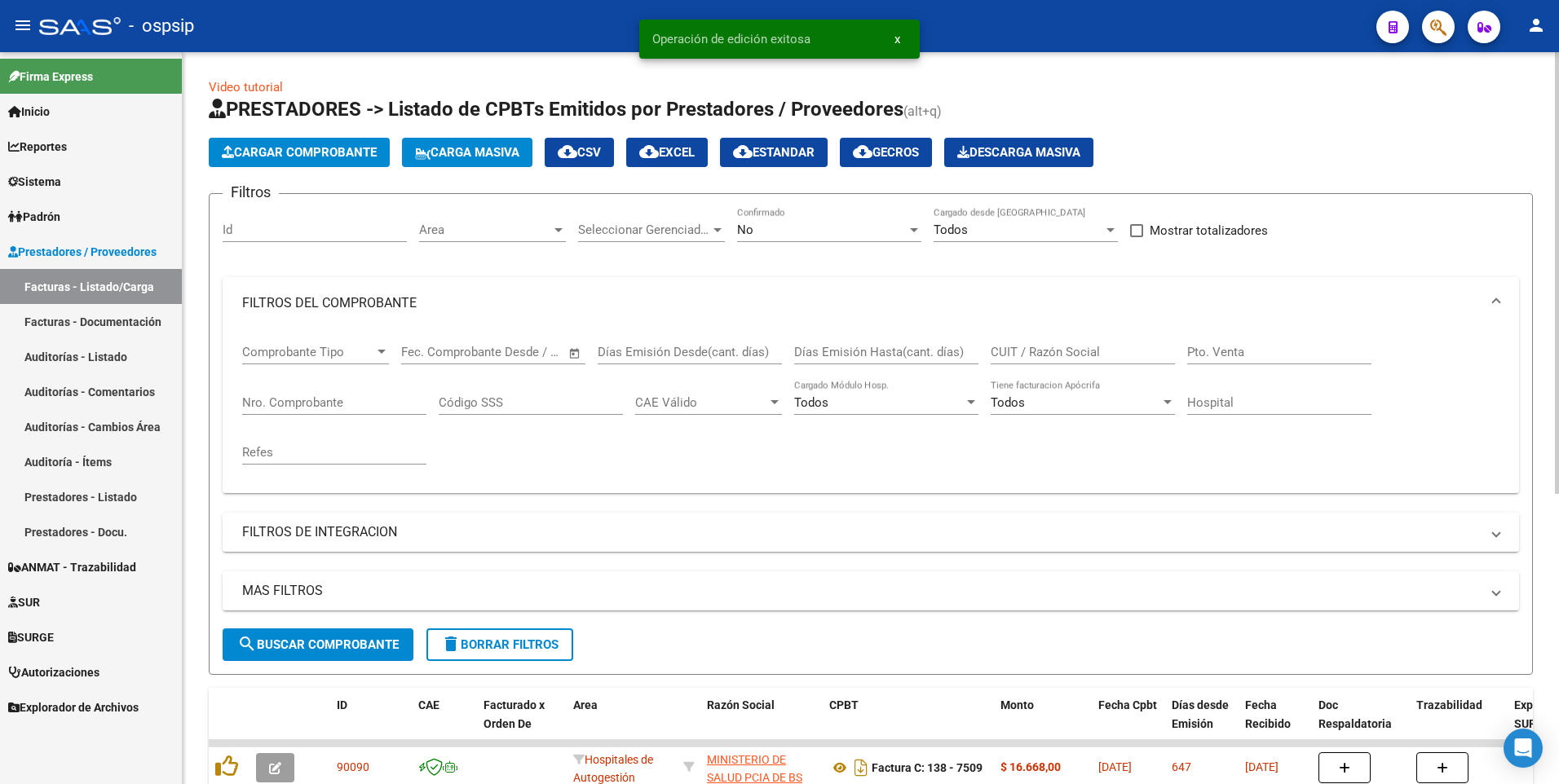
click at [335, 157] on span "Cargar Comprobante" at bounding box center [299, 152] width 155 height 15
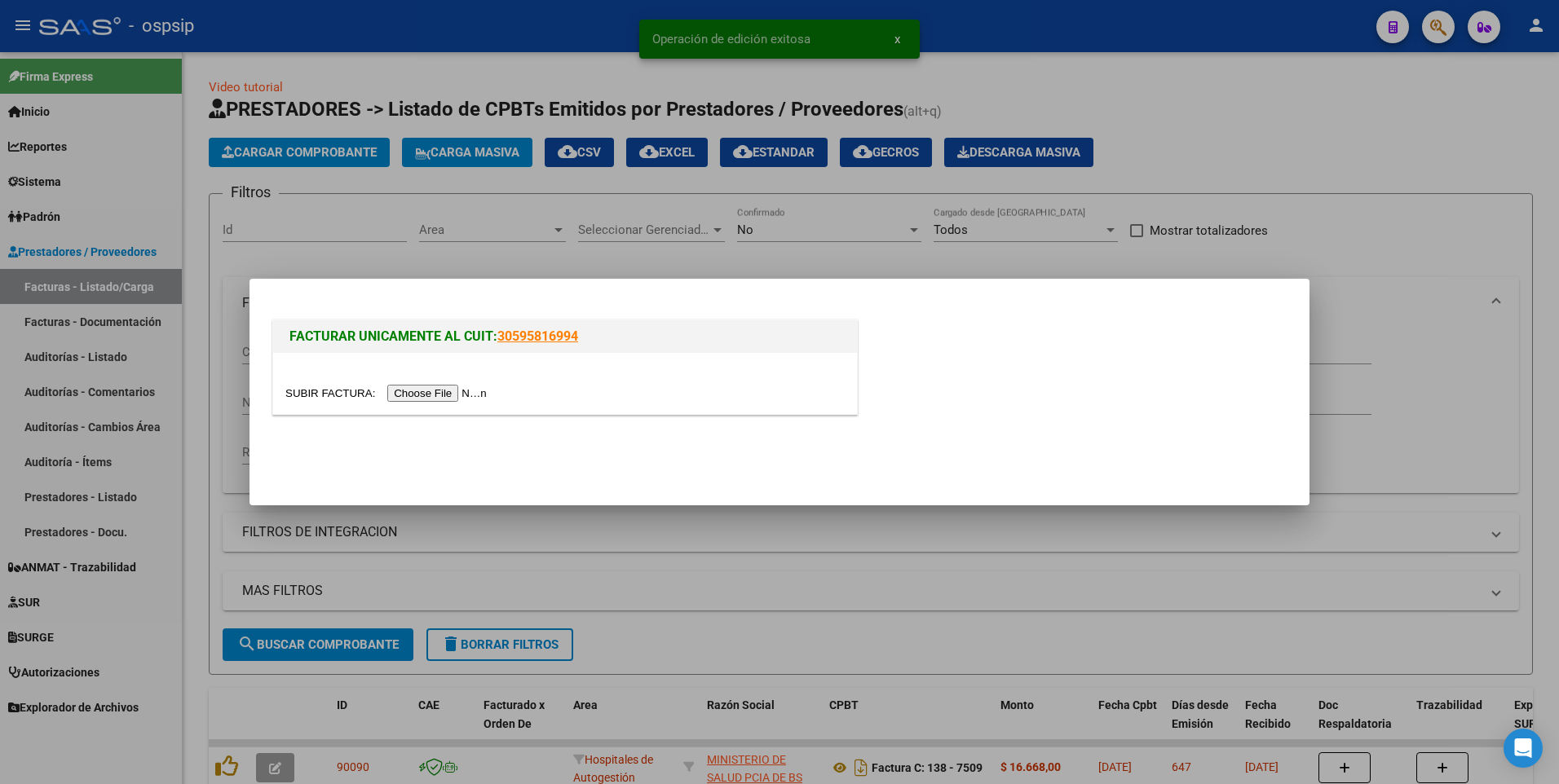
click at [396, 395] on input "file" at bounding box center [389, 393] width 206 height 17
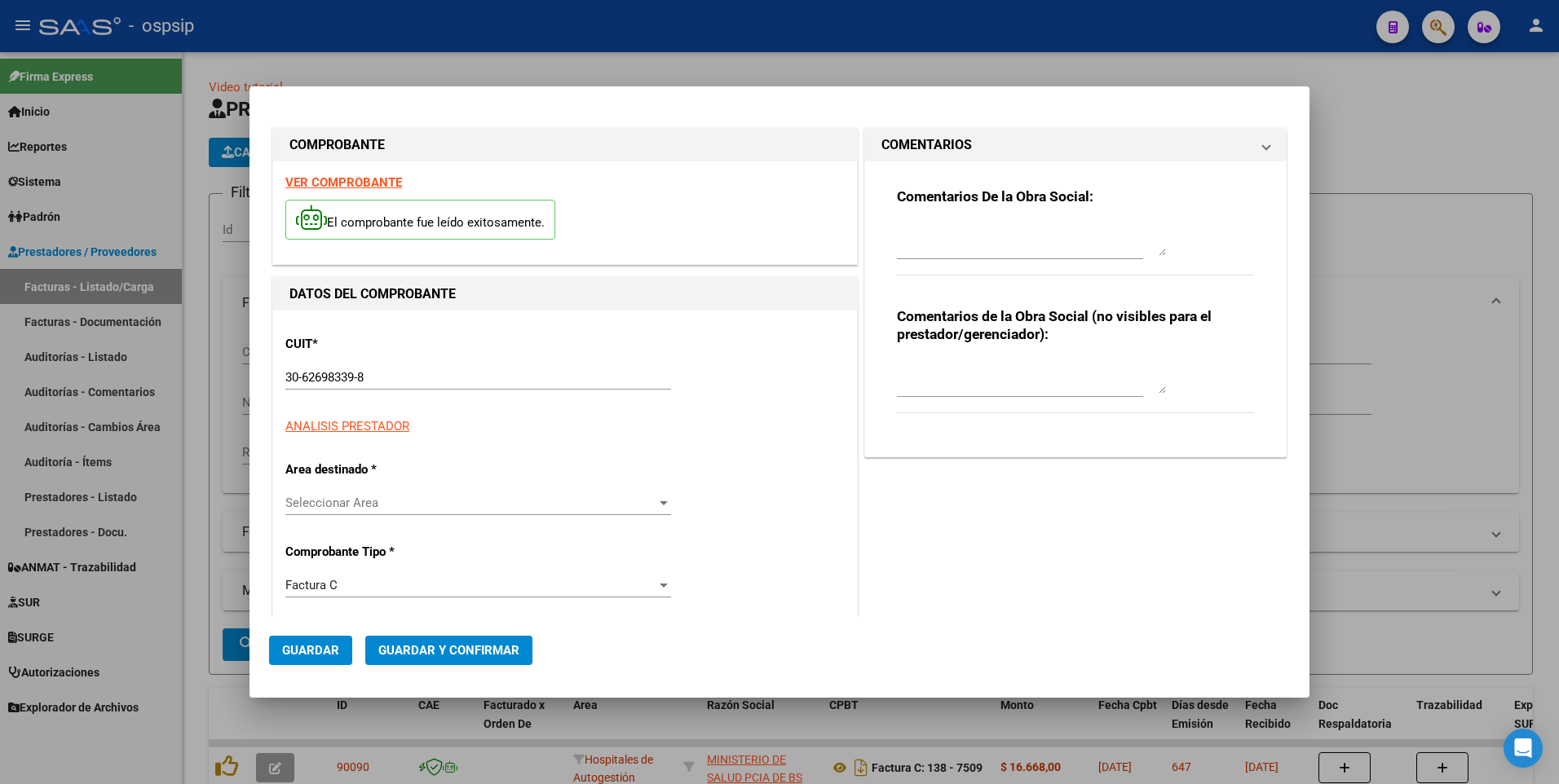
type input "7583"
type input "$ 1.267,00"
type input "[DATE]"
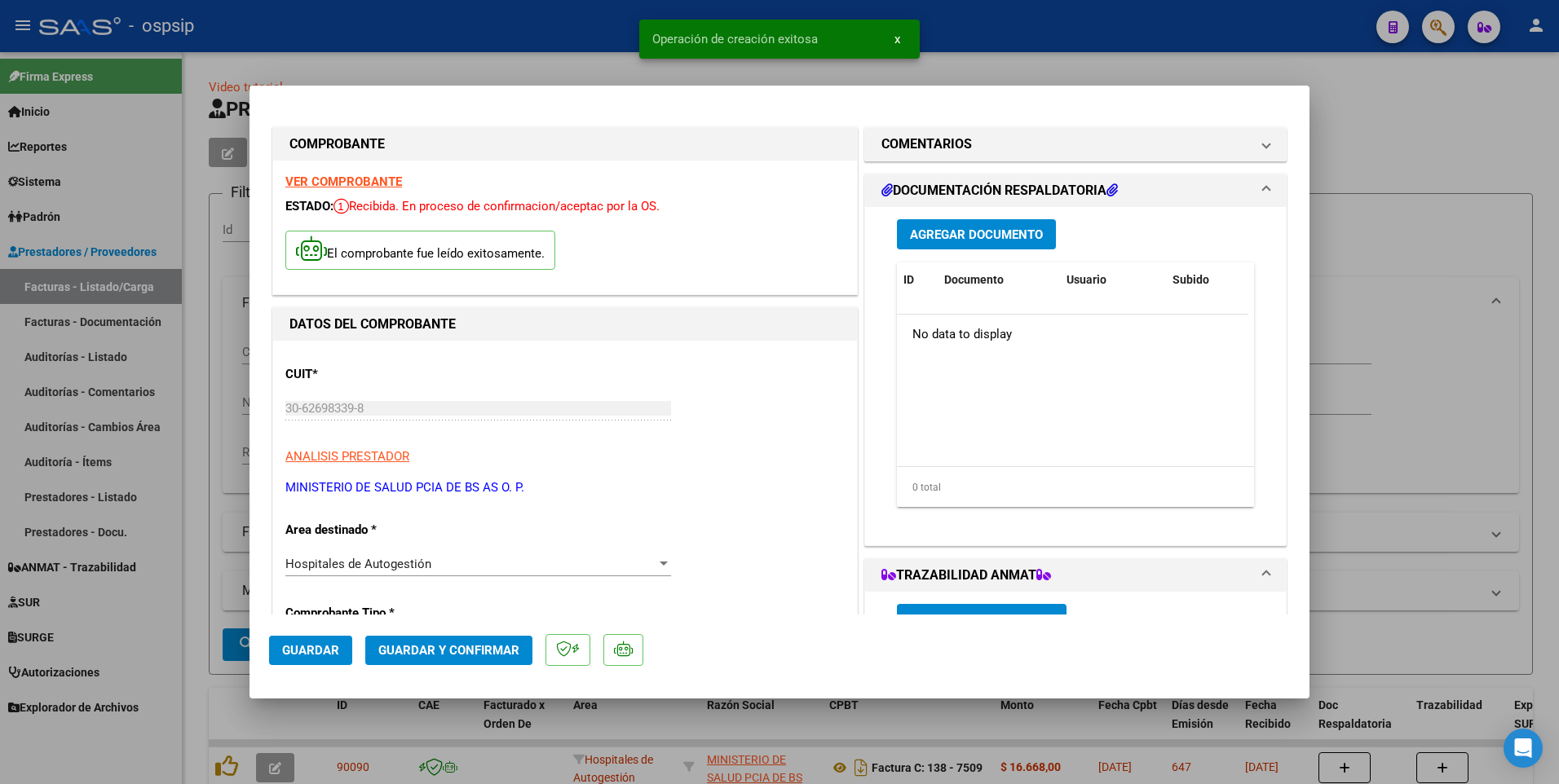
click at [322, 649] on span "Guardar" at bounding box center [310, 651] width 57 height 15
click at [428, 29] on div at bounding box center [779, 392] width 1559 height 784
type input "$ 0,00"
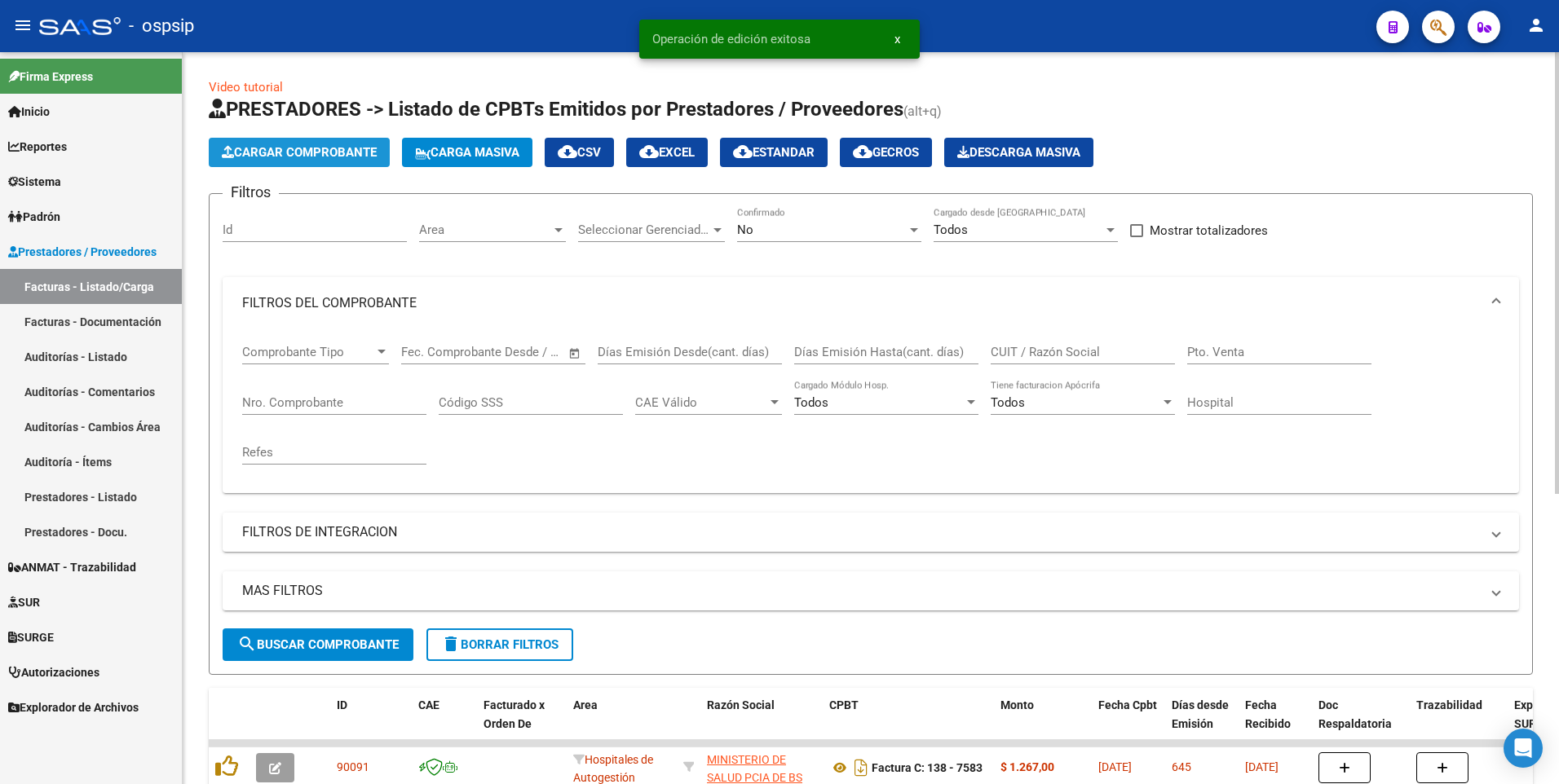
click at [331, 146] on span "Cargar Comprobante" at bounding box center [299, 152] width 155 height 15
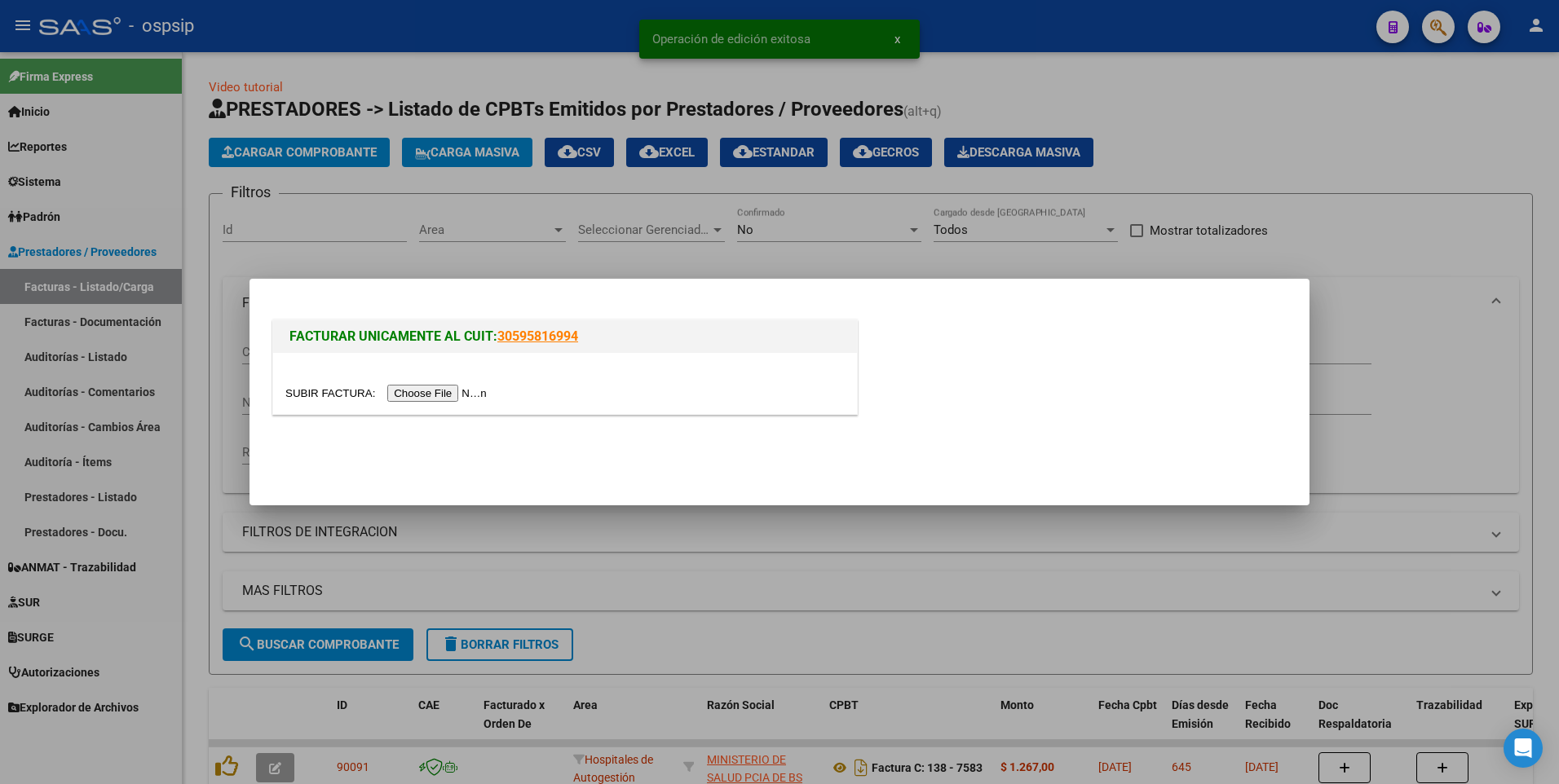
click at [389, 390] on input "file" at bounding box center [389, 393] width 206 height 17
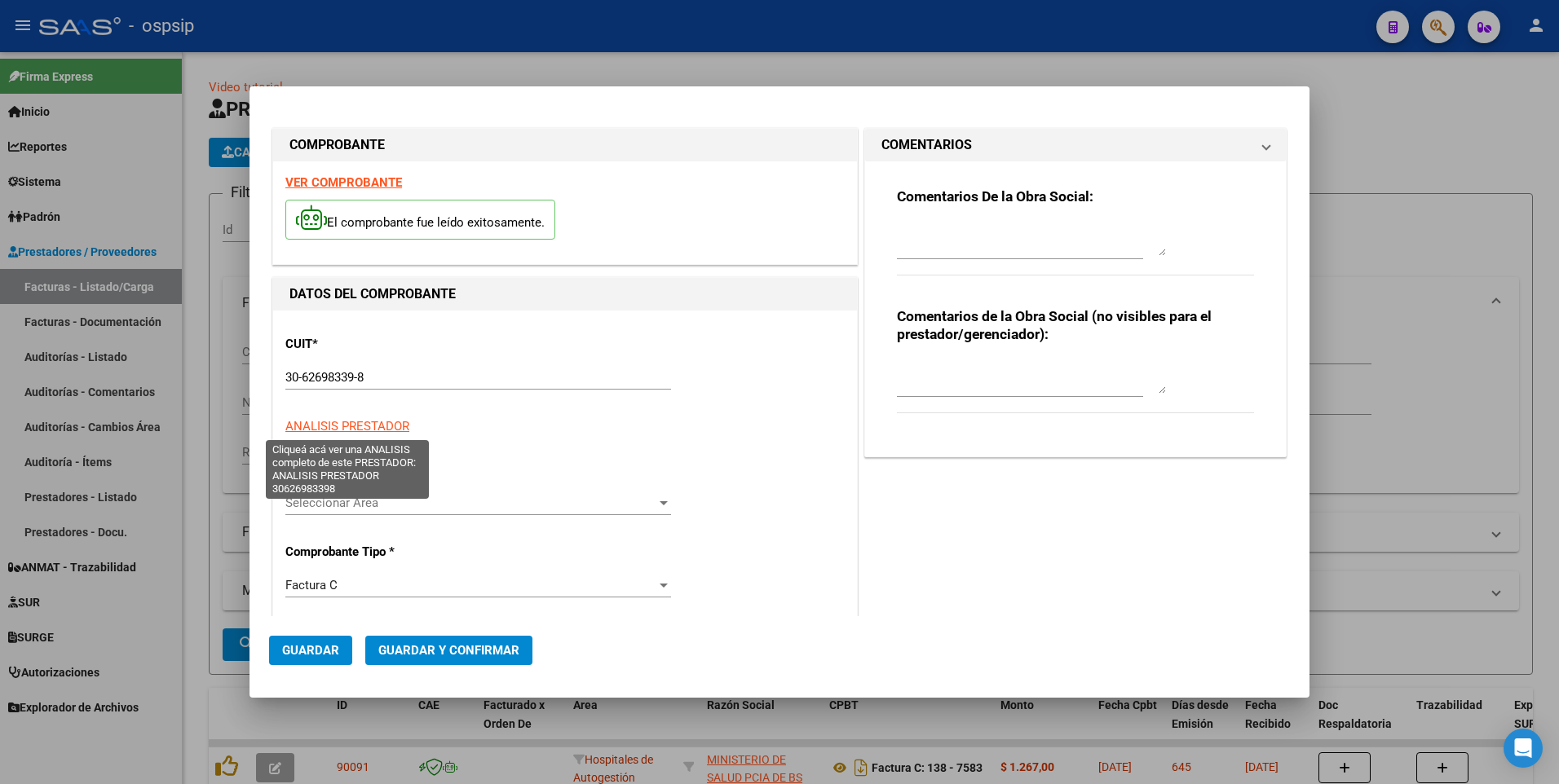
type input "7595"
type input "$ 1.267,00"
type input "[DATE]"
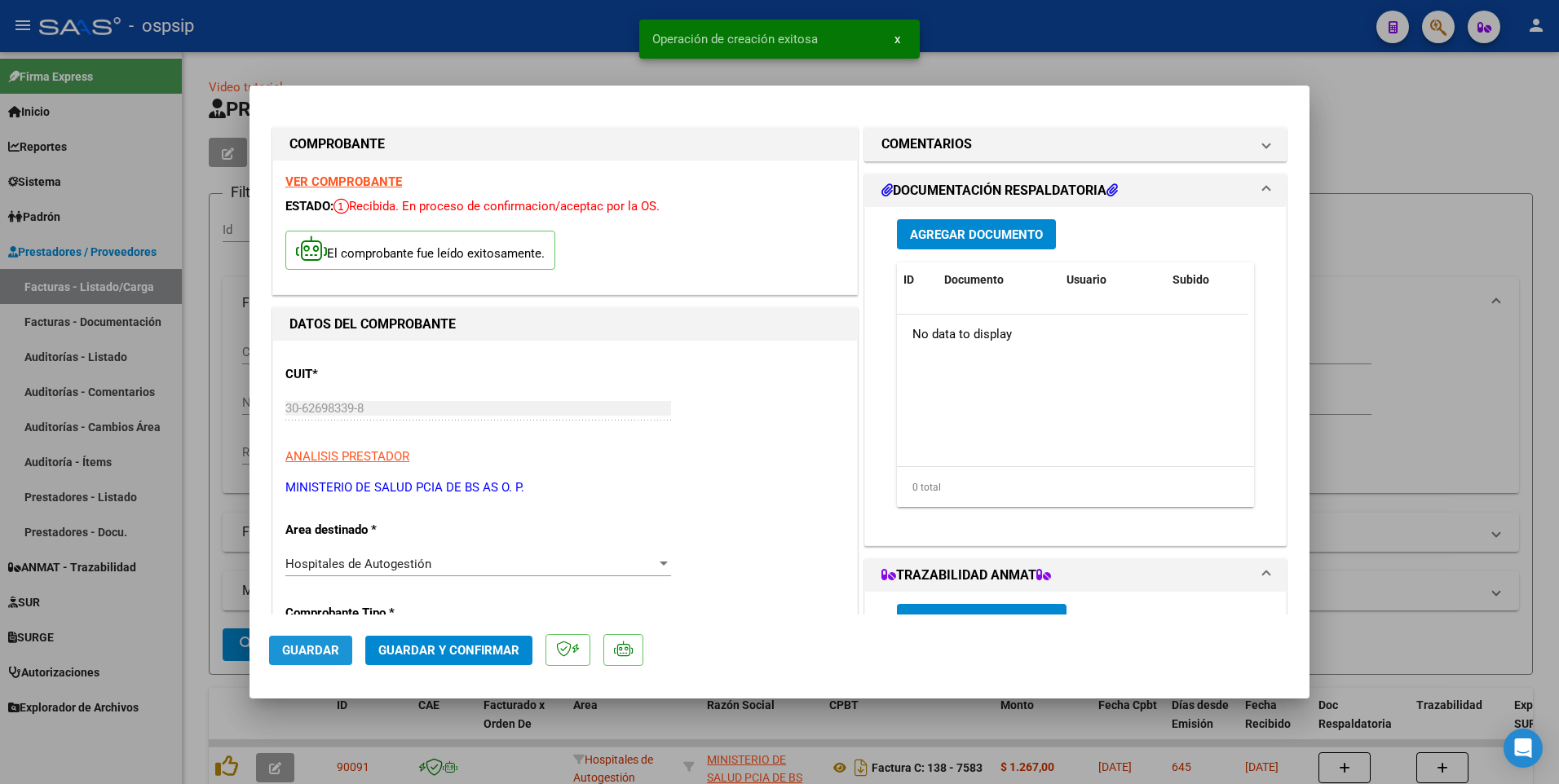
click at [332, 657] on button "Guardar" at bounding box center [310, 650] width 83 height 29
click at [429, 30] on div at bounding box center [779, 392] width 1559 height 784
type input "$ 0,00"
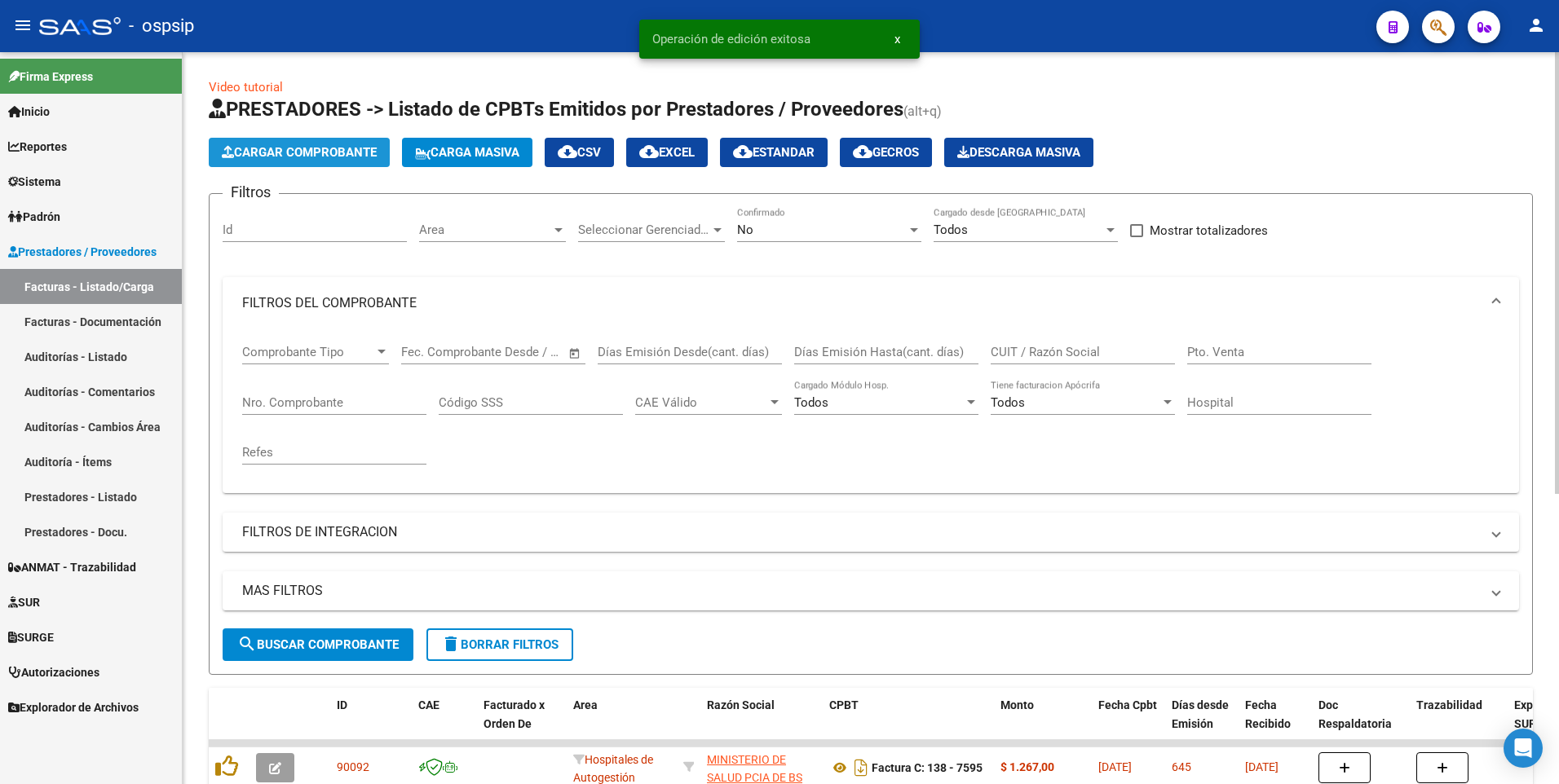
click at [330, 152] on span "Cargar Comprobante" at bounding box center [299, 152] width 155 height 15
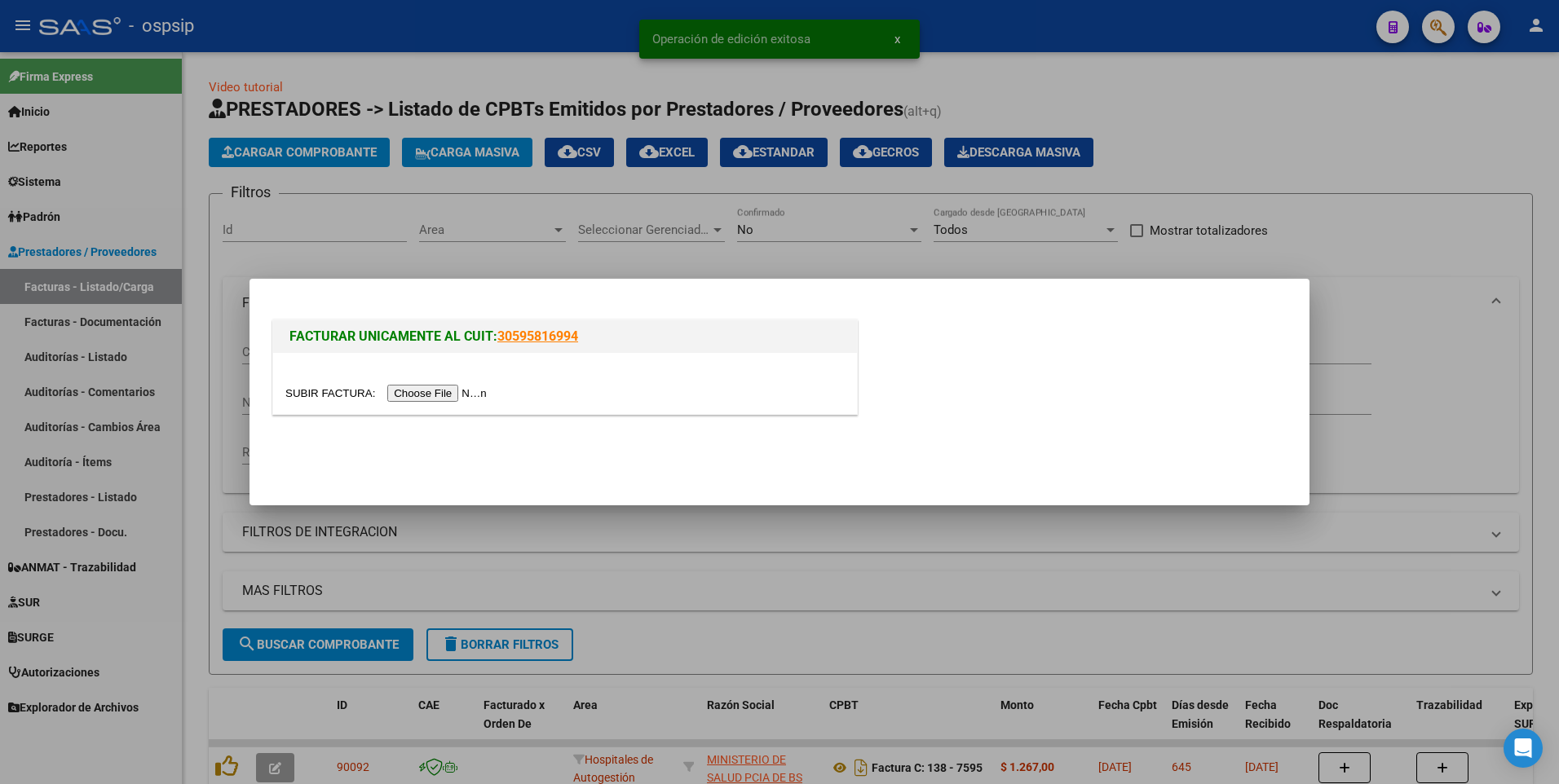
click at [417, 391] on input "file" at bounding box center [389, 393] width 206 height 17
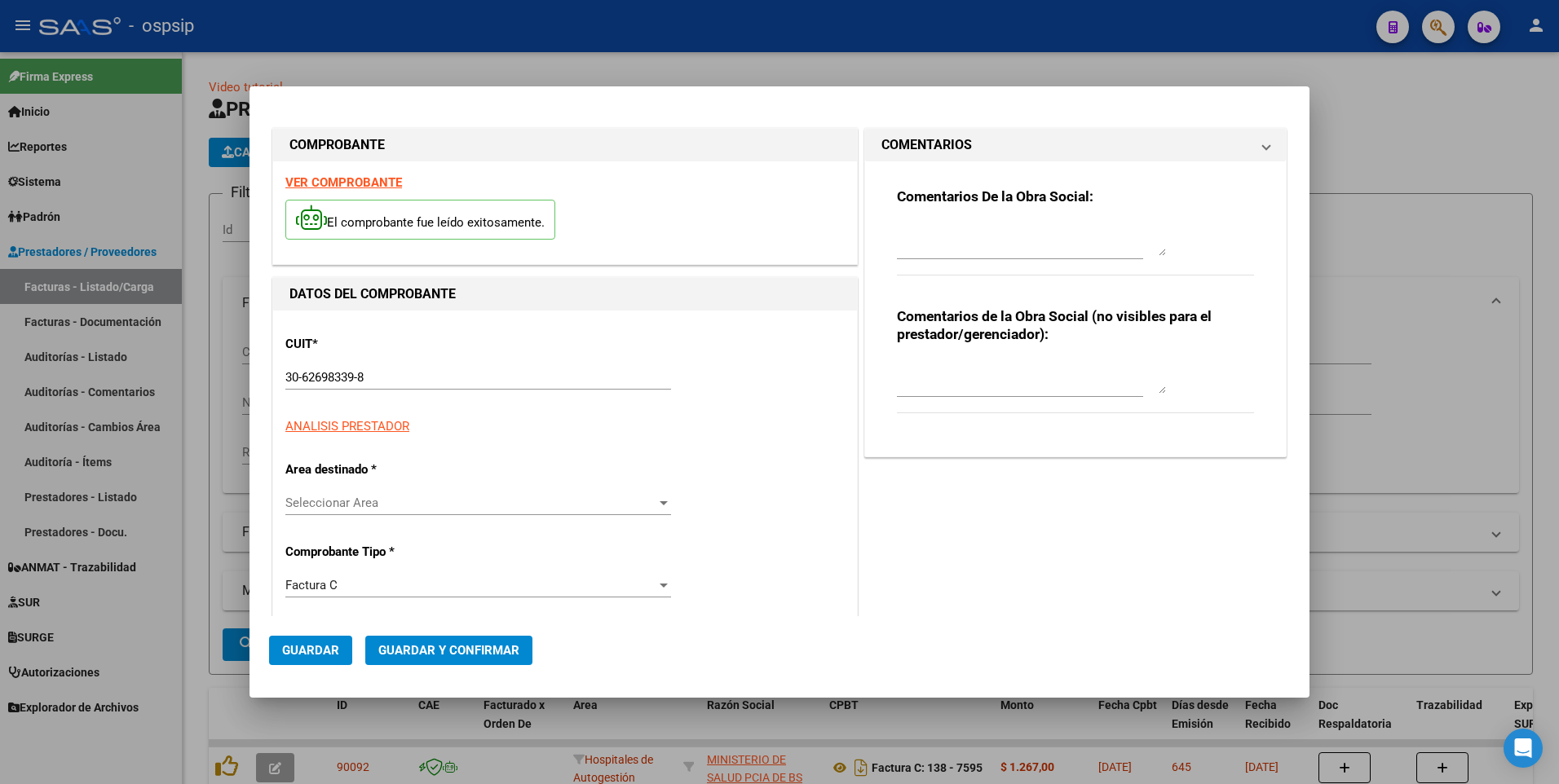
type input "7825"
type input "$ 28.979,00"
type input "[DATE]"
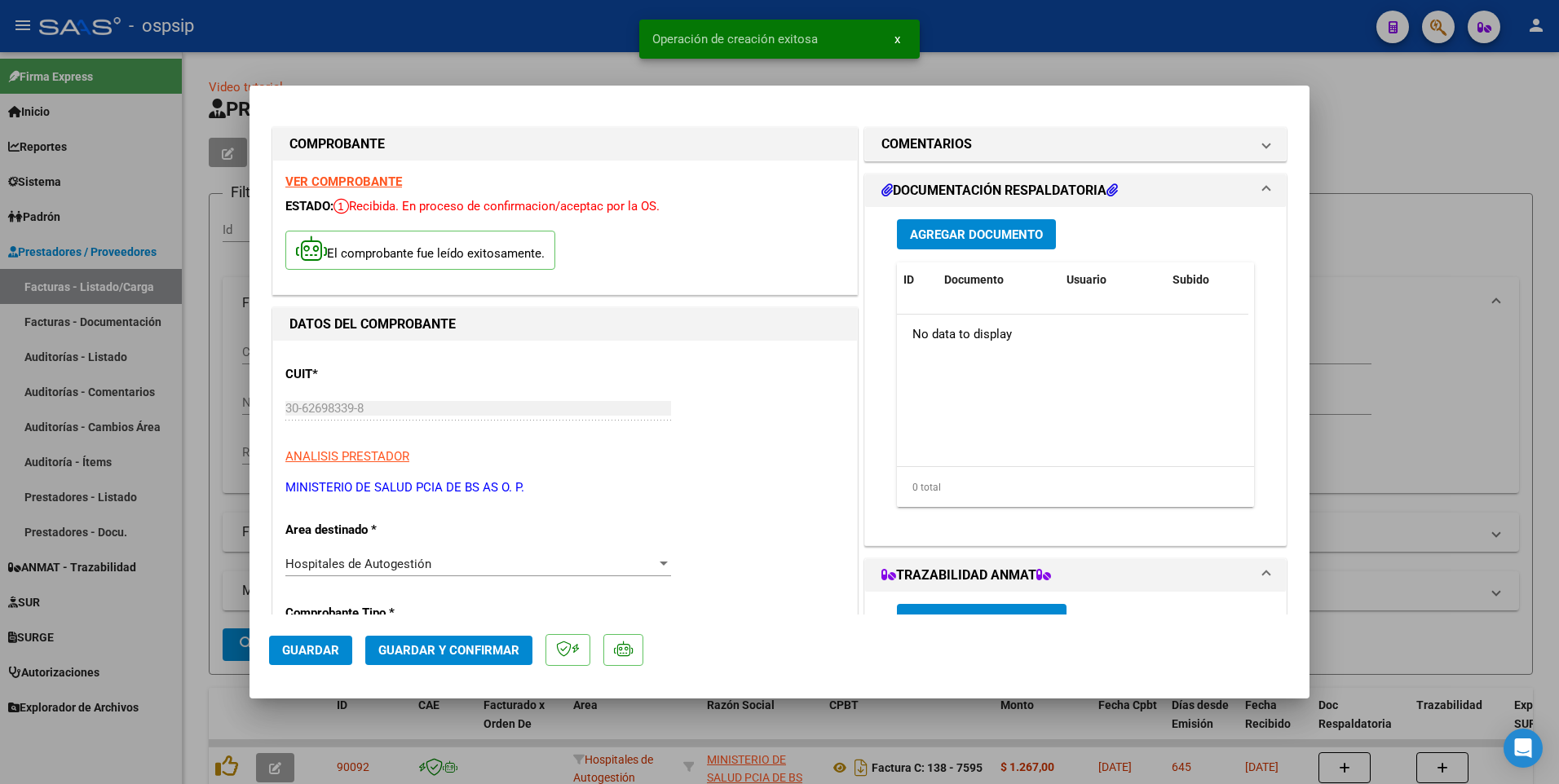
click at [314, 662] on button "Guardar" at bounding box center [310, 650] width 83 height 29
drag, startPoint x: 293, startPoint y: 32, endPoint x: 281, endPoint y: 46, distance: 18.4
click at [293, 32] on div at bounding box center [779, 392] width 1559 height 784
type input "$ 0,00"
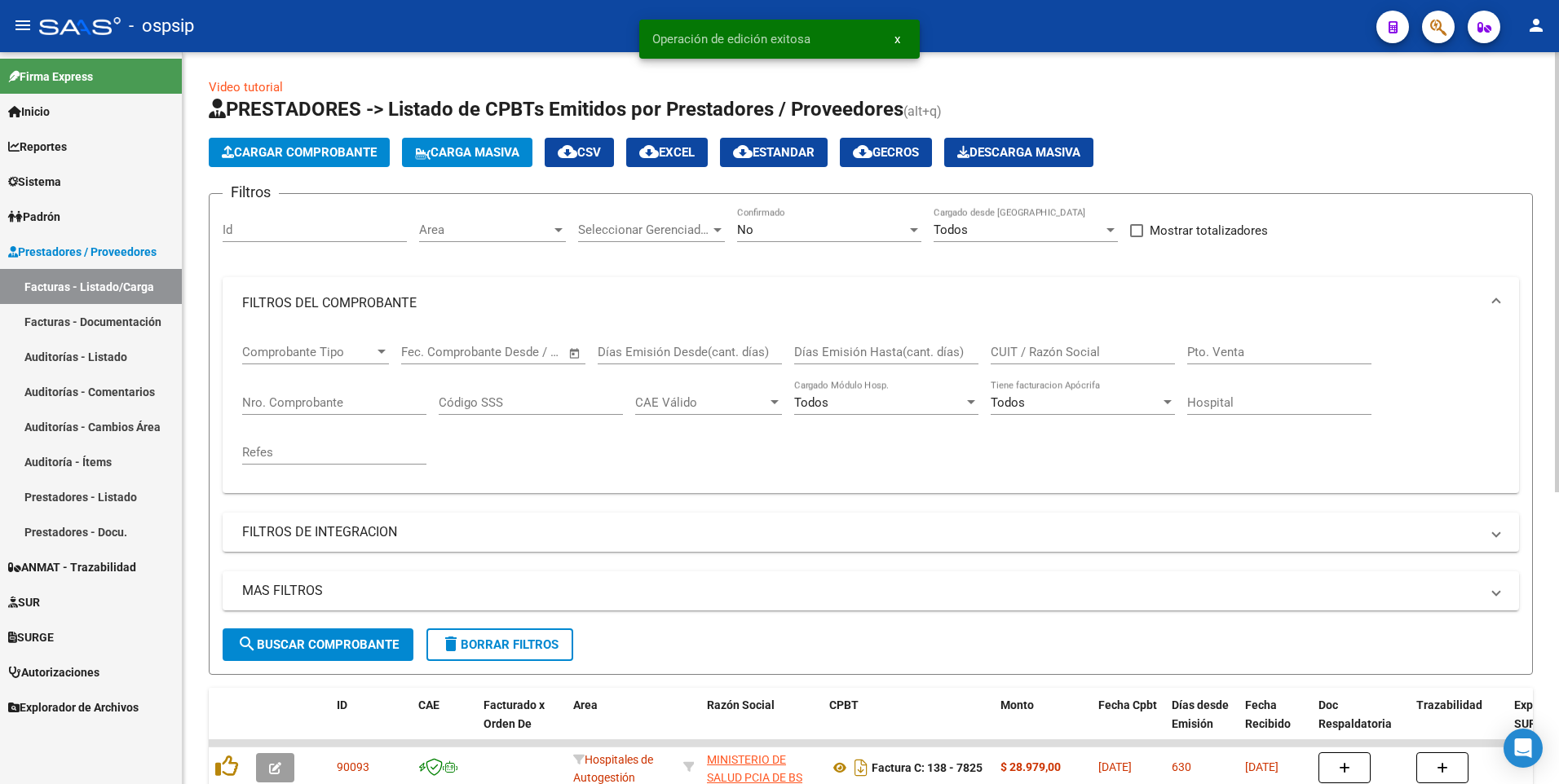
click at [264, 158] on span "Cargar Comprobante" at bounding box center [299, 152] width 155 height 15
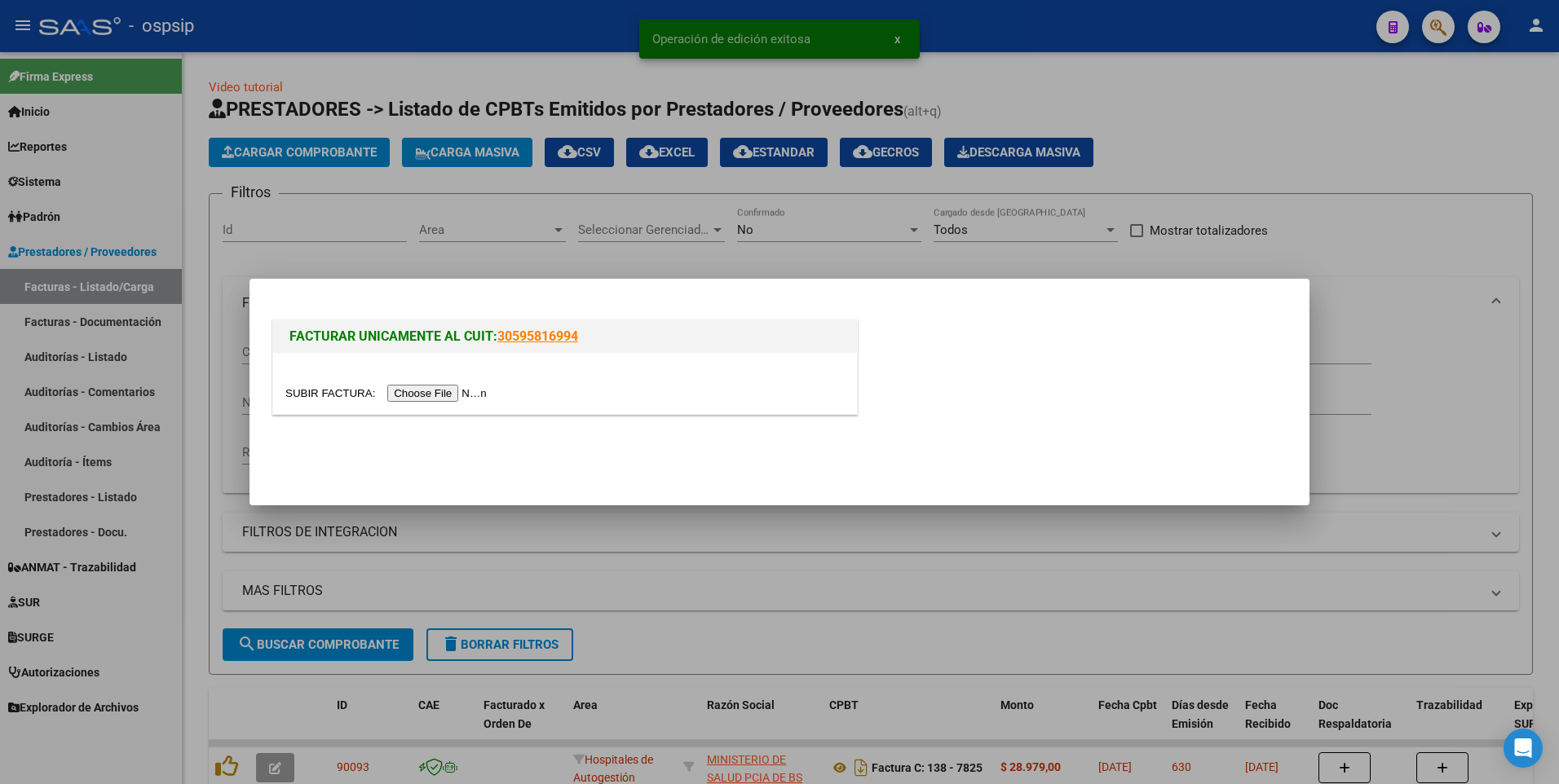
click at [398, 398] on input "file" at bounding box center [389, 393] width 206 height 17
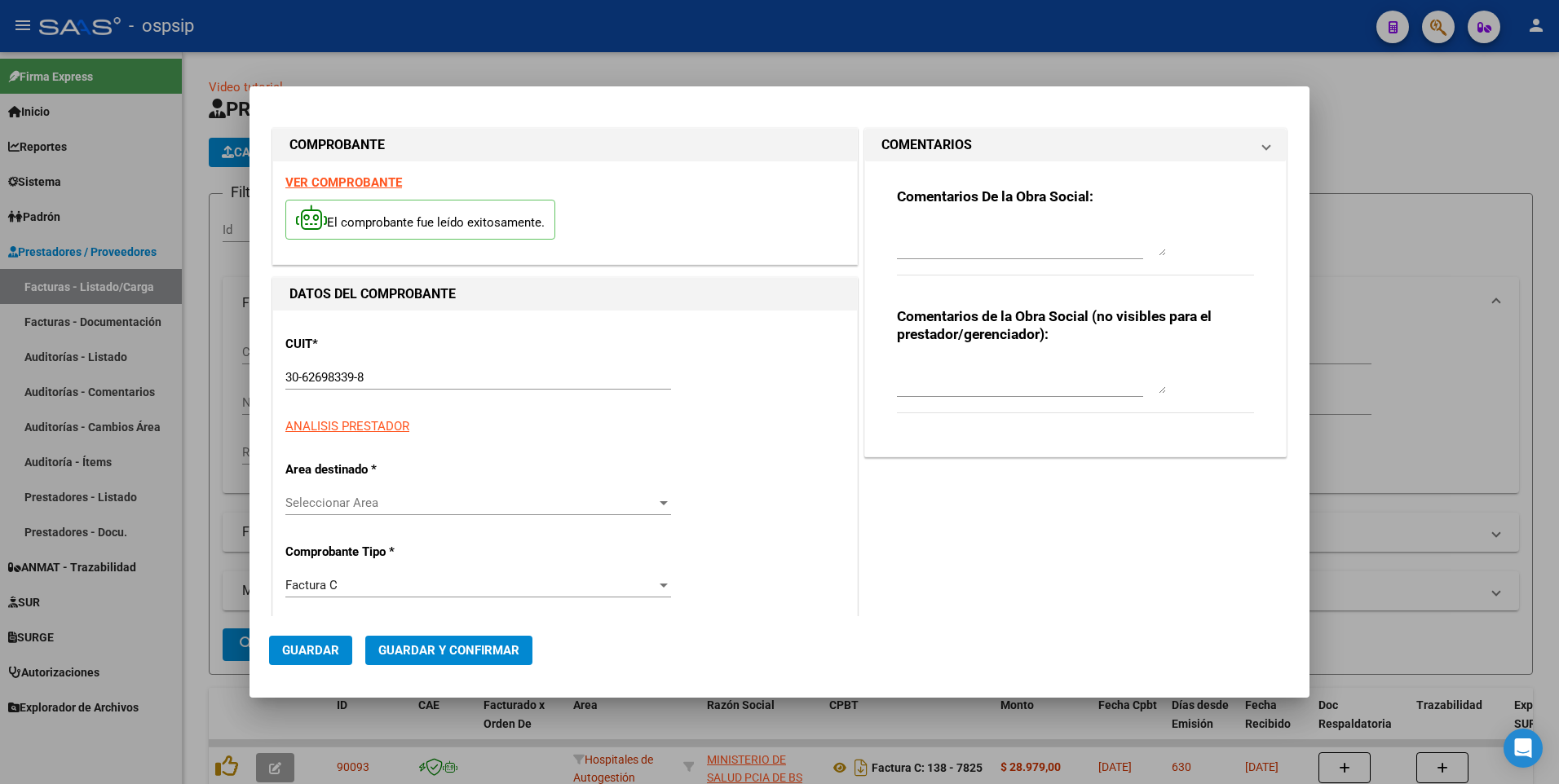
type input "7860"
type input "$ 5.265,00"
type input "[DATE]"
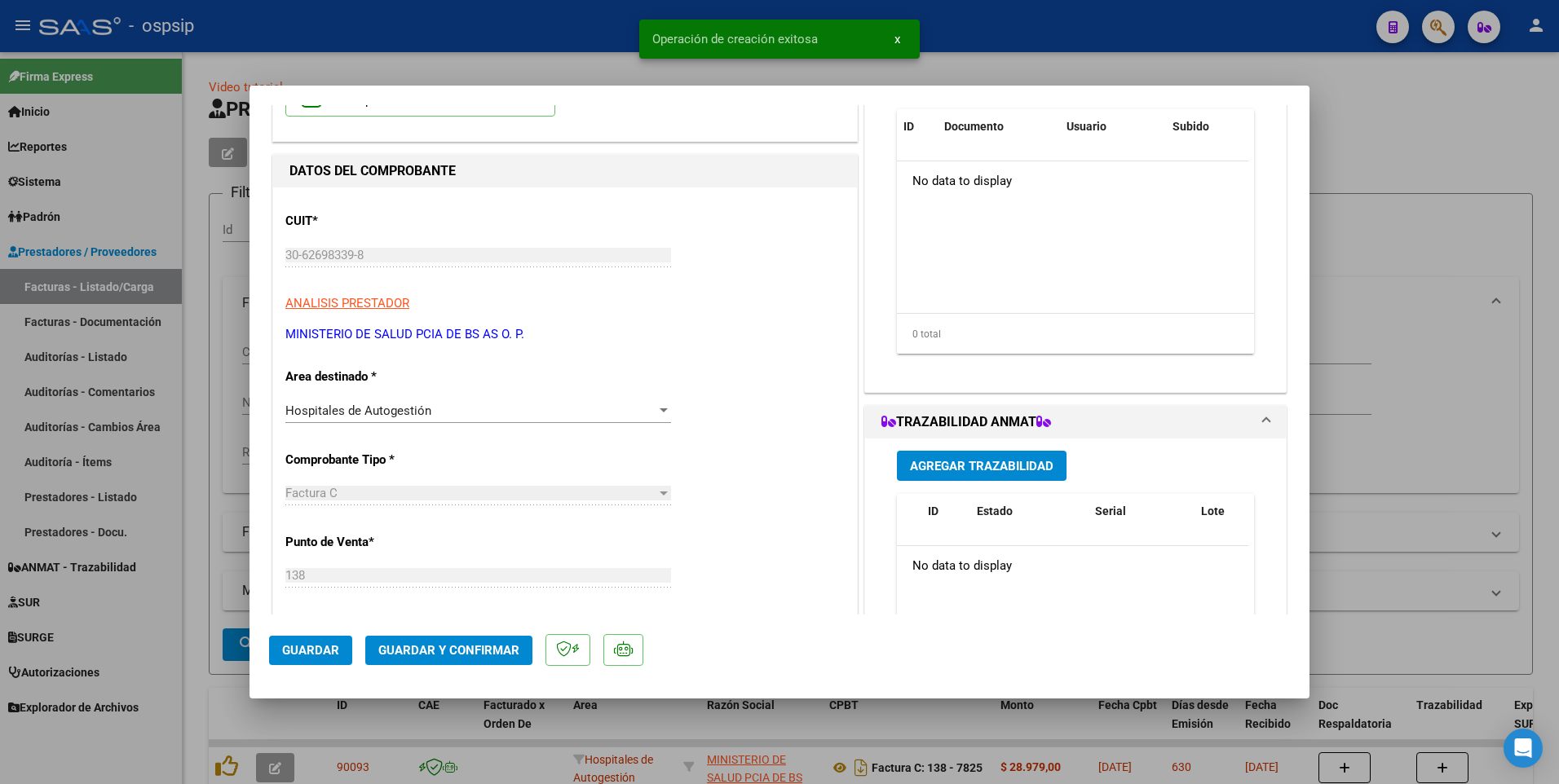
scroll to position [408, 0]
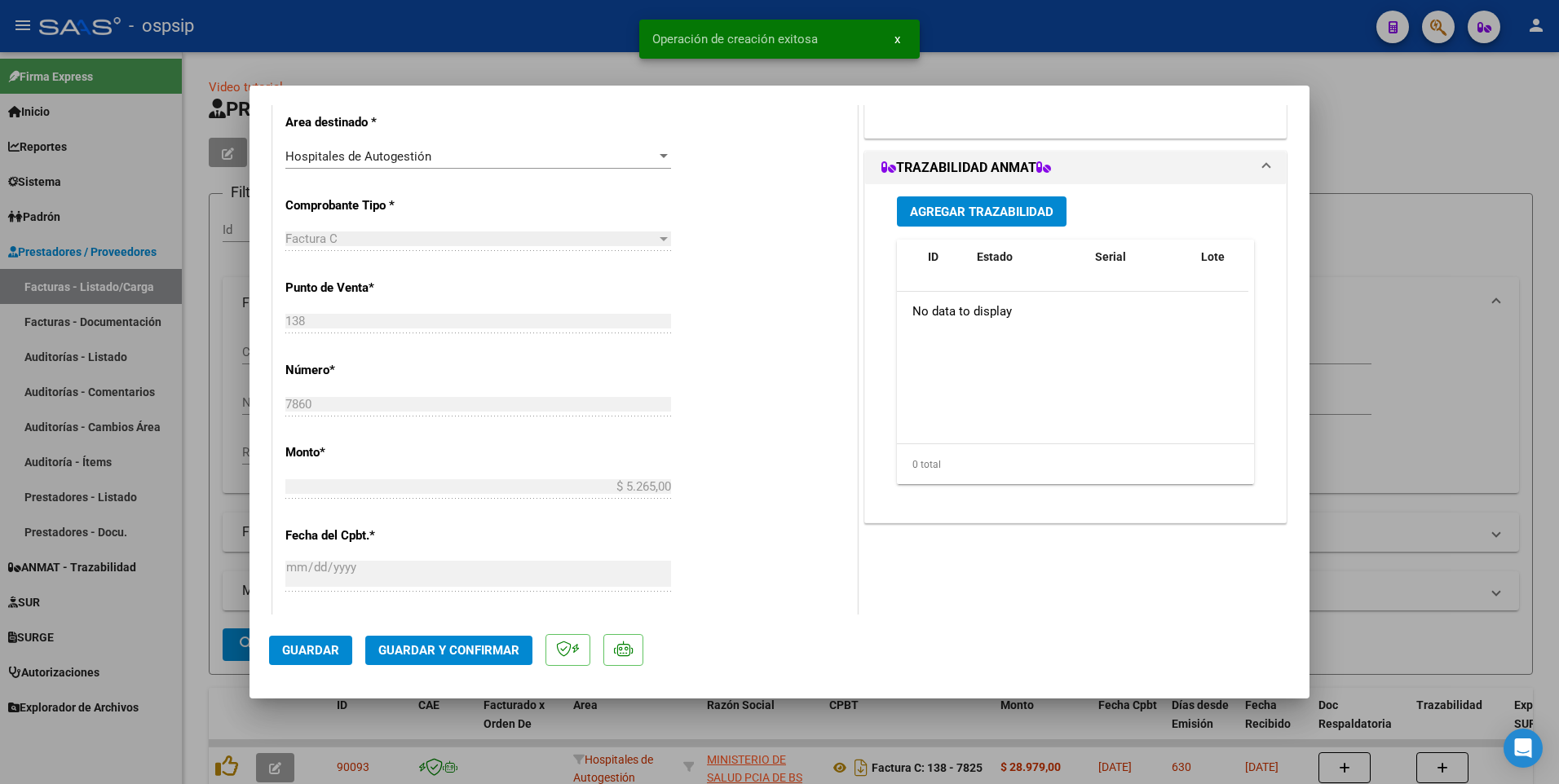
click at [316, 649] on span "Guardar" at bounding box center [310, 651] width 57 height 15
click at [563, 38] on div at bounding box center [779, 392] width 1559 height 784
type input "$ 0,00"
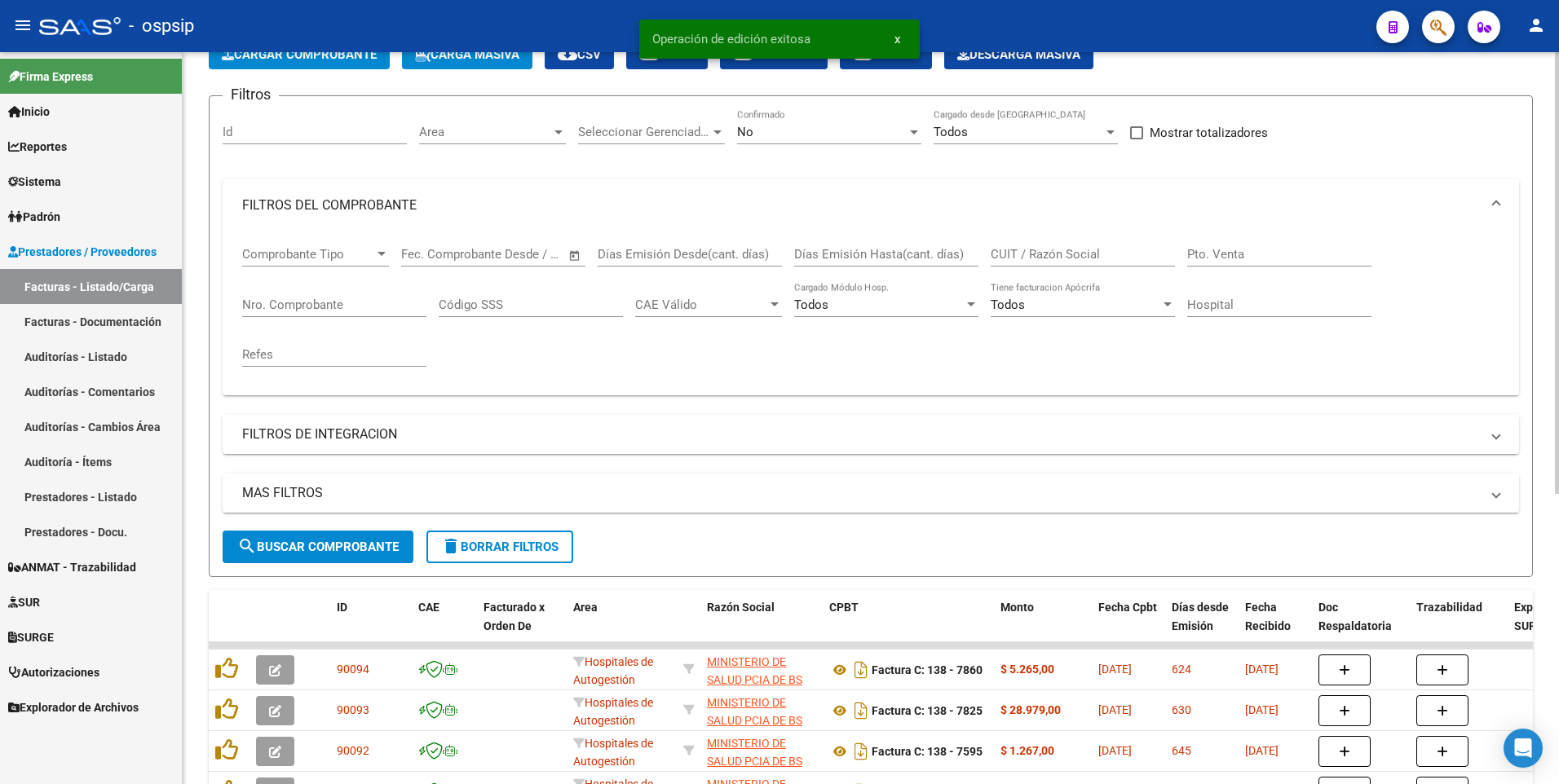
scroll to position [82, 0]
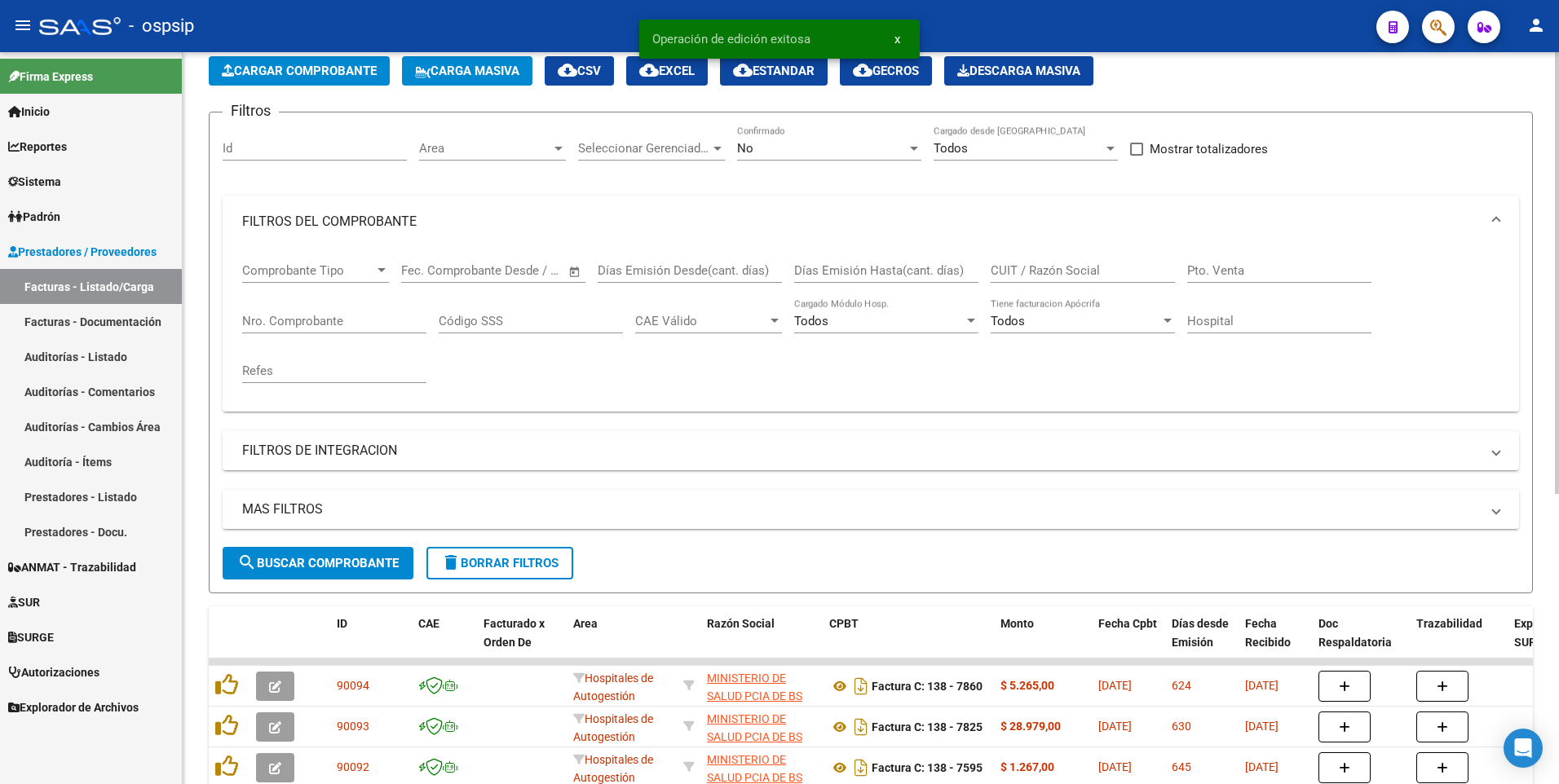
click at [355, 75] on span "Cargar Comprobante" at bounding box center [299, 71] width 155 height 15
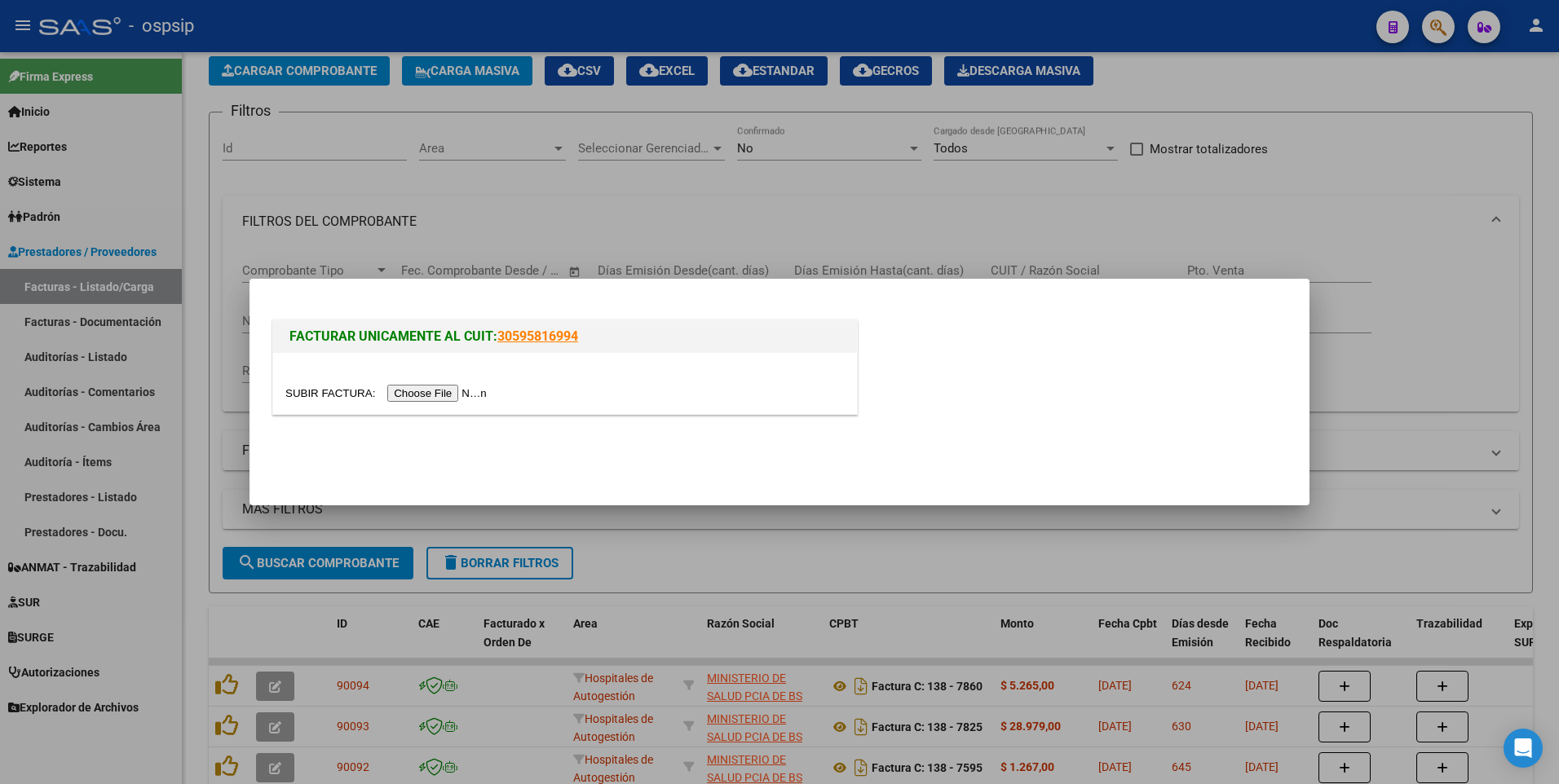
click at [391, 393] on input "file" at bounding box center [389, 393] width 206 height 17
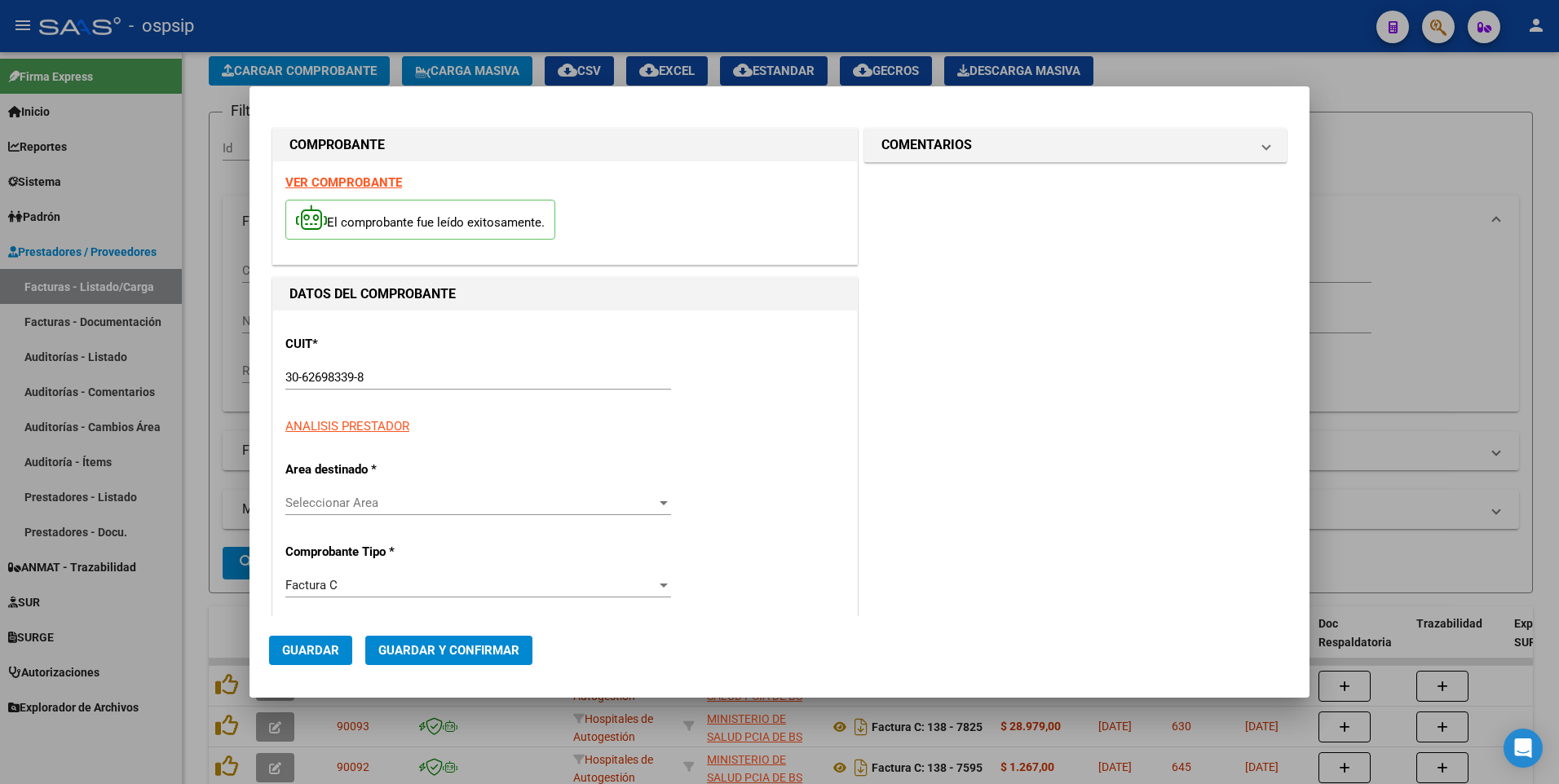
type input "7975"
type input "$ 10.530,00"
type input "[DATE]"
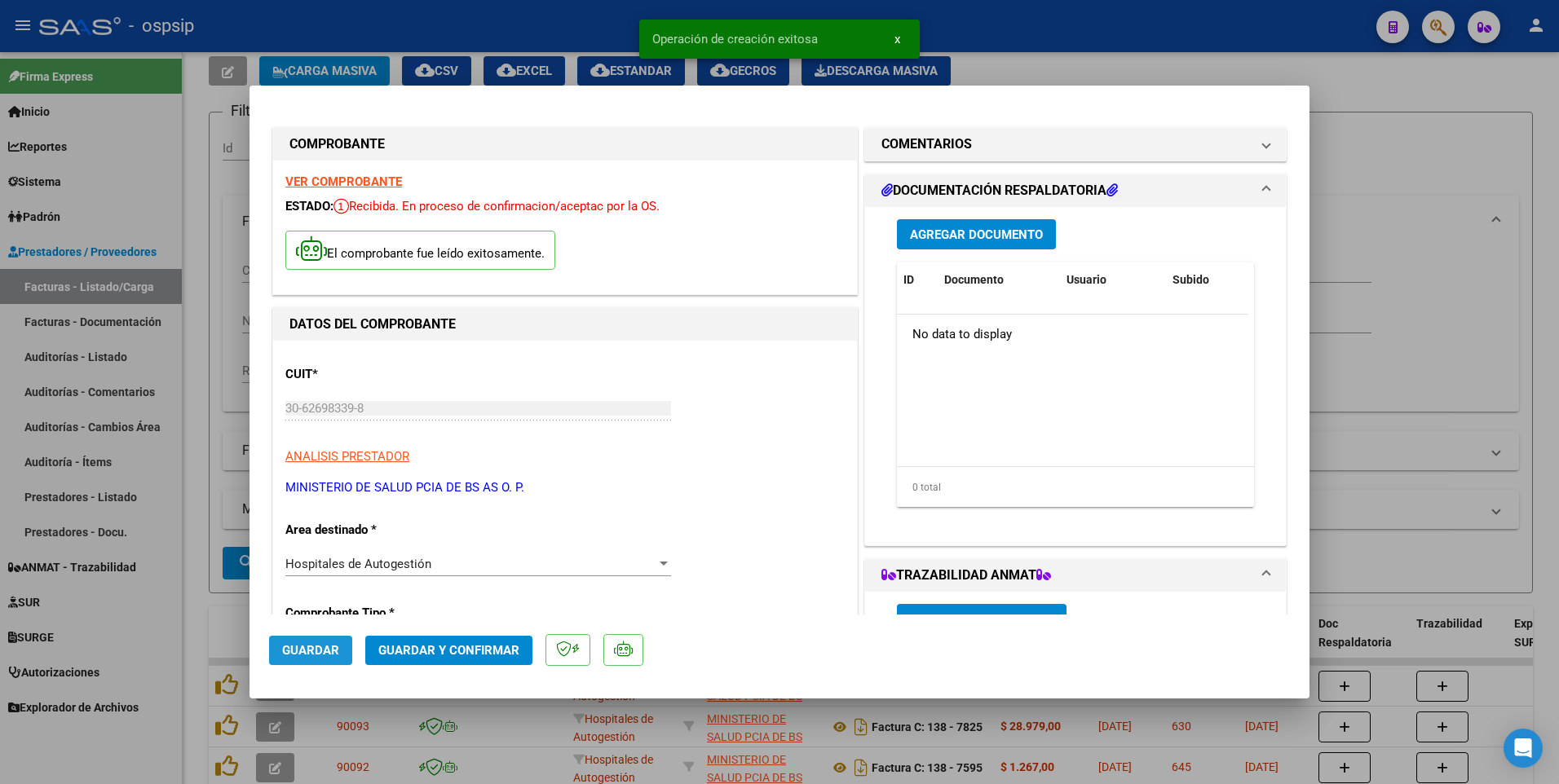
click at [327, 646] on span "Guardar" at bounding box center [310, 651] width 57 height 15
click at [562, 42] on div at bounding box center [779, 392] width 1559 height 784
type input "$ 0,00"
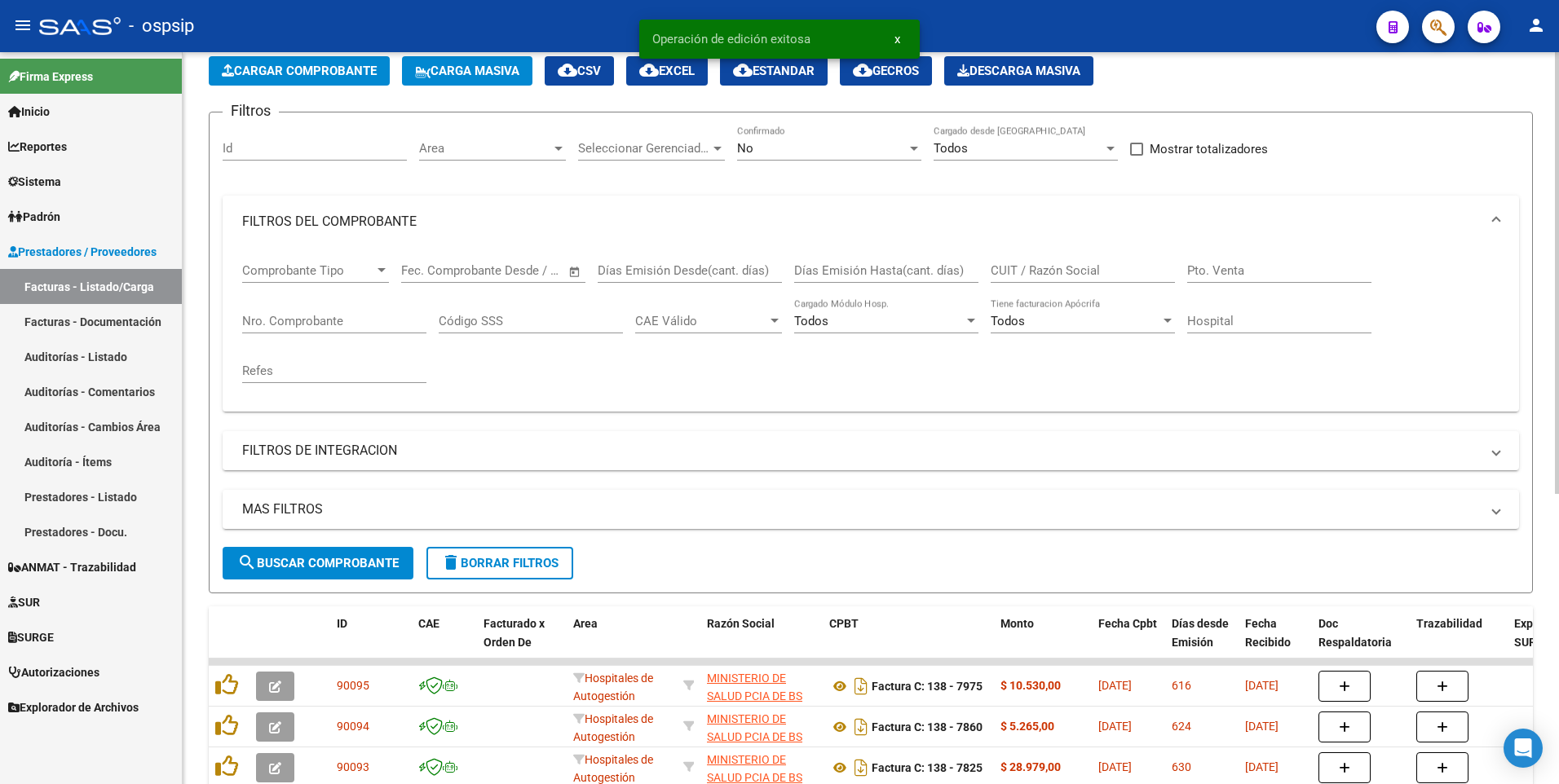
click at [390, 573] on button "search Buscar Comprobante" at bounding box center [317, 563] width 191 height 32
click at [341, 82] on button "Cargar Comprobante" at bounding box center [299, 71] width 181 height 29
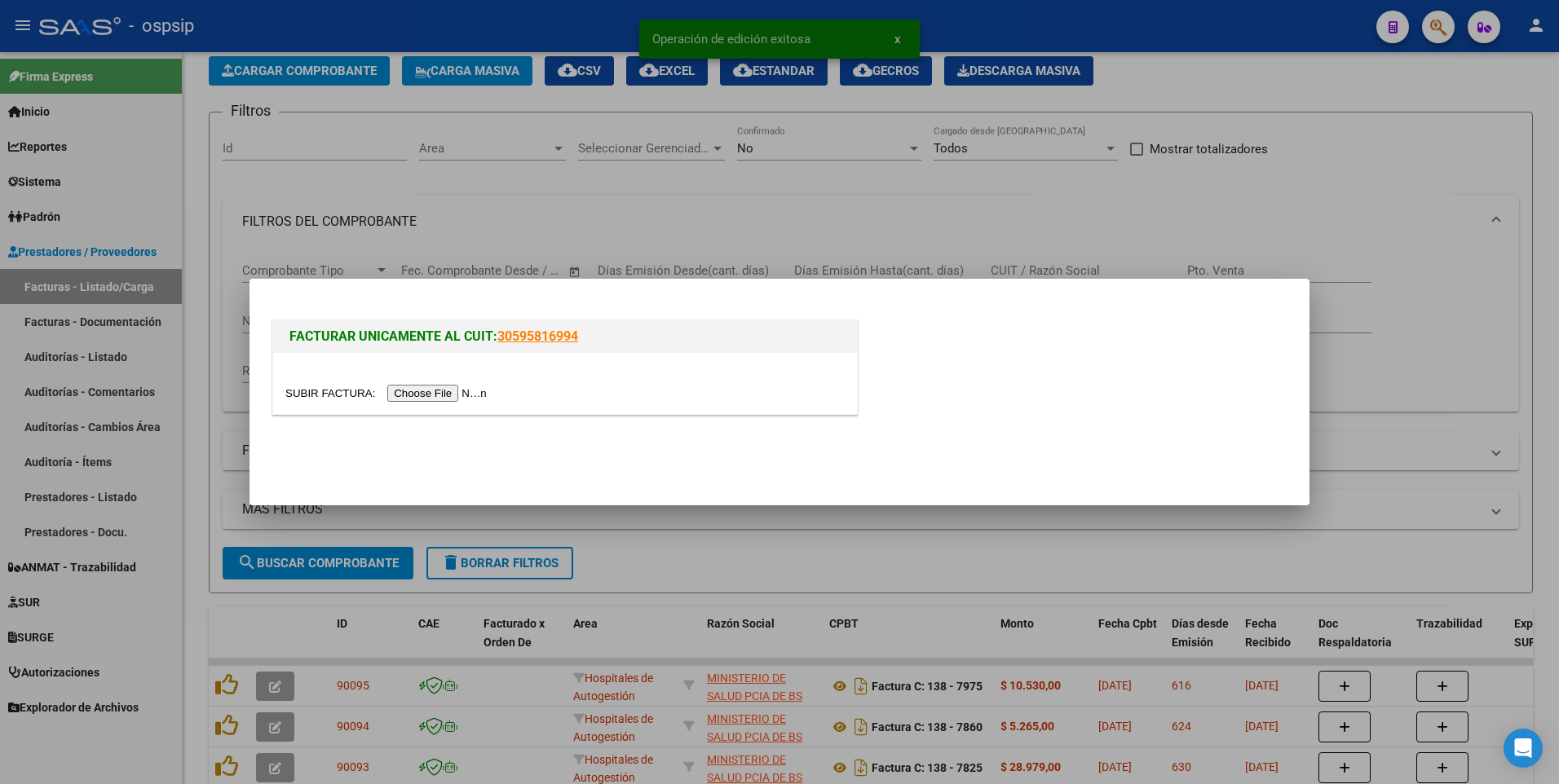
click at [430, 390] on input "file" at bounding box center [389, 393] width 206 height 17
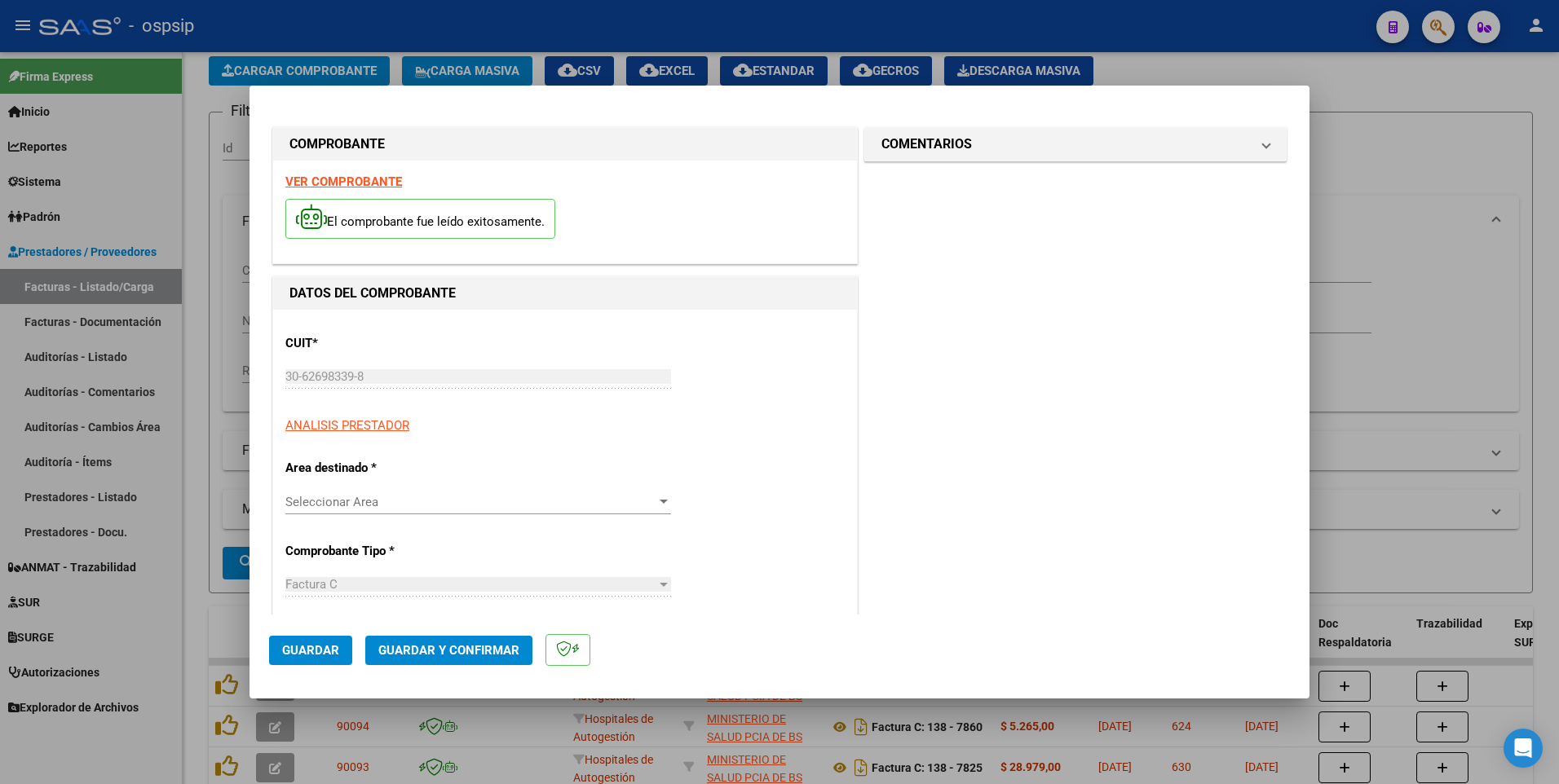
type input "8084"
type input "$ 34.089,00"
type input "[DATE]"
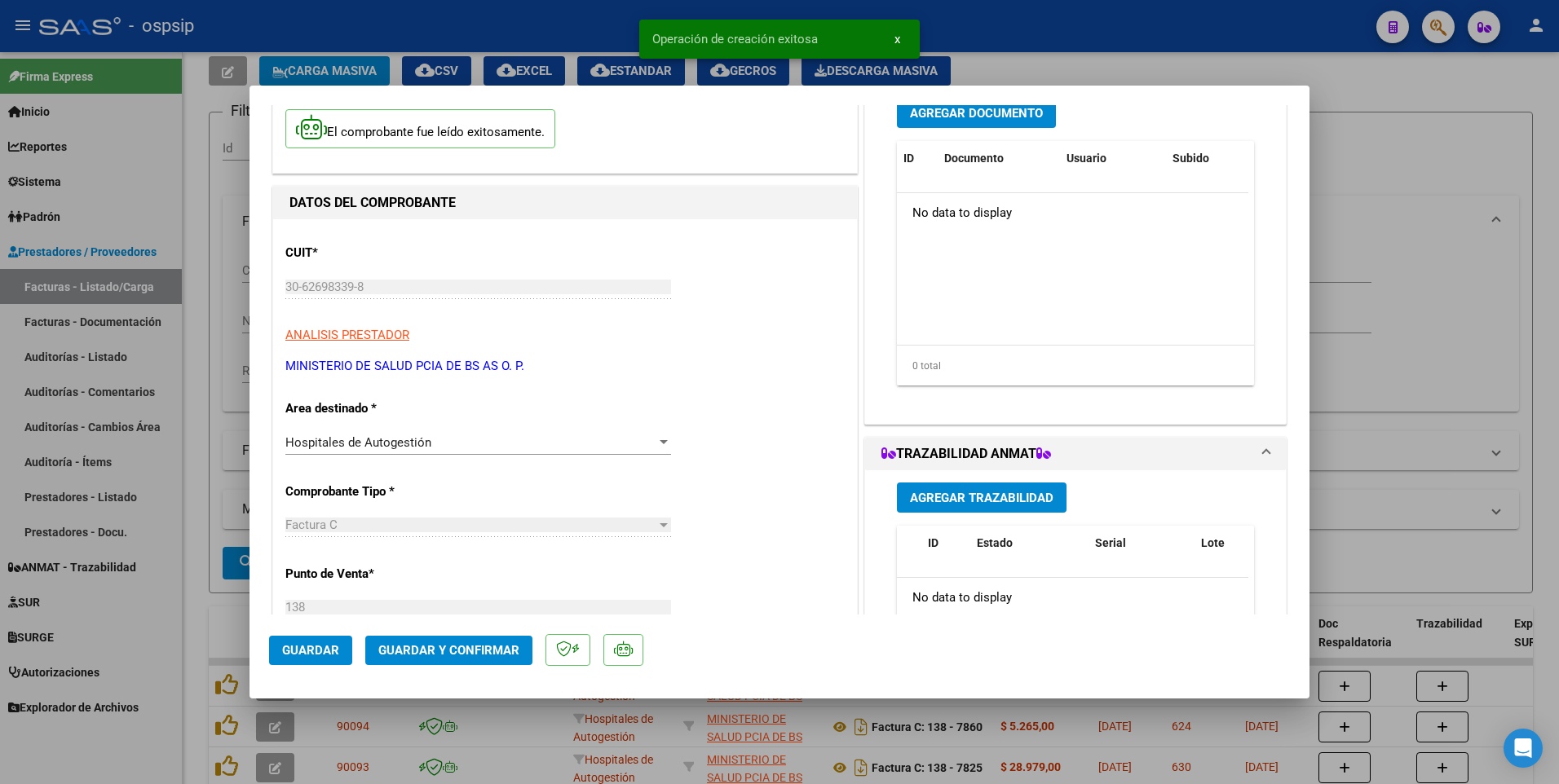
scroll to position [326, 0]
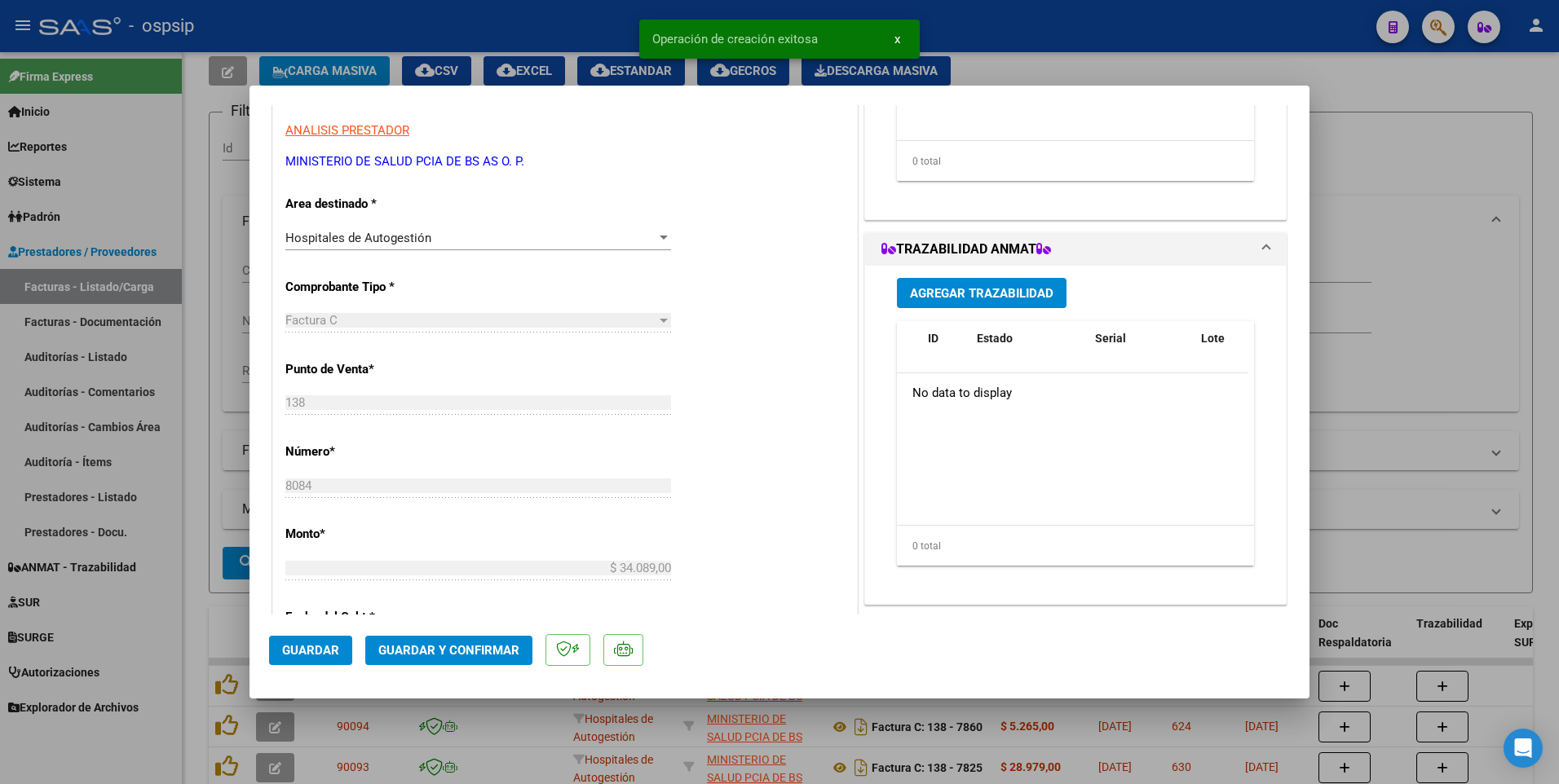
click at [337, 660] on button "Guardar" at bounding box center [310, 650] width 83 height 29
click at [445, 31] on div at bounding box center [779, 392] width 1559 height 784
type input "$ 0,00"
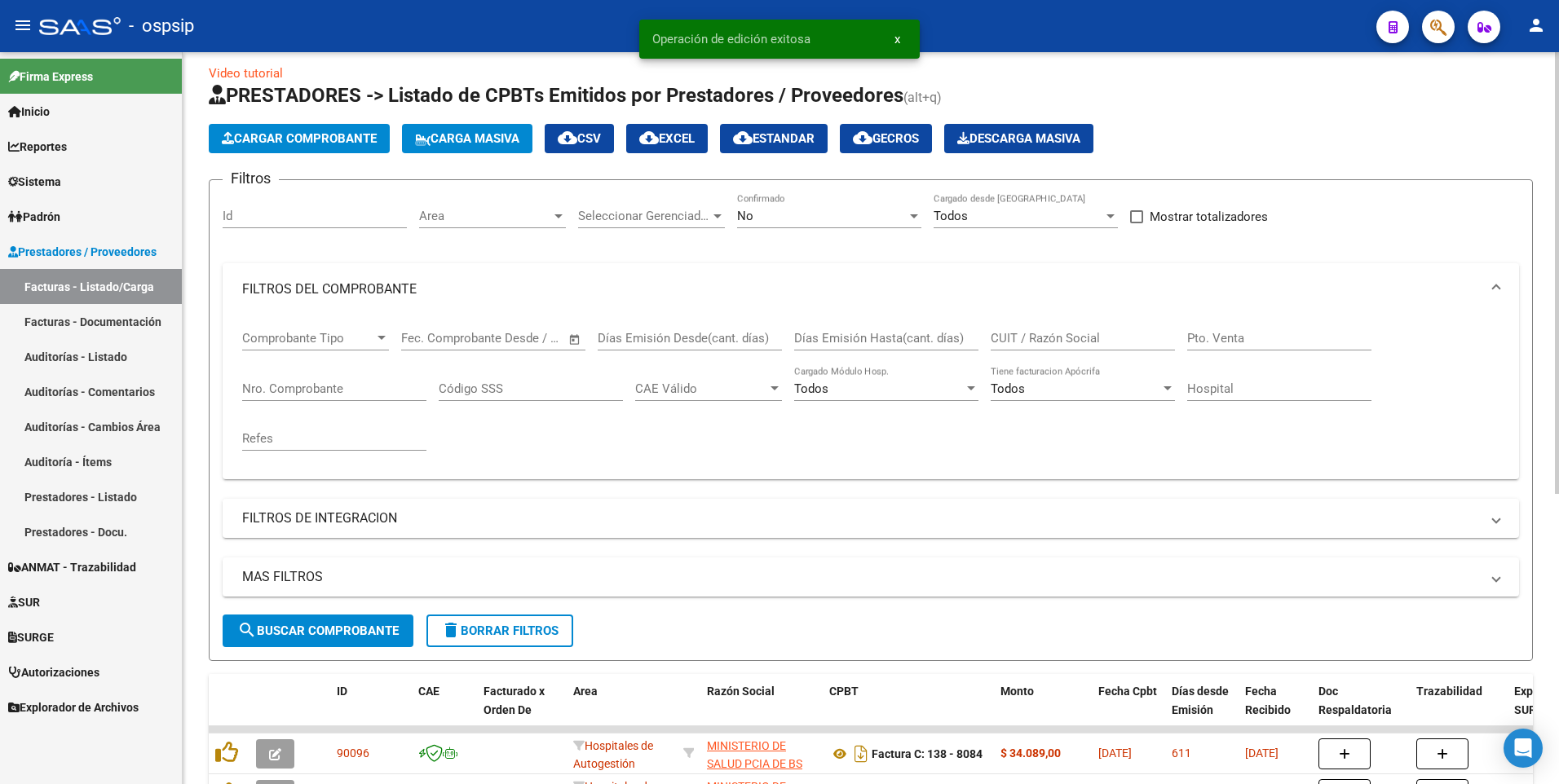
scroll to position [0, 0]
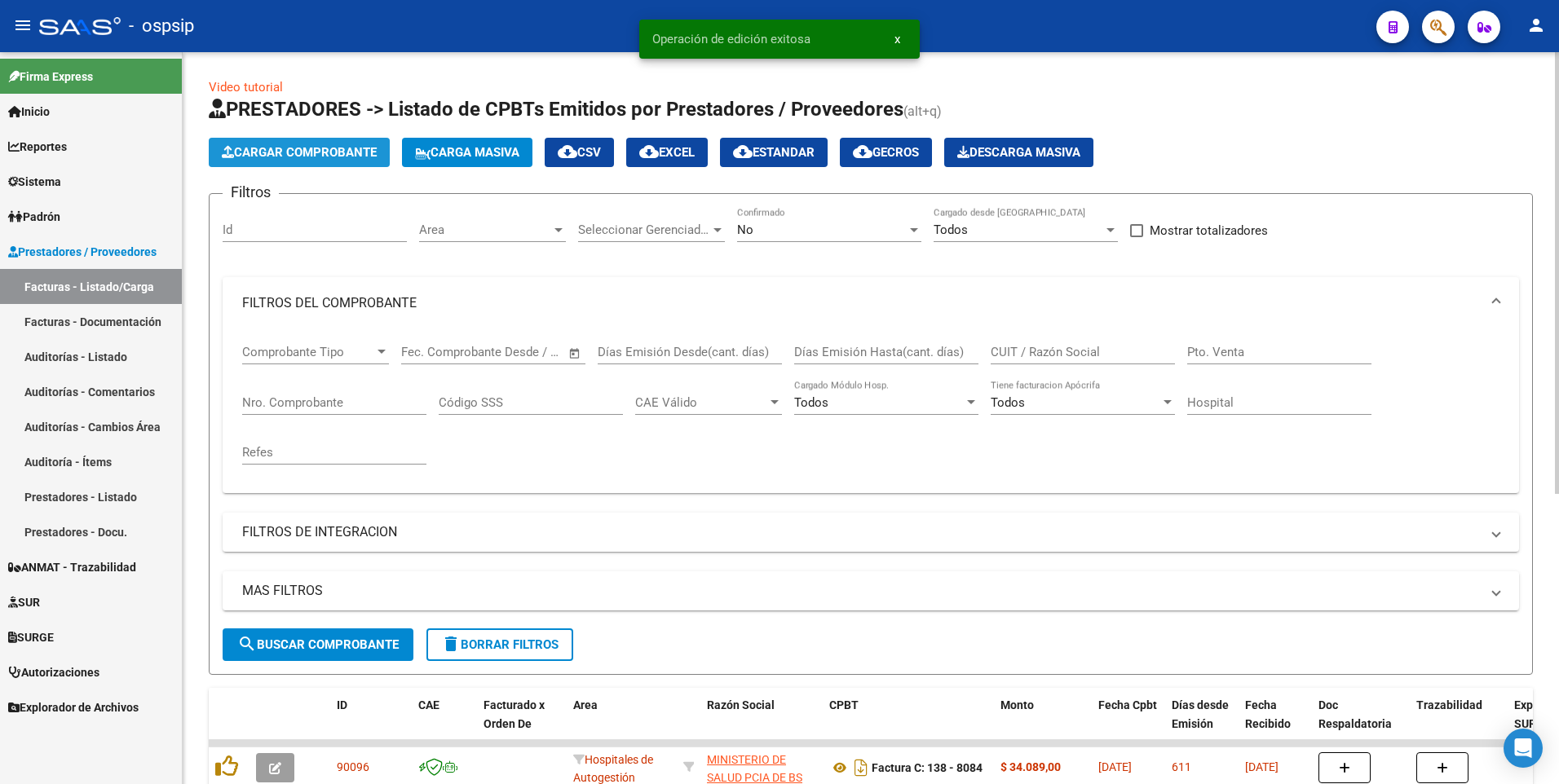
click at [336, 150] on span "Cargar Comprobante" at bounding box center [299, 152] width 155 height 15
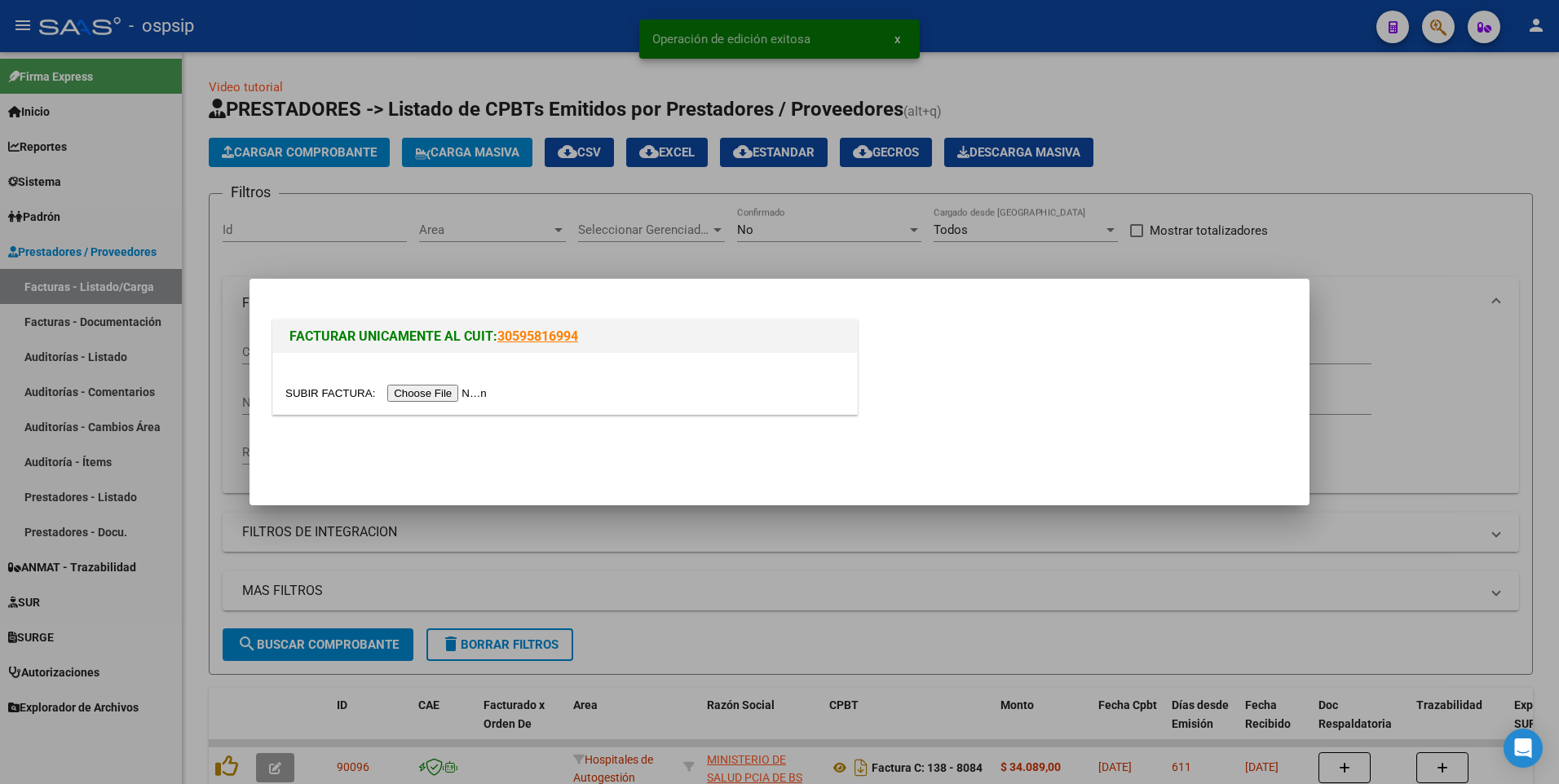
click at [408, 392] on input "file" at bounding box center [389, 393] width 206 height 17
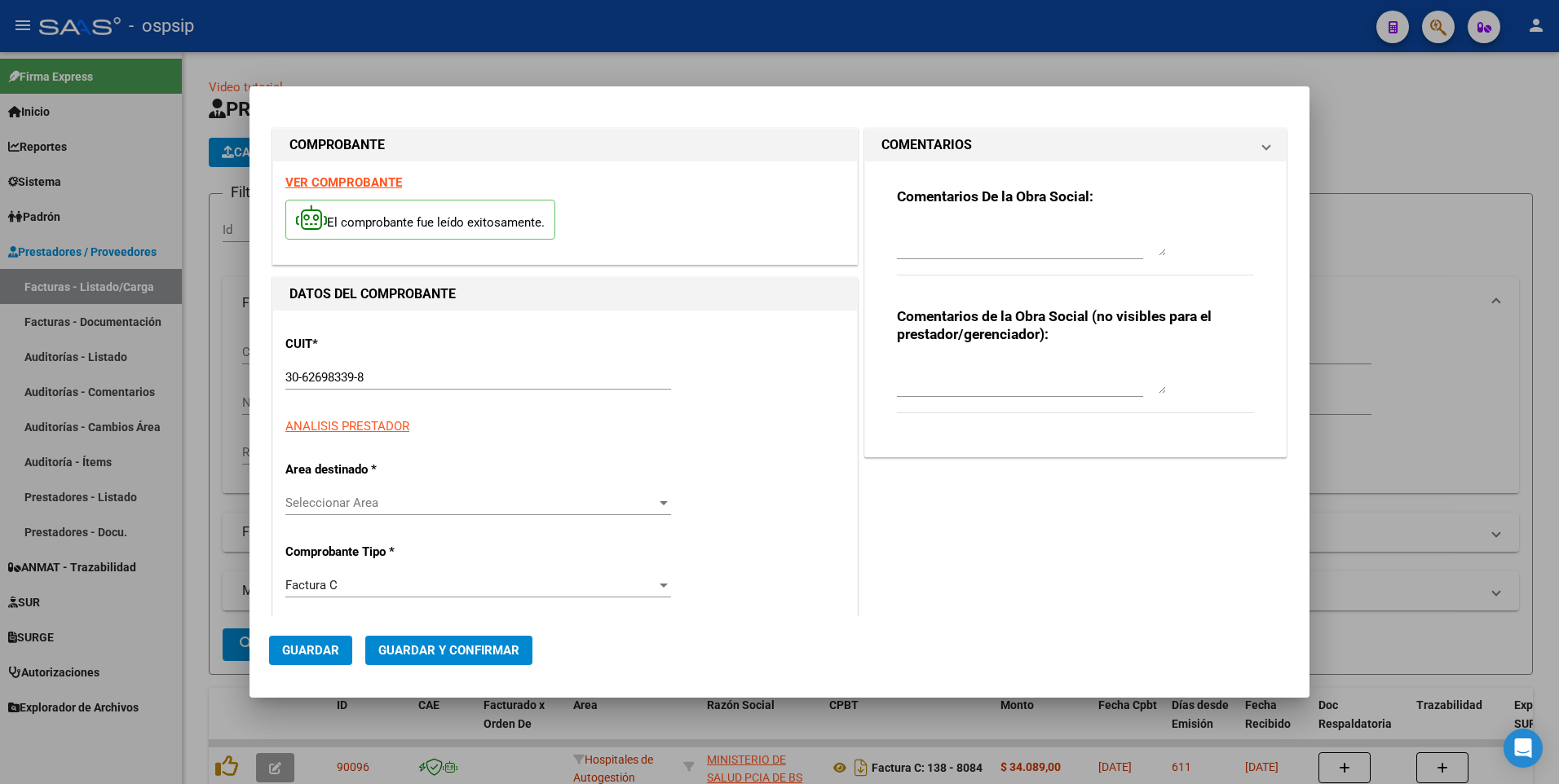
type input "8387"
type input "$ 2.534,00"
type input "[DATE]"
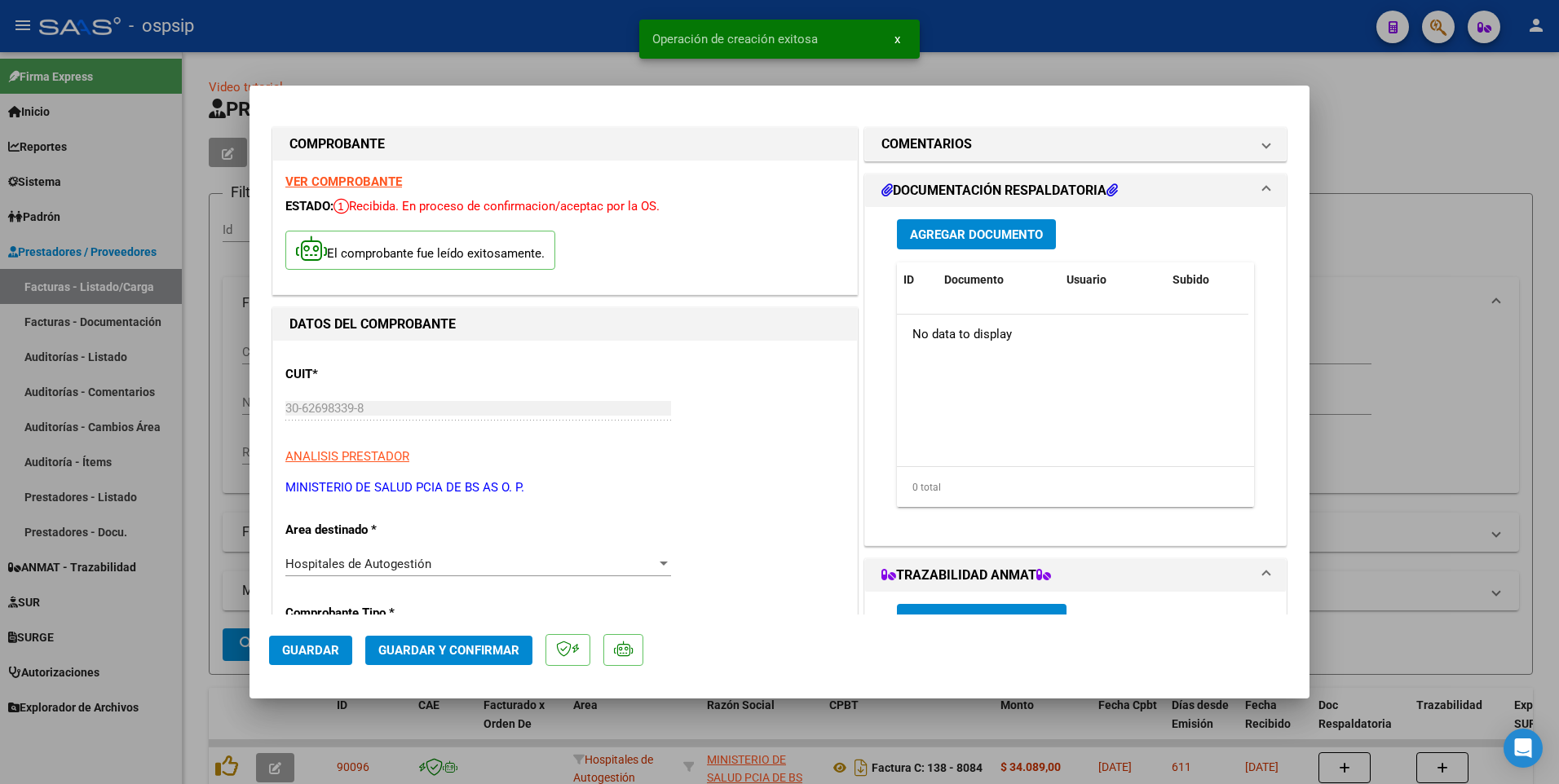
click at [309, 662] on button "Guardar" at bounding box center [310, 650] width 83 height 29
click at [431, 46] on div at bounding box center [779, 392] width 1559 height 784
type input "$ 0,00"
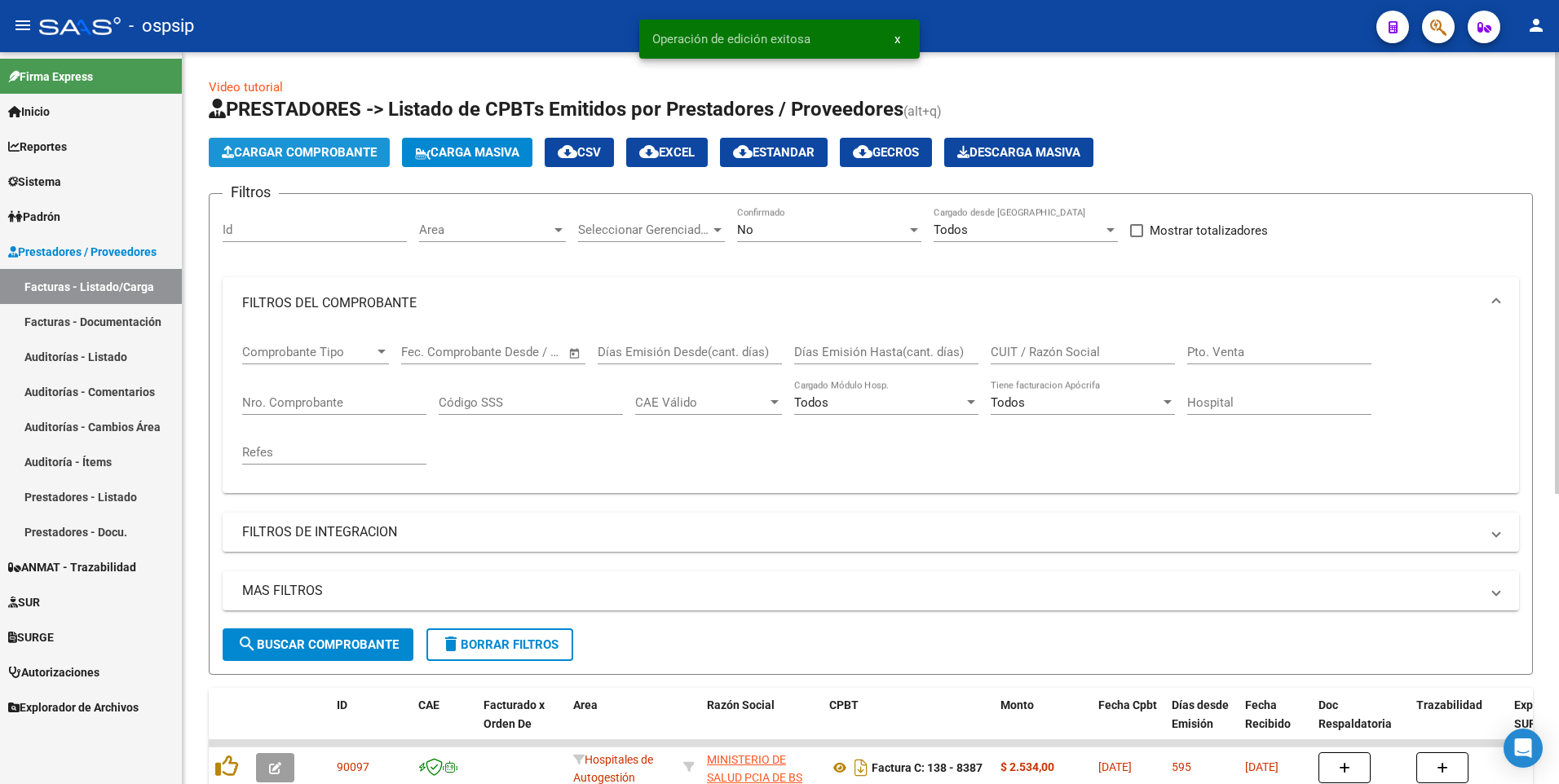
click at [342, 159] on span "Cargar Comprobante" at bounding box center [299, 152] width 155 height 15
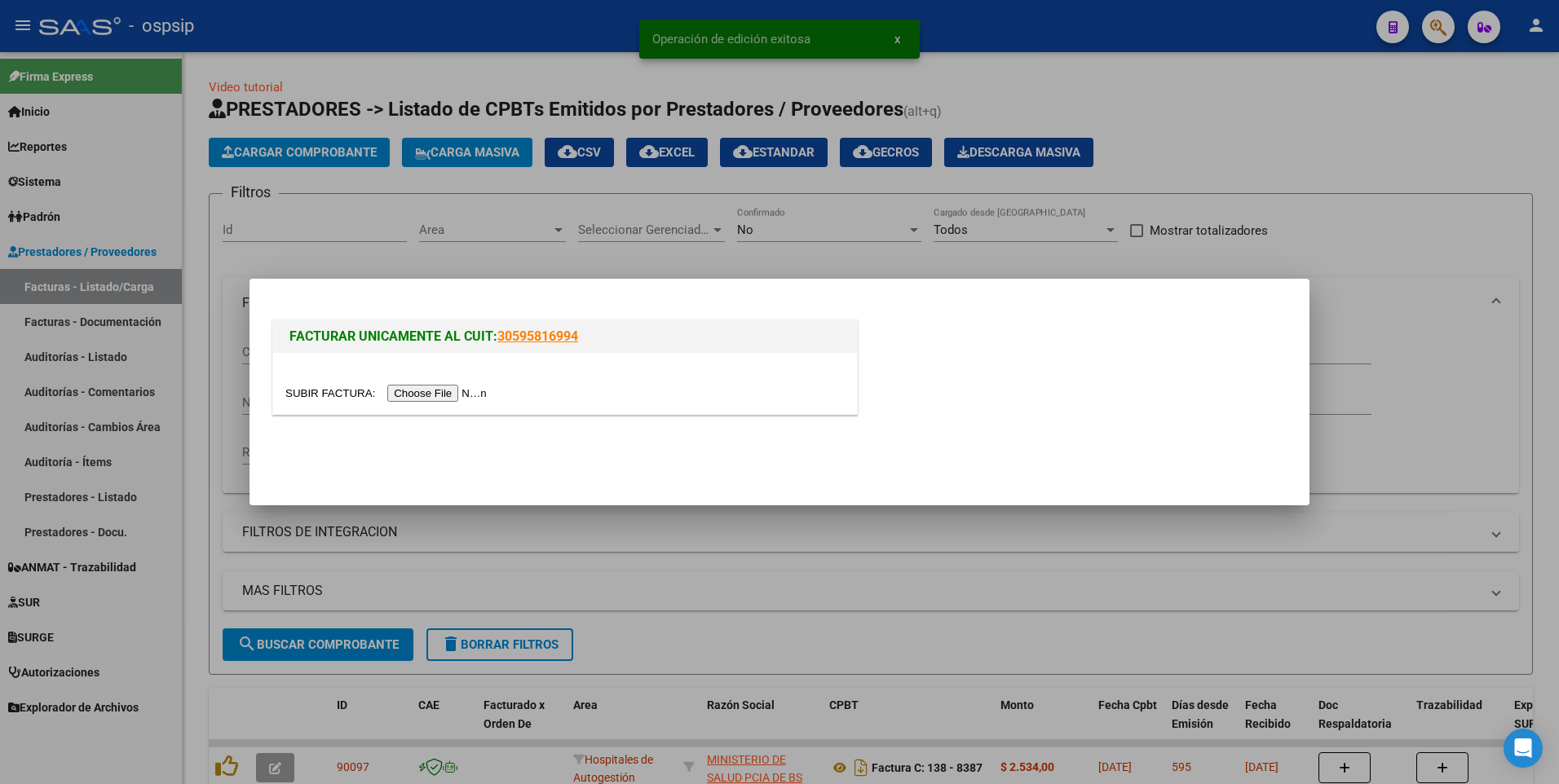
click at [418, 390] on input "file" at bounding box center [389, 393] width 206 height 17
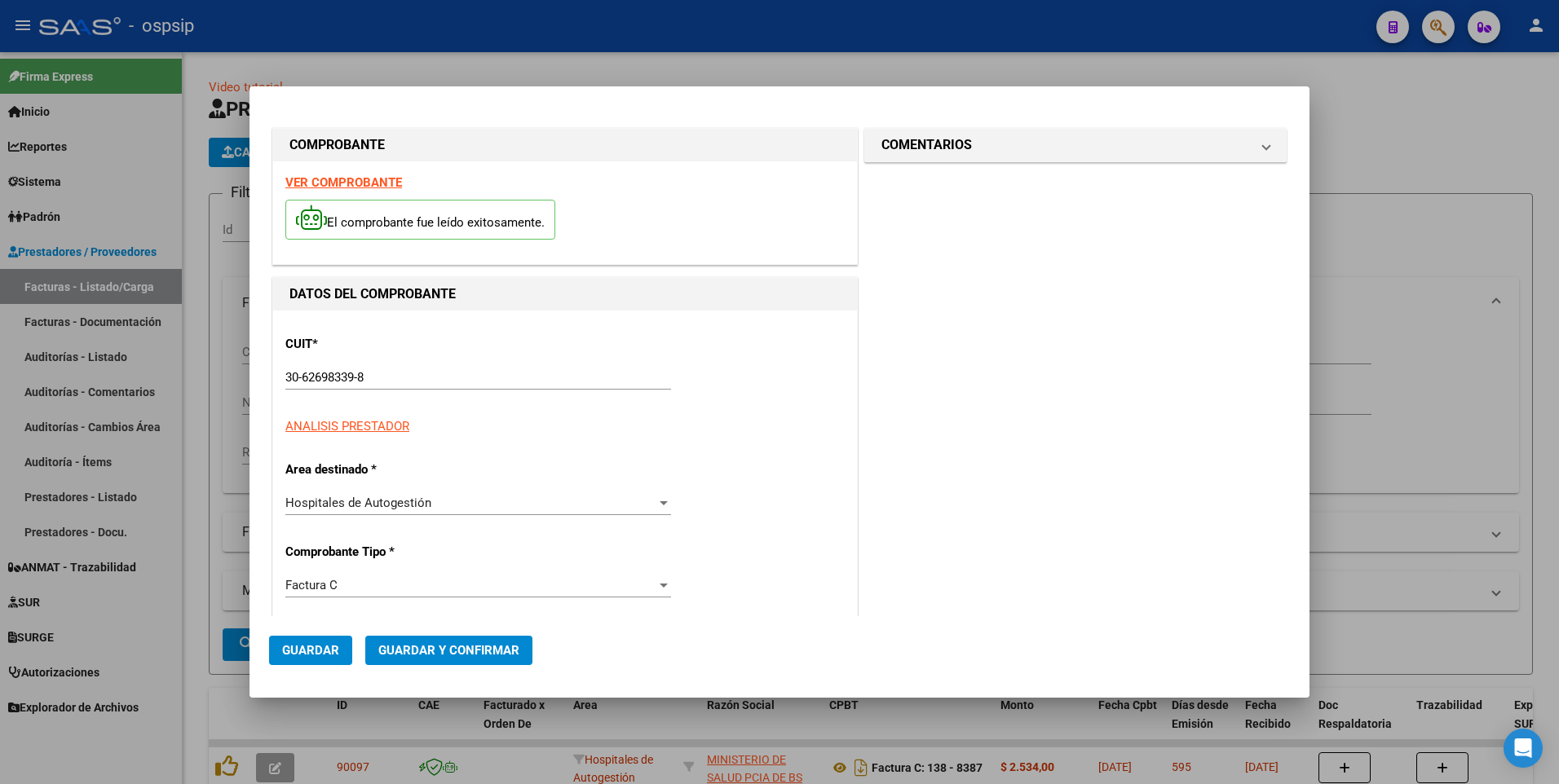
type input "8455"
type input "$ 1.921,00"
type input "[DATE]"
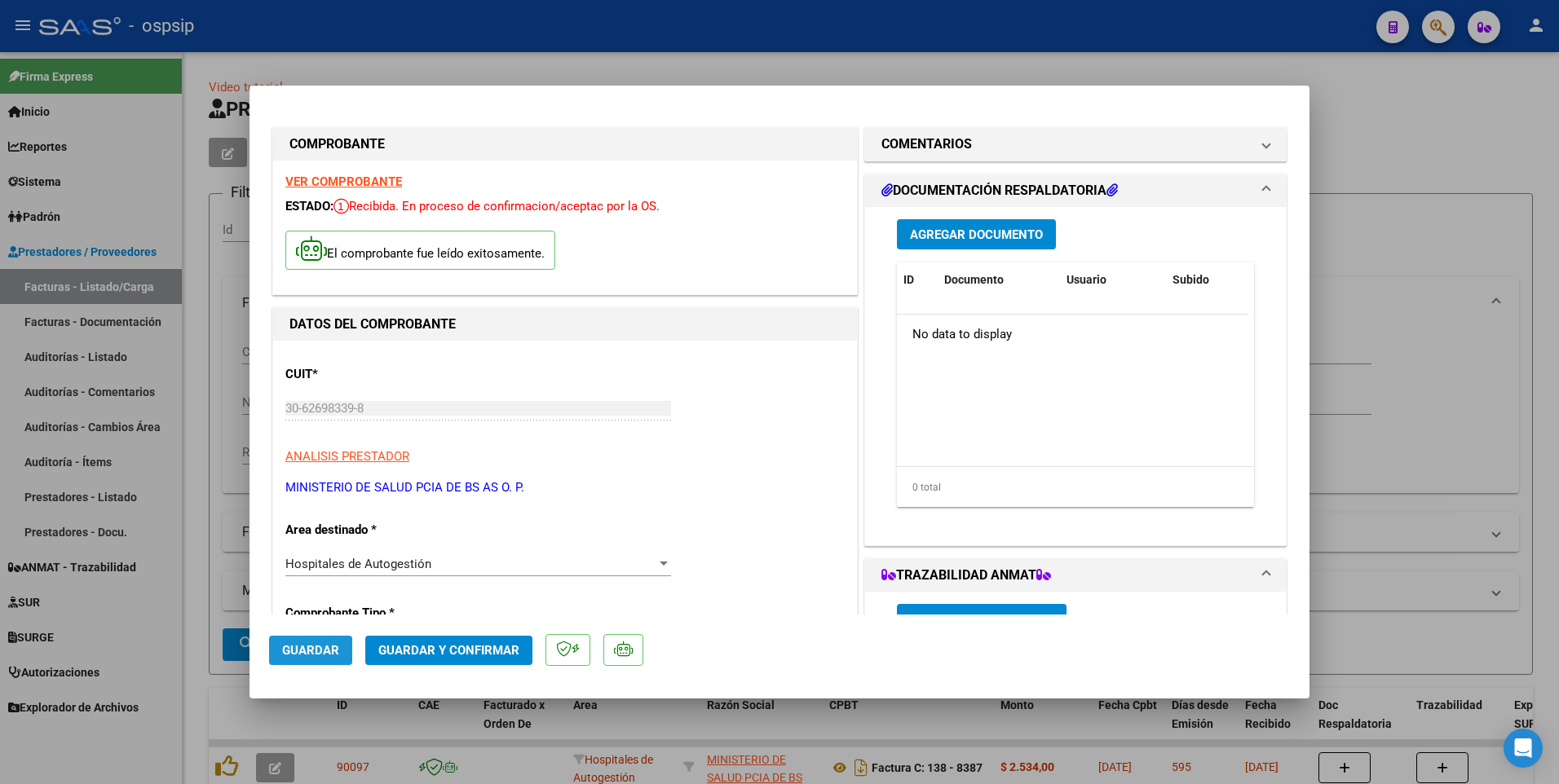
click at [320, 655] on span "Guardar" at bounding box center [310, 651] width 57 height 15
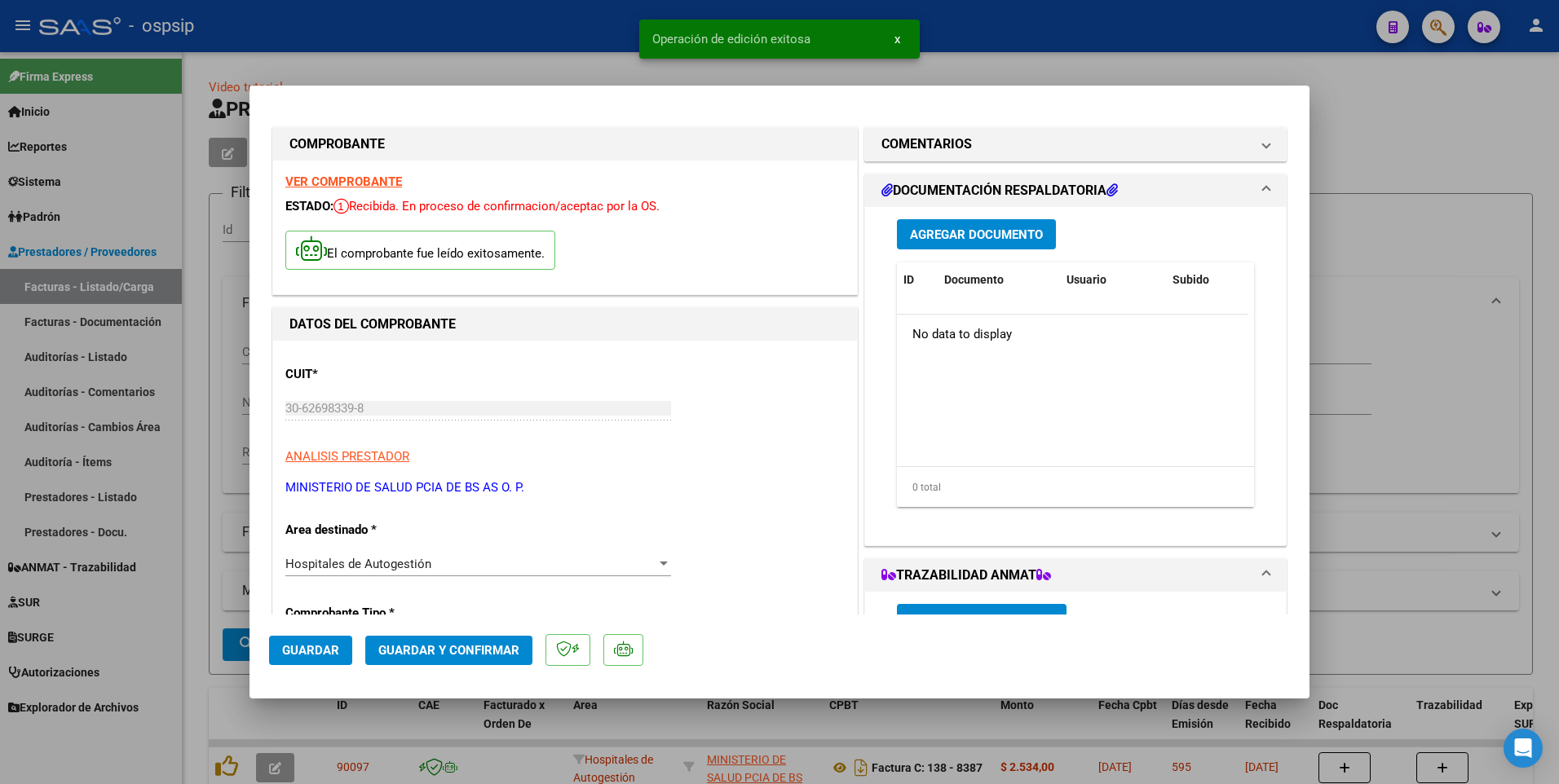
click at [470, 22] on div at bounding box center [779, 392] width 1559 height 784
type input "$ 0,00"
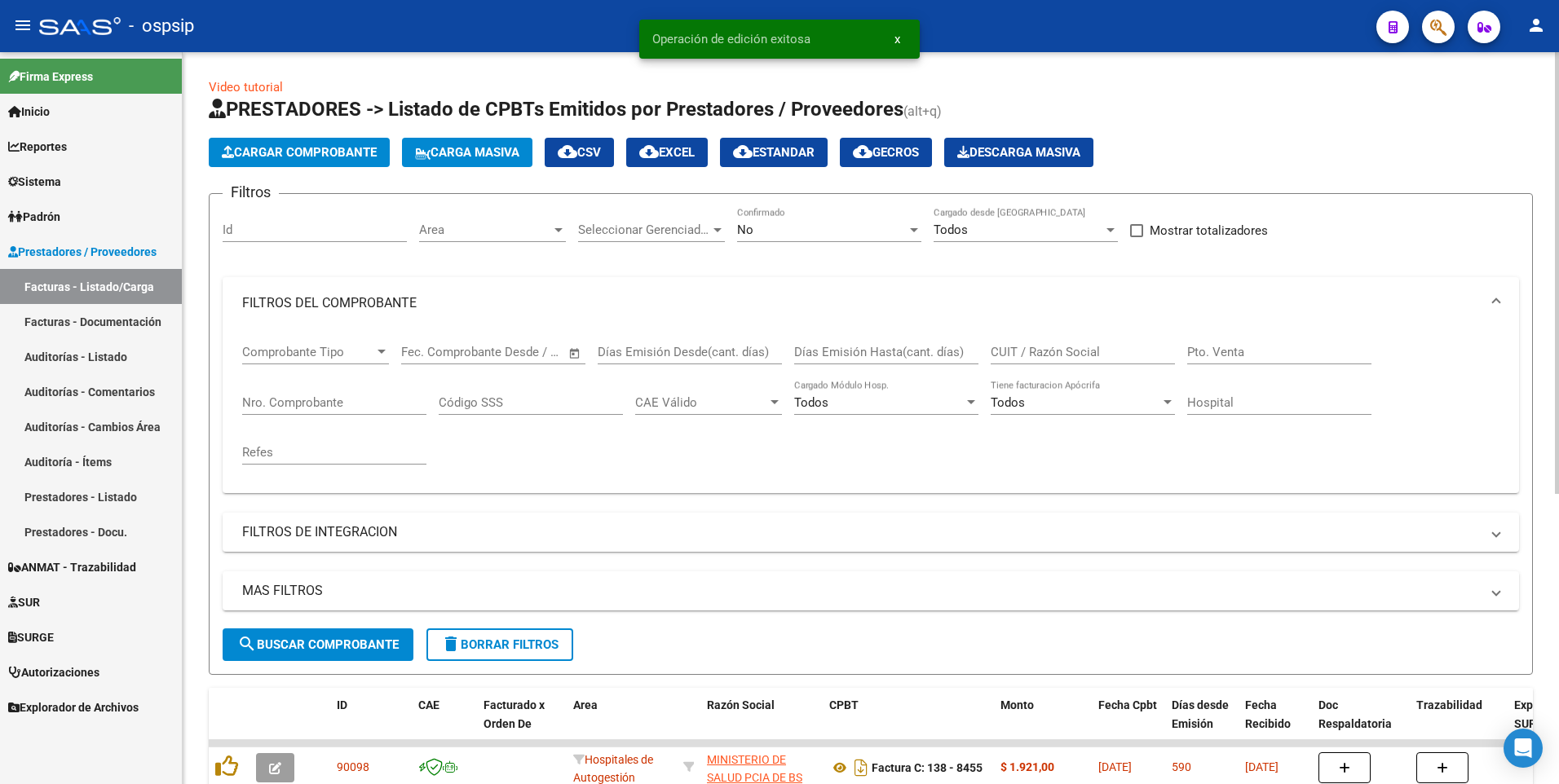
click at [283, 164] on button "Cargar Comprobante" at bounding box center [299, 152] width 181 height 29
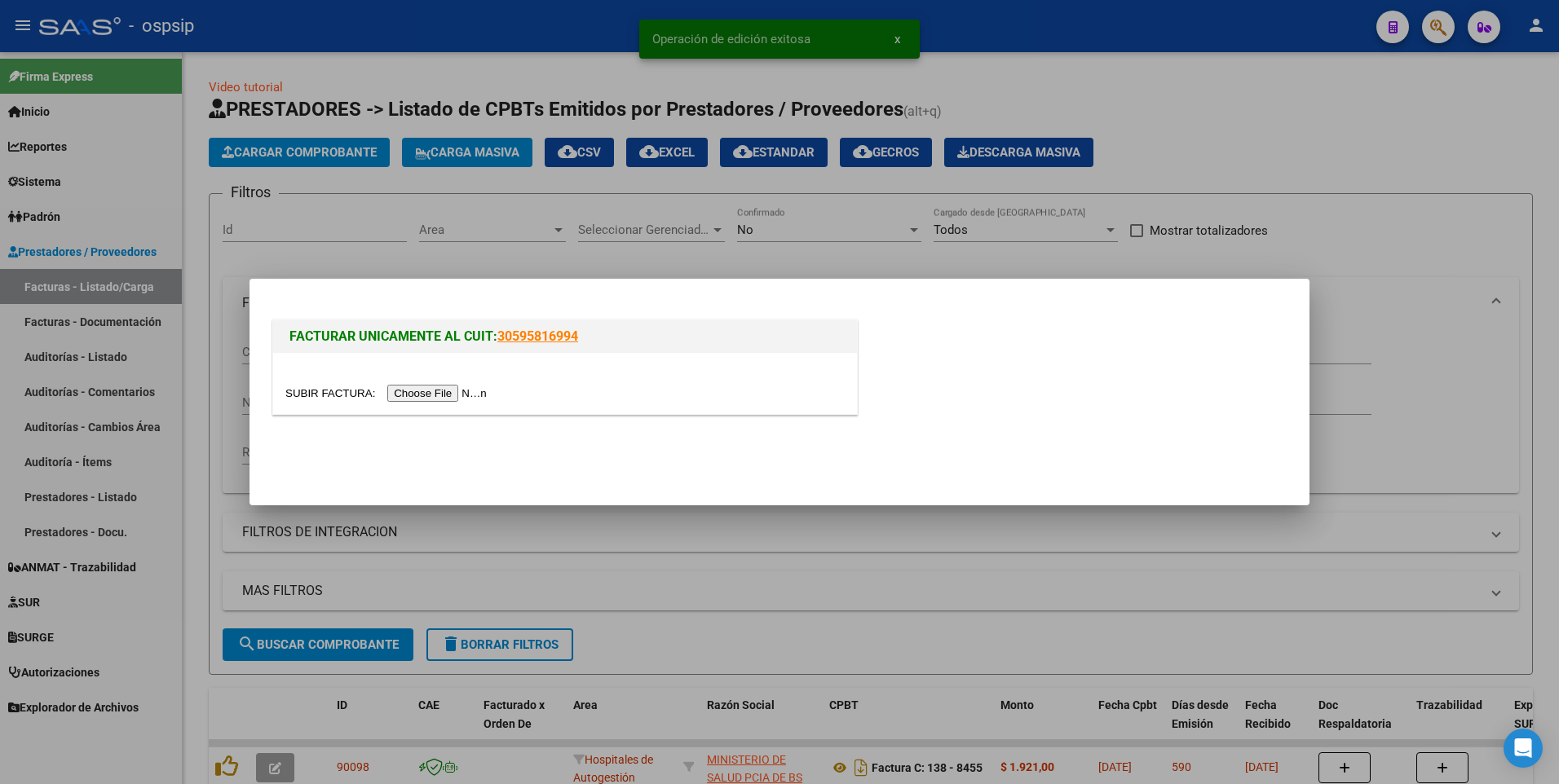
click at [439, 396] on input "file" at bounding box center [389, 393] width 206 height 17
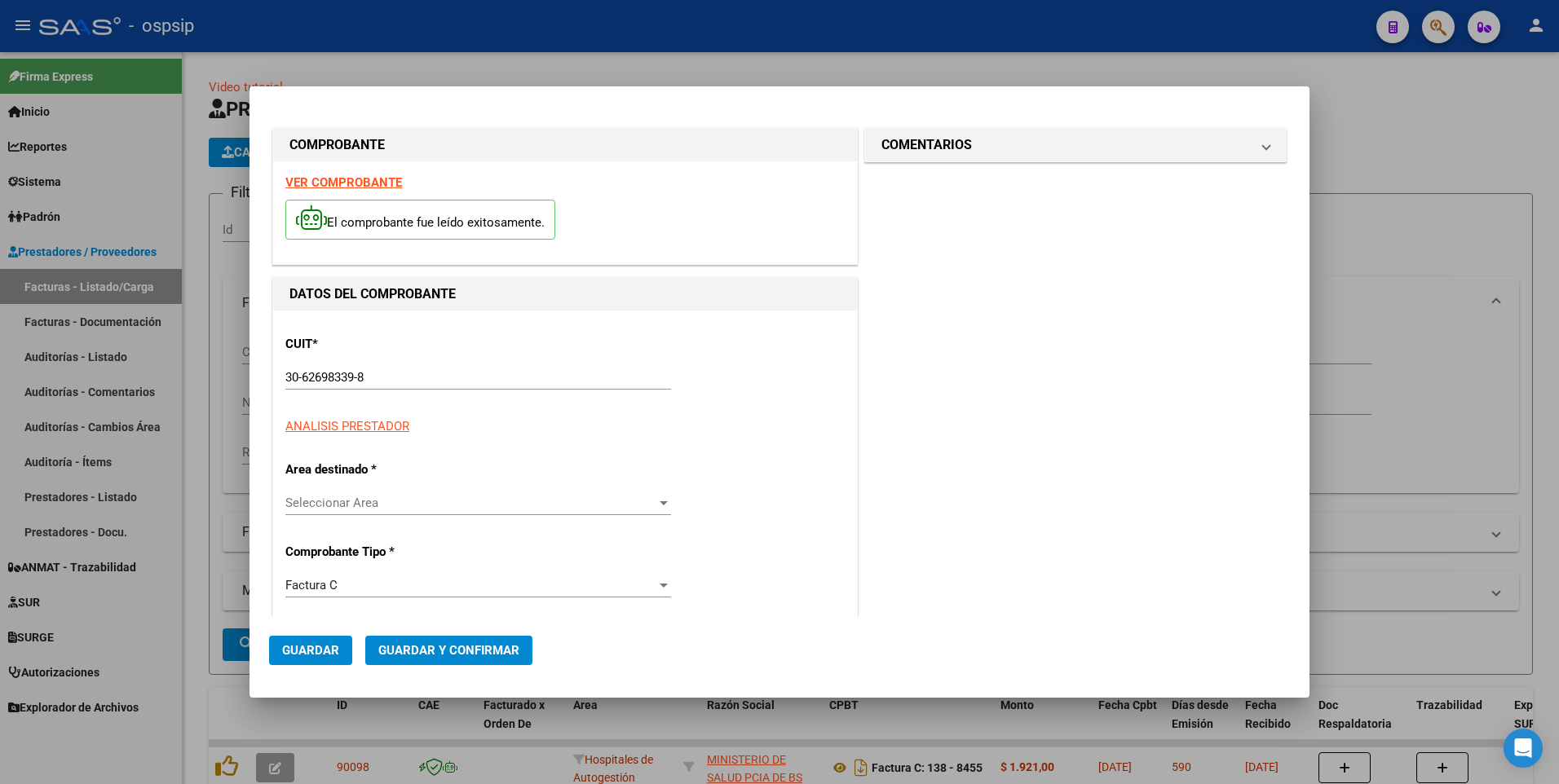
type input "8494"
type input "$ 3.998,00"
type input "[DATE]"
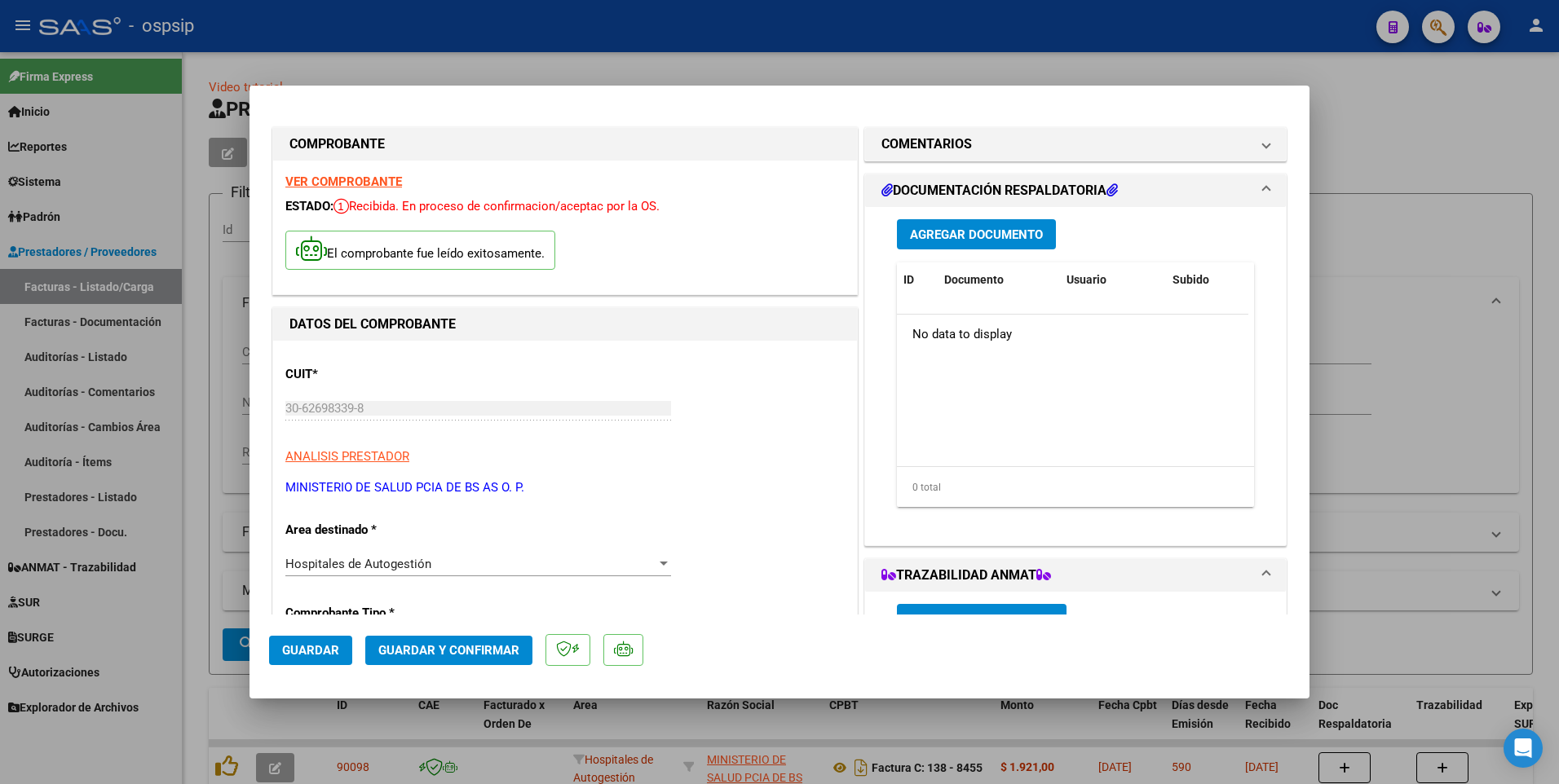
click at [324, 665] on mat-dialog-actions "Guardar Guardar y Confirmar" at bounding box center [779, 647] width 1020 height 64
click at [325, 660] on button "Guardar" at bounding box center [310, 650] width 83 height 29
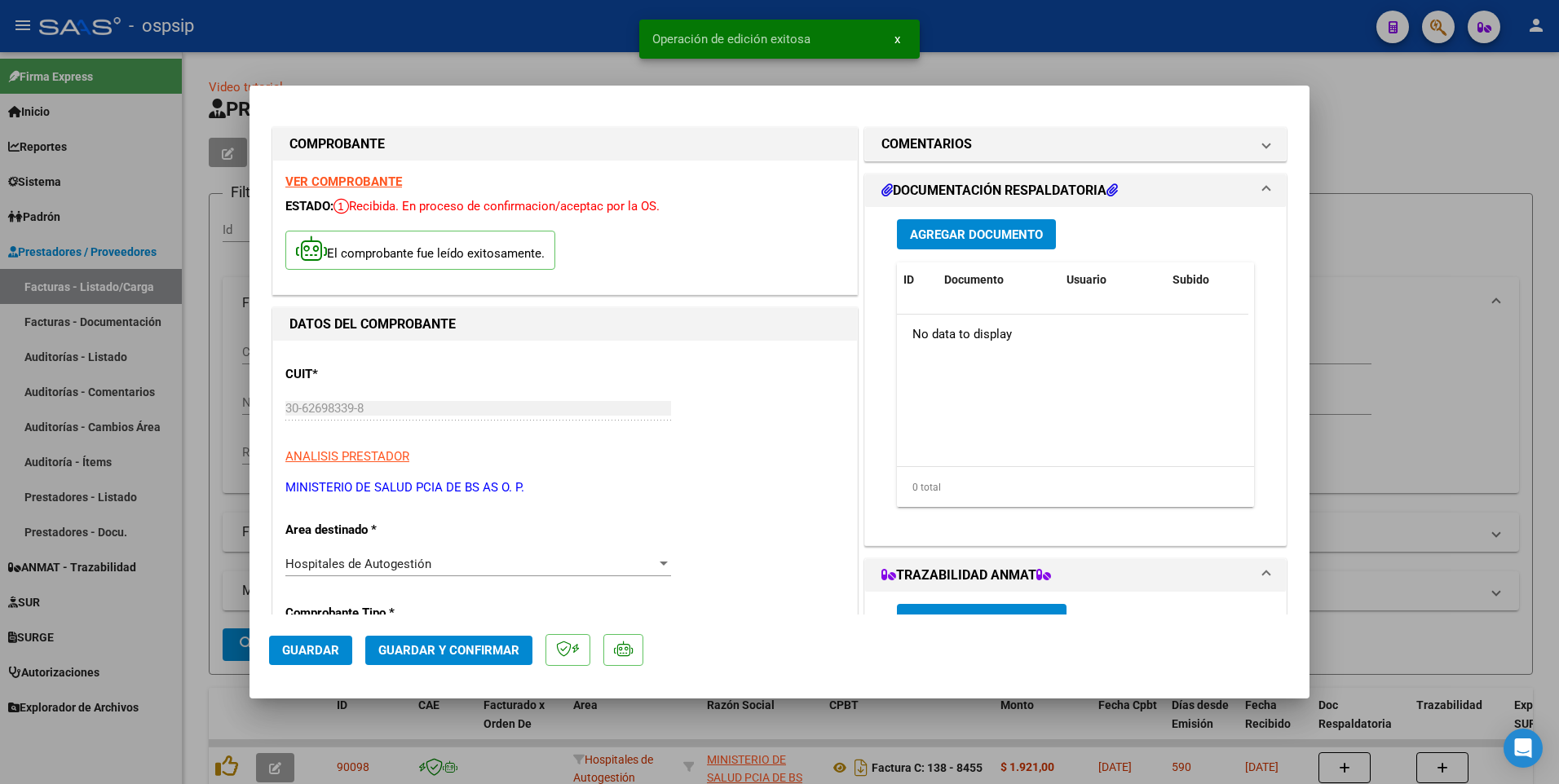
click at [454, 42] on div at bounding box center [779, 392] width 1559 height 784
type input "$ 0,00"
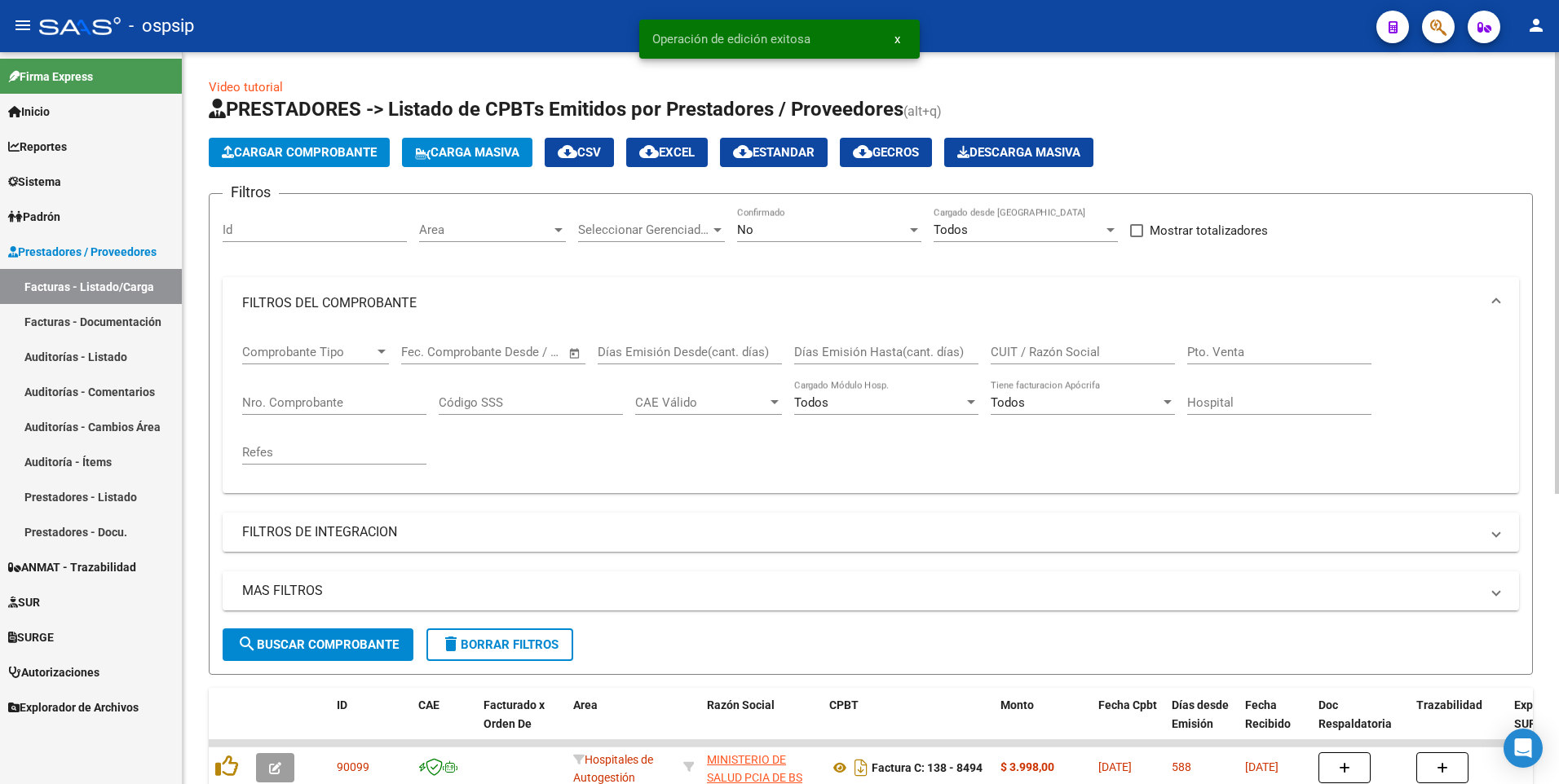
click at [294, 152] on span "Cargar Comprobante" at bounding box center [299, 152] width 155 height 15
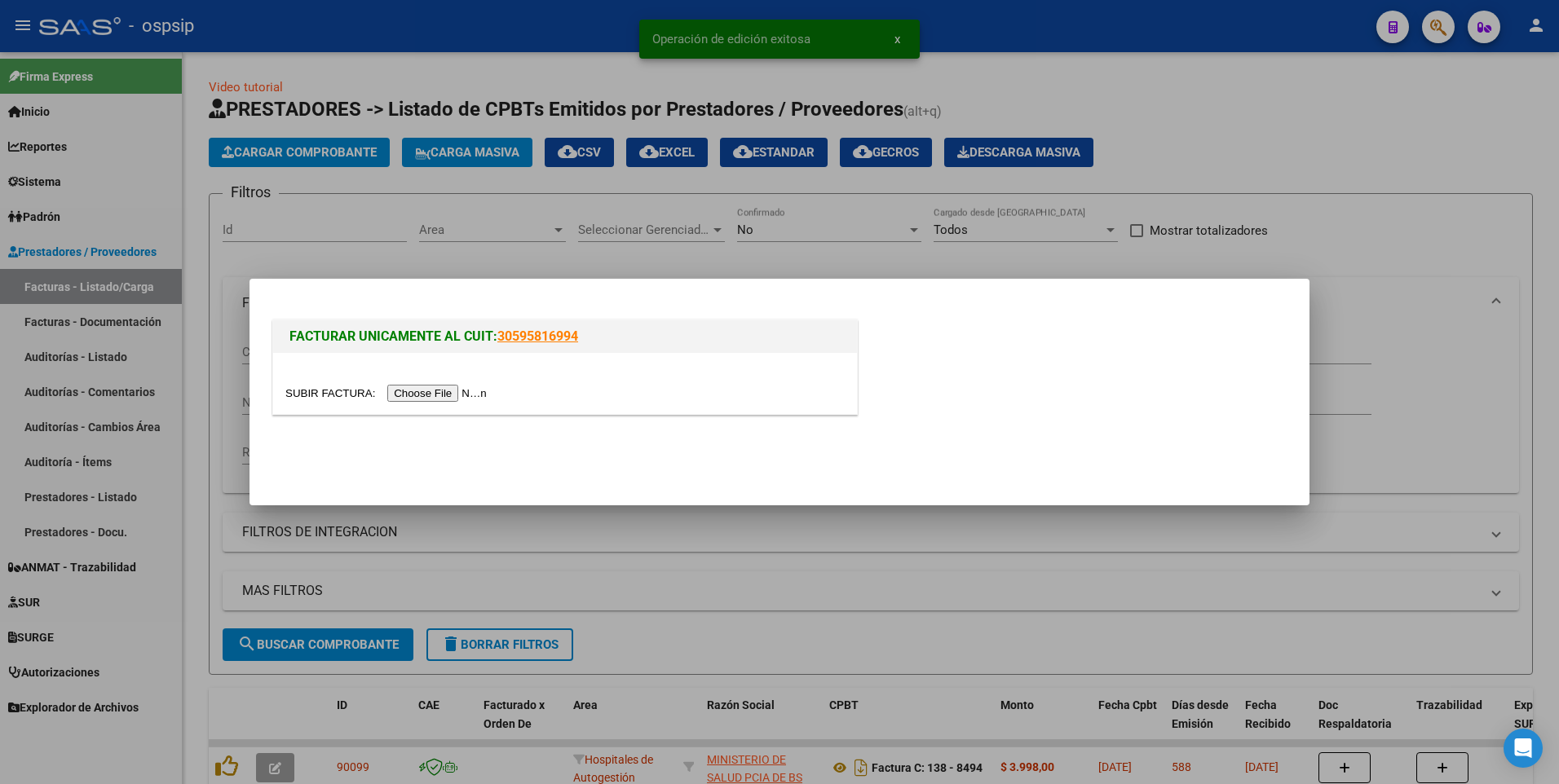
click at [385, 397] on input "file" at bounding box center [389, 393] width 206 height 17
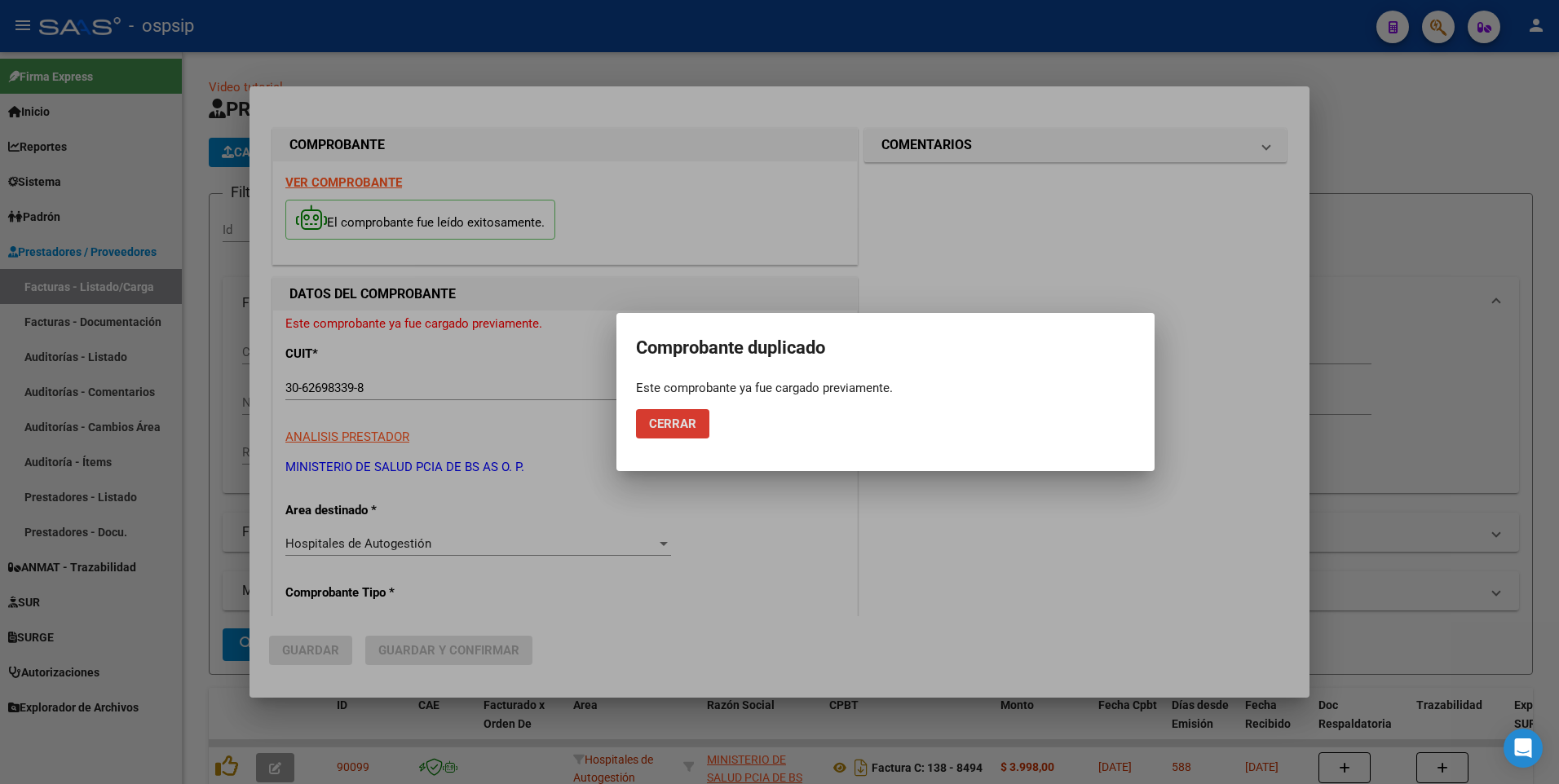
click at [694, 418] on span "Cerrar" at bounding box center [673, 424] width 47 height 15
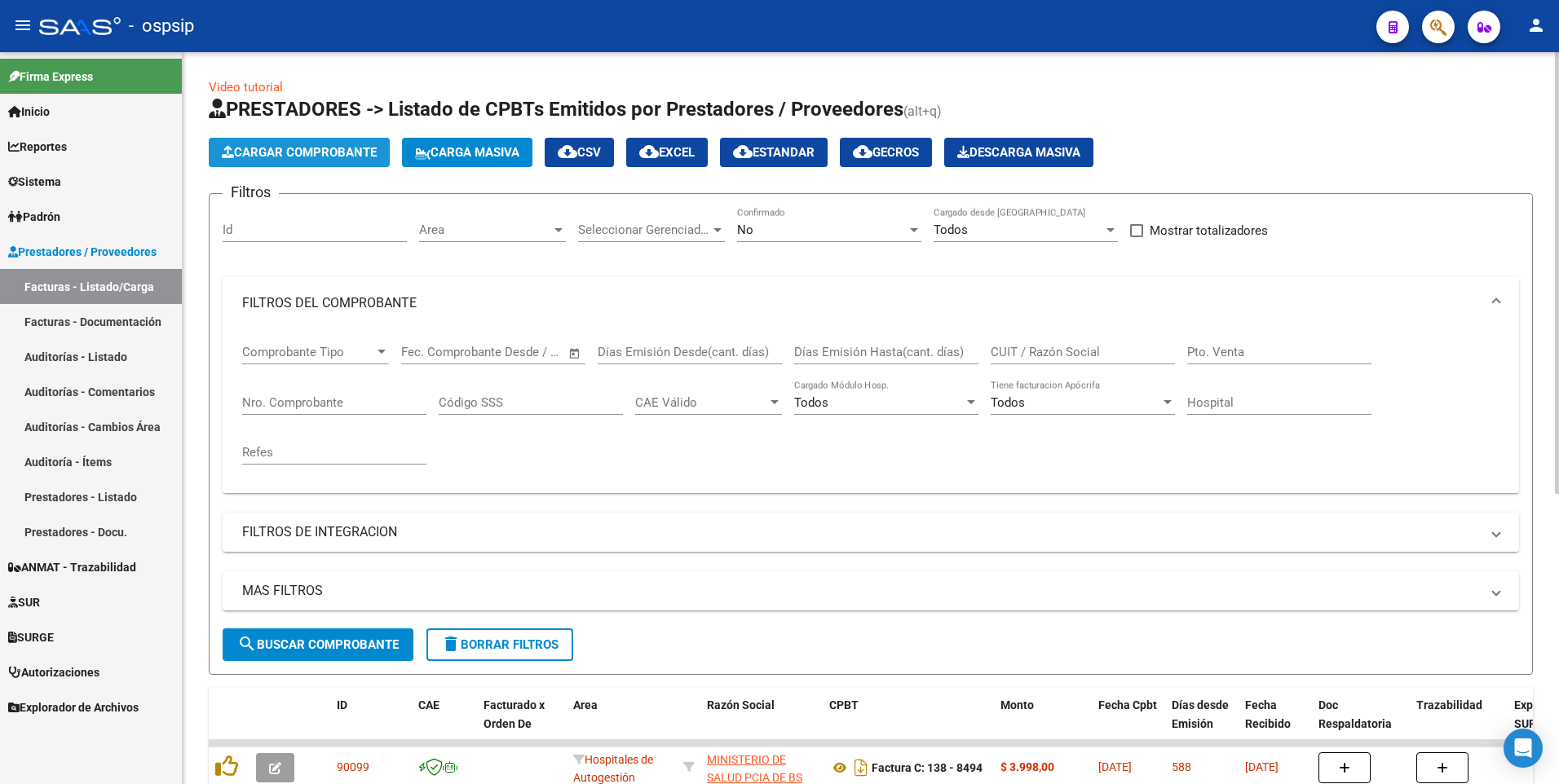
click at [346, 150] on span "Cargar Comprobante" at bounding box center [299, 152] width 155 height 15
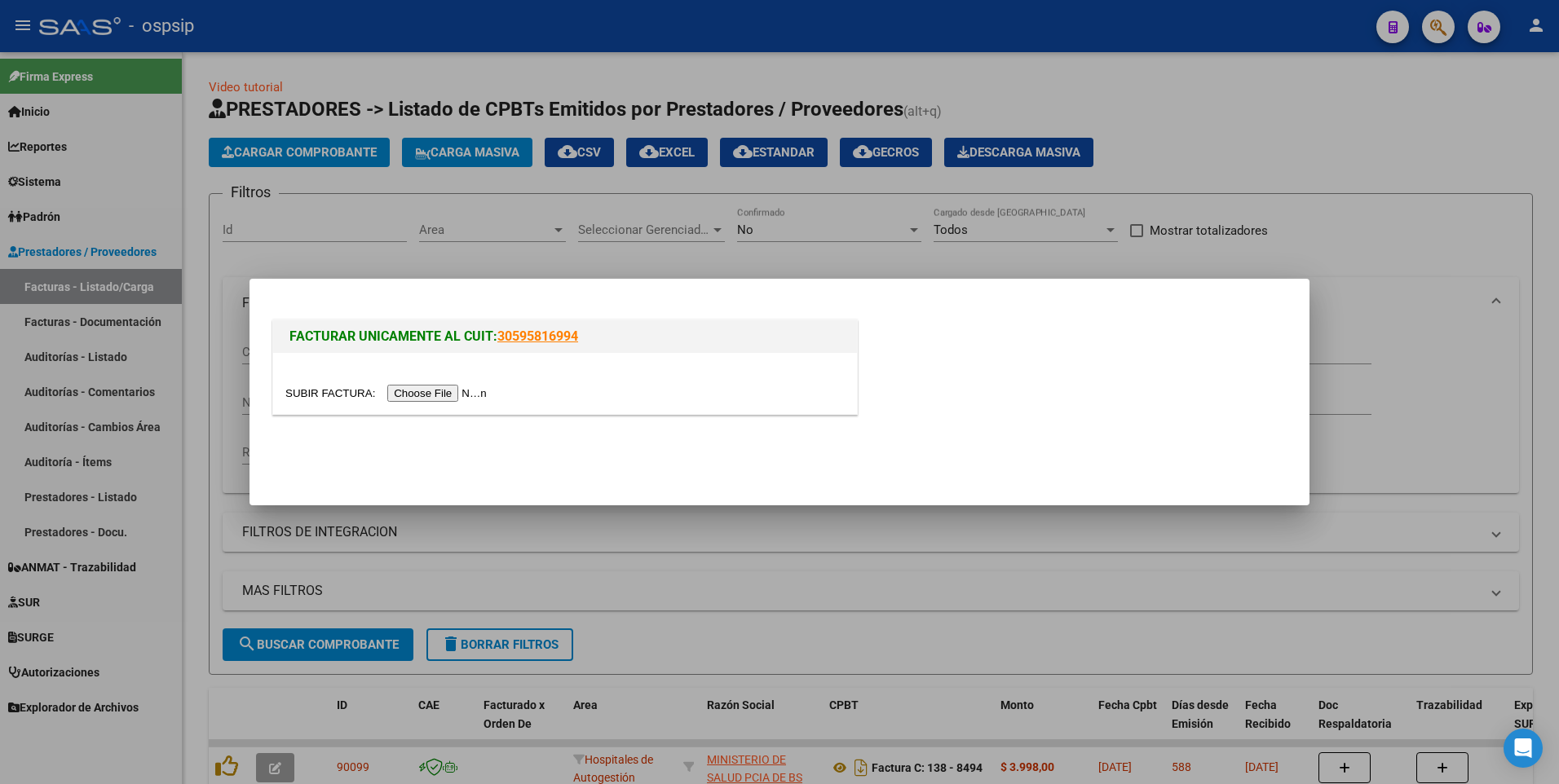
click at [413, 399] on input "file" at bounding box center [389, 393] width 206 height 17
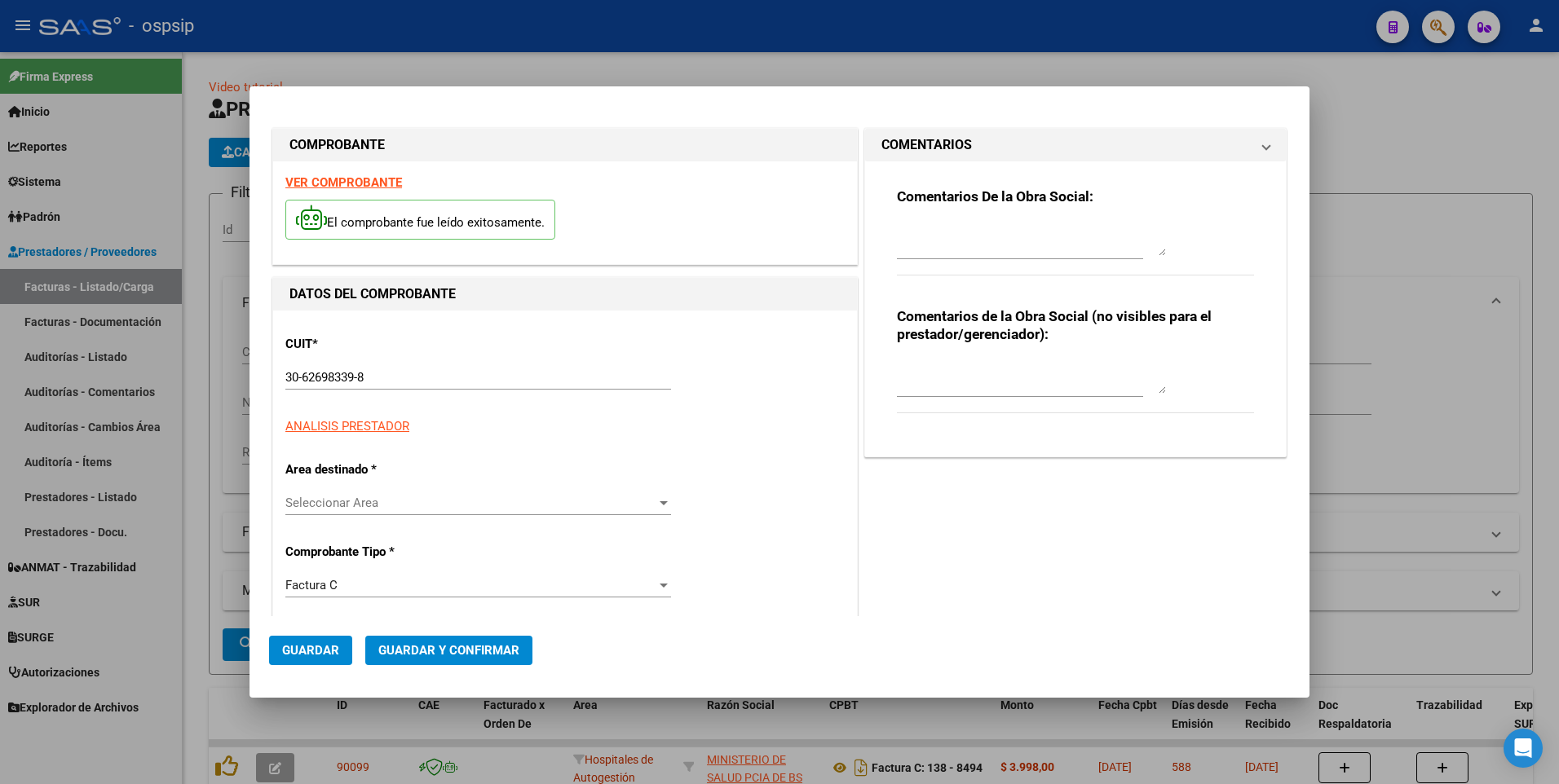
type input "8680"
type input "$ 18.139,00"
type input "[DATE]"
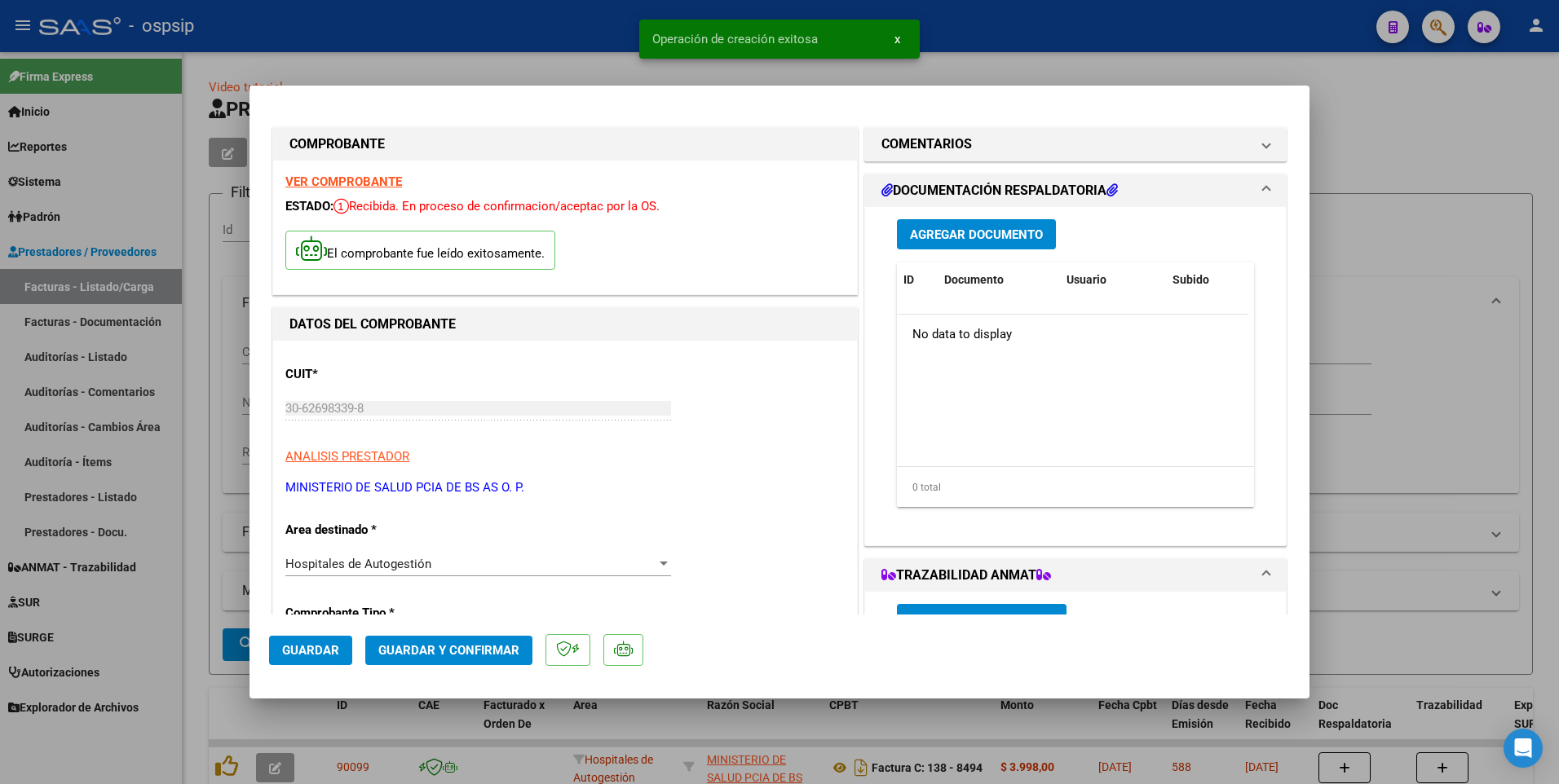
click at [306, 655] on span "Guardar" at bounding box center [310, 651] width 57 height 15
click at [383, 47] on div at bounding box center [779, 392] width 1559 height 784
type input "$ 0,00"
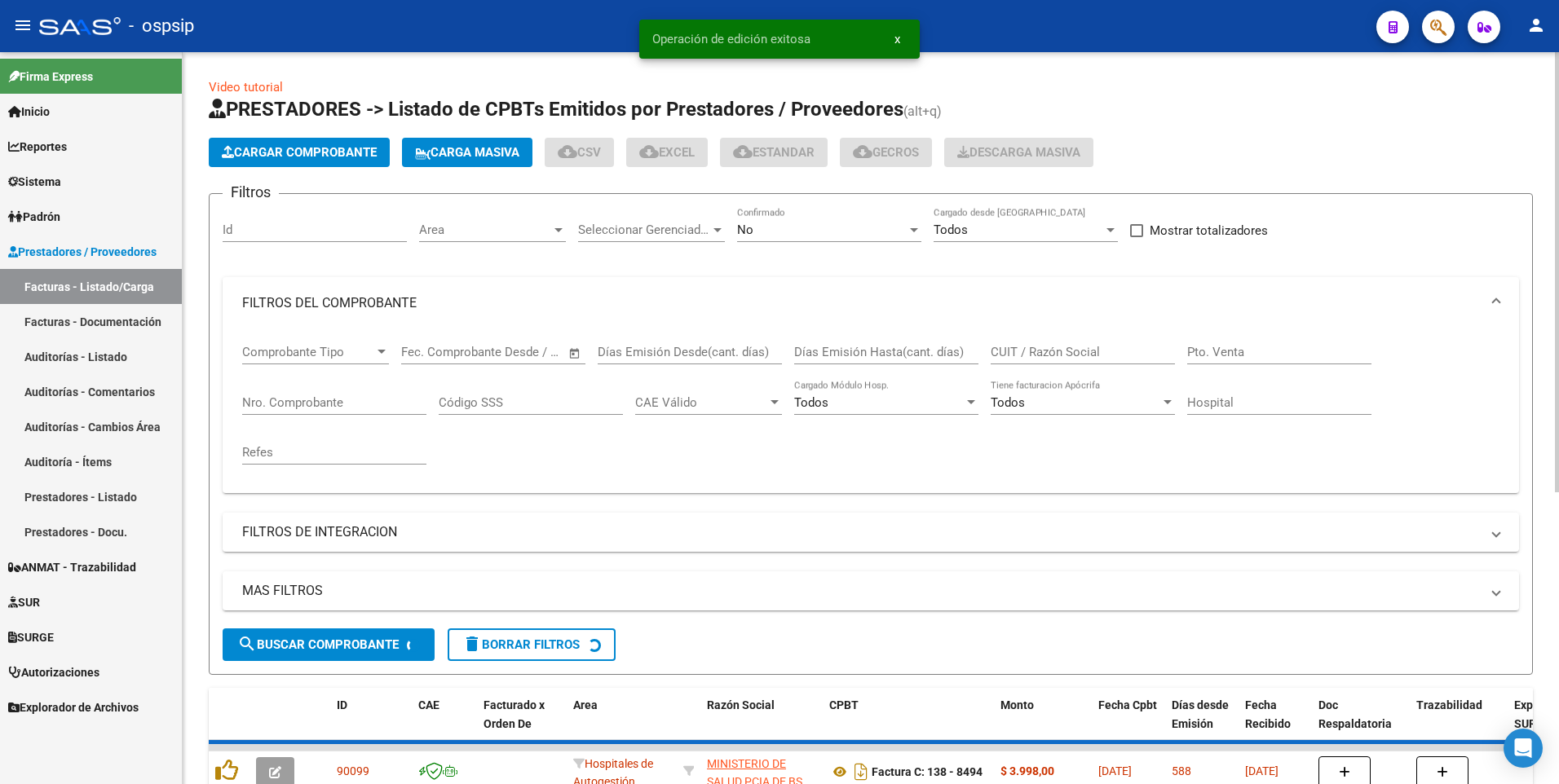
click at [336, 155] on span "Cargar Comprobante" at bounding box center [299, 152] width 155 height 15
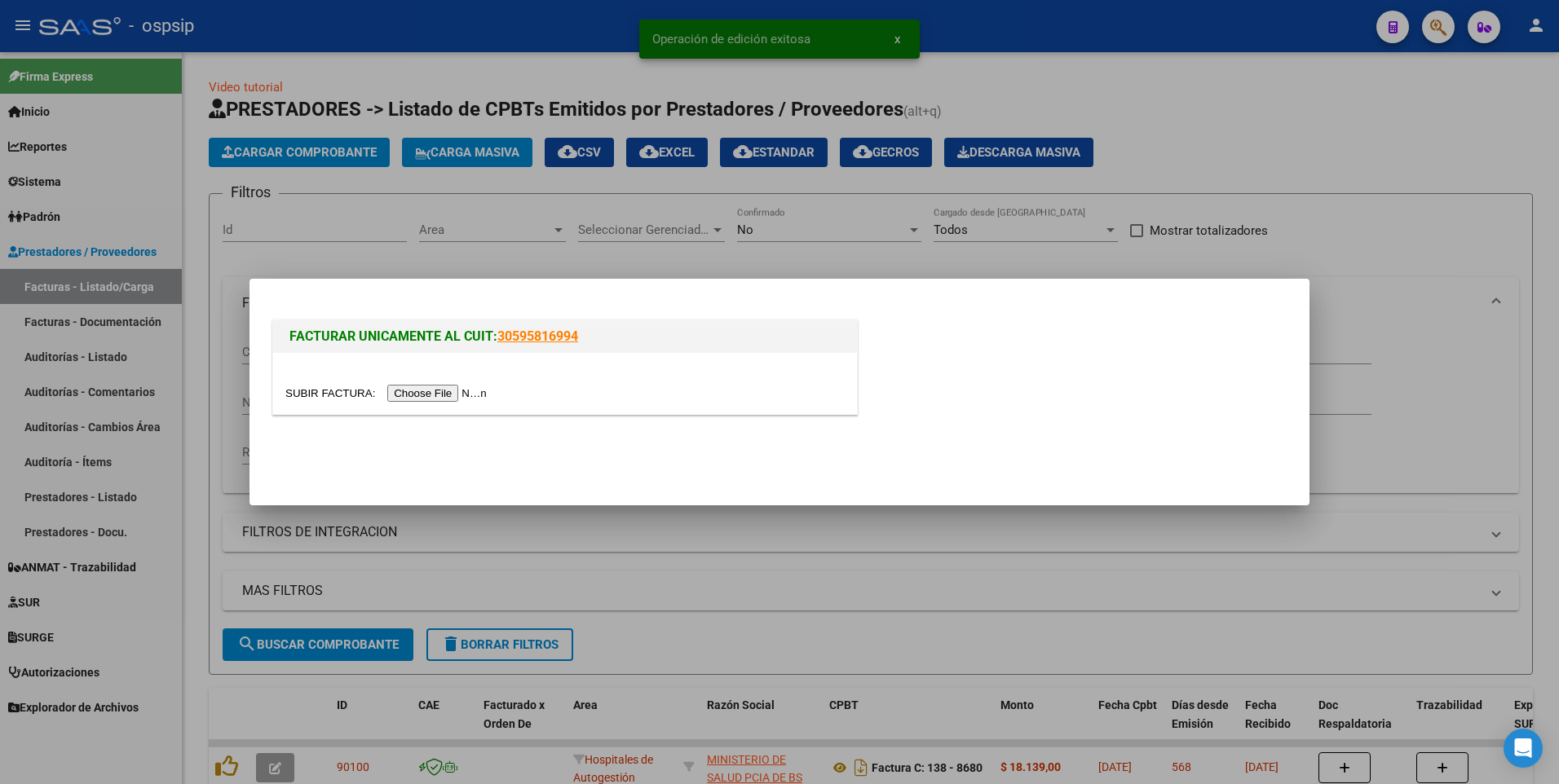
click at [430, 390] on input "file" at bounding box center [389, 393] width 206 height 17
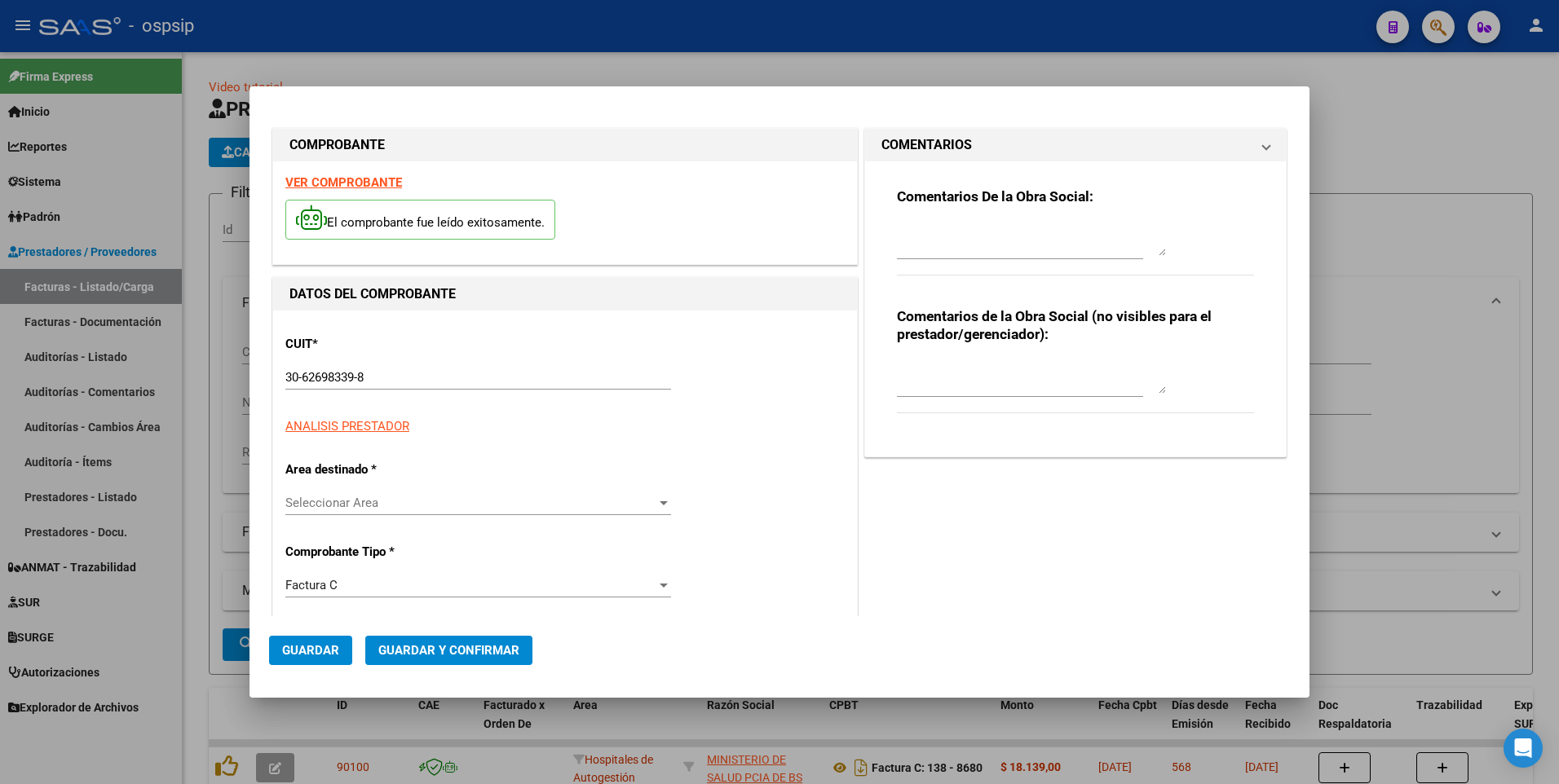
type input "8858"
type input "$ 3.998,00"
type input "[DATE]"
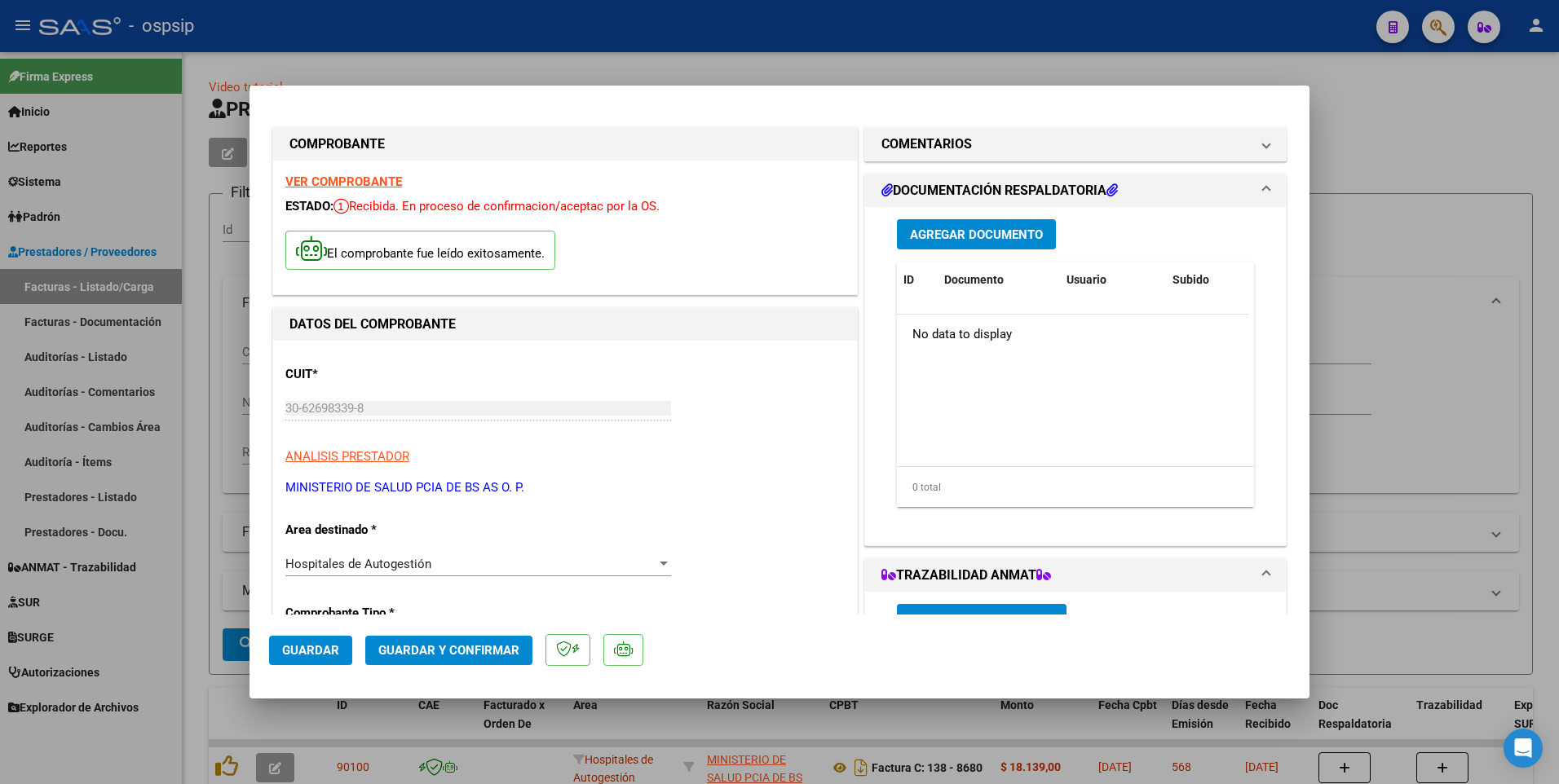
click at [325, 657] on button "Guardar" at bounding box center [310, 650] width 83 height 29
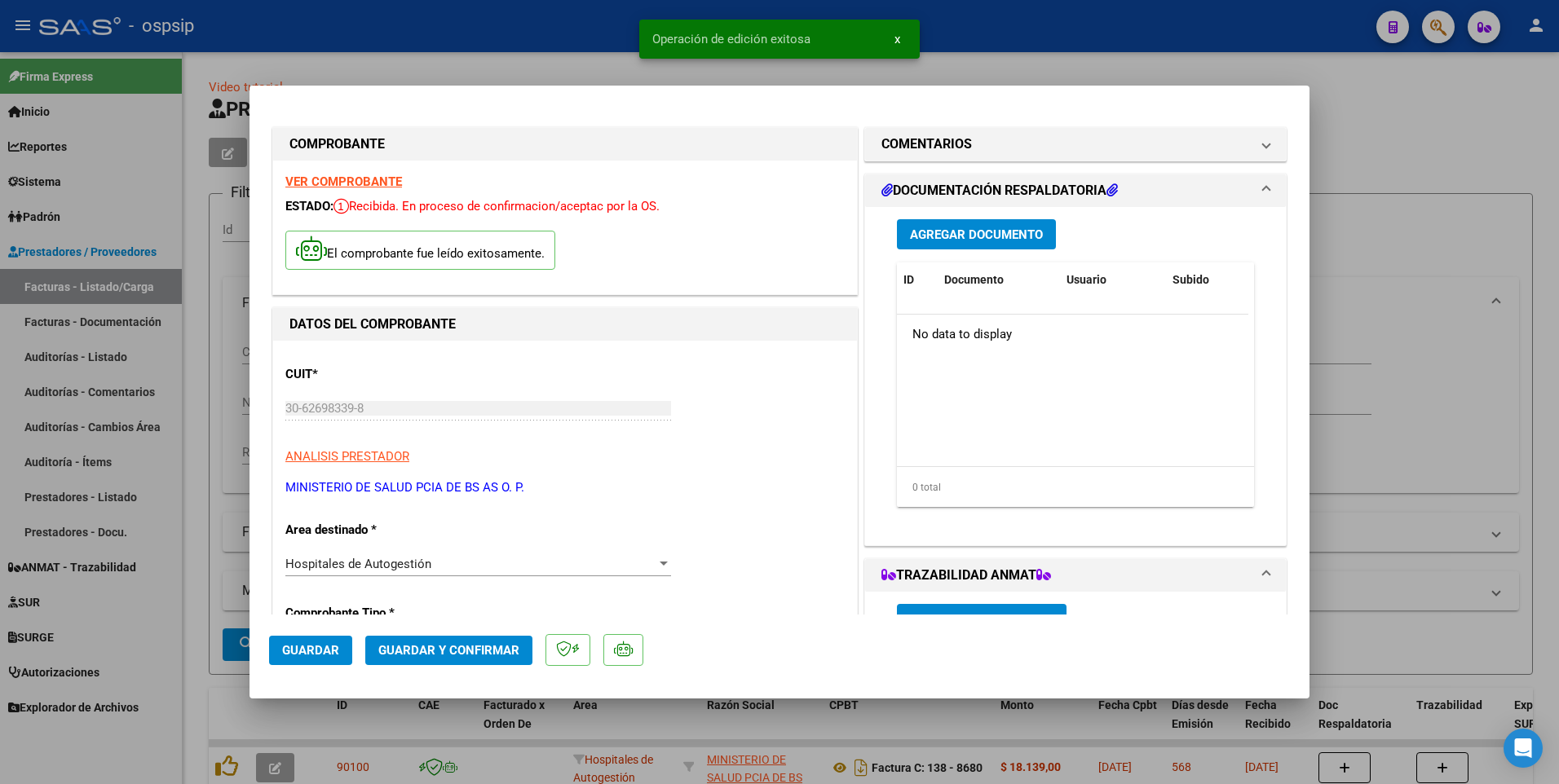
click at [524, 36] on div at bounding box center [779, 392] width 1559 height 784
type input "$ 0,00"
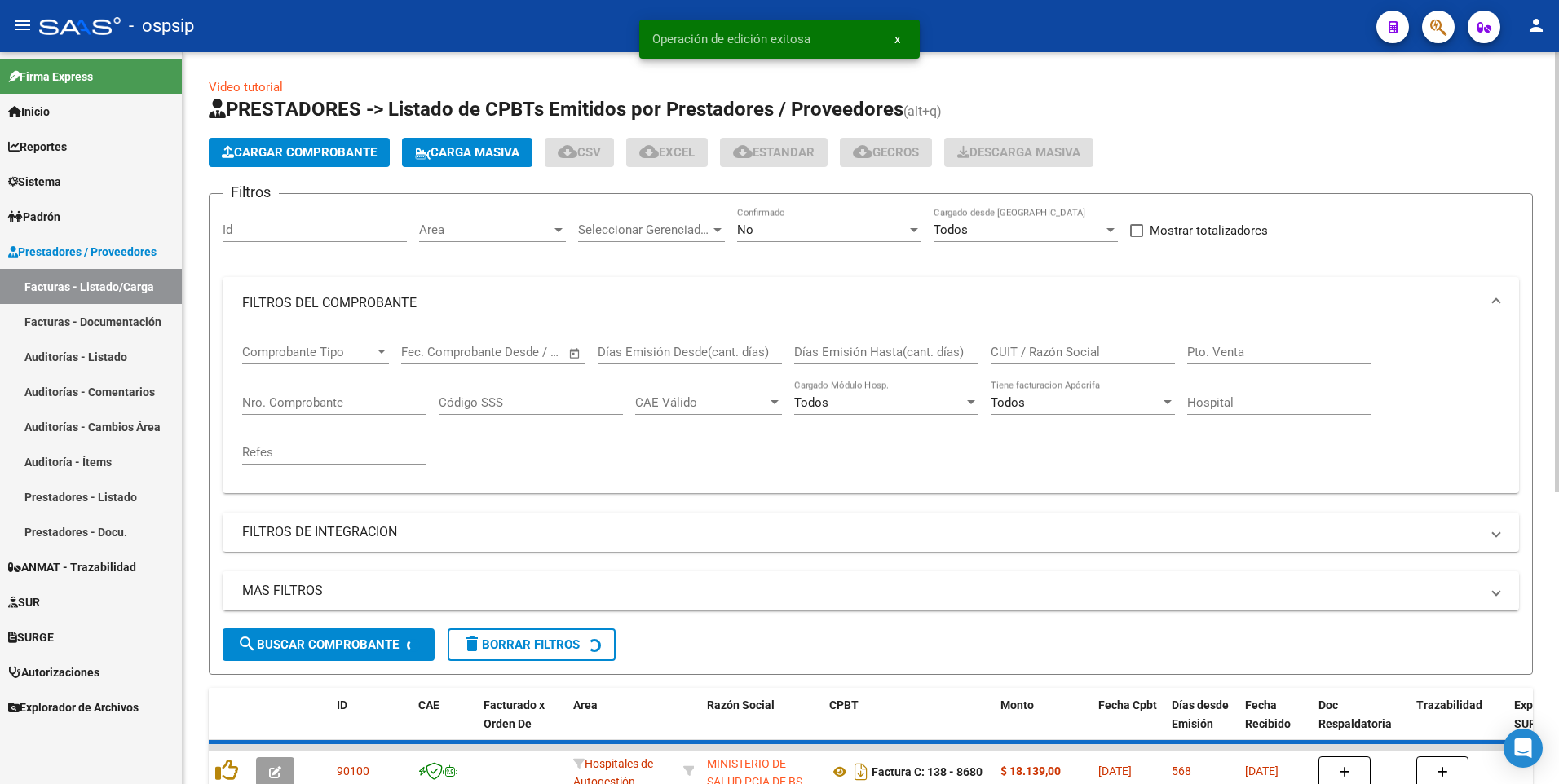
click at [344, 150] on span "Cargar Comprobante" at bounding box center [299, 152] width 155 height 15
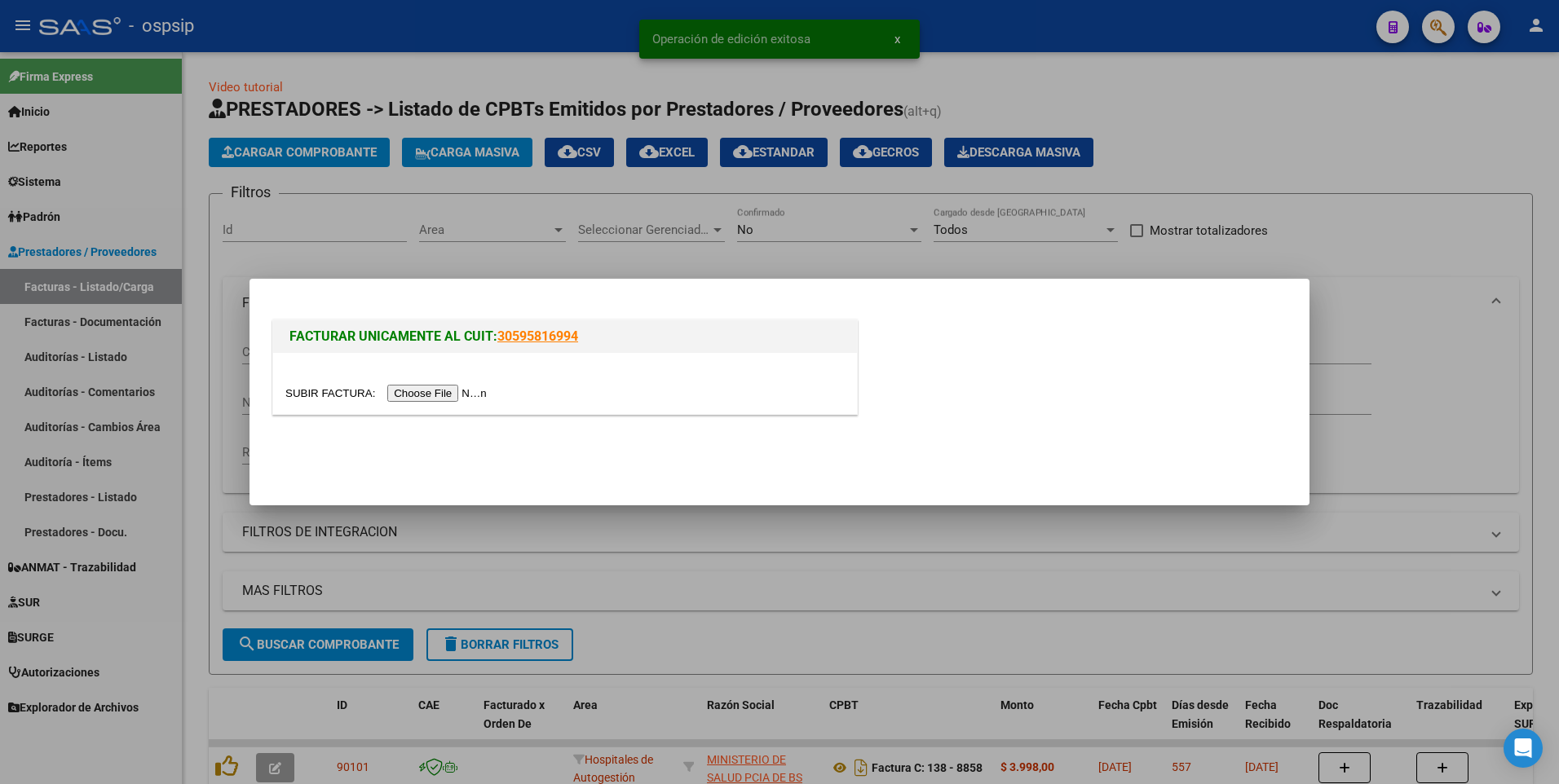
click at [448, 390] on input "file" at bounding box center [389, 393] width 206 height 17
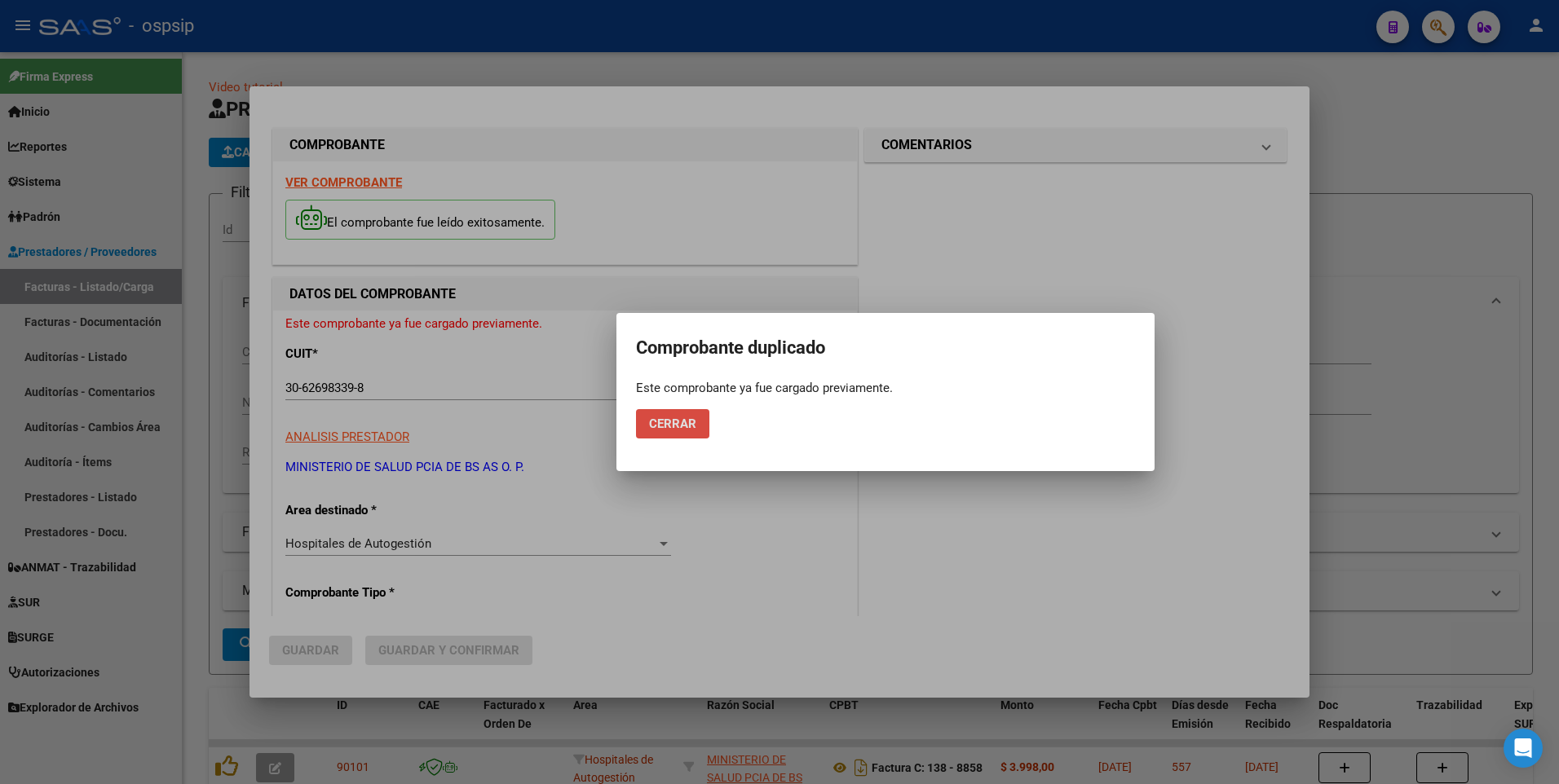
click at [673, 423] on span "Cerrar" at bounding box center [673, 424] width 47 height 15
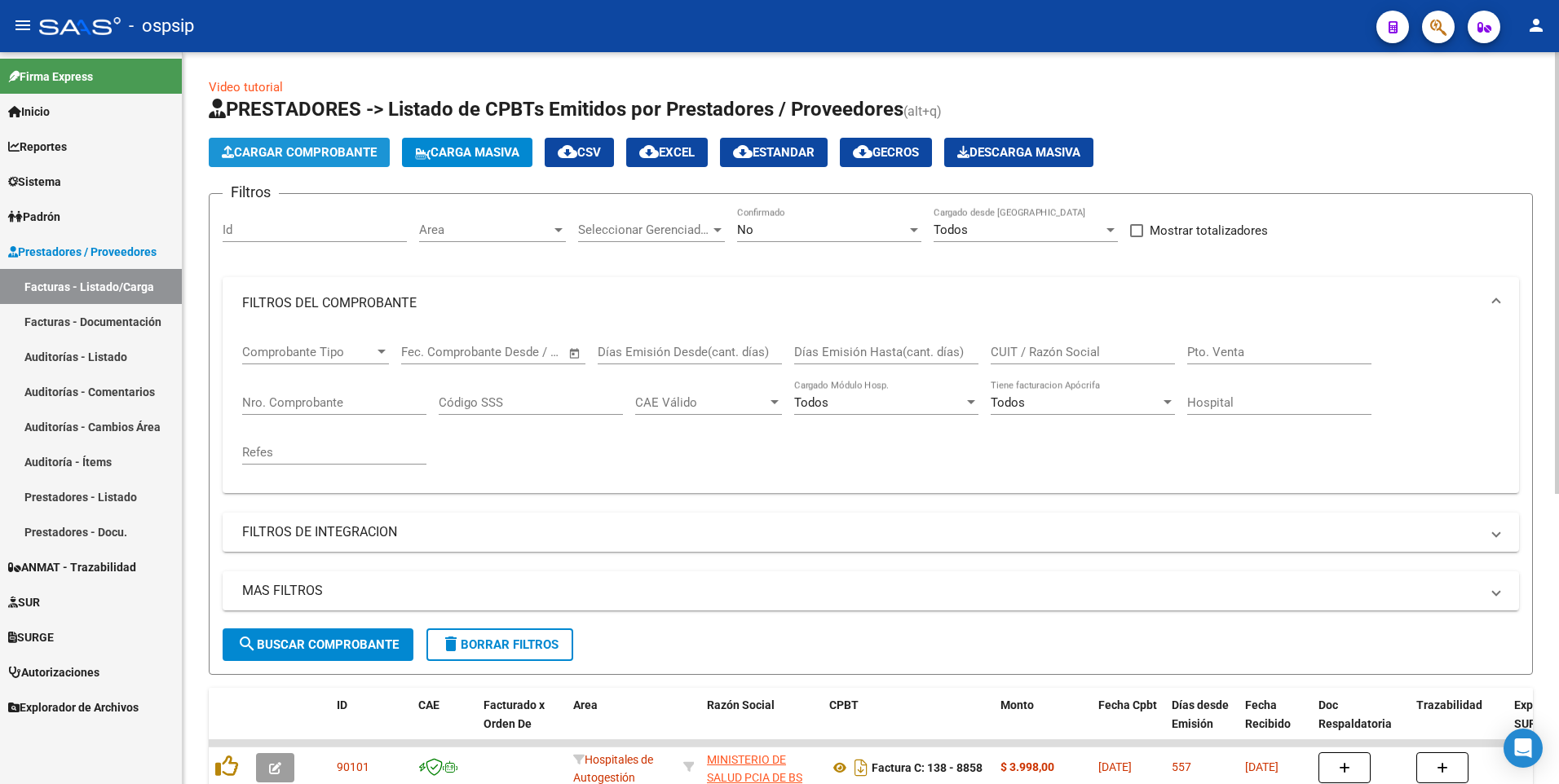
click at [299, 151] on span "Cargar Comprobante" at bounding box center [299, 152] width 155 height 15
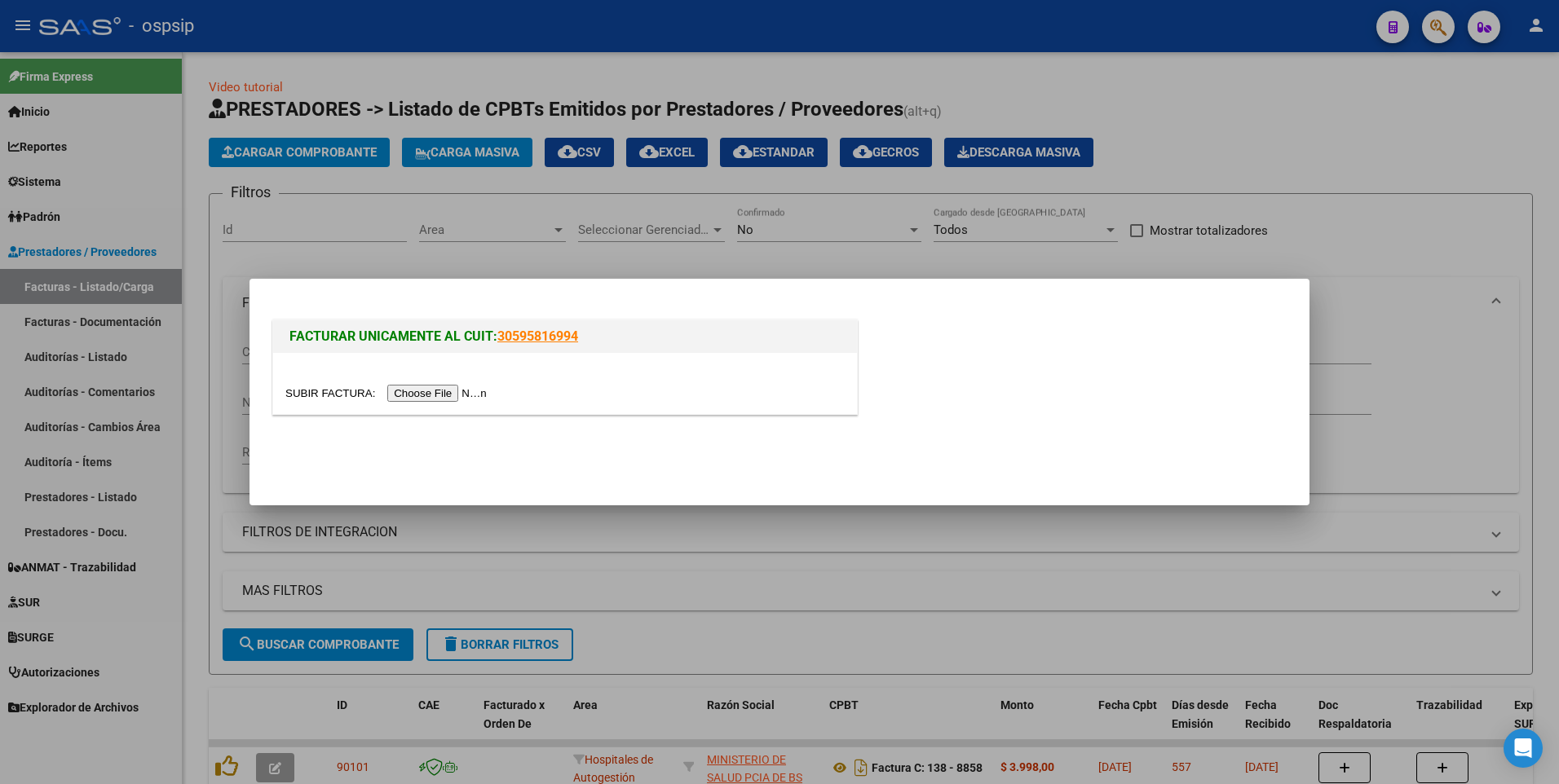
click at [456, 394] on input "file" at bounding box center [389, 393] width 206 height 17
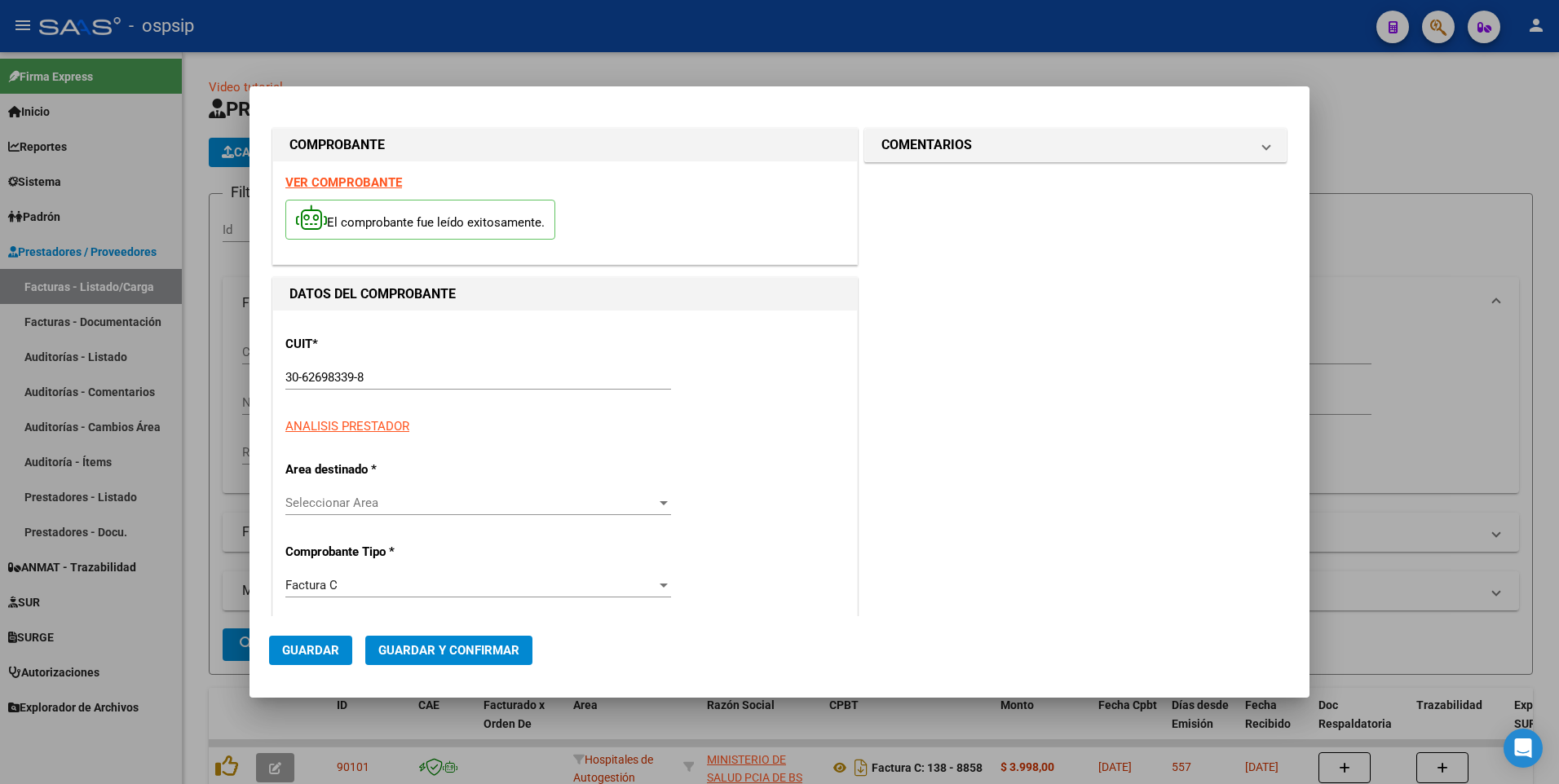
type input "8951"
type input "$ 3.998,00"
type input "[DATE]"
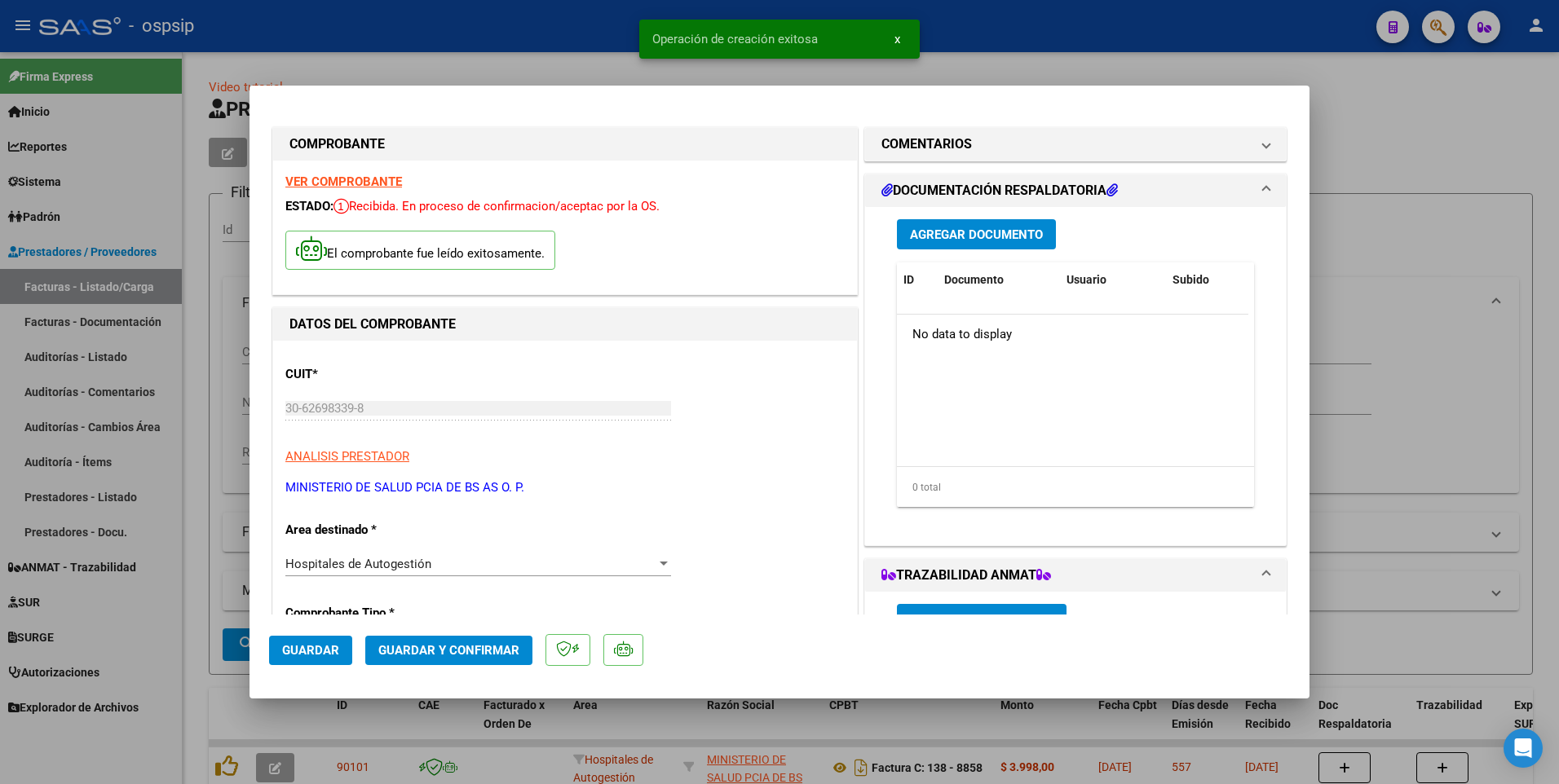
click at [337, 654] on span "Guardar" at bounding box center [310, 651] width 57 height 15
click at [482, 45] on div at bounding box center [779, 392] width 1559 height 784
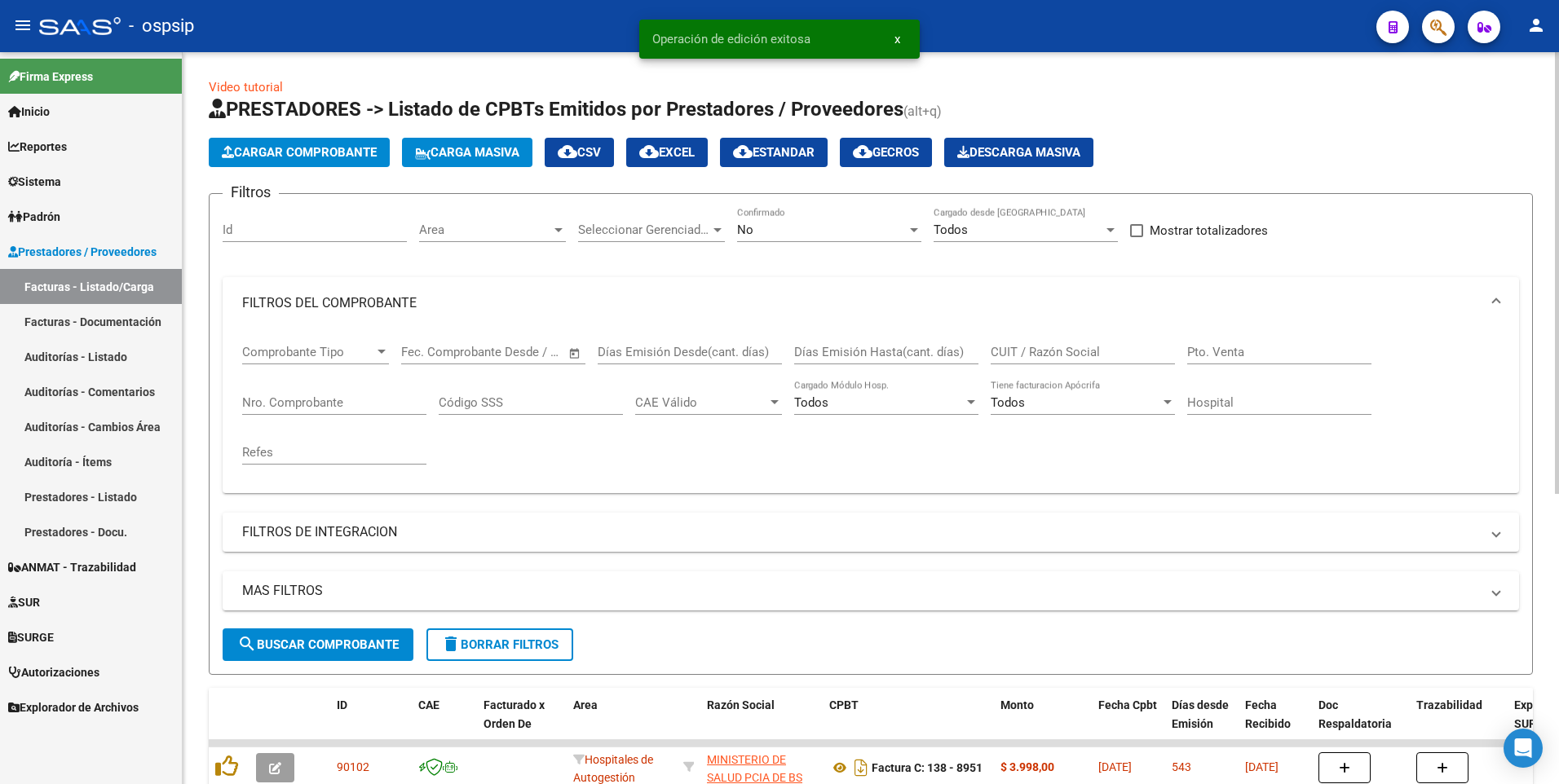
click at [1023, 360] on div "CUIT / Razón Social" at bounding box center [1082, 347] width 184 height 35
click at [1025, 347] on input "CUIT / Razón Social" at bounding box center [1082, 352] width 184 height 15
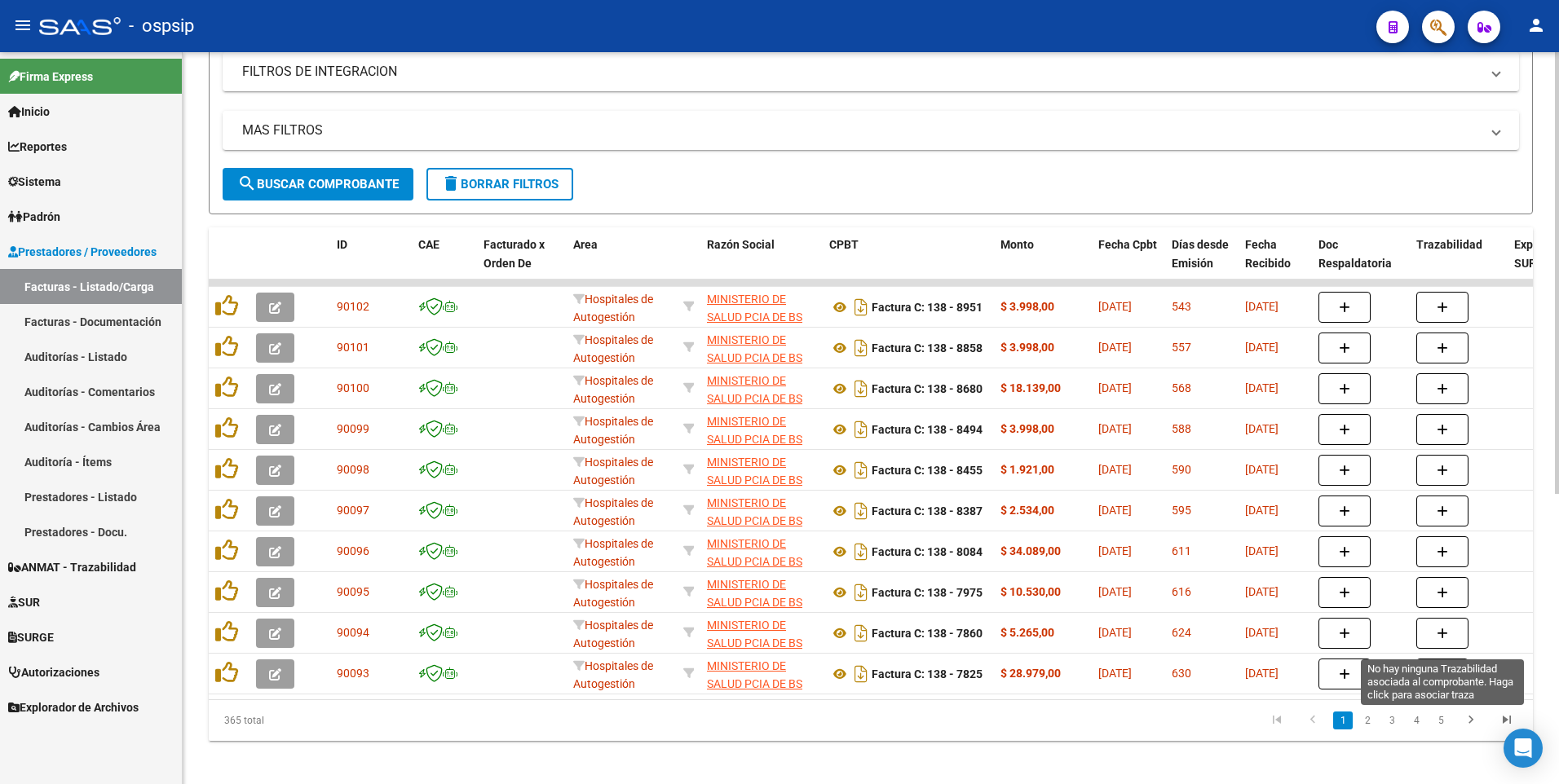
scroll to position [482, 0]
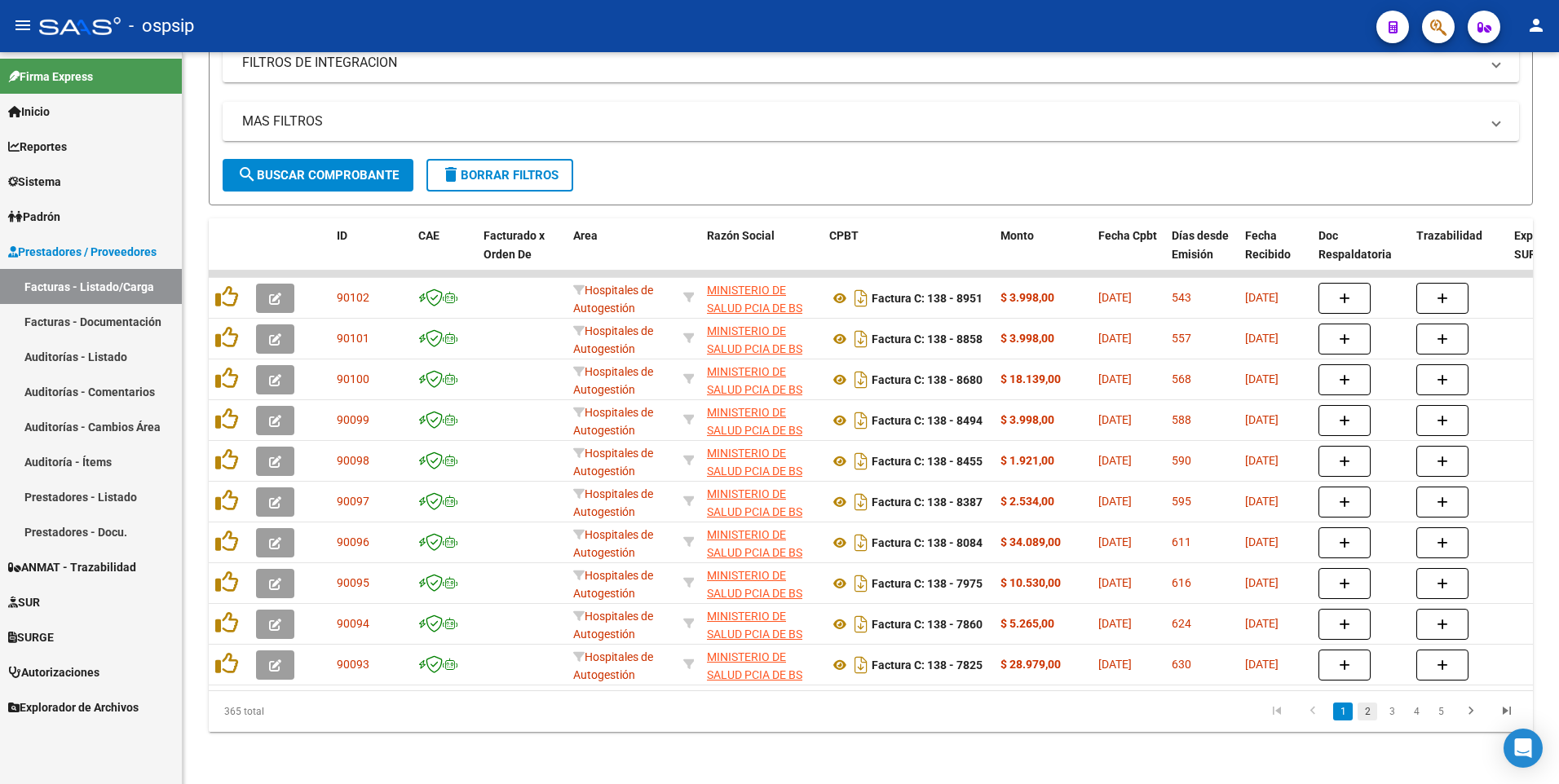
click at [1370, 713] on link "2" at bounding box center [1368, 712] width 20 height 18
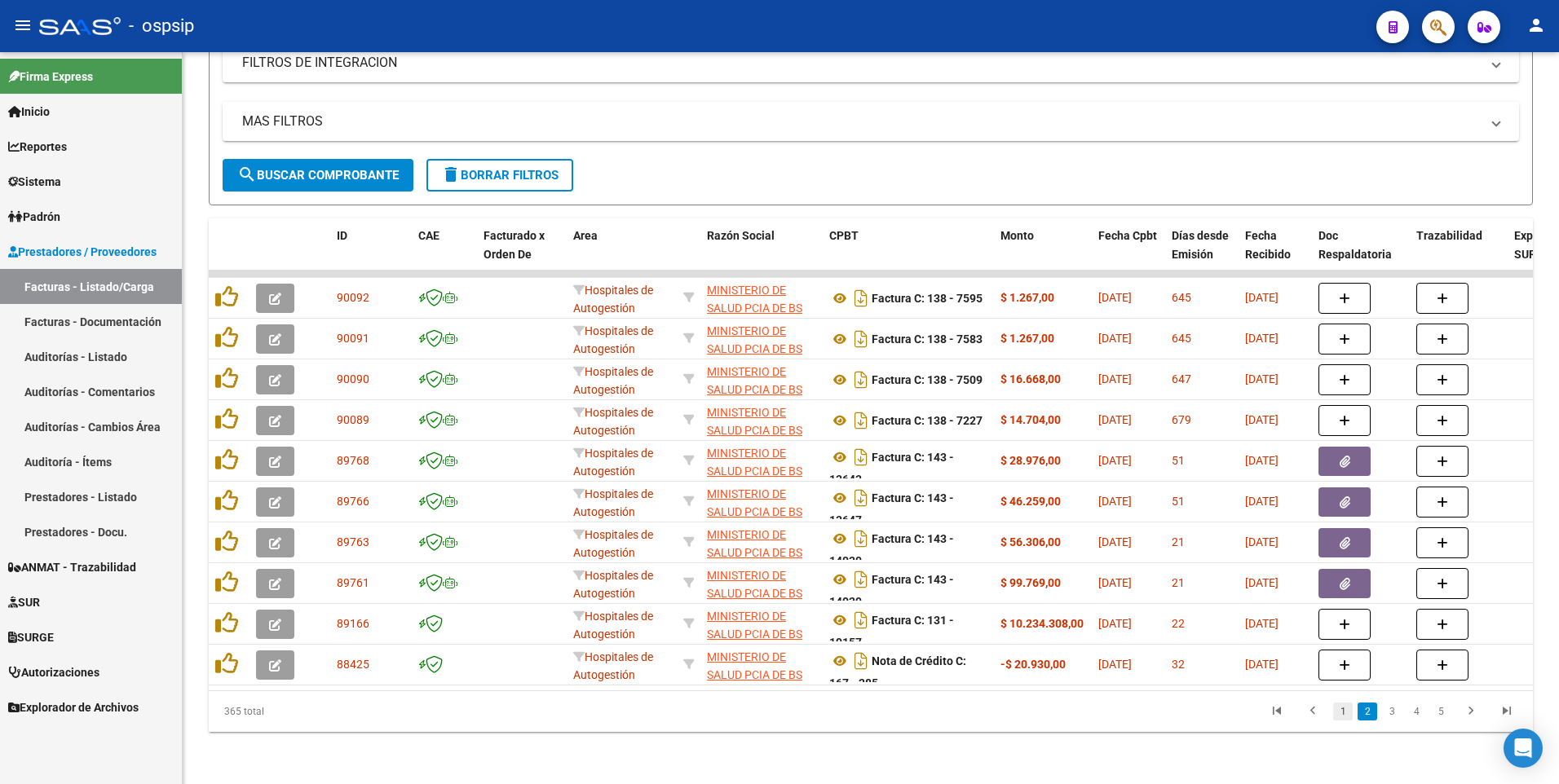
click at [1345, 720] on link "1" at bounding box center [1343, 712] width 20 height 18
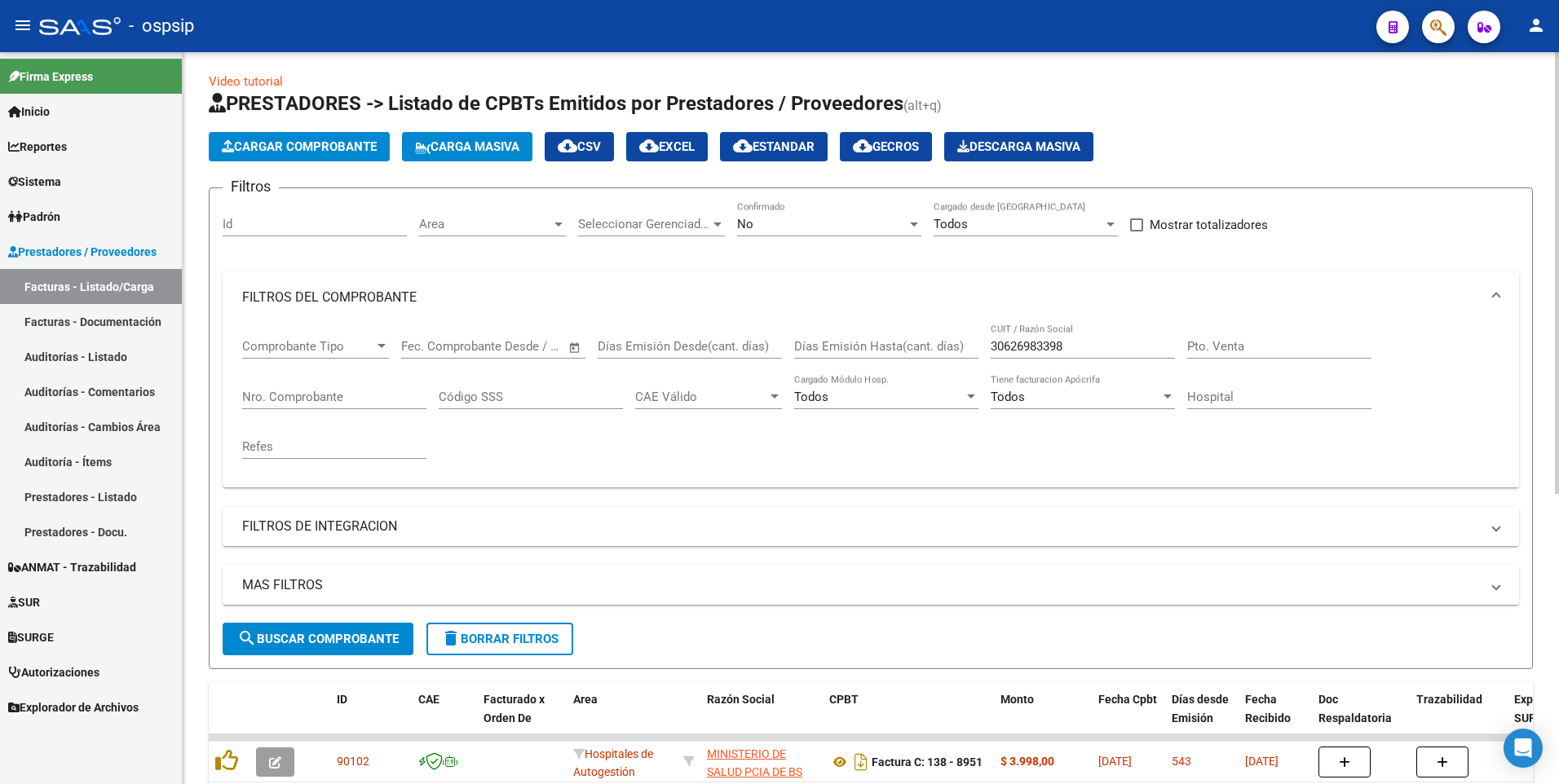
scroll to position [0, 0]
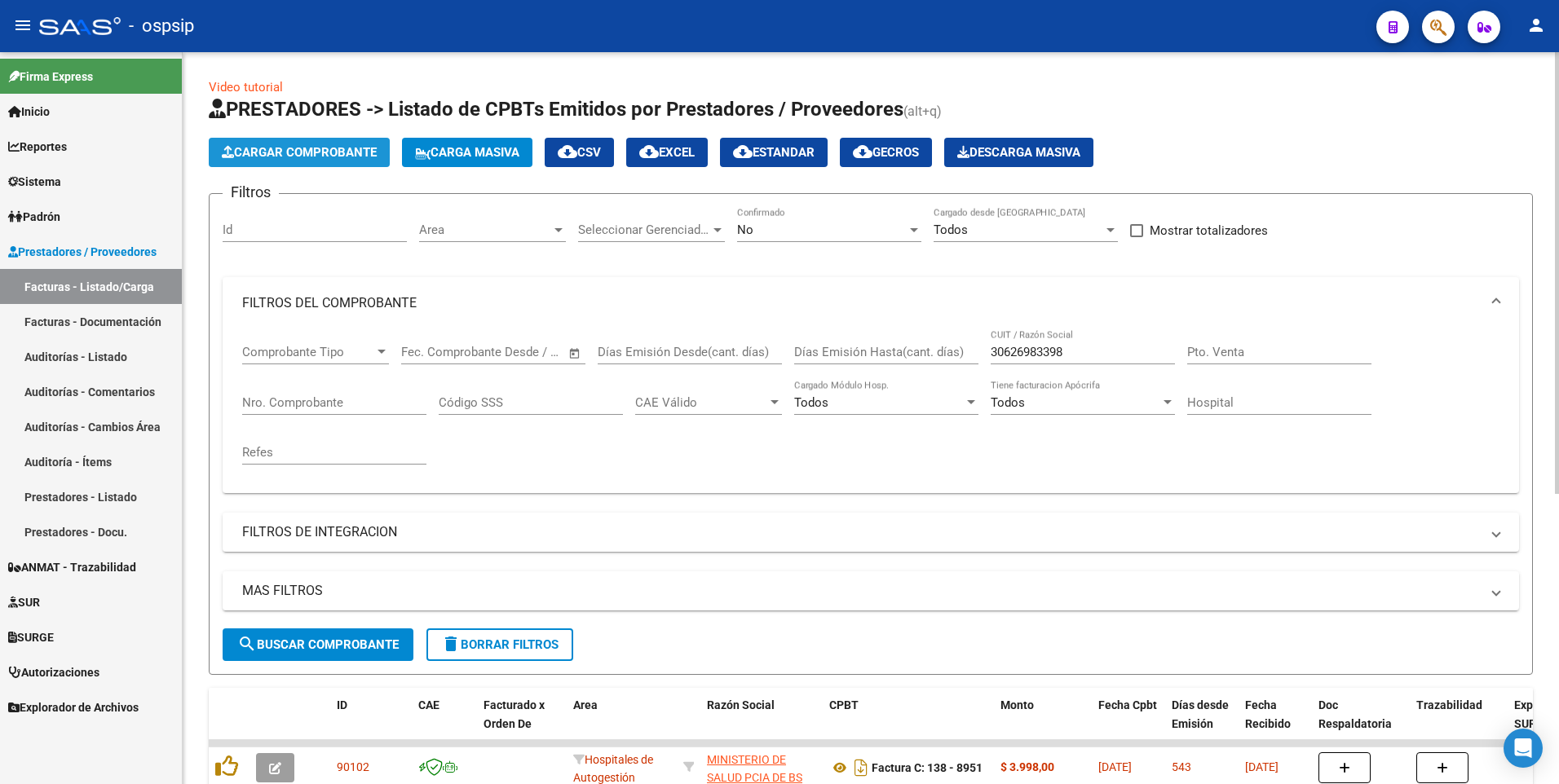
click at [333, 145] on span "Cargar Comprobante" at bounding box center [299, 152] width 155 height 15
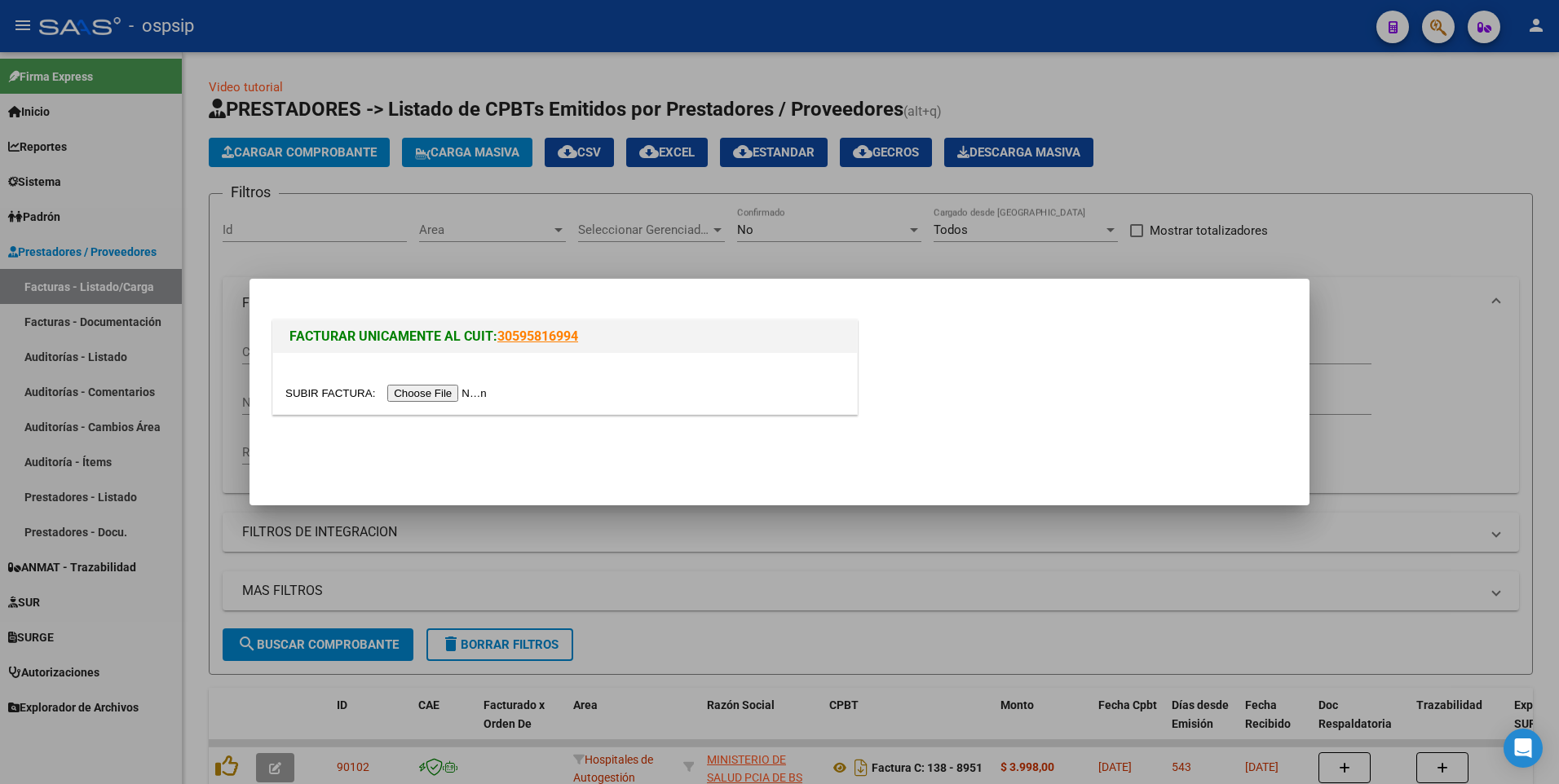
click at [432, 384] on div at bounding box center [565, 393] width 559 height 19
click at [430, 389] on input "file" at bounding box center [389, 393] width 206 height 17
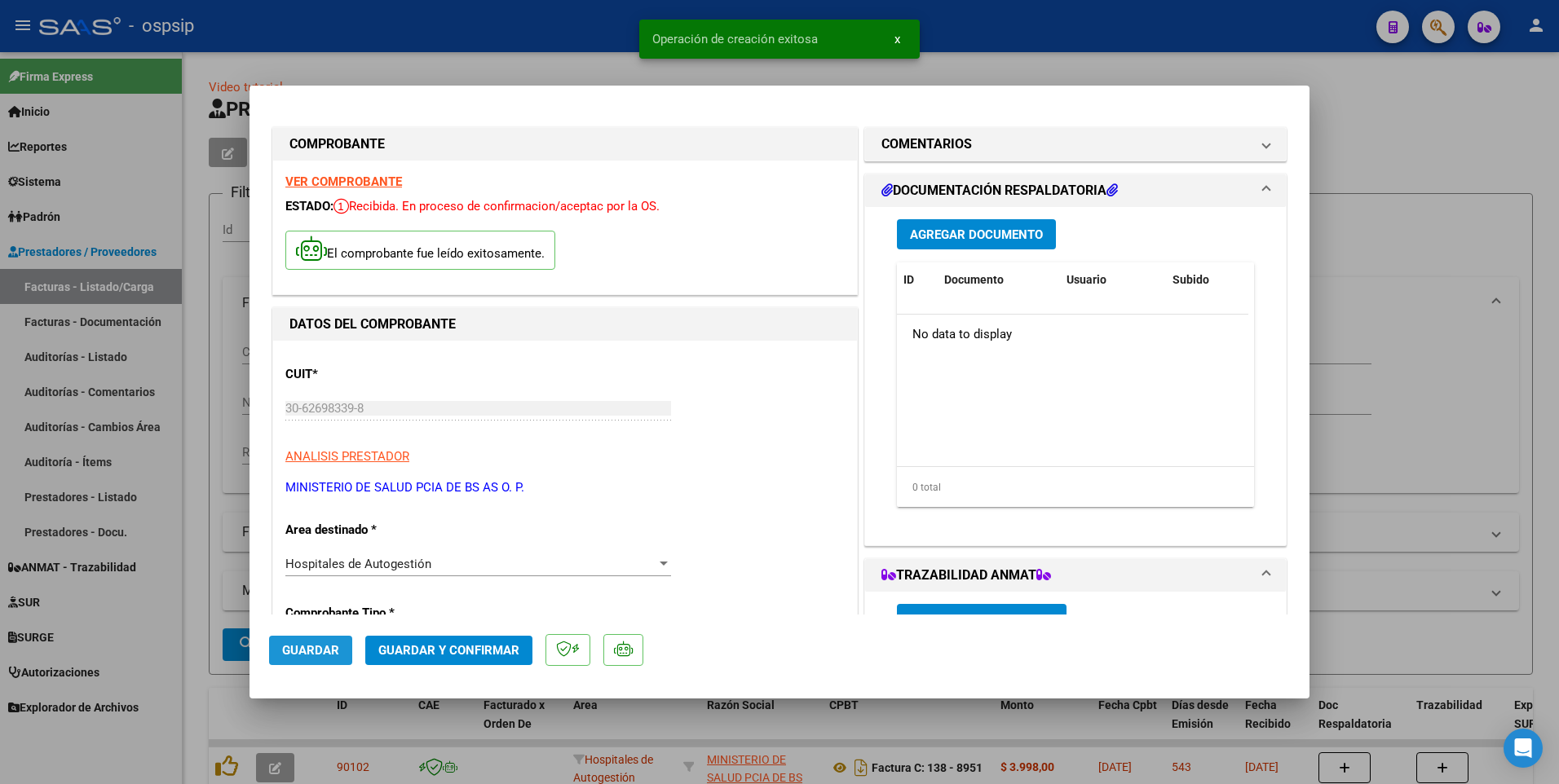
click at [320, 655] on span "Guardar" at bounding box center [310, 651] width 57 height 15
click at [586, 49] on div at bounding box center [779, 392] width 1559 height 784
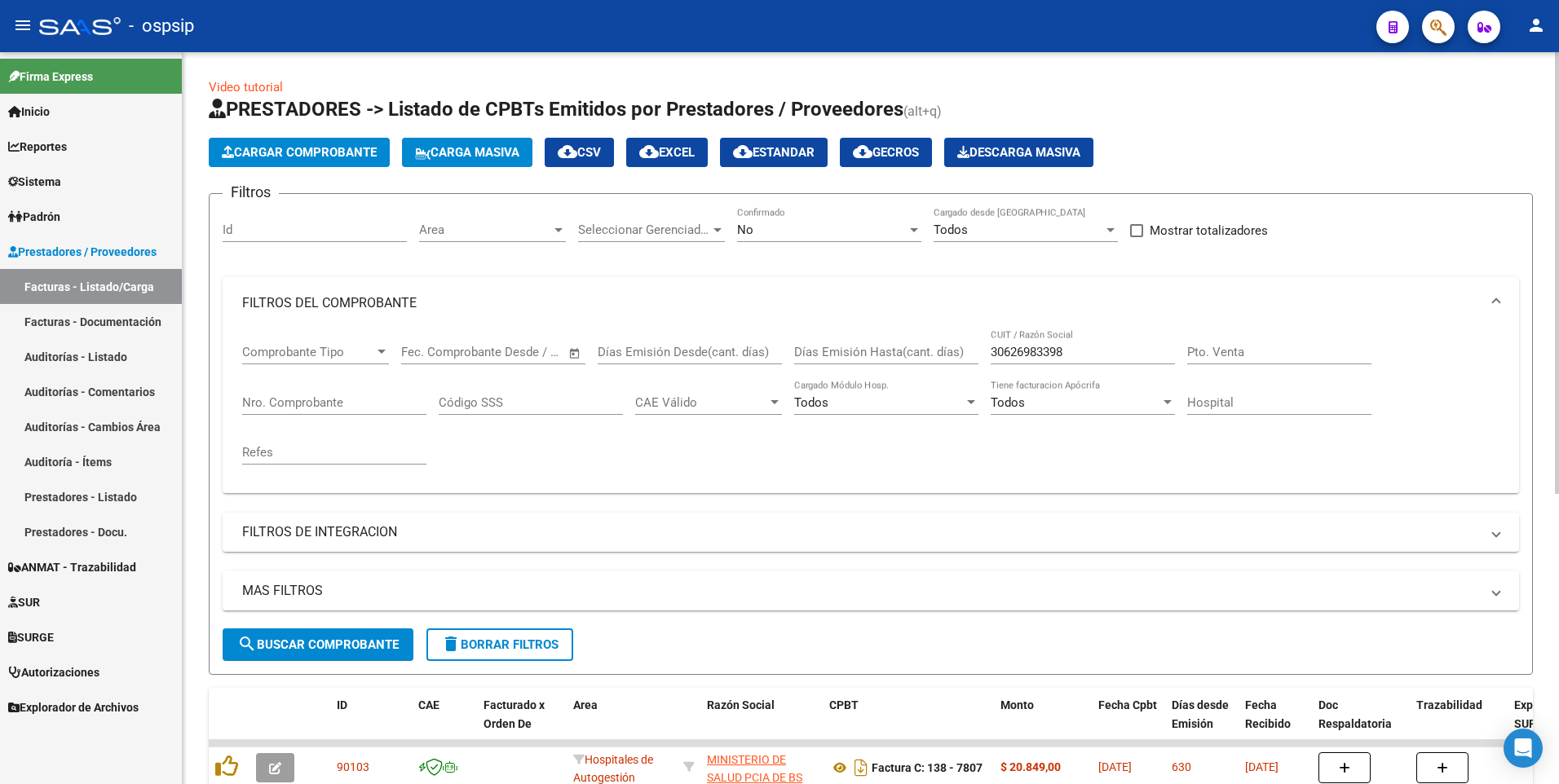
click at [286, 151] on span "Cargar Comprobante" at bounding box center [299, 152] width 155 height 15
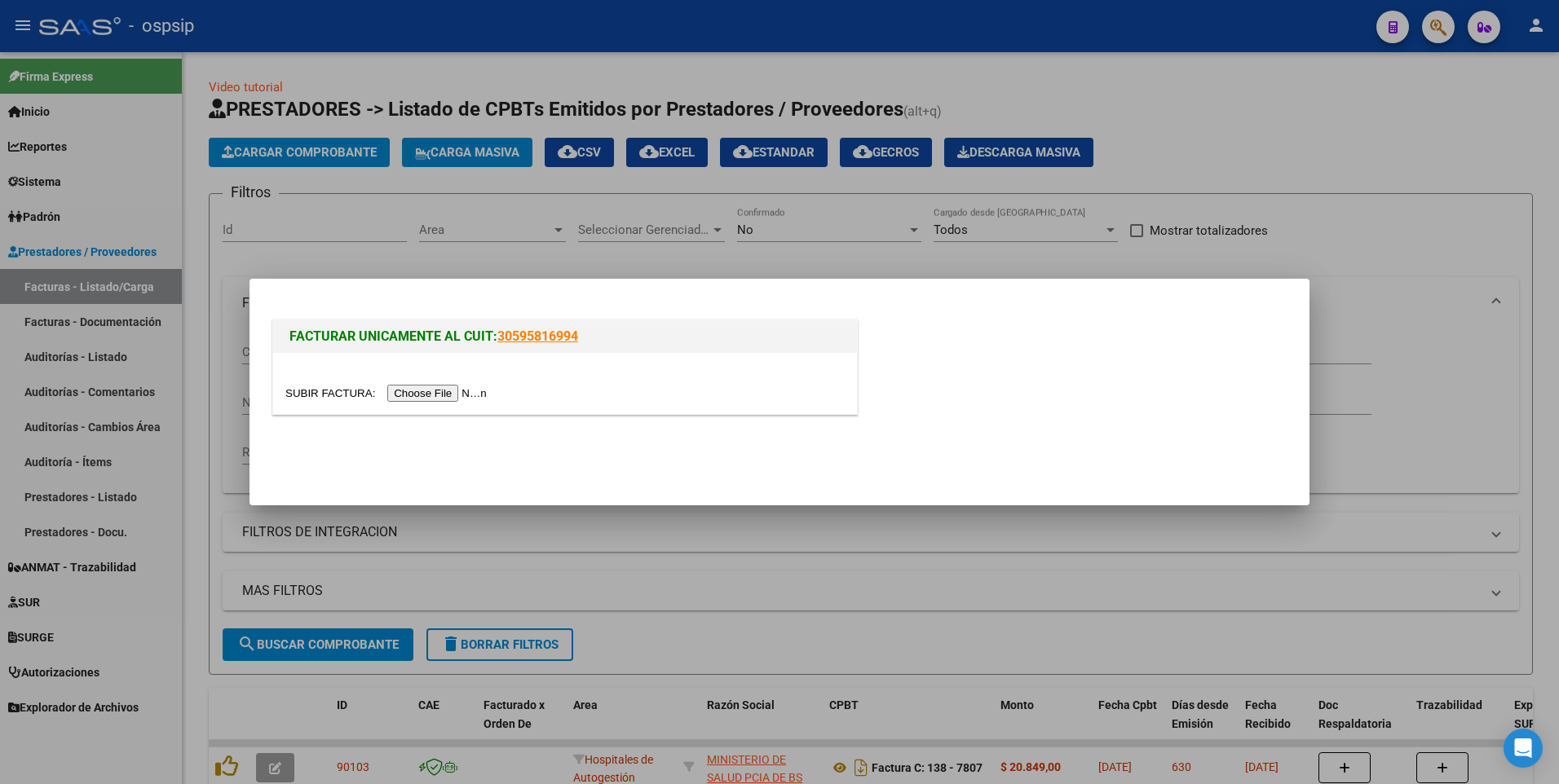
click at [413, 385] on input "file" at bounding box center [389, 393] width 206 height 17
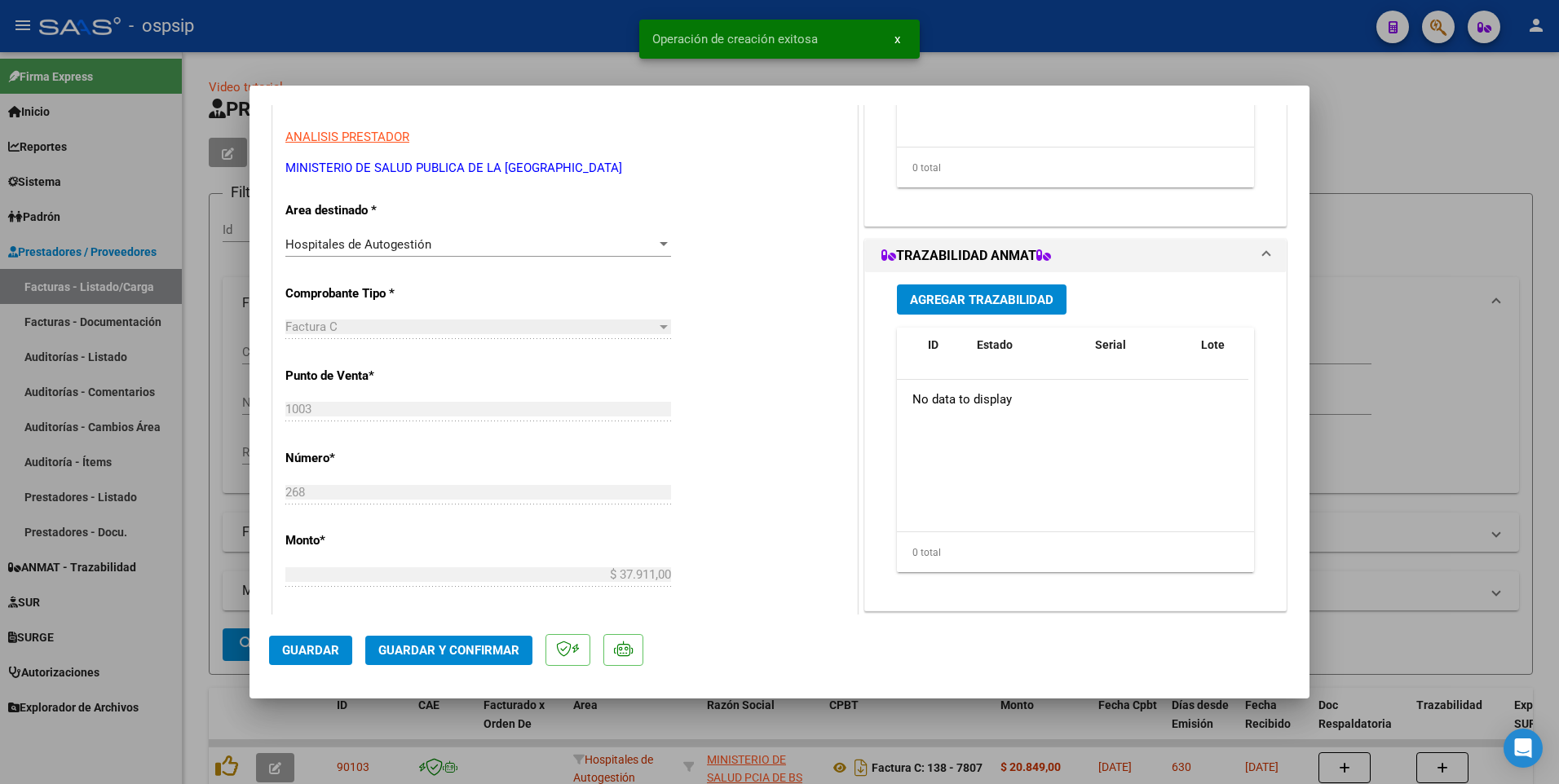
scroll to position [408, 0]
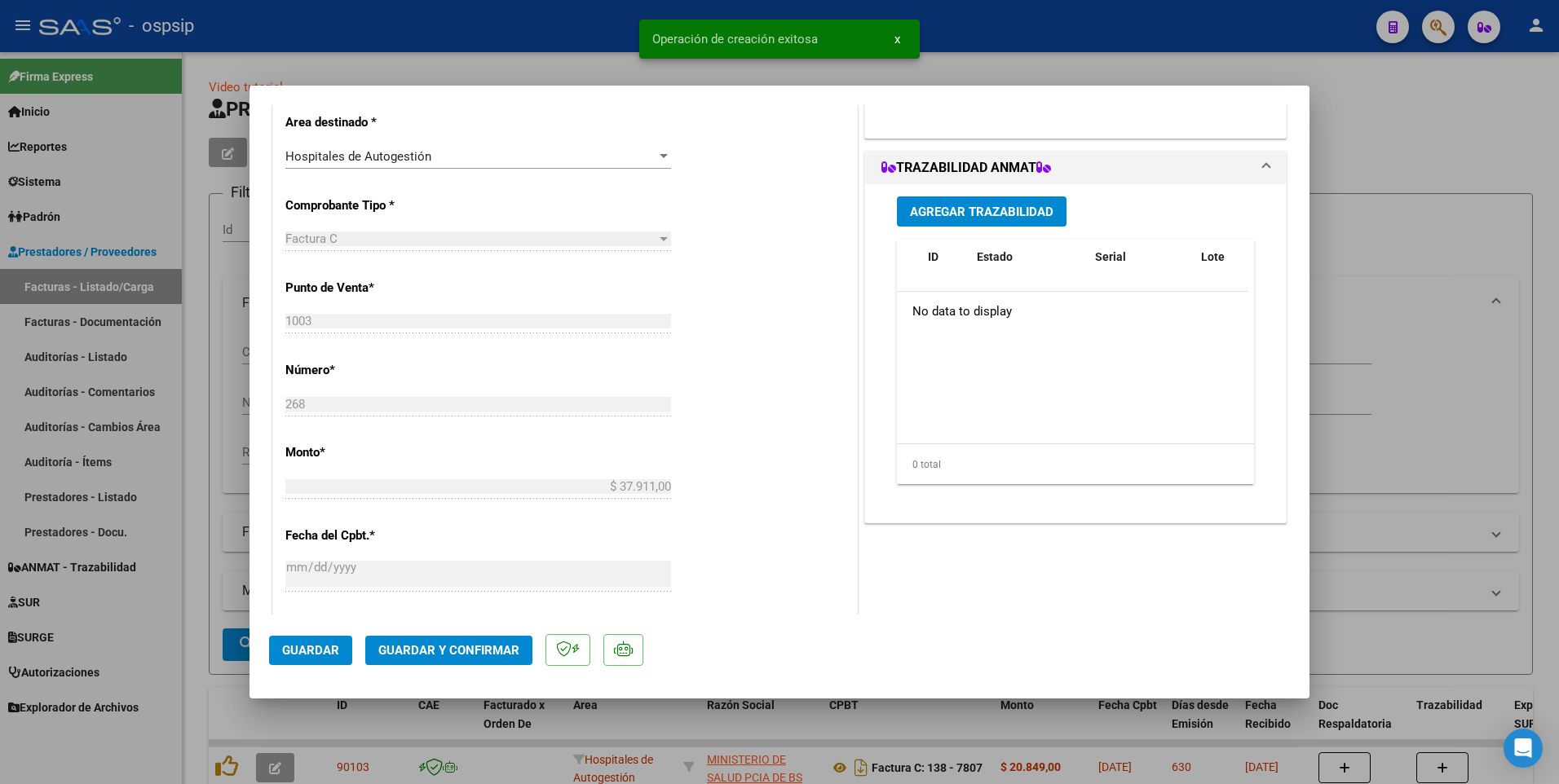
click at [326, 649] on span "Guardar" at bounding box center [310, 651] width 57 height 15
click at [451, 31] on div at bounding box center [779, 392] width 1559 height 784
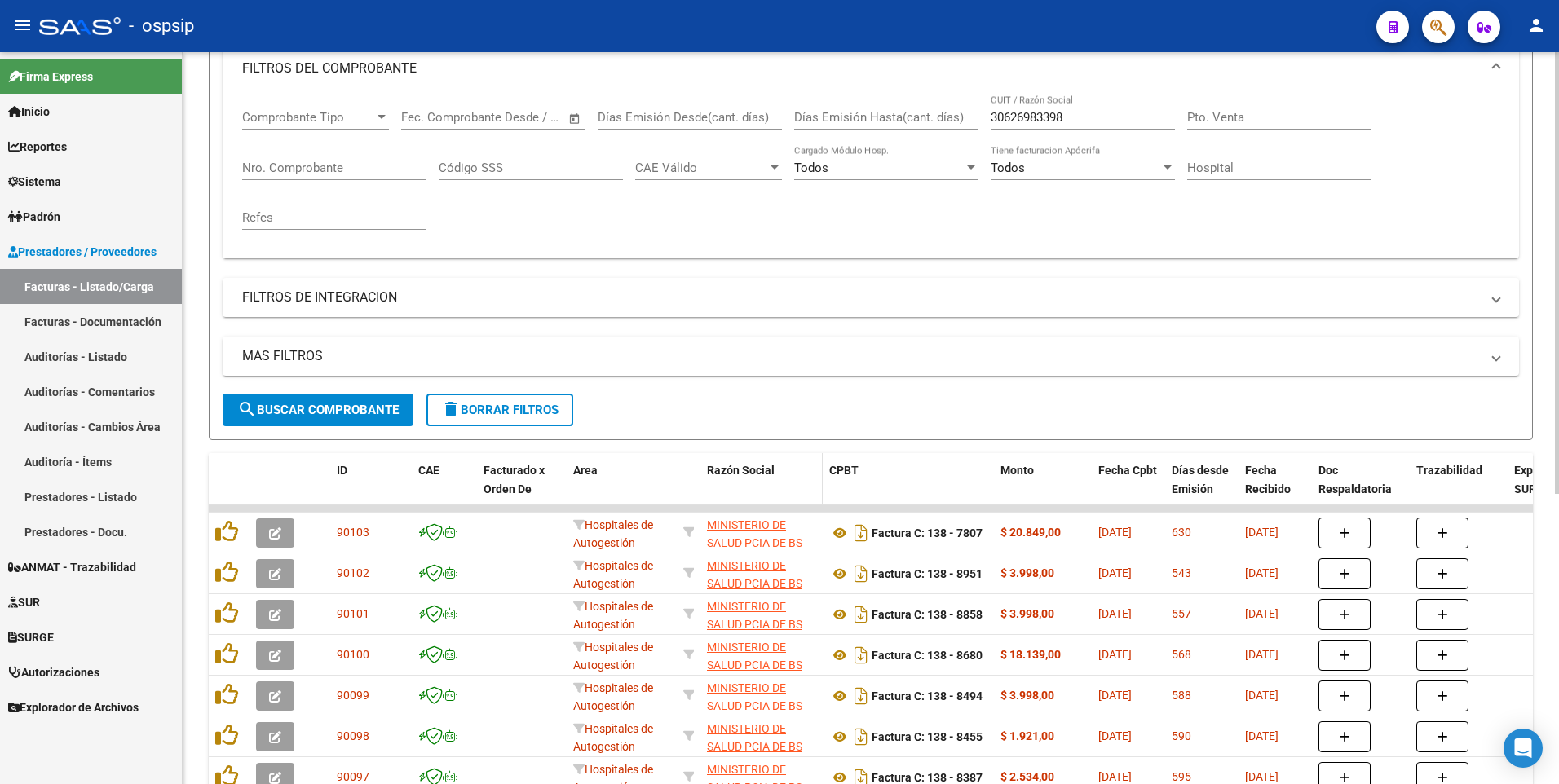
scroll to position [245, 0]
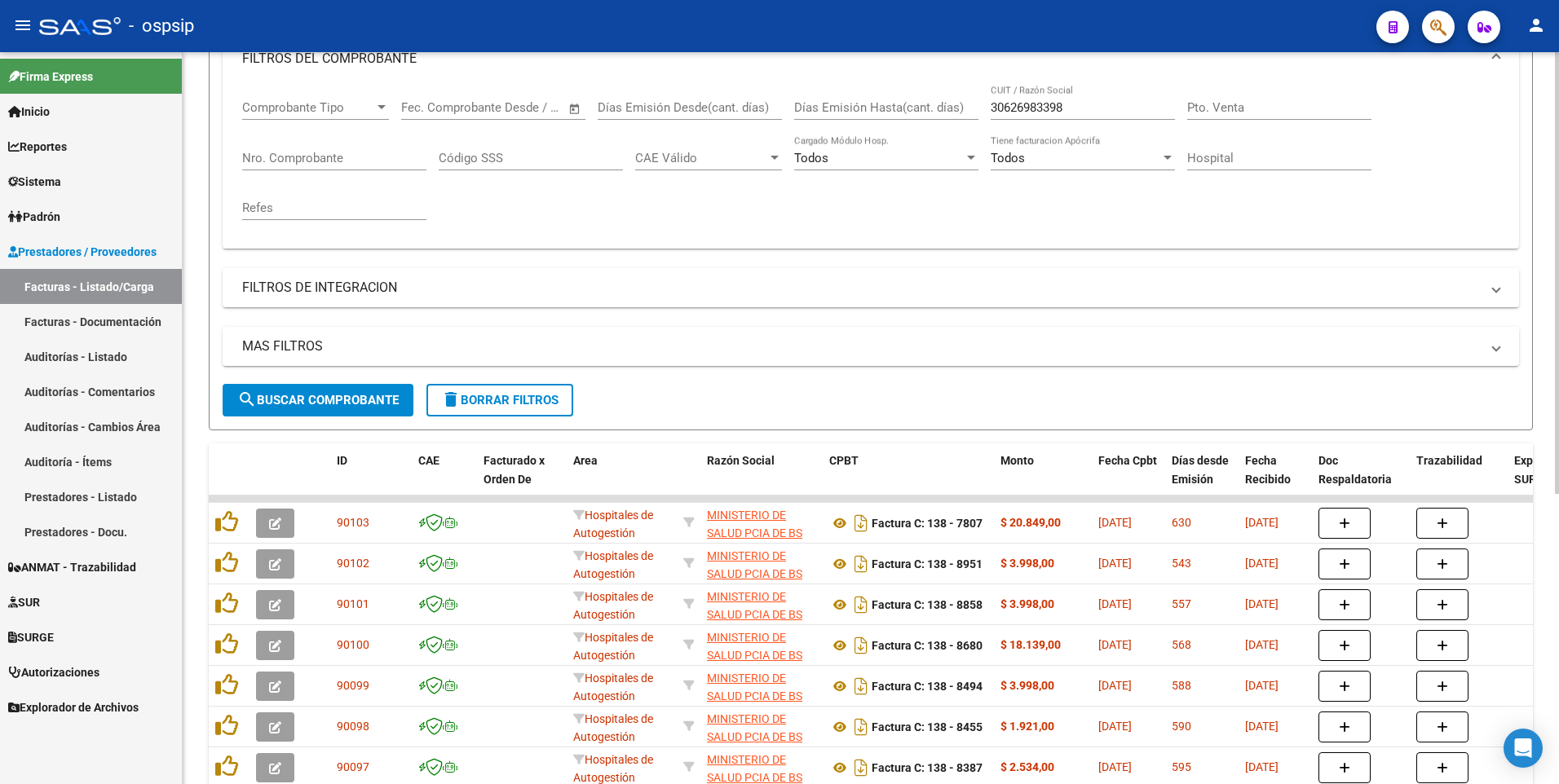
click at [511, 404] on span "delete Borrar Filtros" at bounding box center [499, 400] width 117 height 15
click at [469, 401] on span "delete Borrar Filtros" at bounding box center [499, 400] width 117 height 15
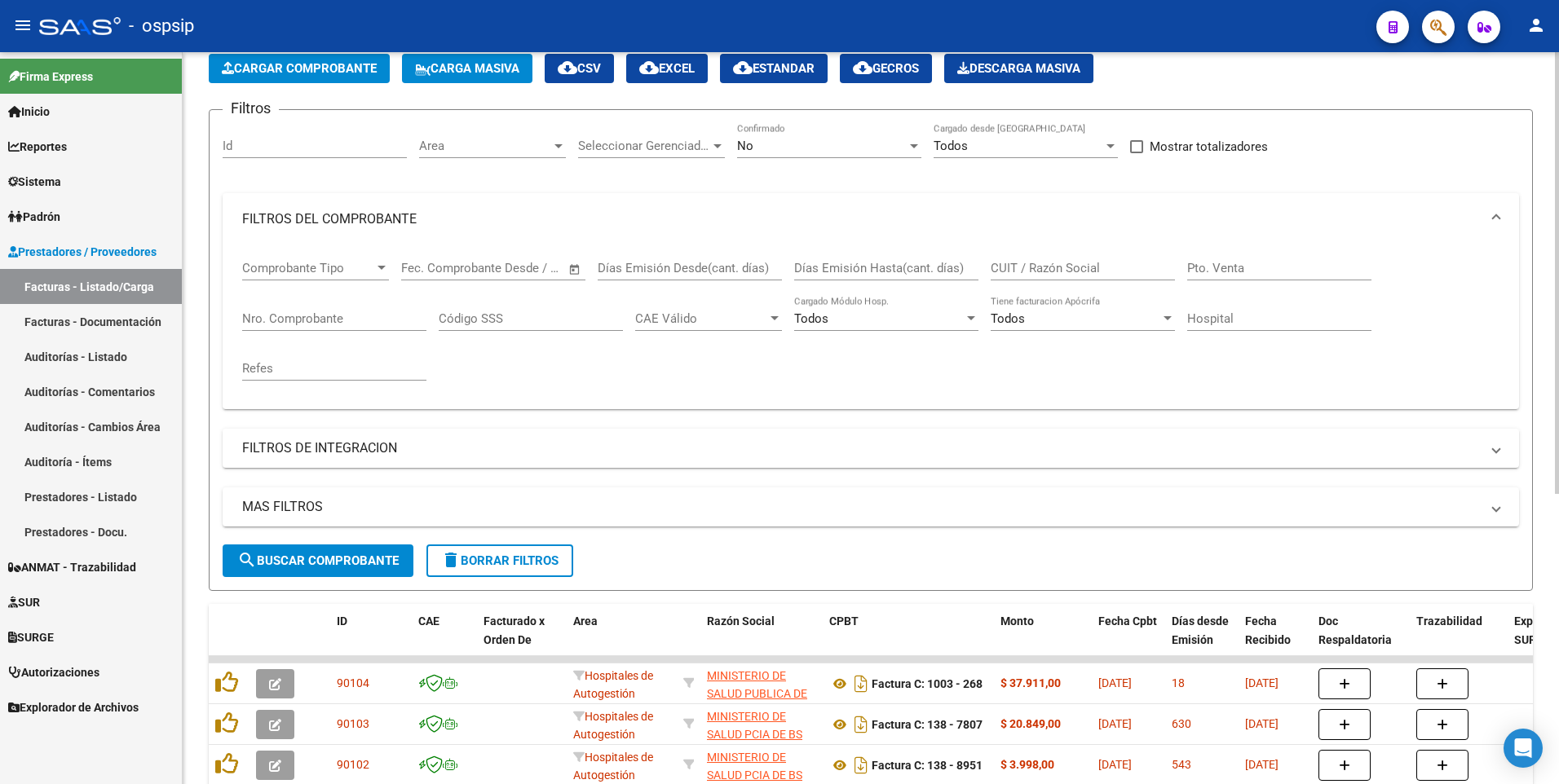
scroll to position [245, 0]
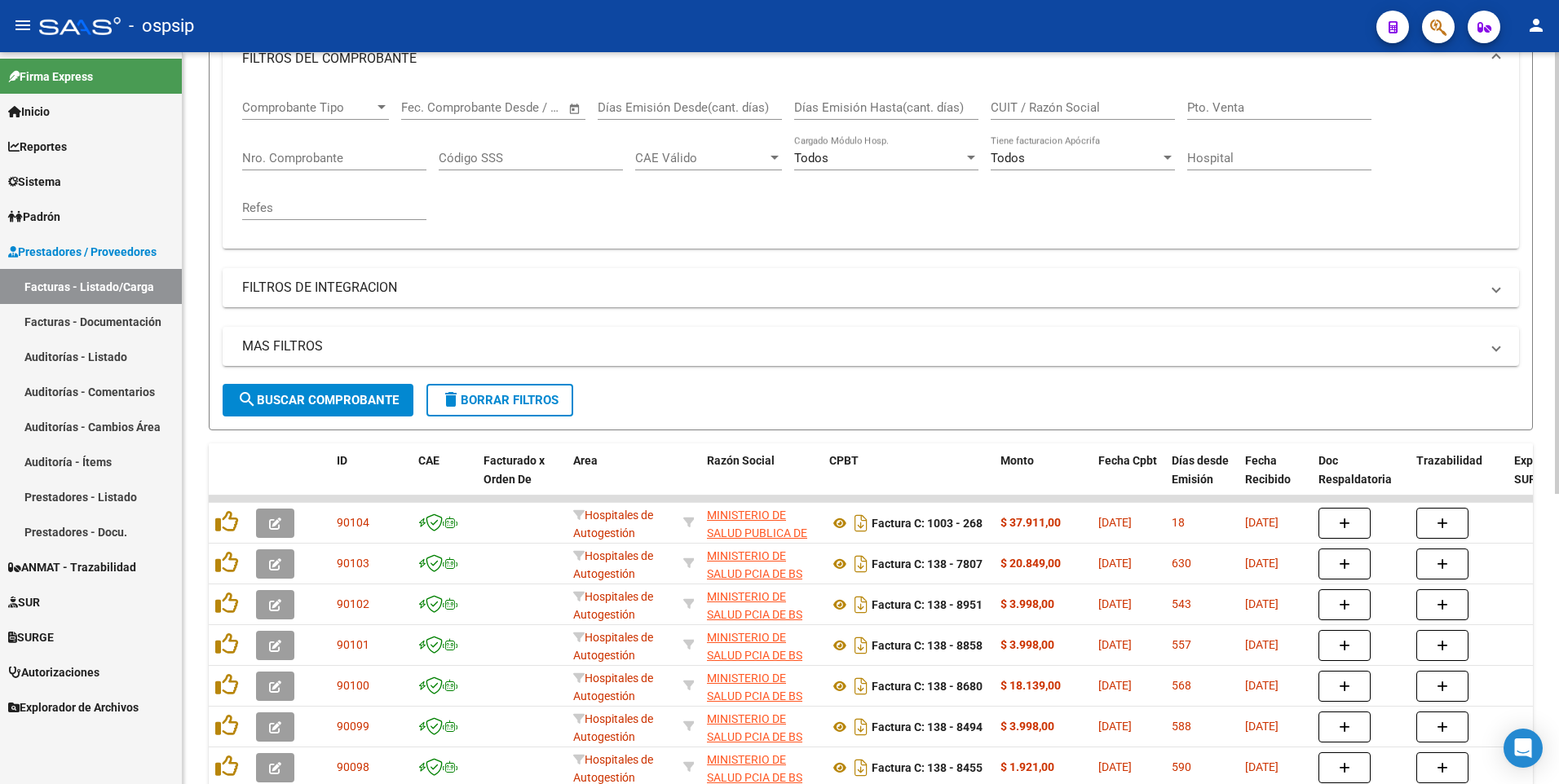
click at [327, 151] on input "Nro. Comprobante" at bounding box center [334, 158] width 184 height 15
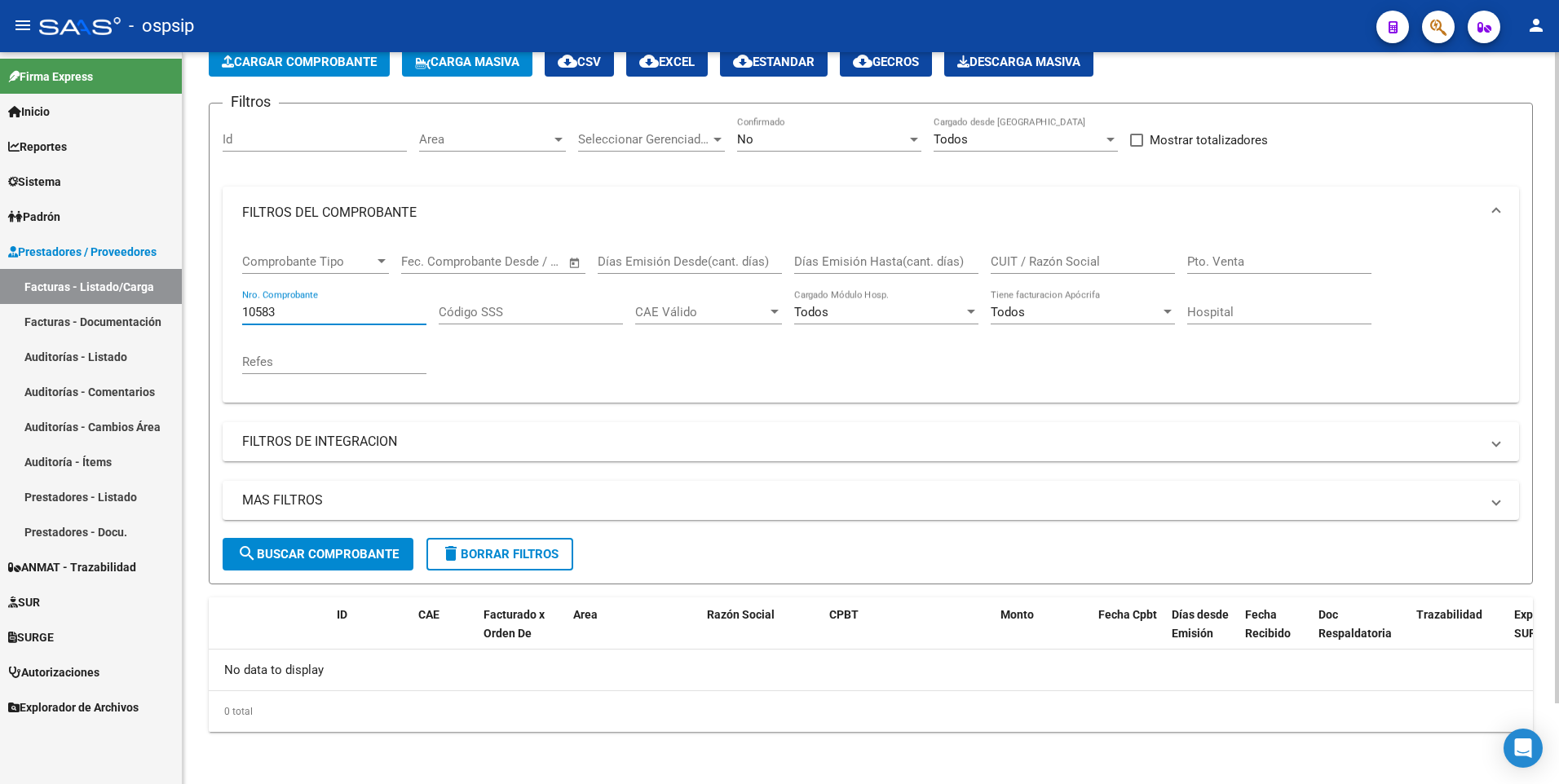
scroll to position [91, 0]
click at [886, 140] on div "No" at bounding box center [822, 140] width 170 height 15
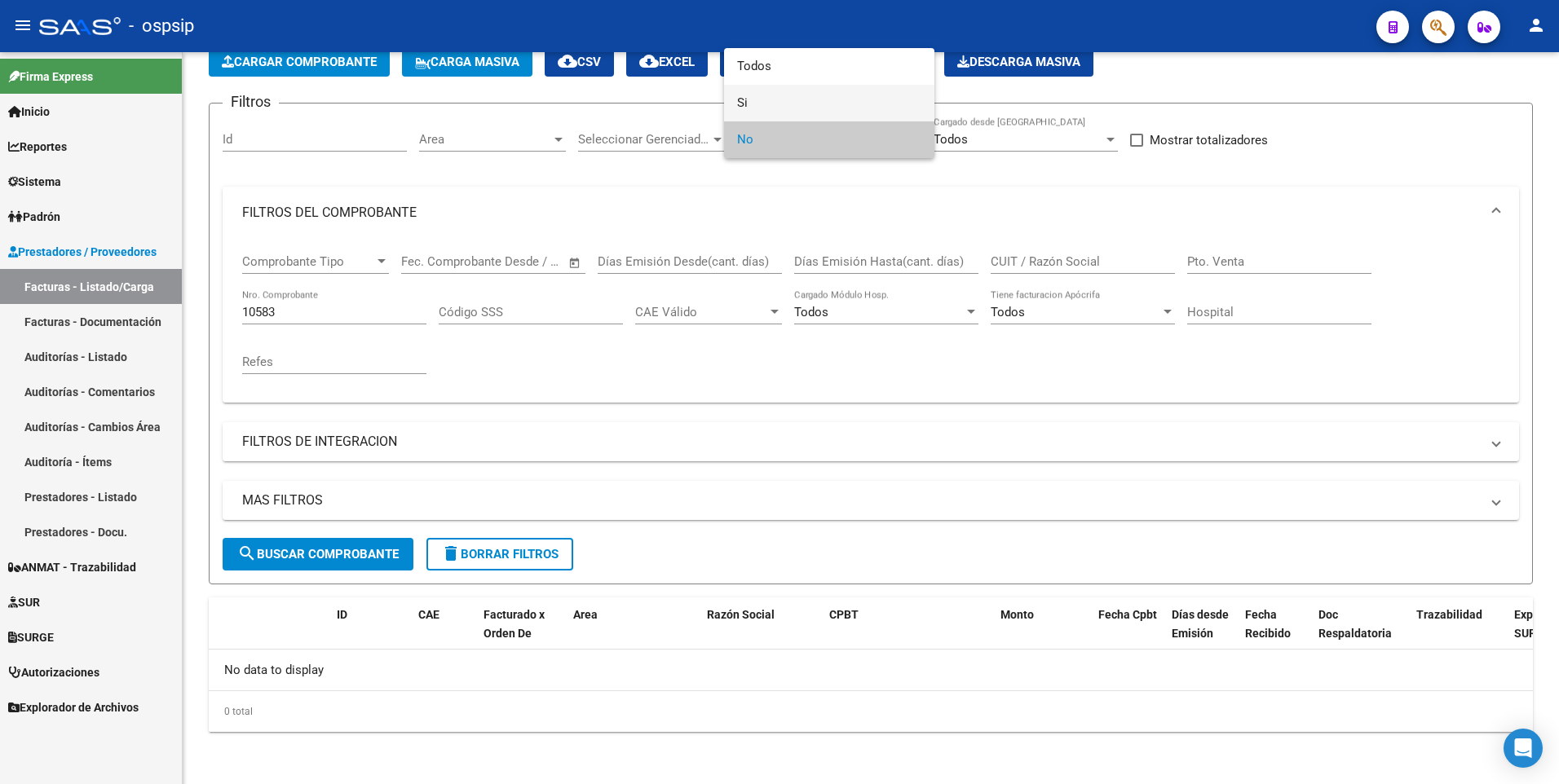
click at [796, 105] on span "Si" at bounding box center [828, 103] width 184 height 37
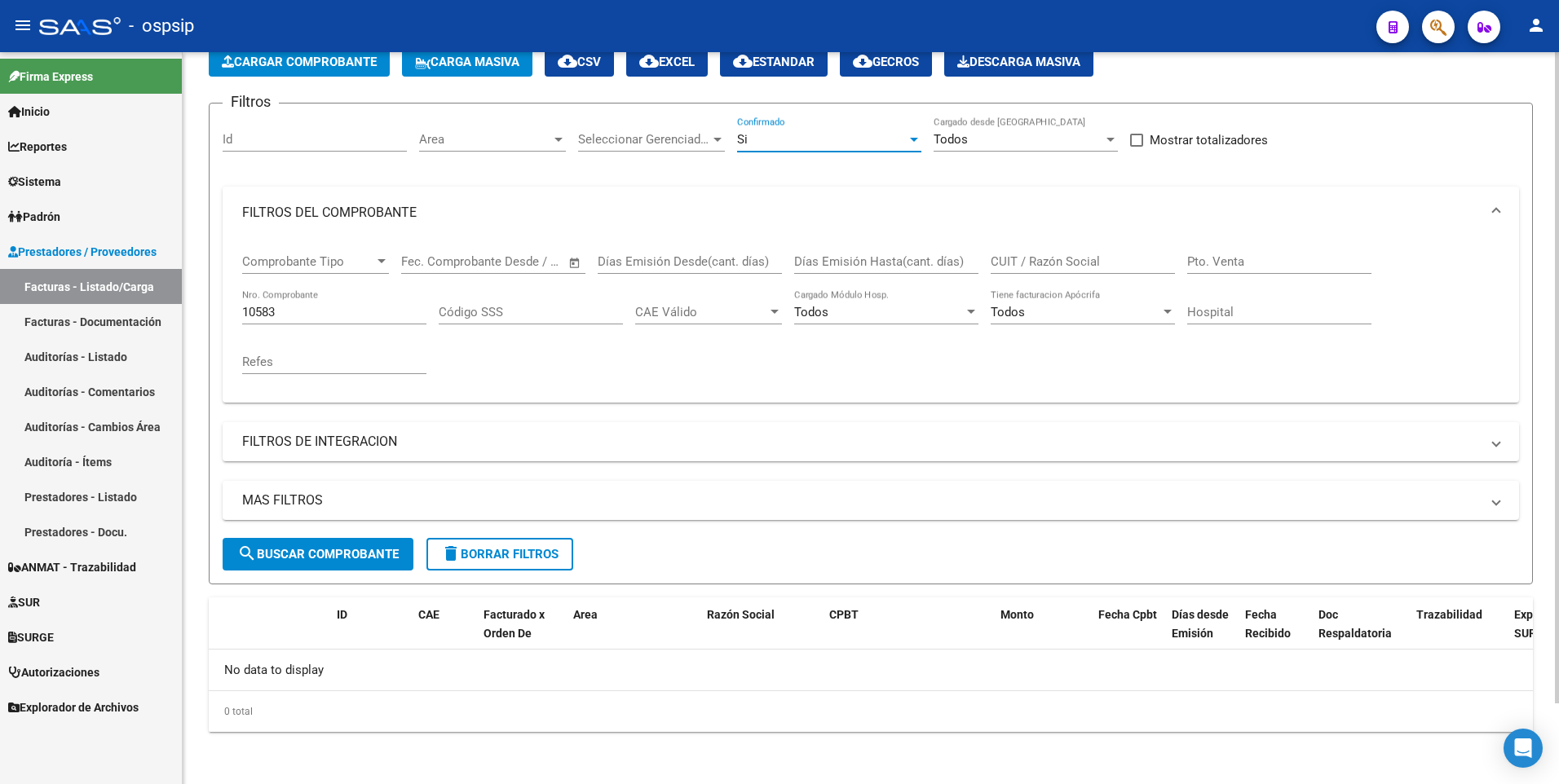
click at [304, 555] on span "search Buscar Comprobante" at bounding box center [318, 554] width 161 height 15
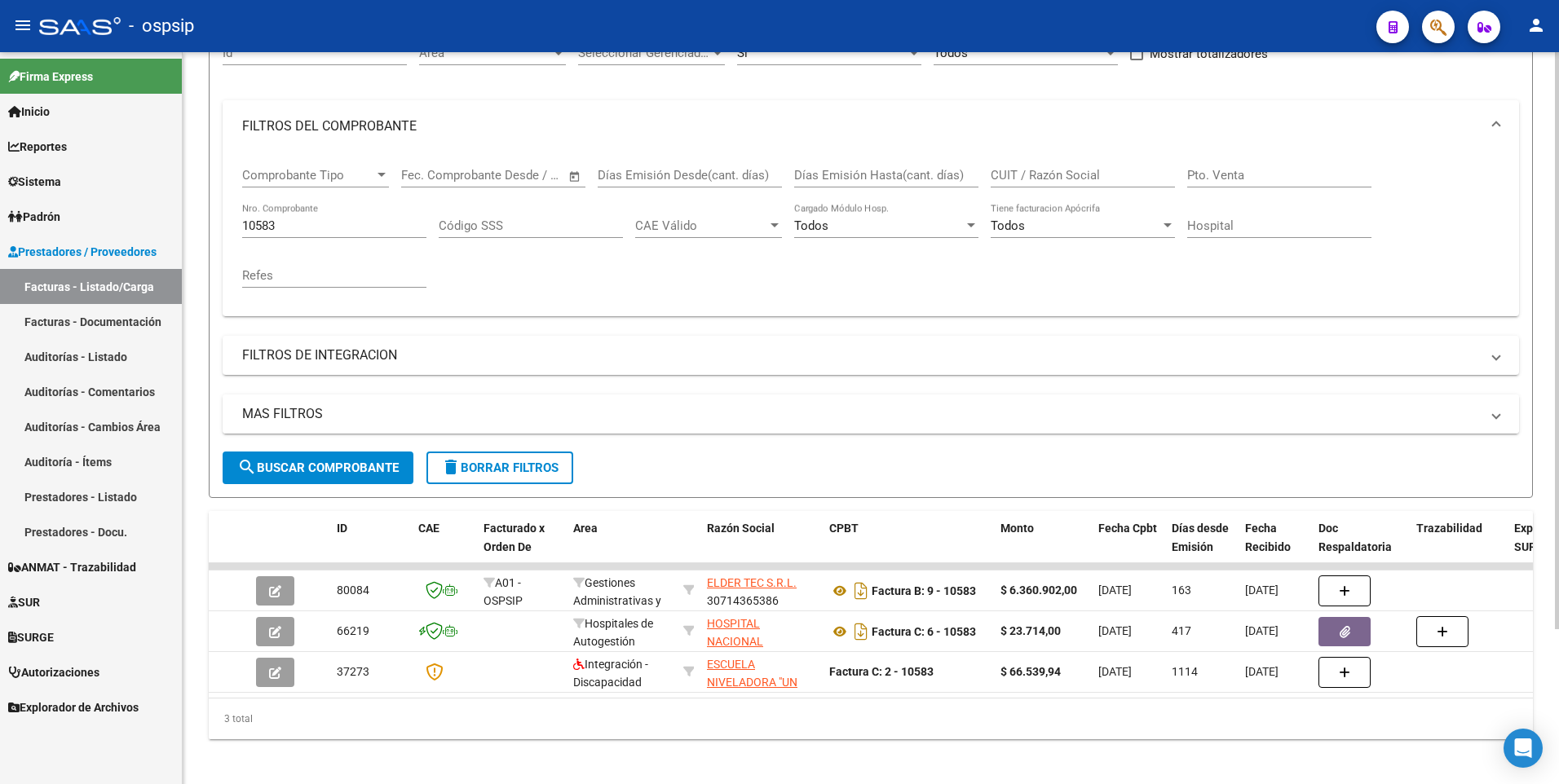
scroll to position [196, 0]
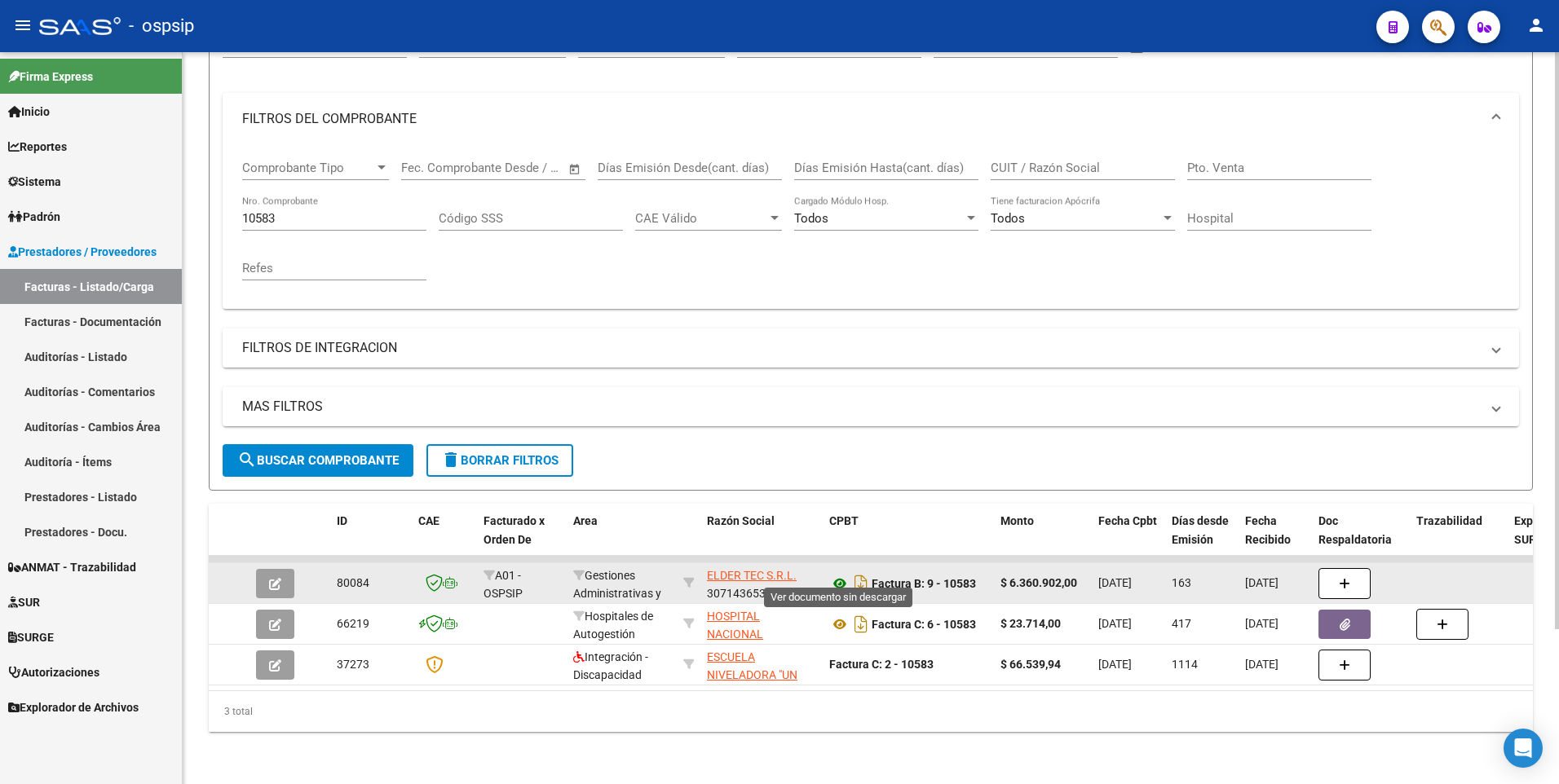
click at [835, 574] on icon at bounding box center [839, 584] width 21 height 20
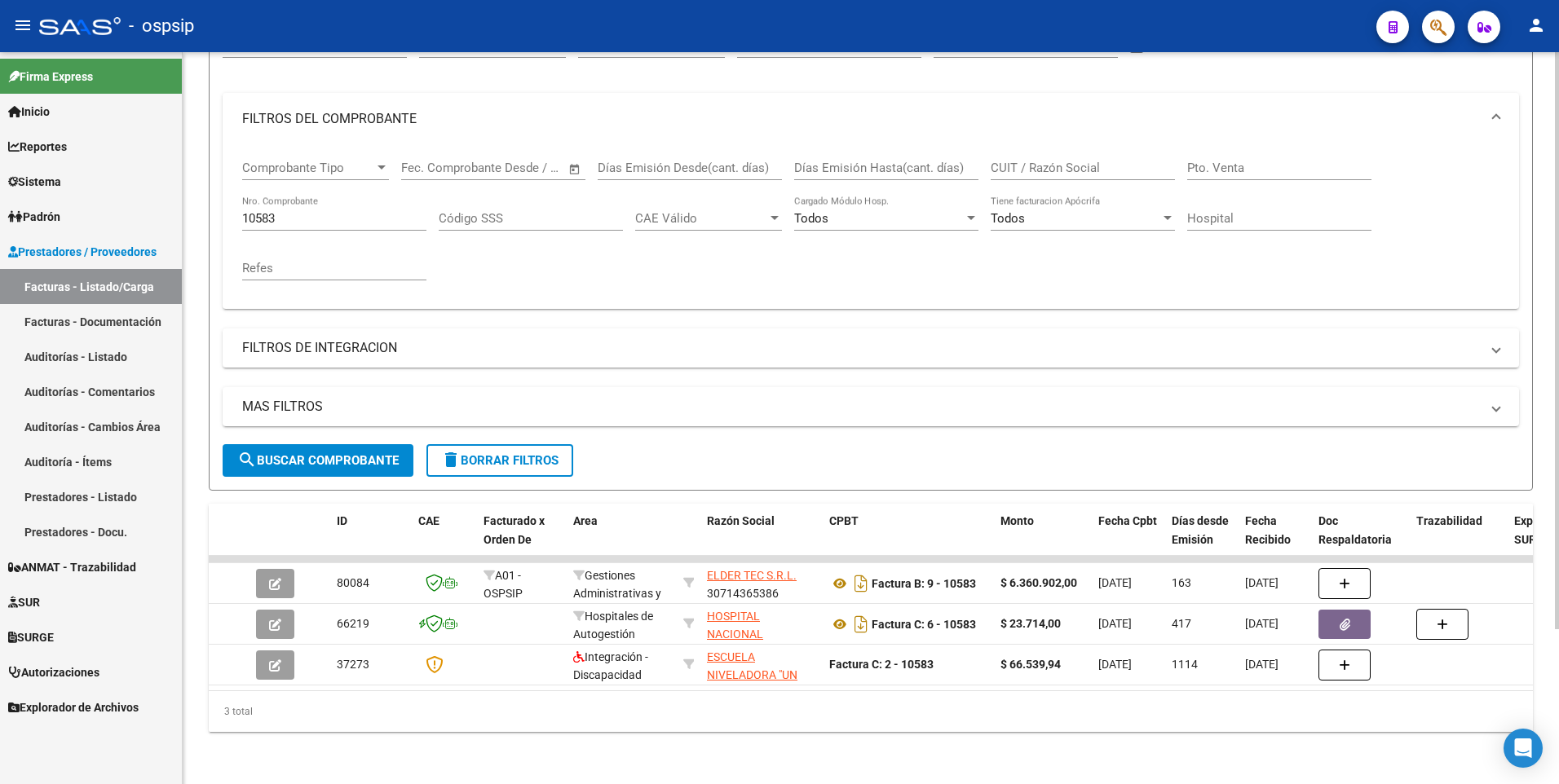
click at [699, 55] on div "Seleccionar Gerenciador Seleccionar Gerenciador" at bounding box center [651, 47] width 146 height 51
drag, startPoint x: 699, startPoint y: 55, endPoint x: 684, endPoint y: 50, distance: 15.8
drag, startPoint x: 684, startPoint y: 50, endPoint x: 927, endPoint y: 416, distance: 439.3
click at [927, 416] on div "MAS FILTROS Todos Con Doc. Respaldatoria Todos Con Trazabilidad Todos Asociado …" at bounding box center [870, 415] width 1296 height 57
click at [530, 455] on span "delete Borrar Filtros" at bounding box center [499, 461] width 117 height 15
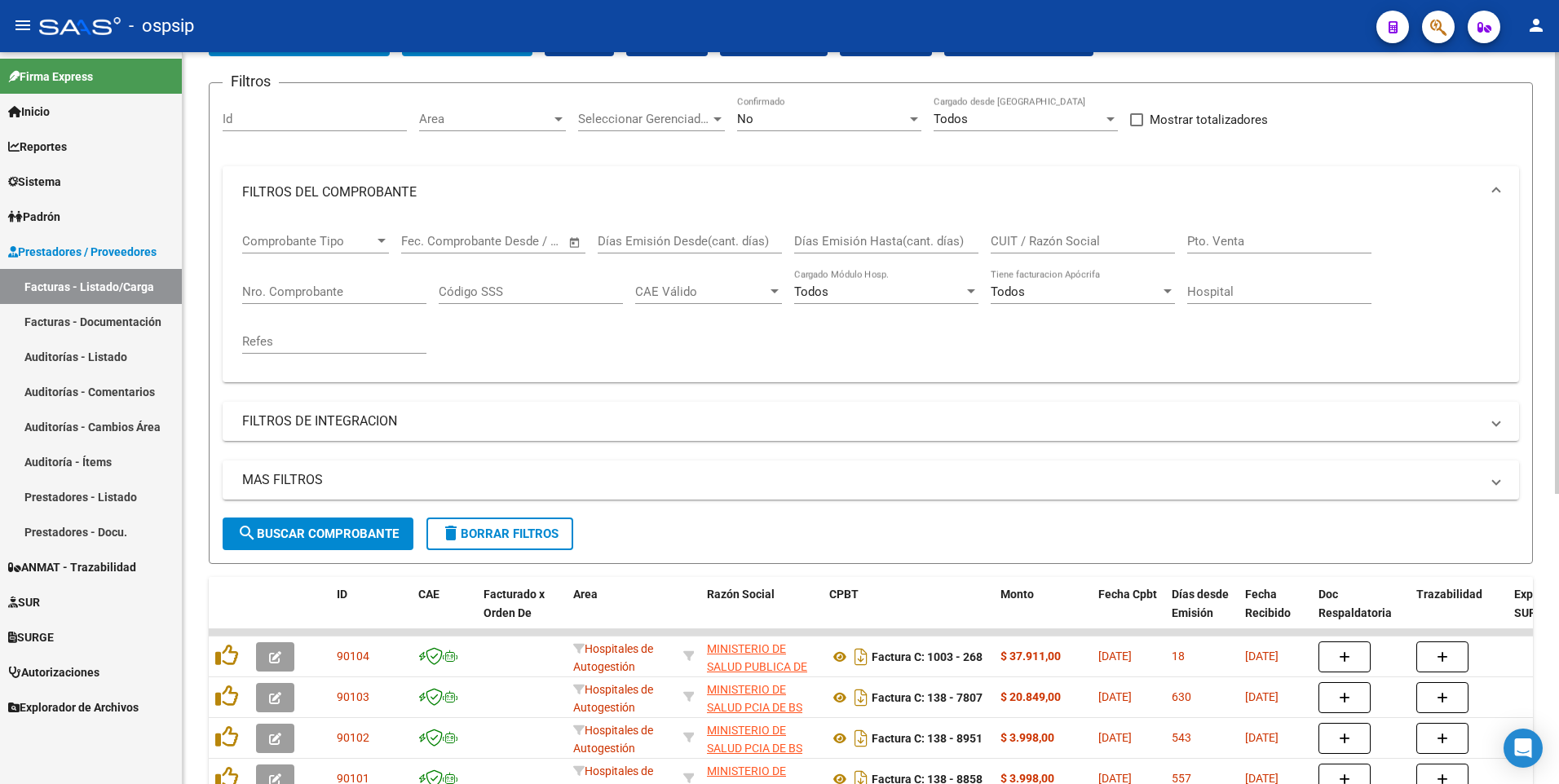
scroll to position [0, 0]
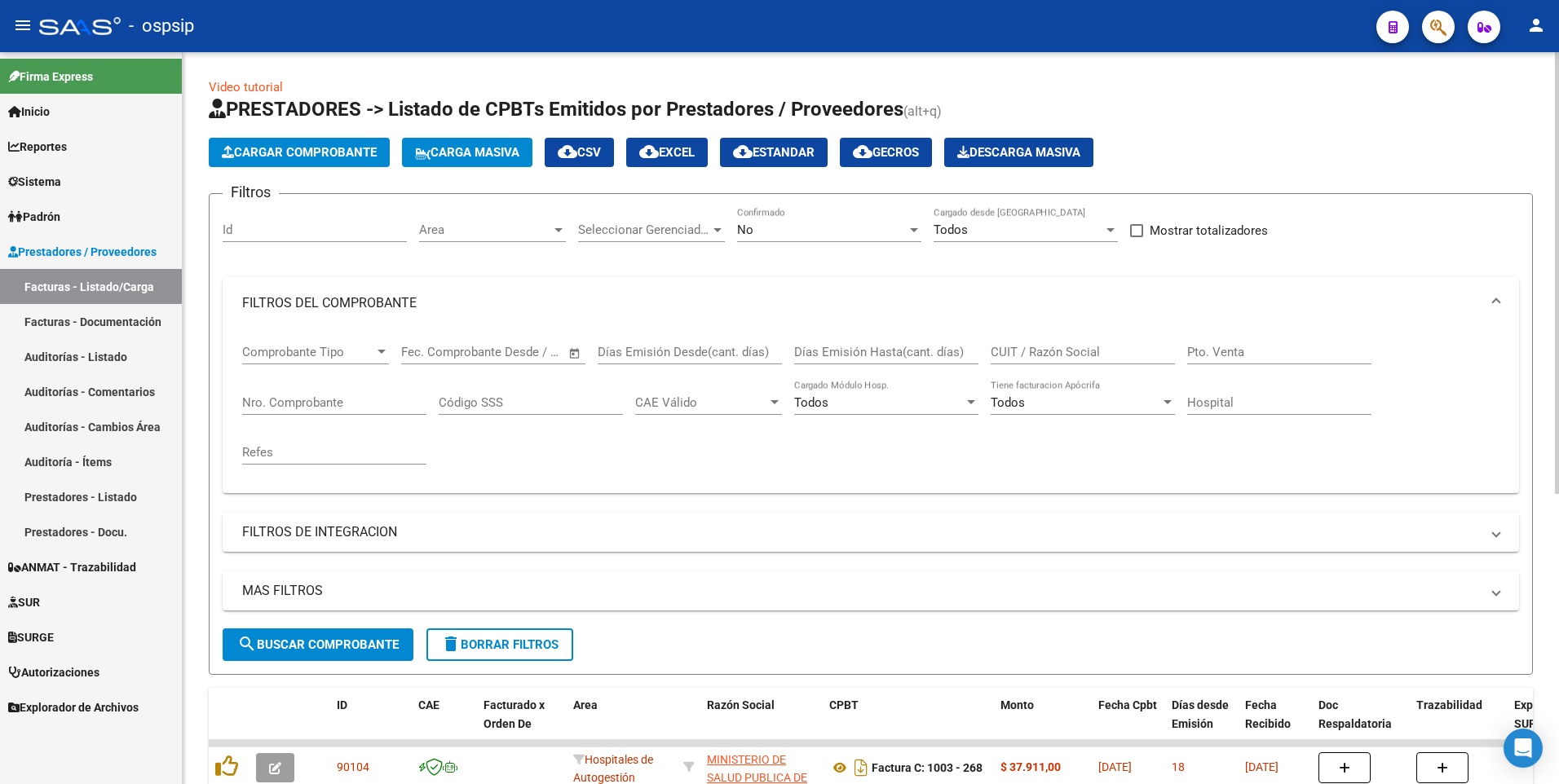
click at [345, 156] on span "Cargar Comprobante" at bounding box center [299, 152] width 155 height 15
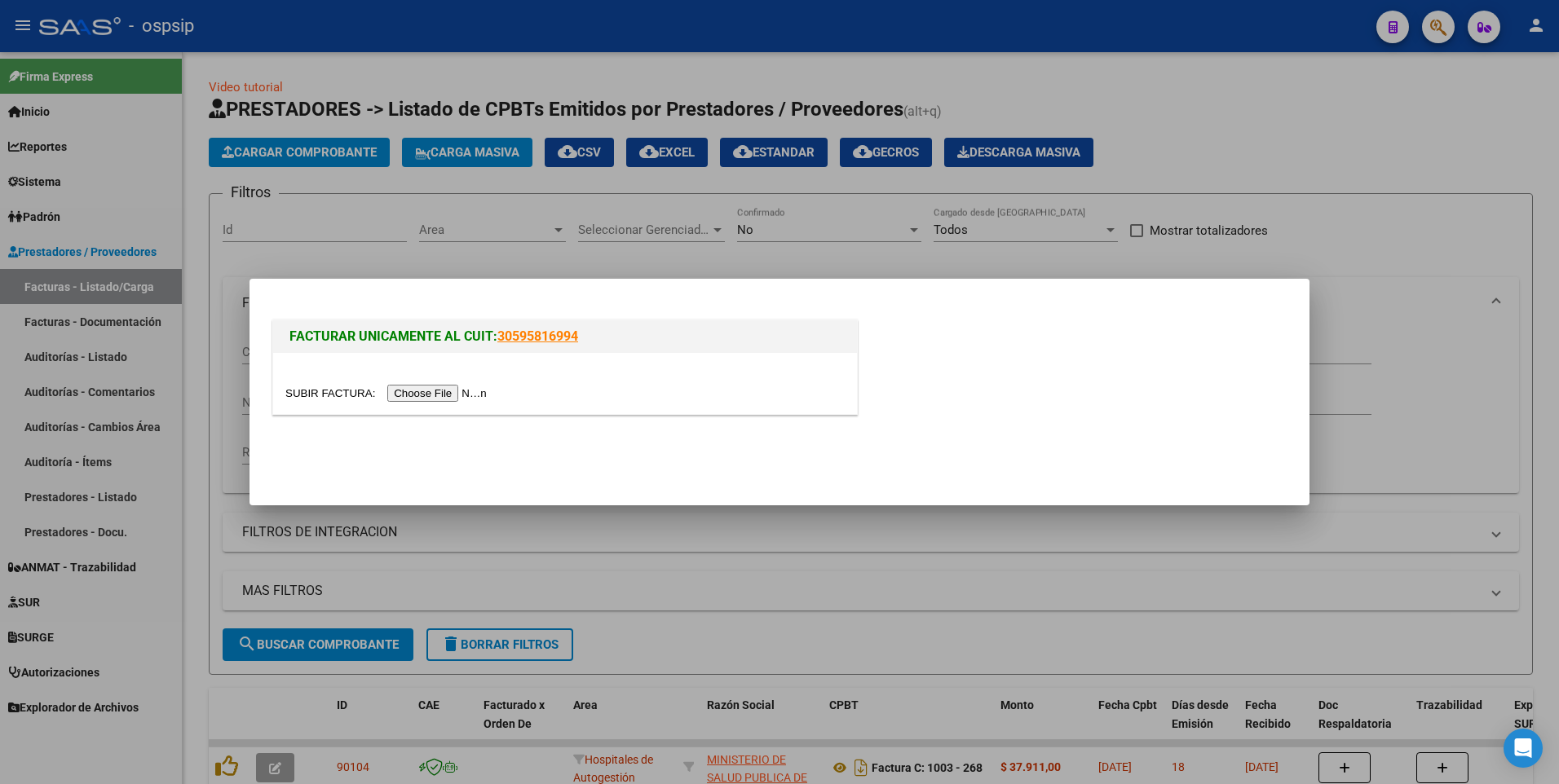
click at [421, 393] on input "file" at bounding box center [389, 393] width 206 height 17
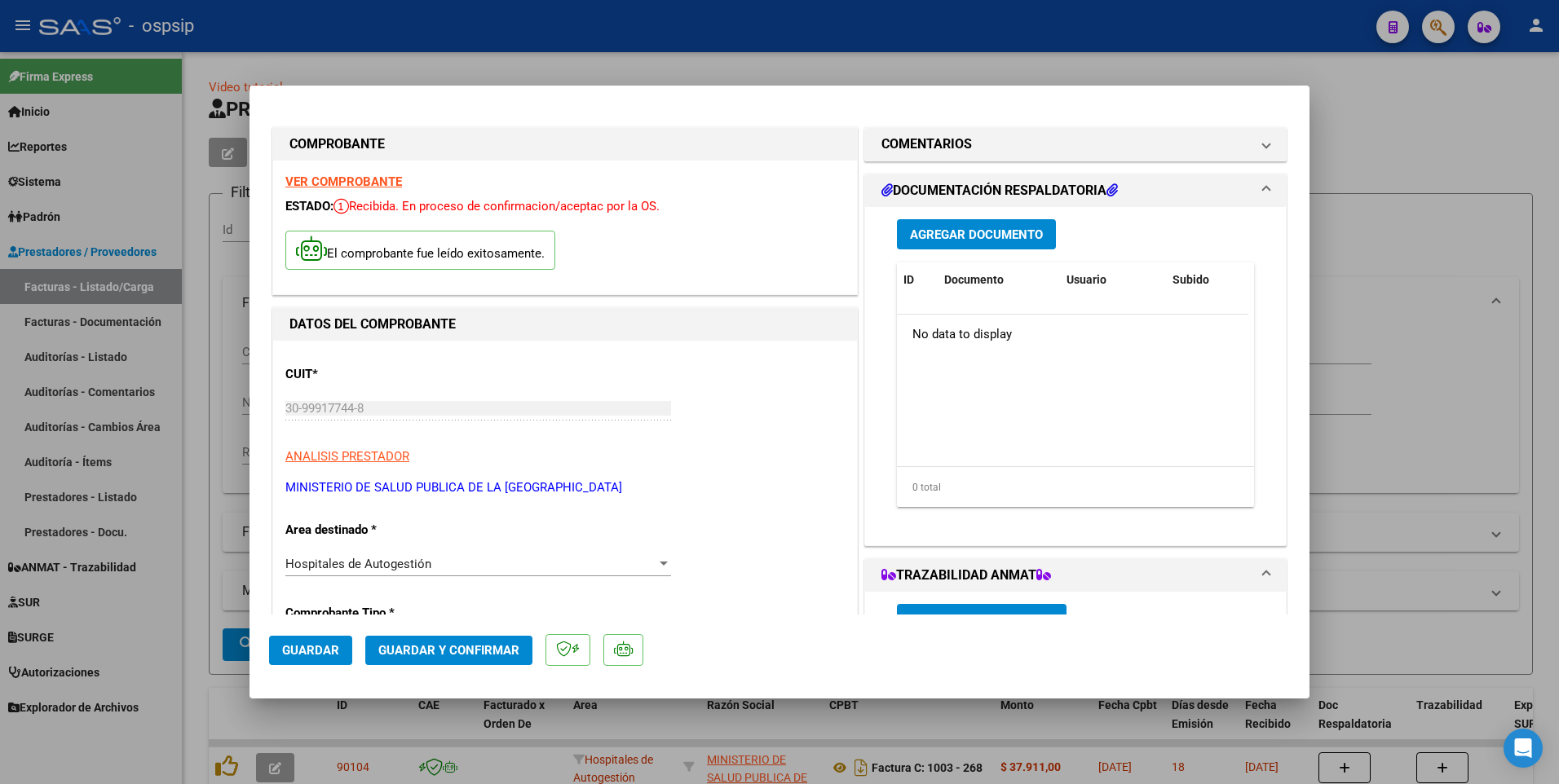
click at [298, 641] on button "Guardar" at bounding box center [310, 650] width 83 height 29
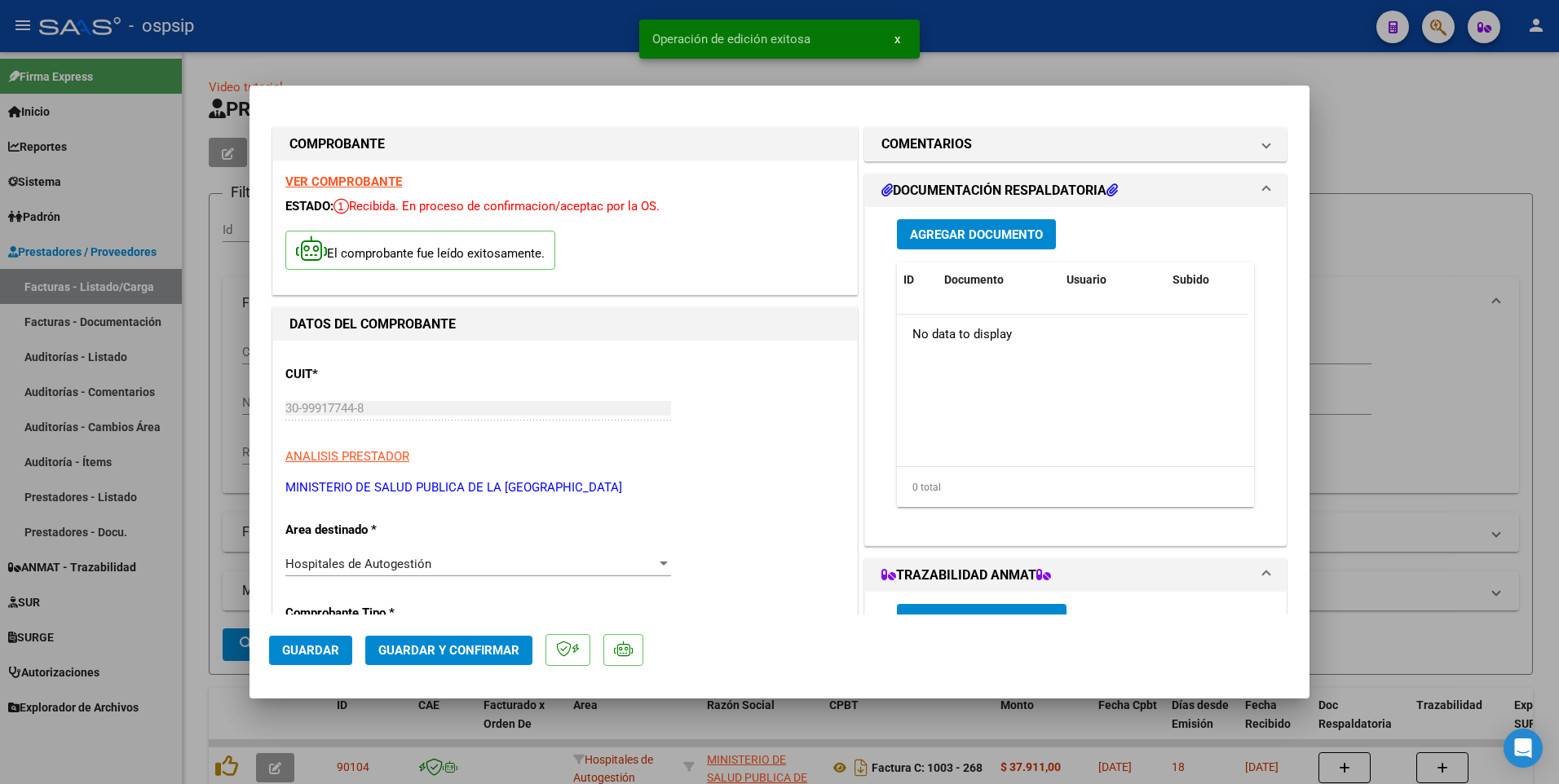
click at [434, 38] on div at bounding box center [779, 392] width 1559 height 784
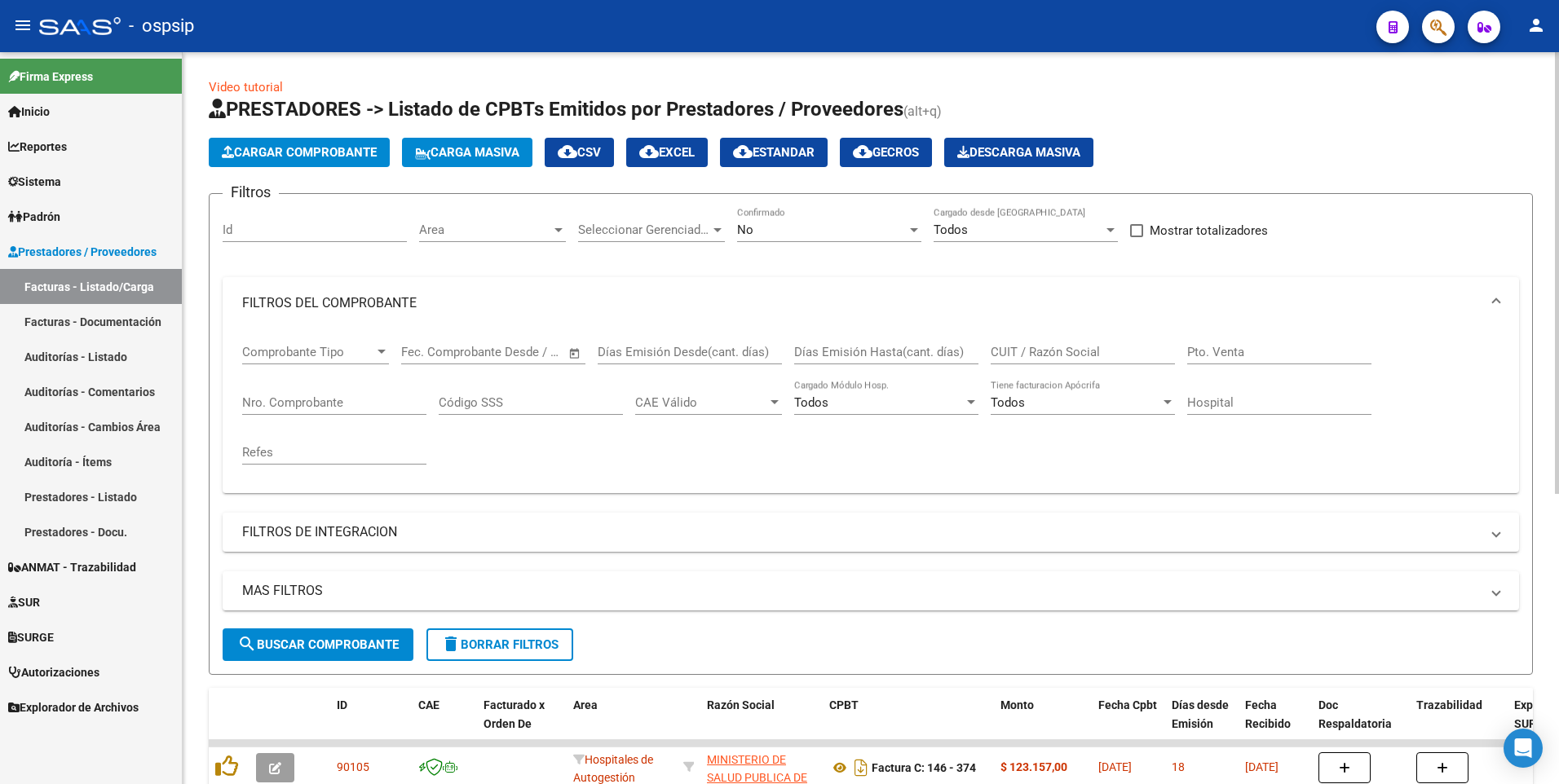
click at [335, 139] on button "Cargar Comprobante" at bounding box center [299, 152] width 181 height 29
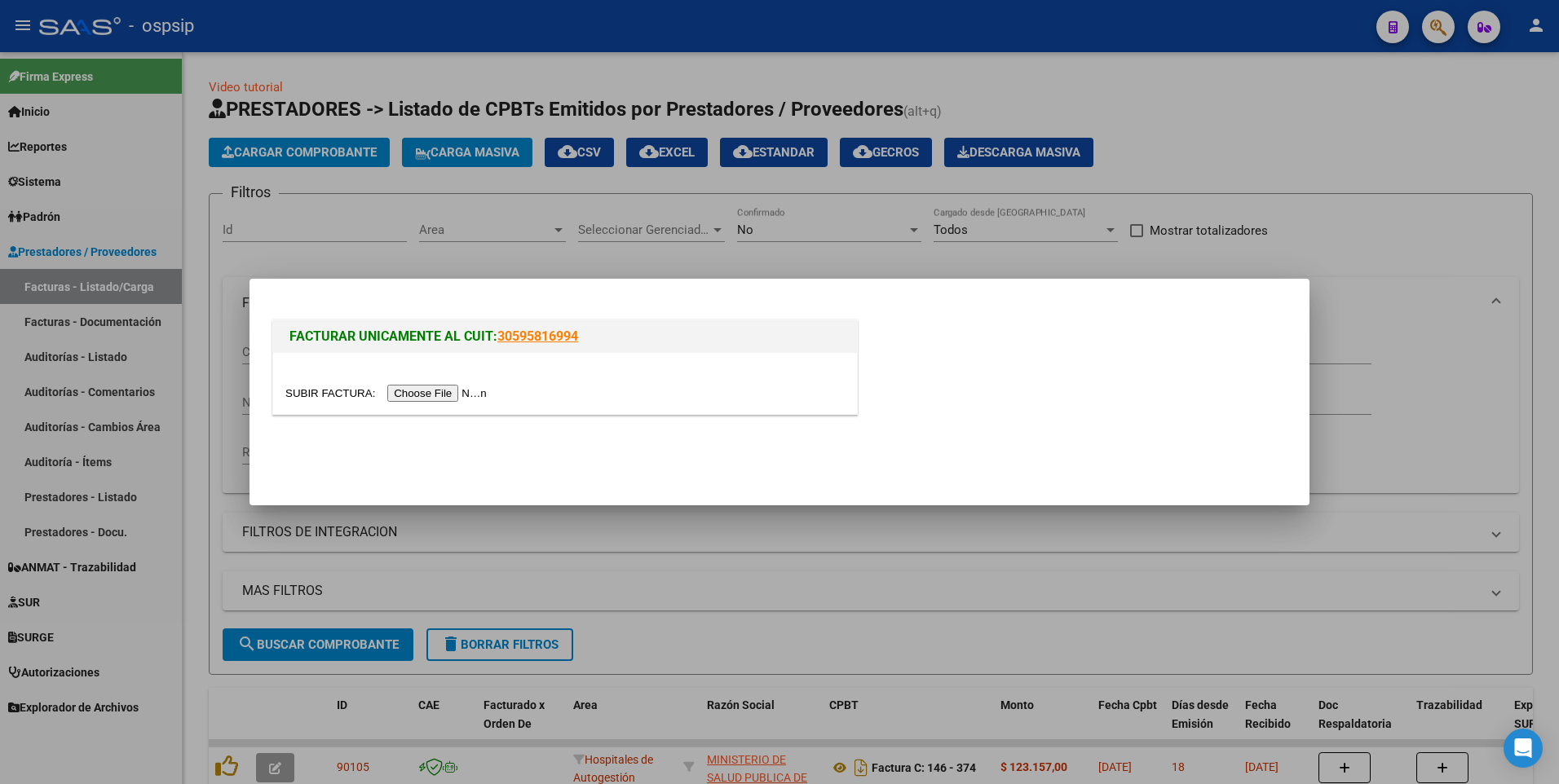
click at [425, 396] on input "file" at bounding box center [389, 393] width 206 height 17
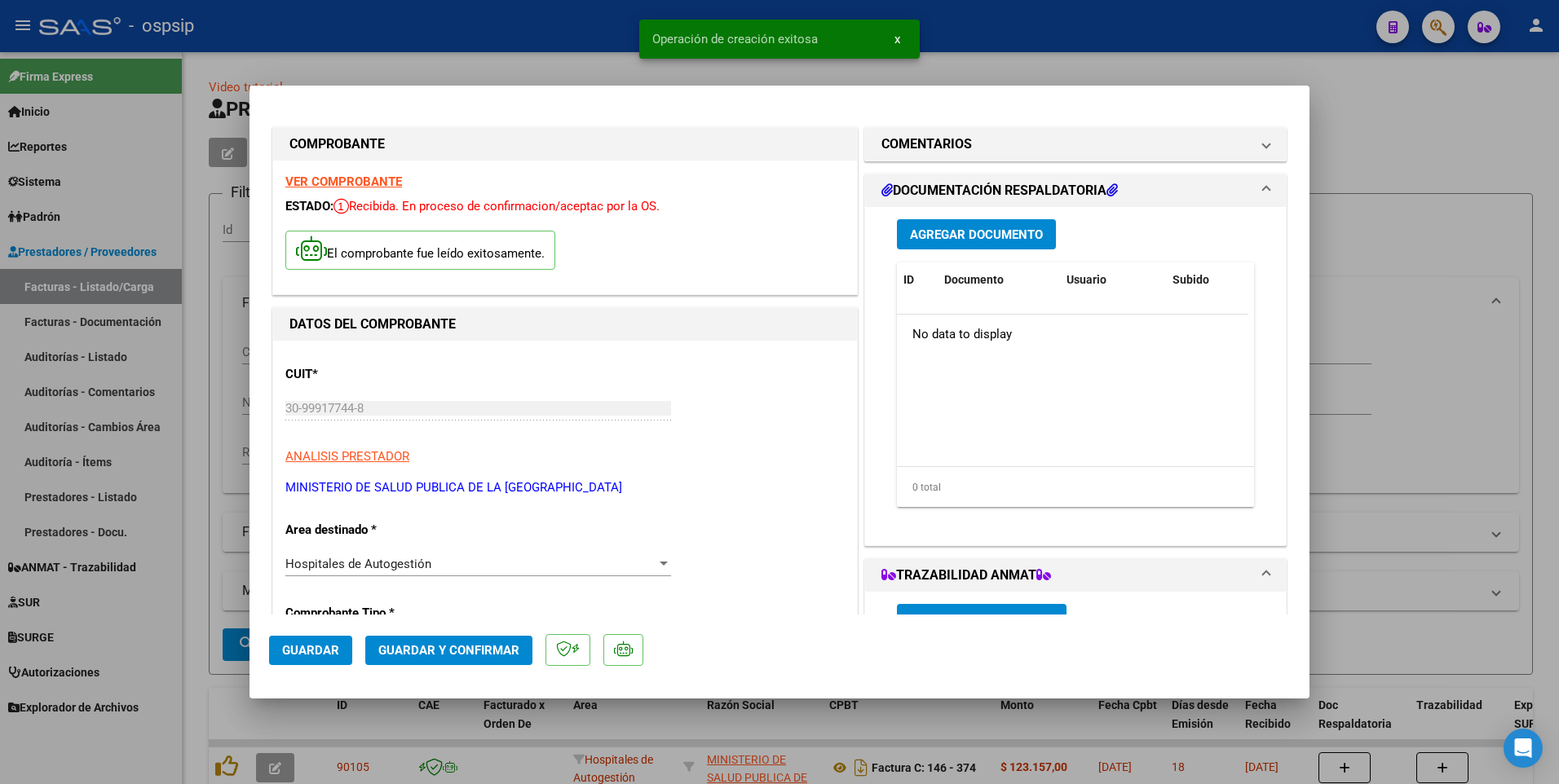
click at [336, 649] on span "Guardar" at bounding box center [310, 651] width 57 height 15
click at [473, 33] on div at bounding box center [779, 392] width 1559 height 784
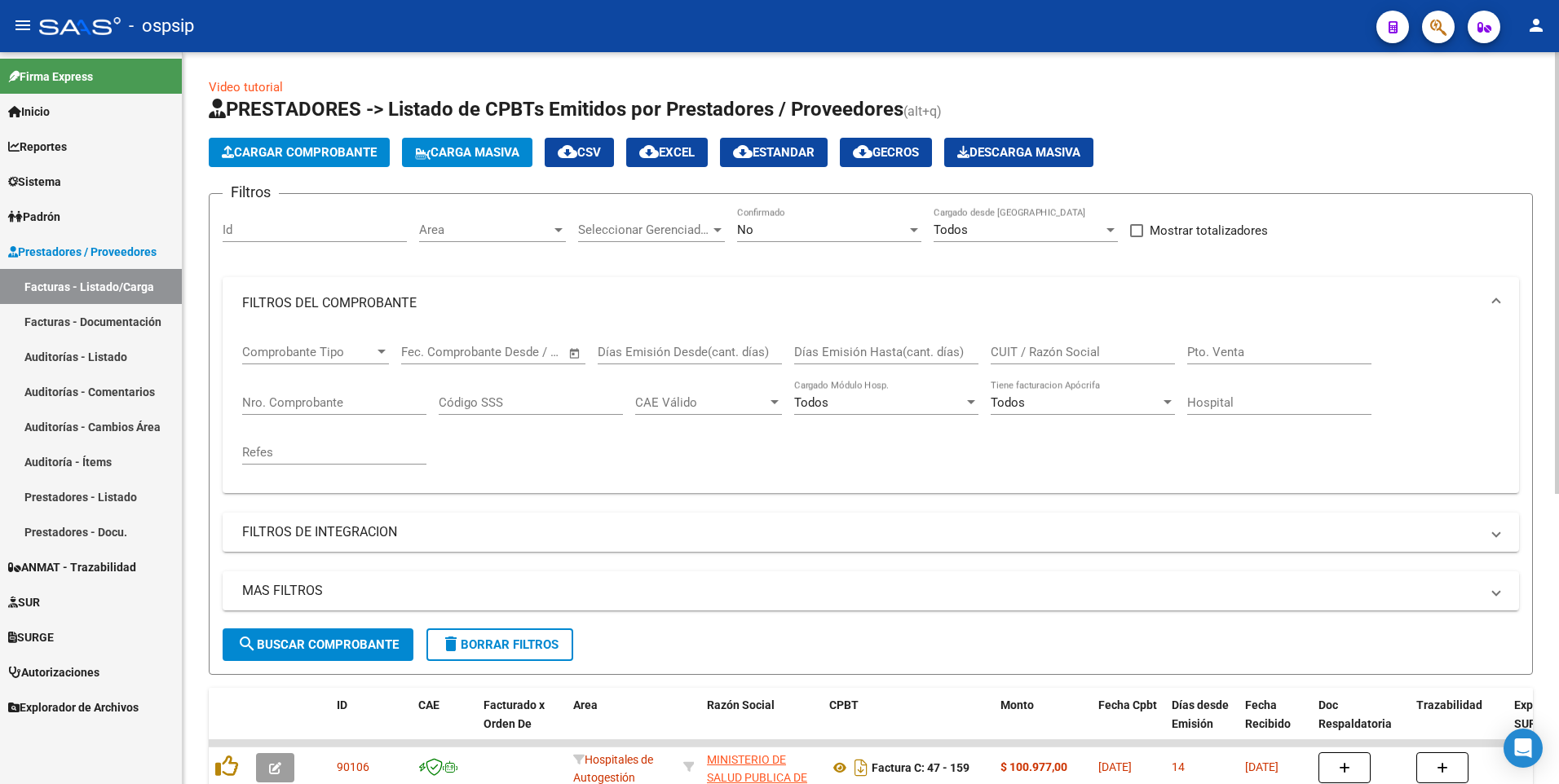
click at [337, 148] on span "Cargar Comprobante" at bounding box center [299, 152] width 155 height 15
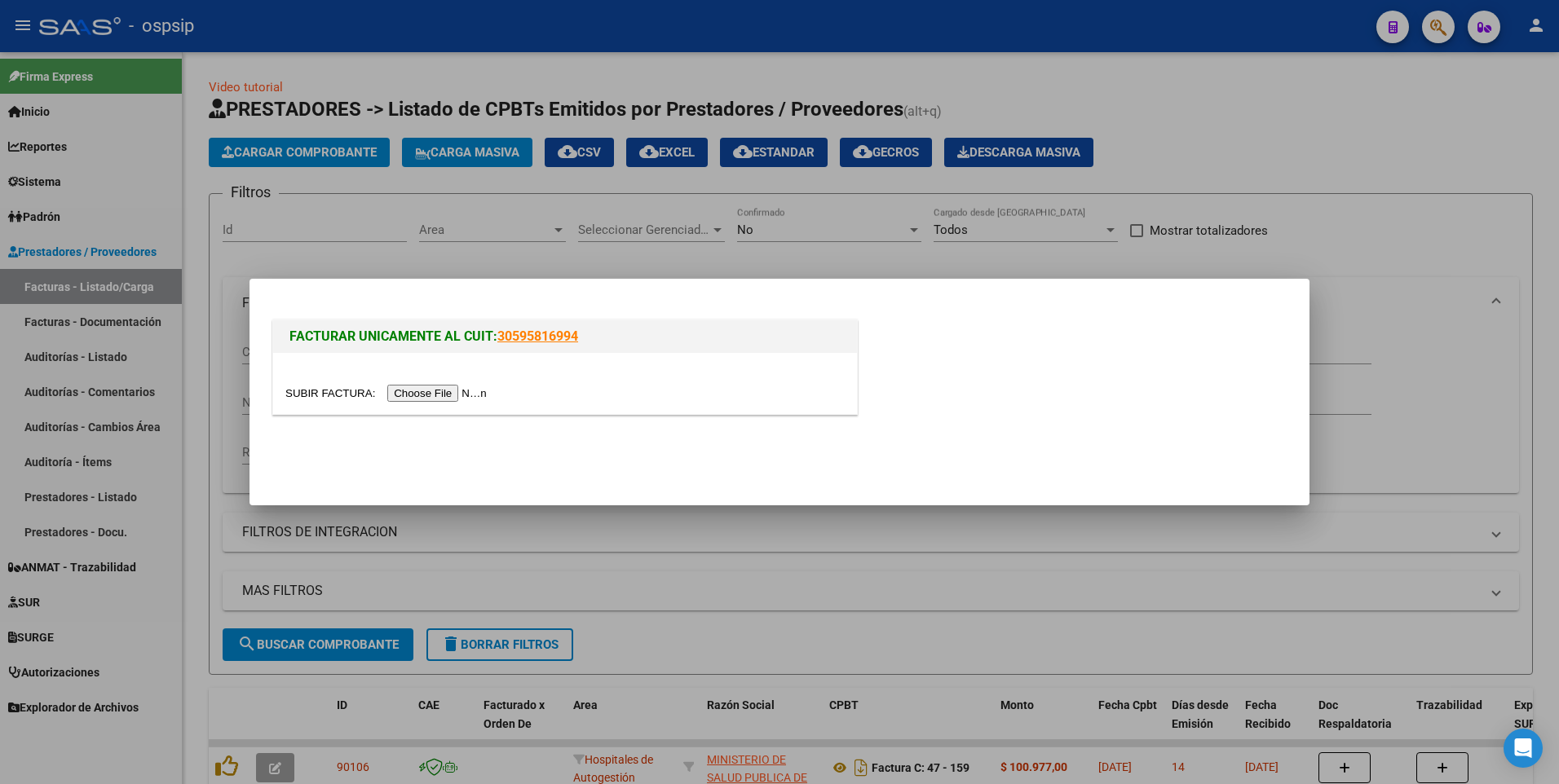
click at [421, 390] on input "file" at bounding box center [389, 393] width 206 height 17
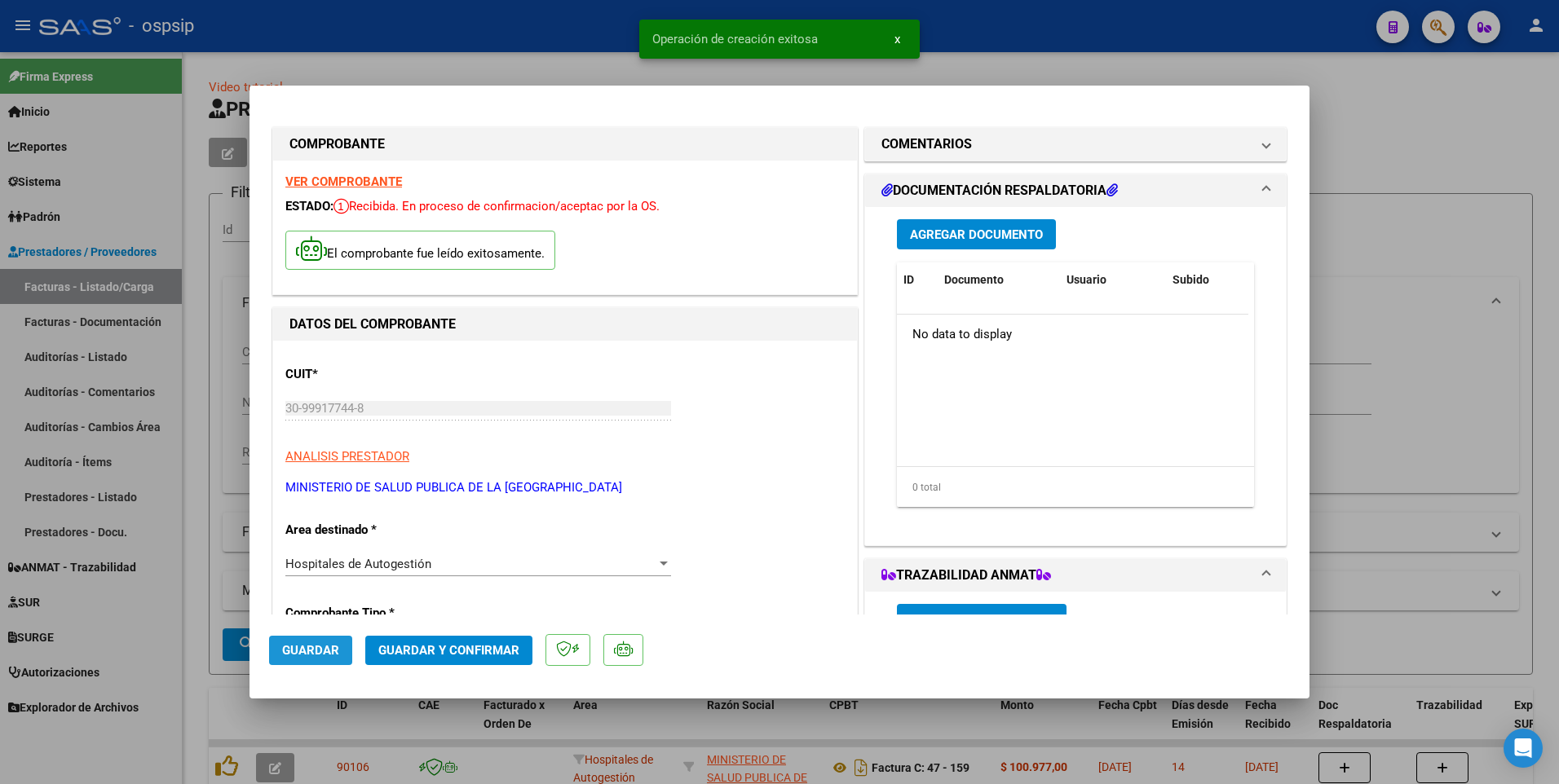
click at [319, 638] on button "Guardar" at bounding box center [310, 650] width 83 height 29
click at [218, 353] on div at bounding box center [779, 392] width 1559 height 784
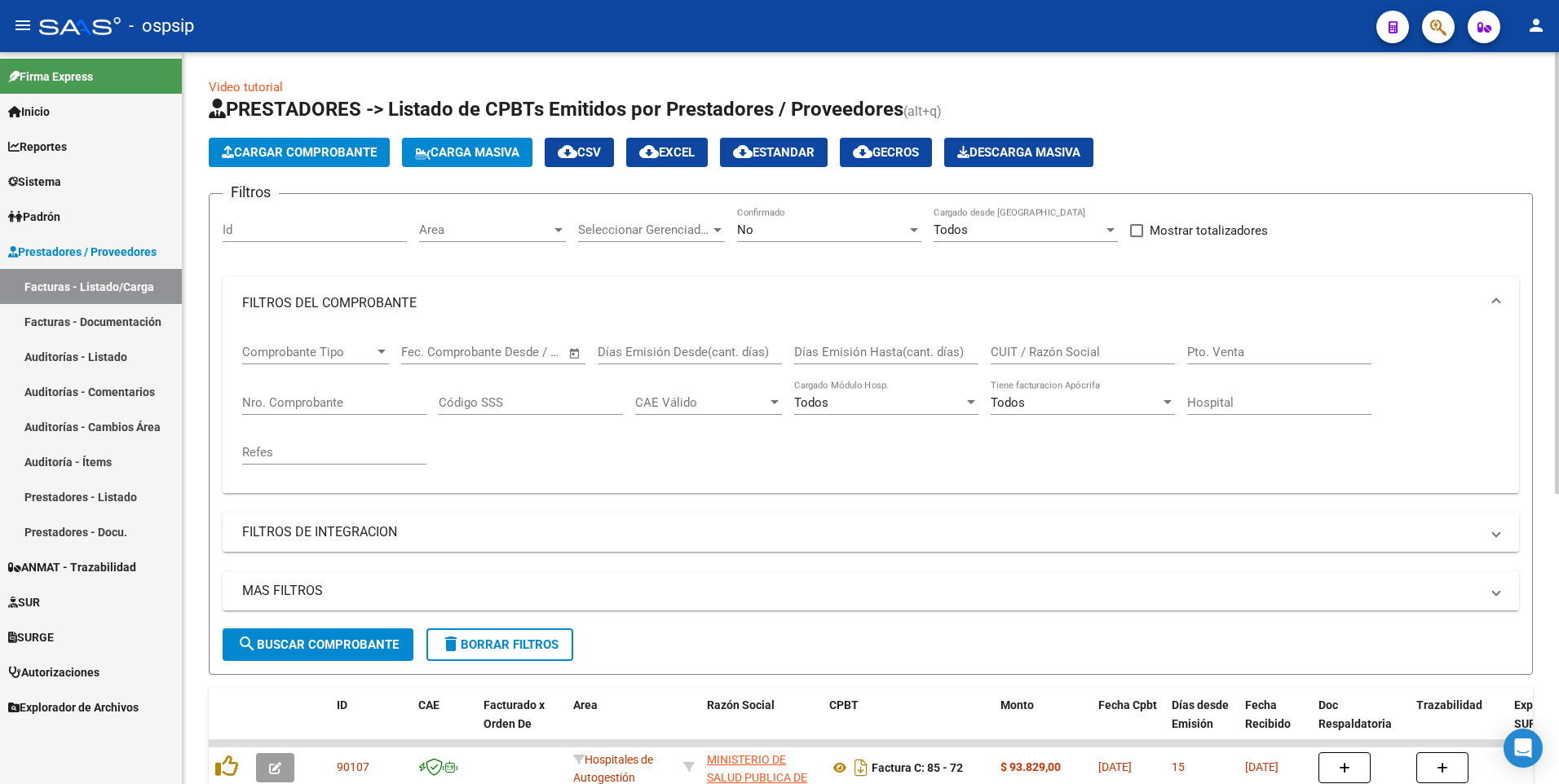
click at [347, 148] on span "Cargar Comprobante" at bounding box center [299, 152] width 155 height 15
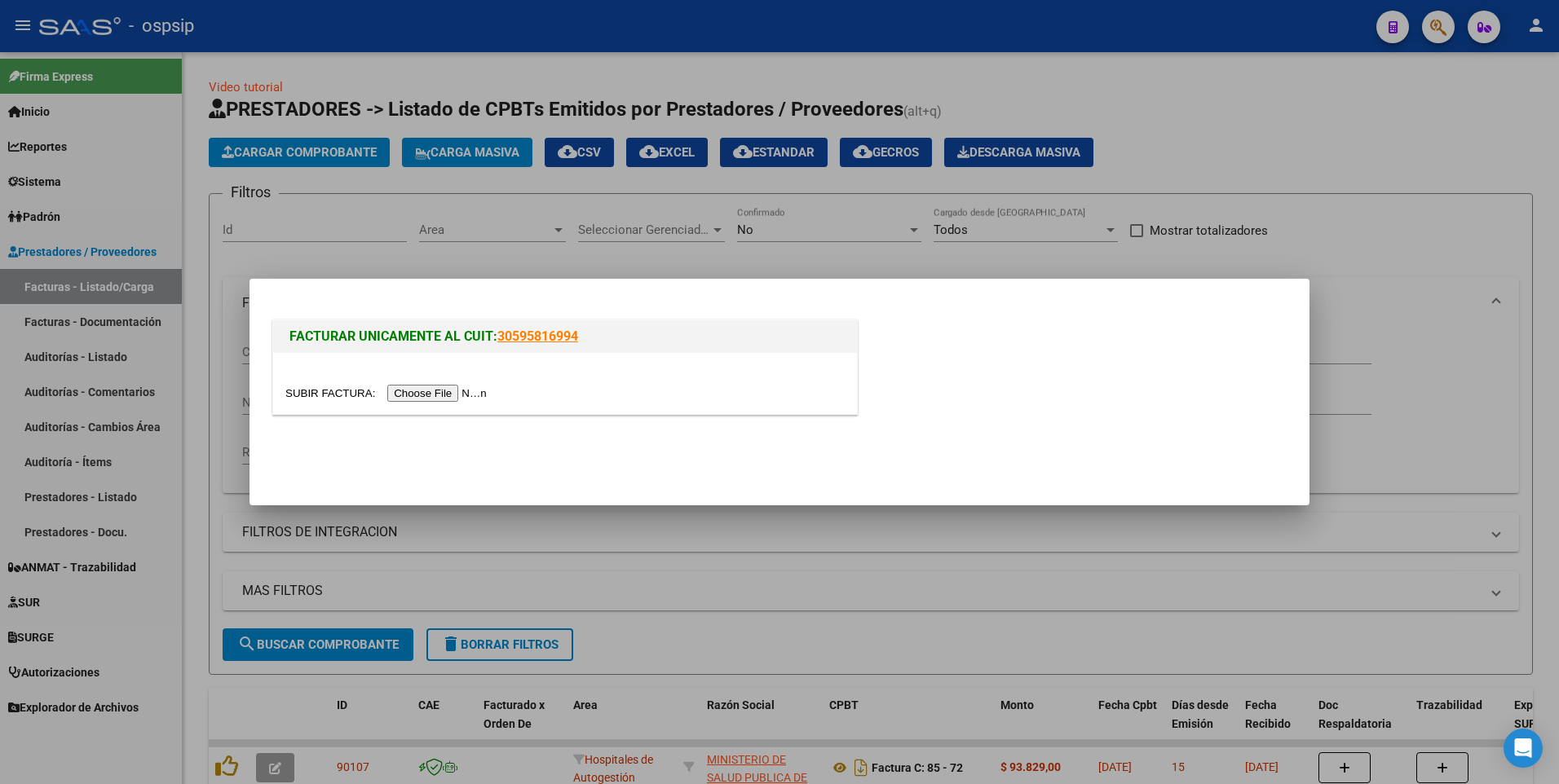
click at [448, 391] on input "file" at bounding box center [389, 393] width 206 height 17
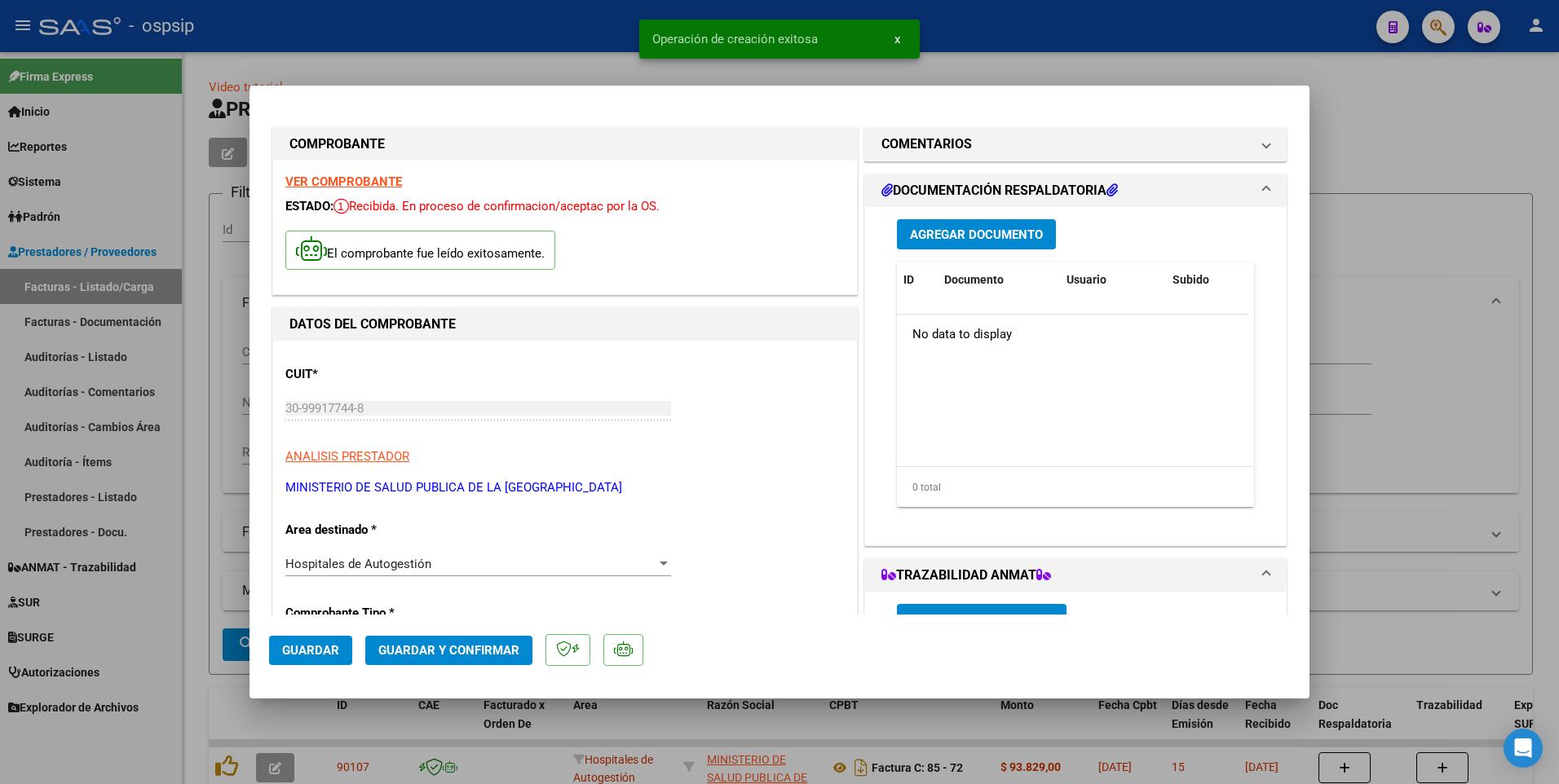
click at [336, 644] on span "Guardar" at bounding box center [310, 651] width 57 height 15
click at [599, 37] on div at bounding box center [779, 392] width 1559 height 784
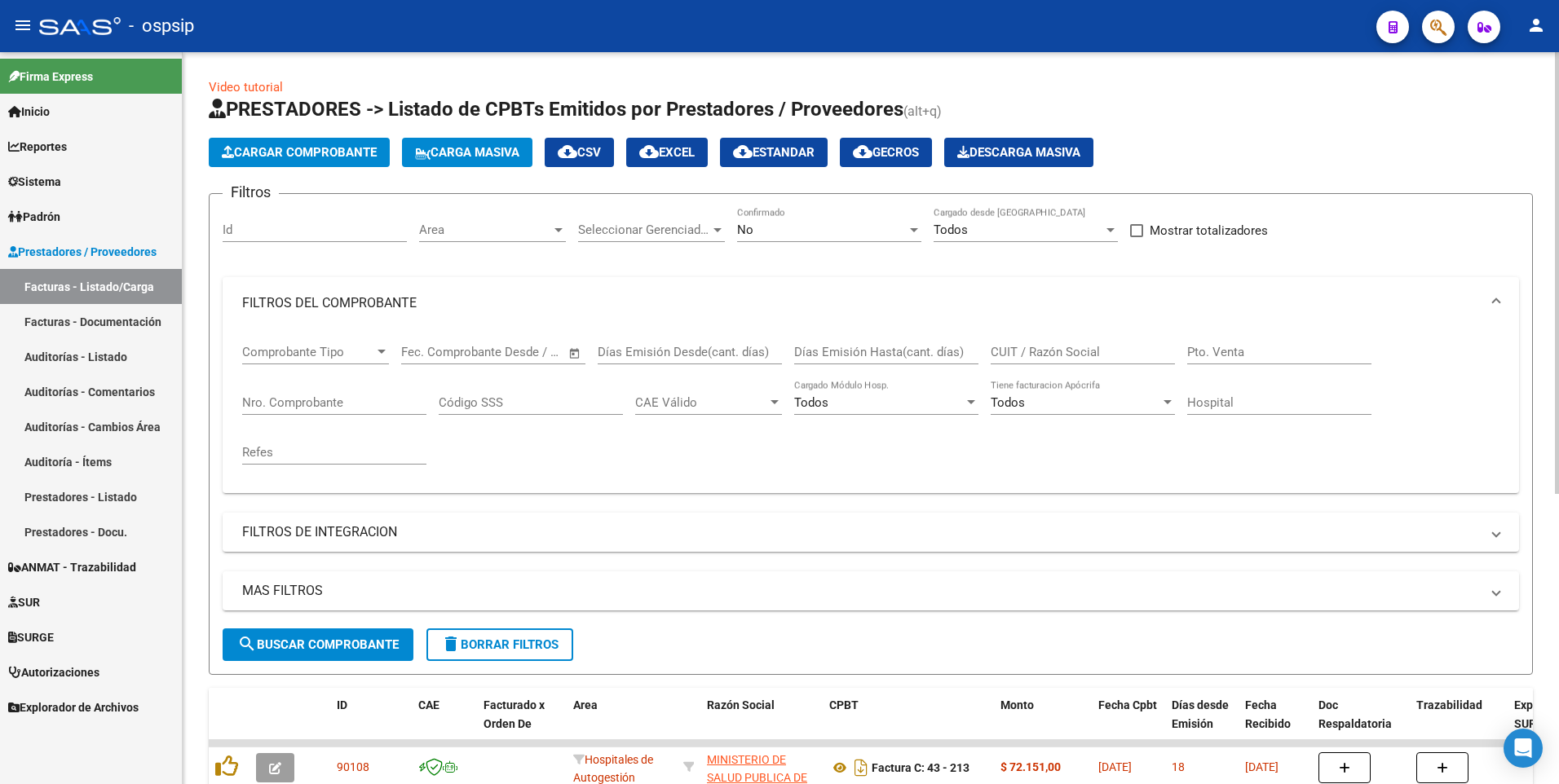
click at [366, 151] on span "Cargar Comprobante" at bounding box center [299, 152] width 155 height 15
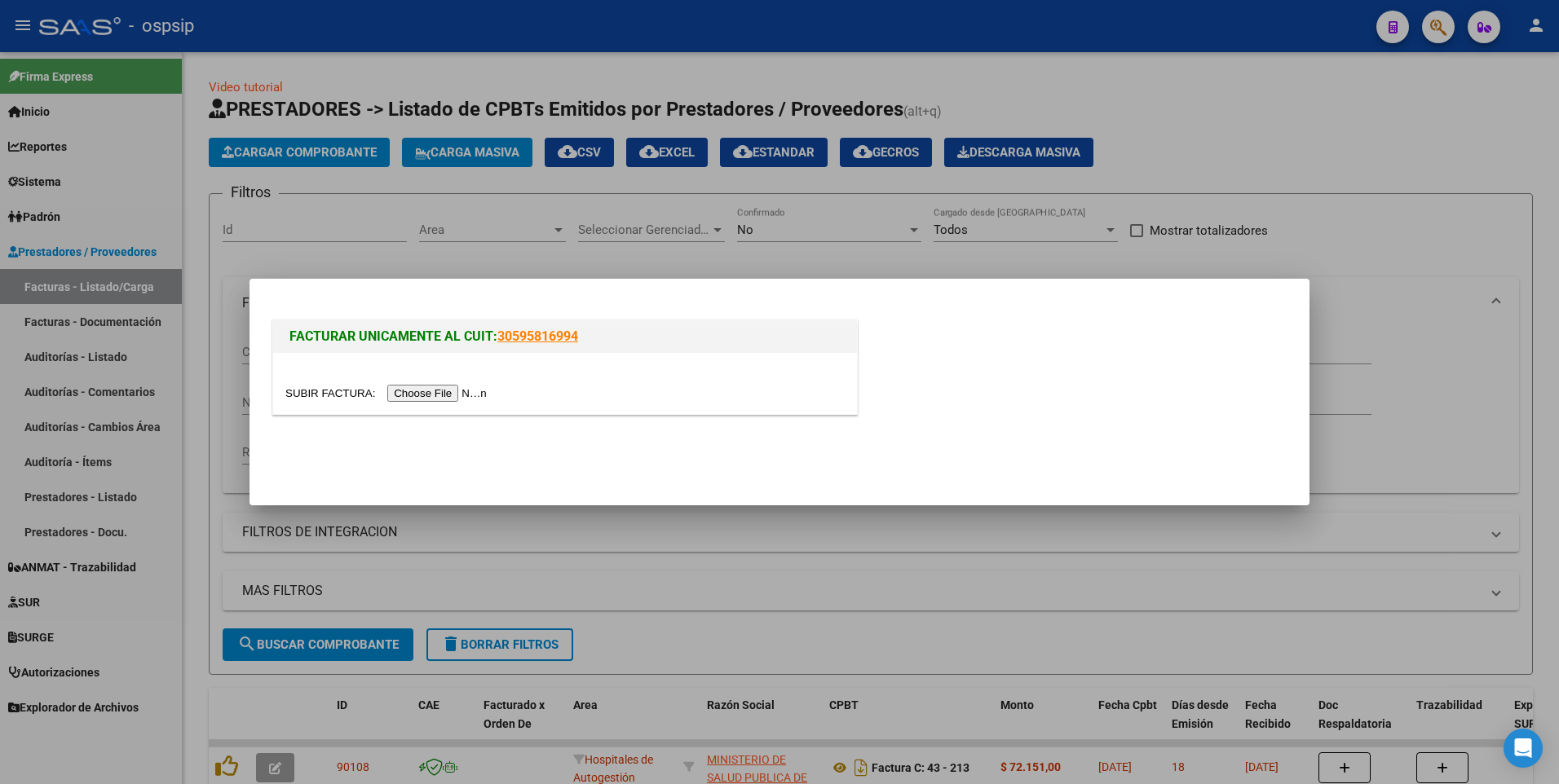
click at [414, 398] on input "file" at bounding box center [389, 393] width 206 height 17
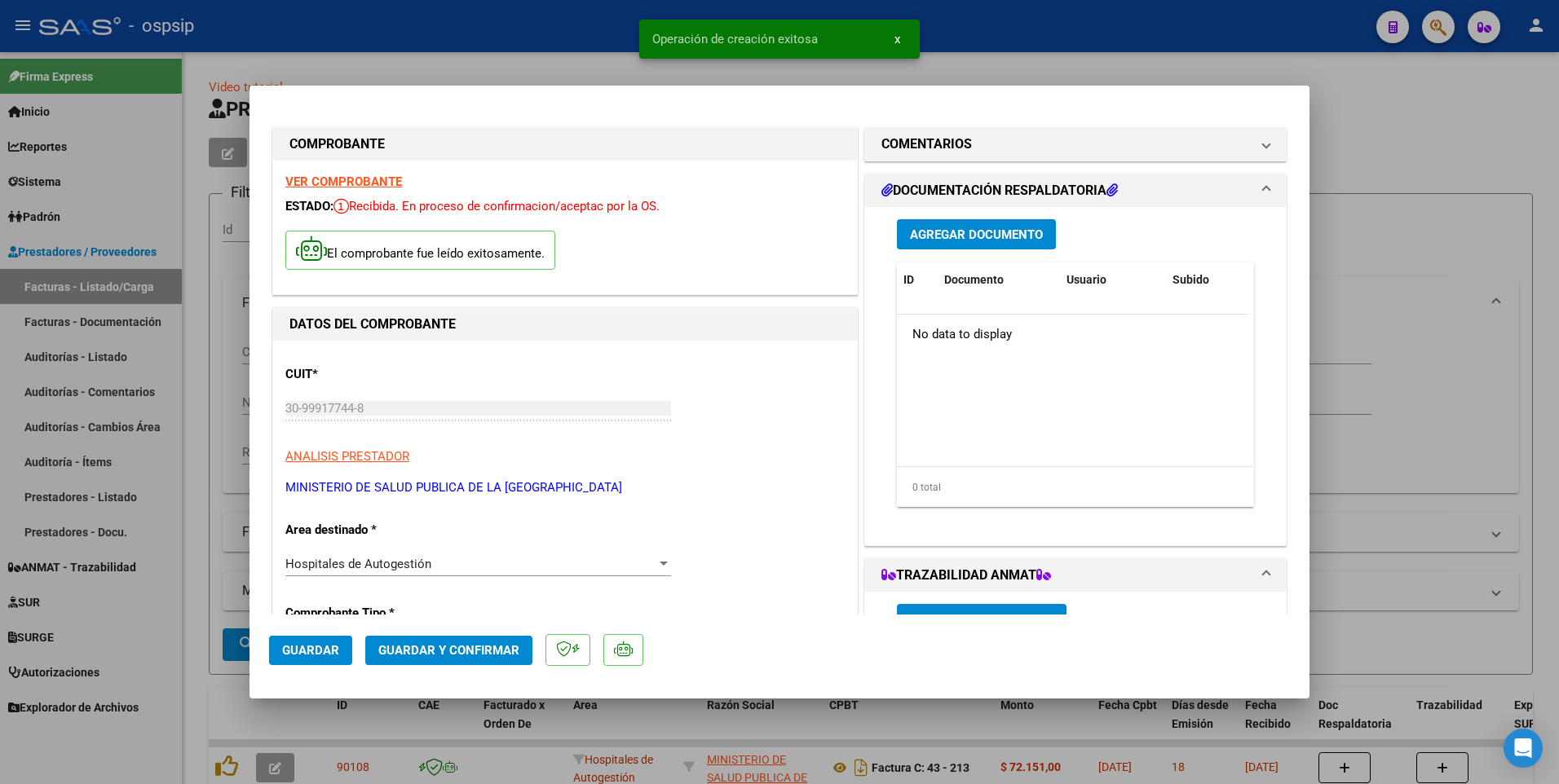
click at [297, 660] on button "Guardar" at bounding box center [310, 650] width 83 height 29
click at [420, 47] on div at bounding box center [779, 392] width 1559 height 784
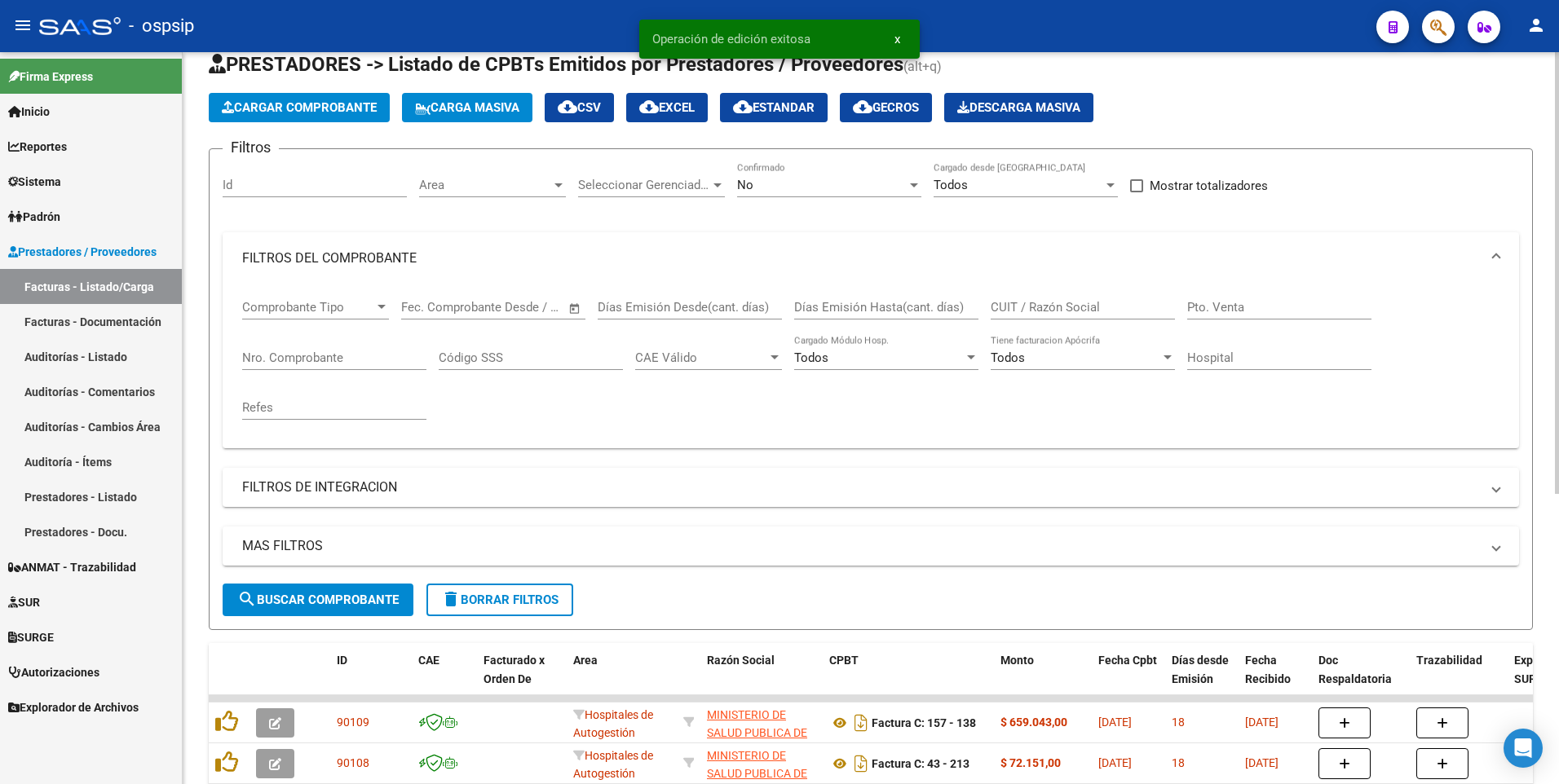
scroll to position [82, 0]
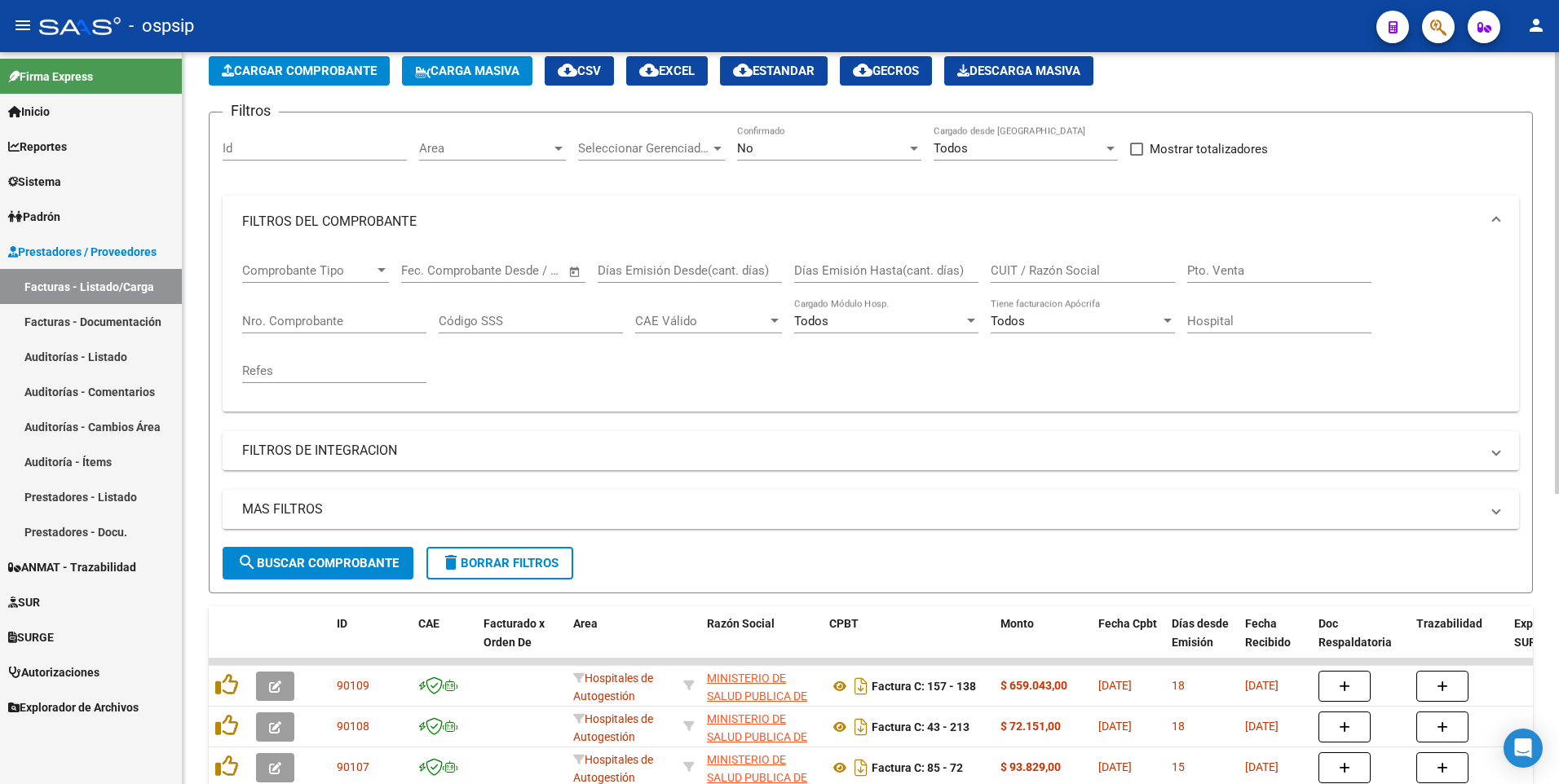
click at [303, 71] on span "Cargar Comprobante" at bounding box center [299, 71] width 155 height 15
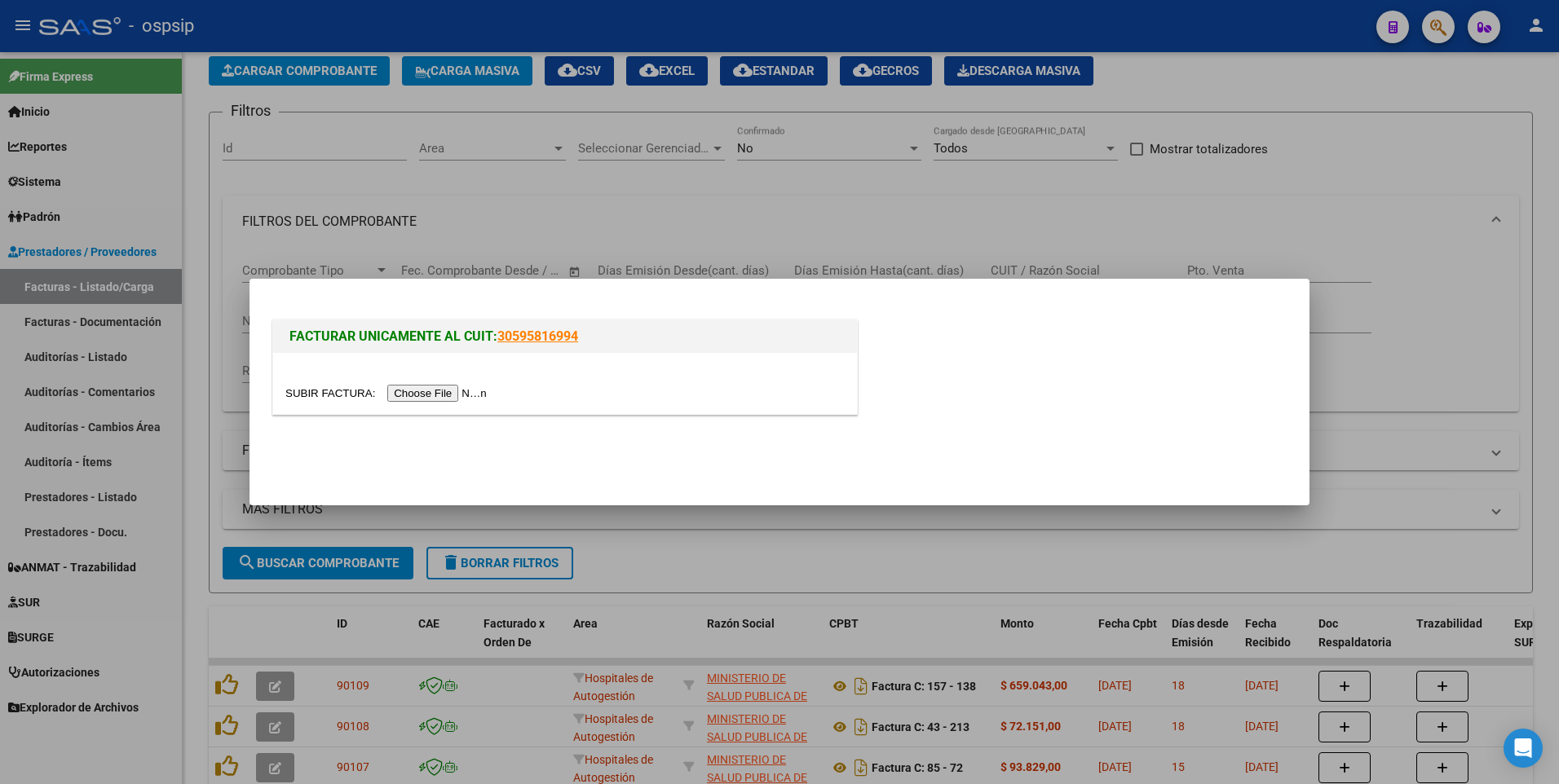
click at [444, 392] on input "file" at bounding box center [389, 393] width 206 height 17
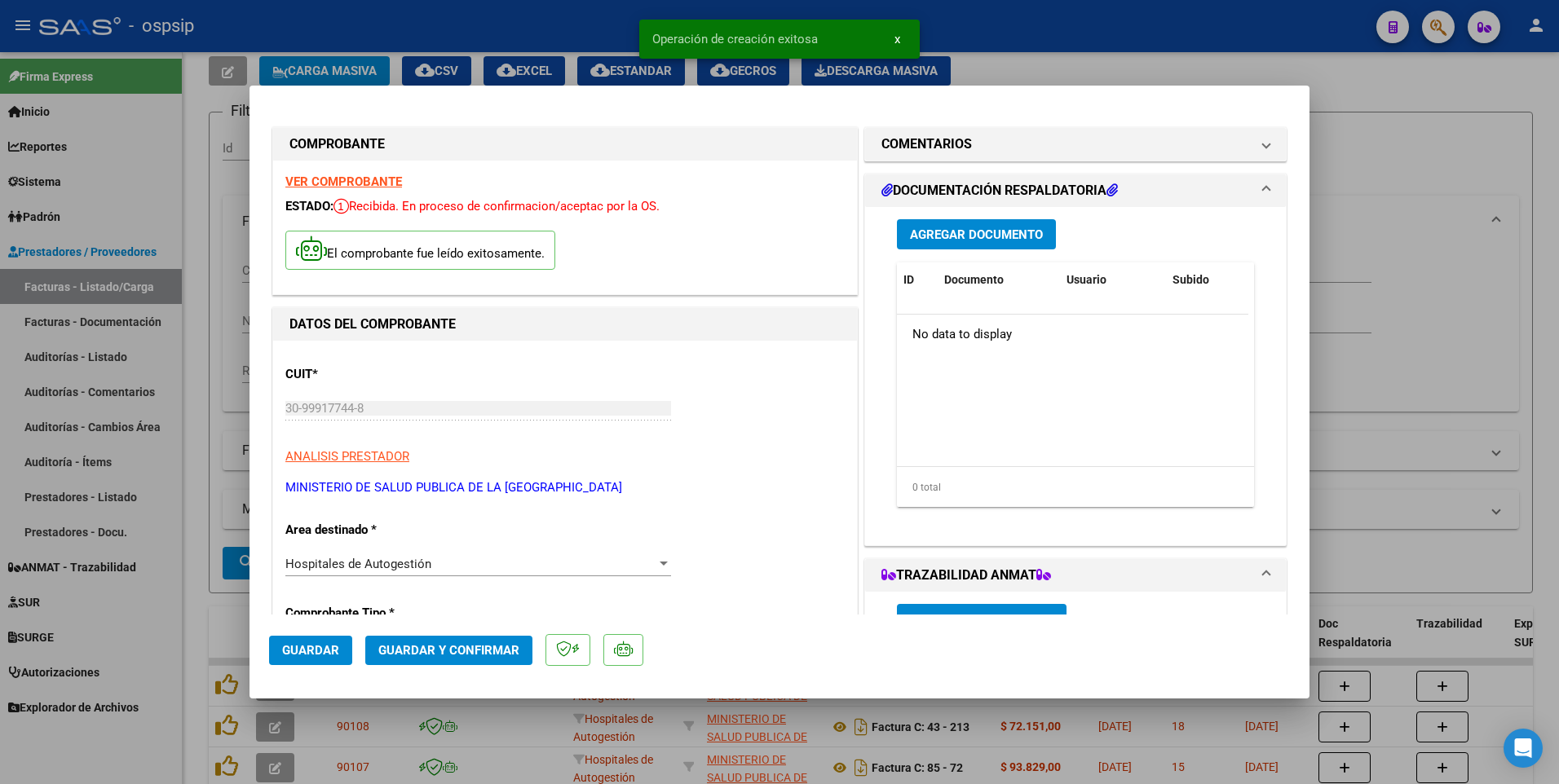
click at [318, 637] on button "Guardar" at bounding box center [310, 650] width 83 height 29
click at [639, 17] on div "Operación de edición exitosa x" at bounding box center [779, 39] width 320 height 78
click at [492, 8] on div at bounding box center [779, 392] width 1559 height 784
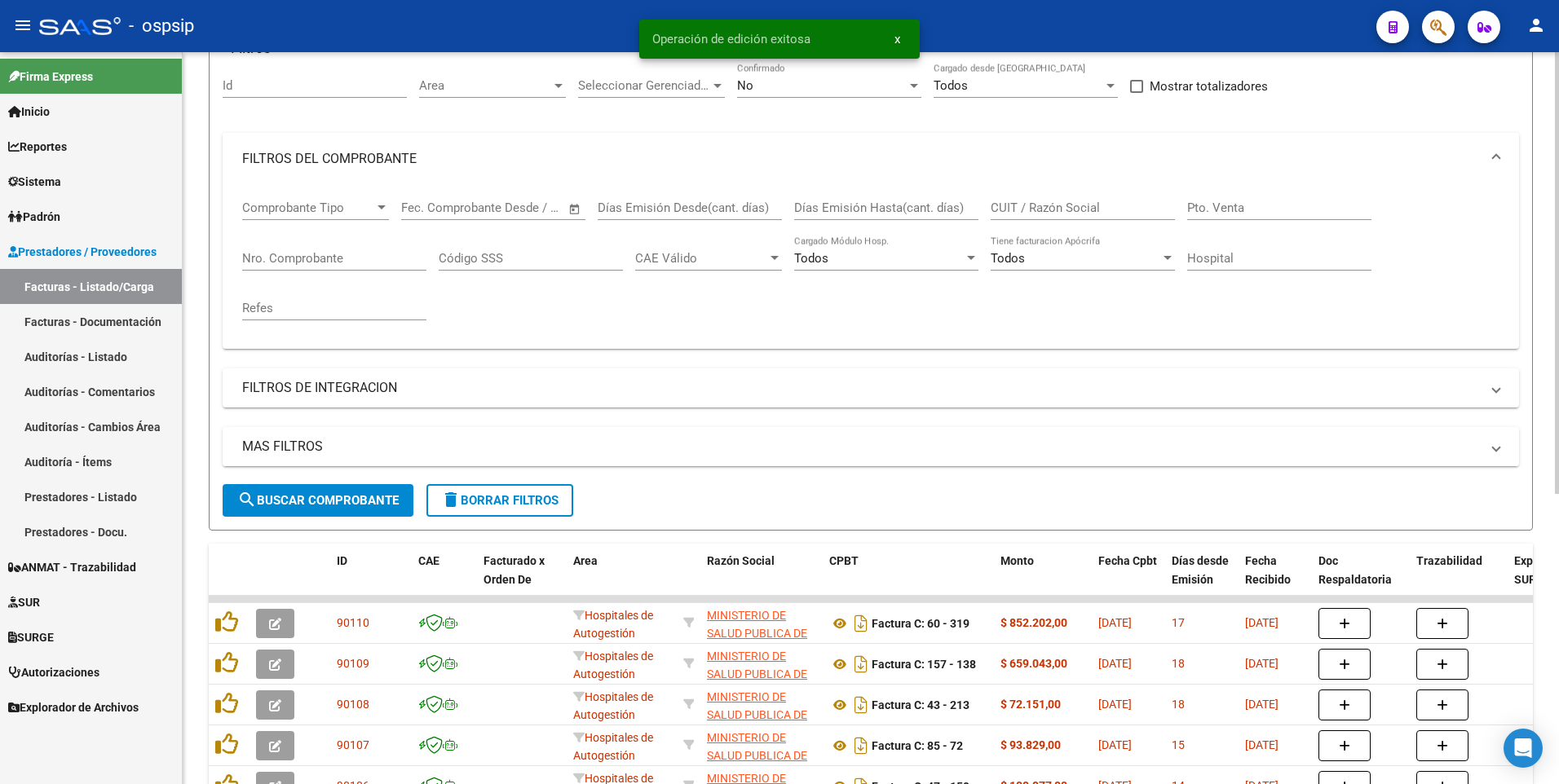
scroll to position [245, 0]
